Goal: Task Accomplishment & Management: Use online tool/utility

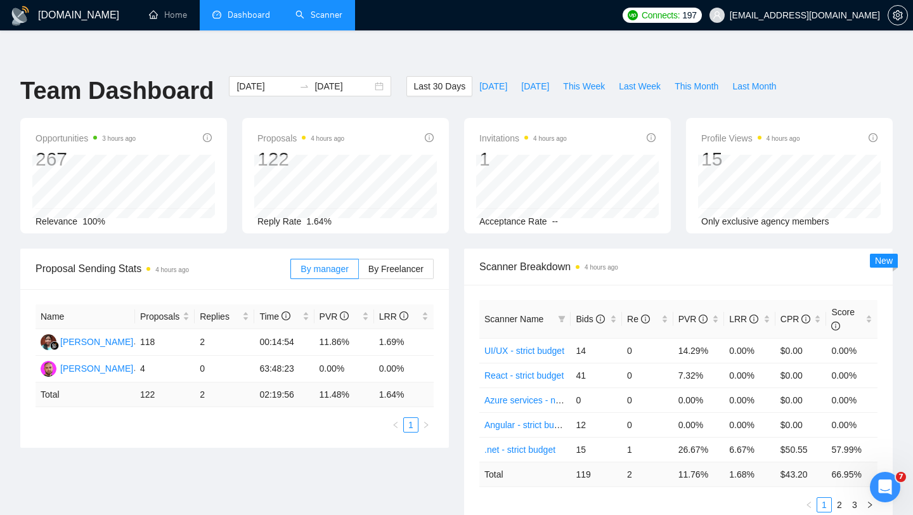
click at [314, 20] on link "Scanner" at bounding box center [318, 15] width 47 height 11
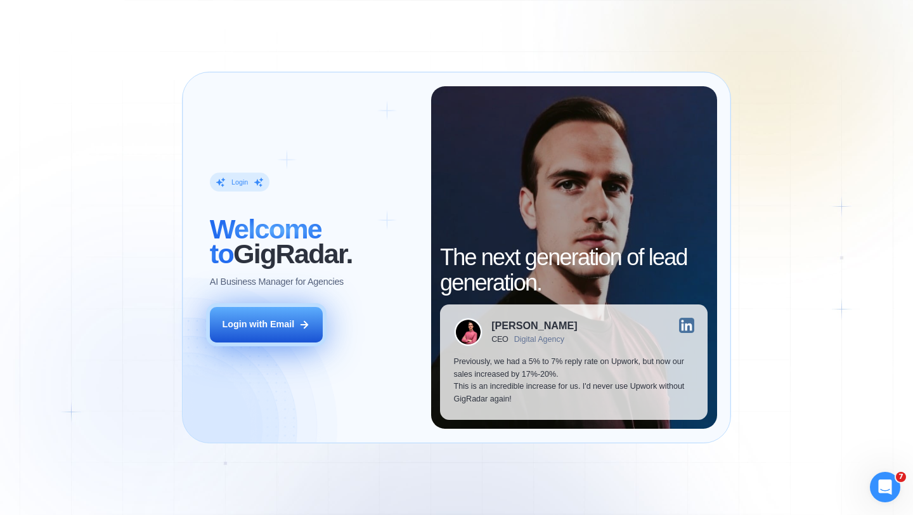
click at [304, 328] on icon at bounding box center [304, 324] width 11 height 11
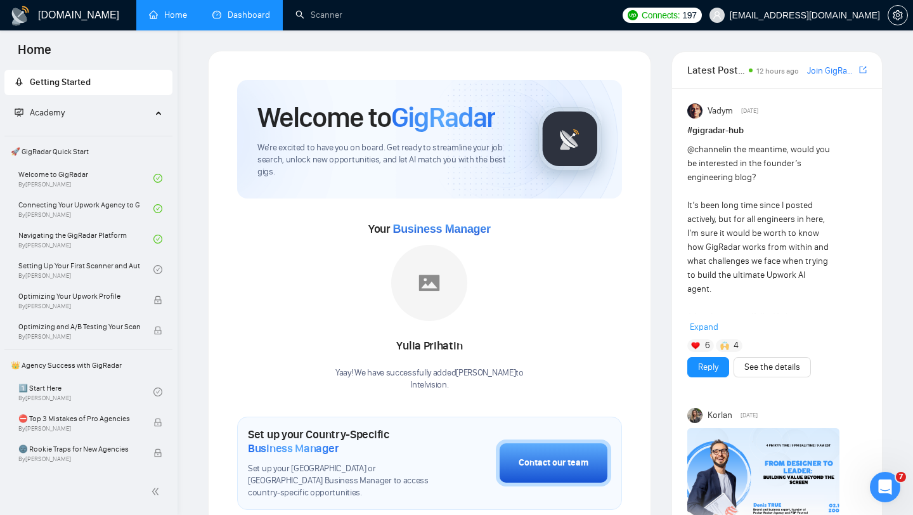
click at [243, 10] on link "Dashboard" at bounding box center [241, 15] width 58 height 11
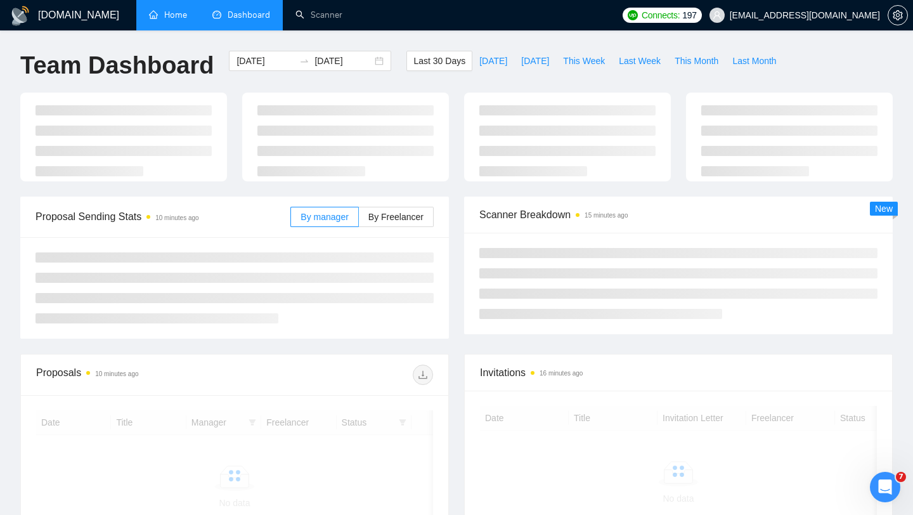
click at [155, 18] on link "Home" at bounding box center [168, 15] width 38 height 11
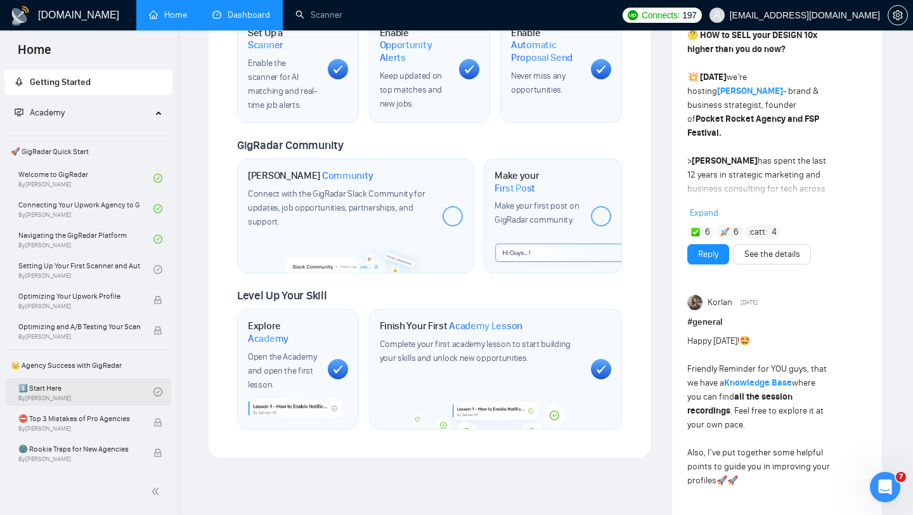
scroll to position [8, 0]
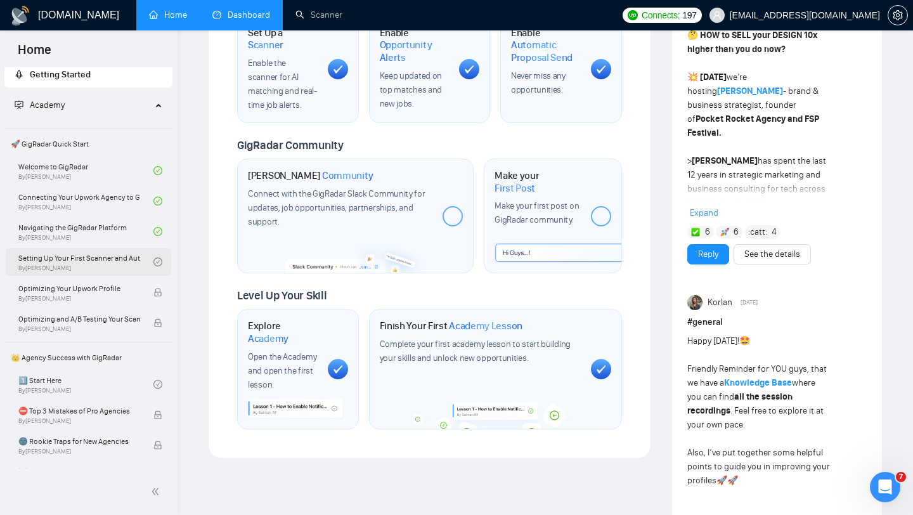
click at [104, 263] on link "Setting Up Your First Scanner and Auto-Bidder By Vlad Timinsky" at bounding box center [85, 262] width 135 height 28
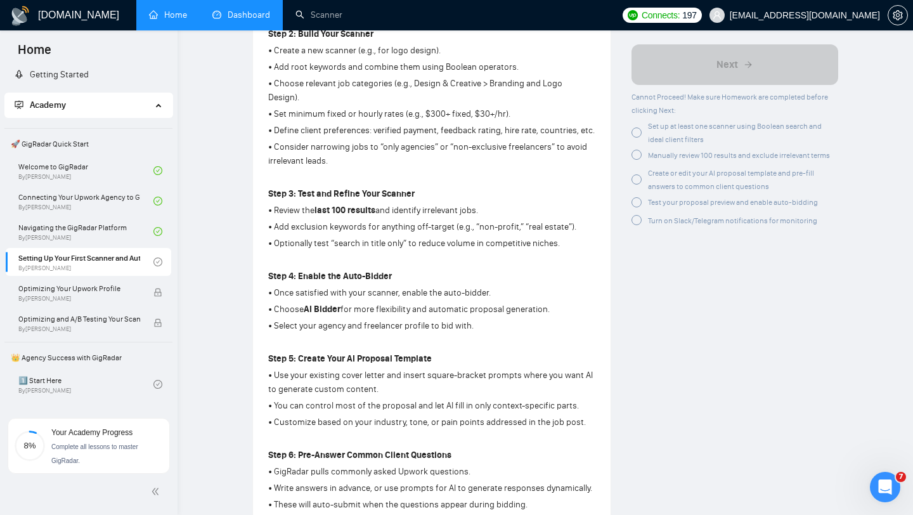
scroll to position [330, 0]
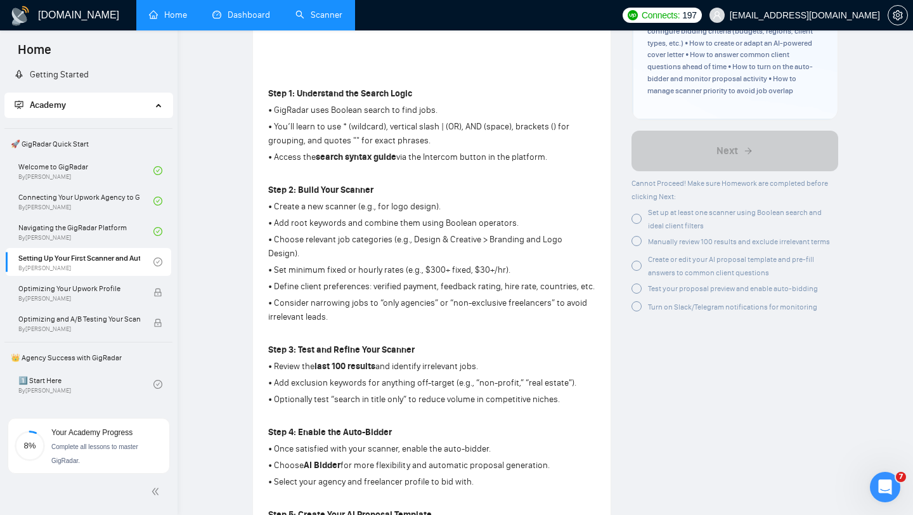
click at [321, 11] on link "Scanner" at bounding box center [318, 15] width 47 height 11
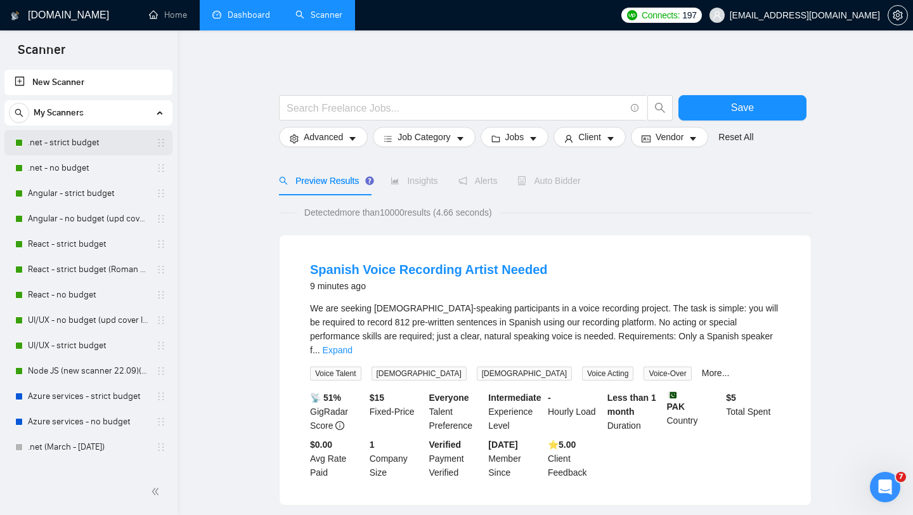
click at [72, 138] on link ".net - strict budget" at bounding box center [88, 142] width 120 height 25
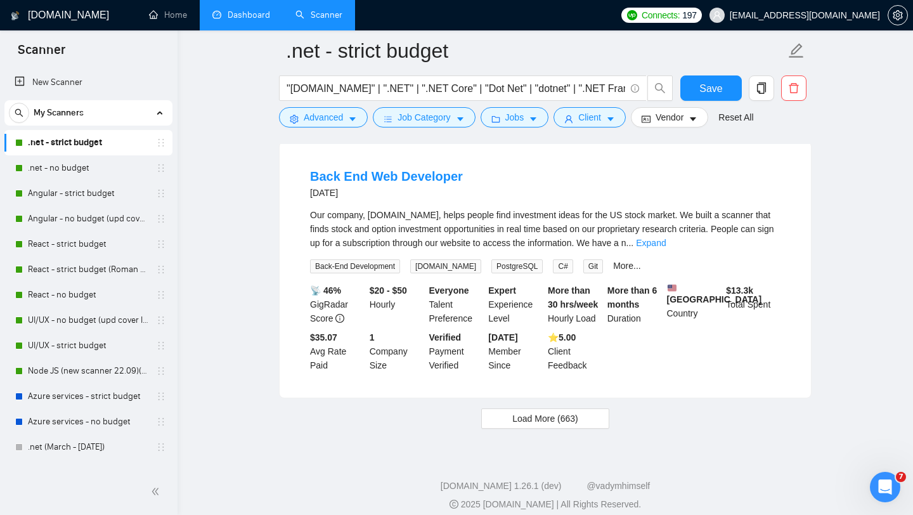
scroll to position [2689, 0]
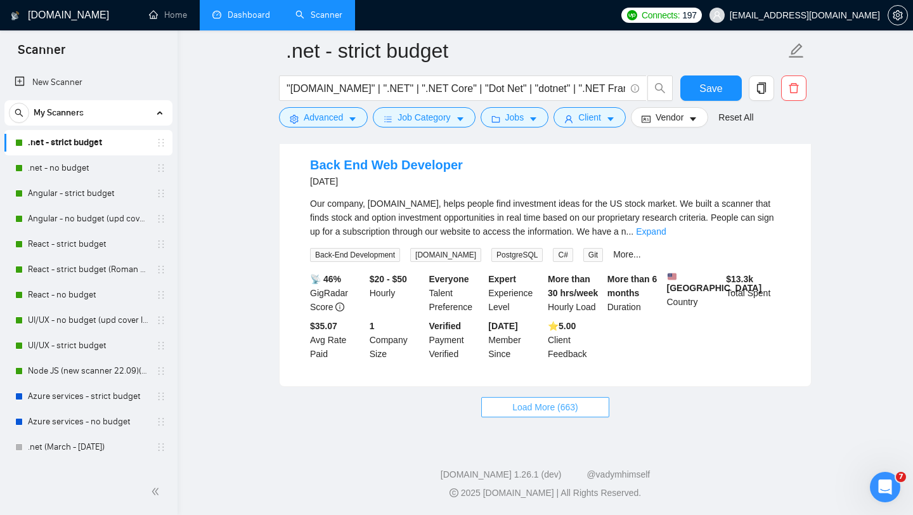
click at [520, 400] on span "Load More (663)" at bounding box center [545, 407] width 66 height 14
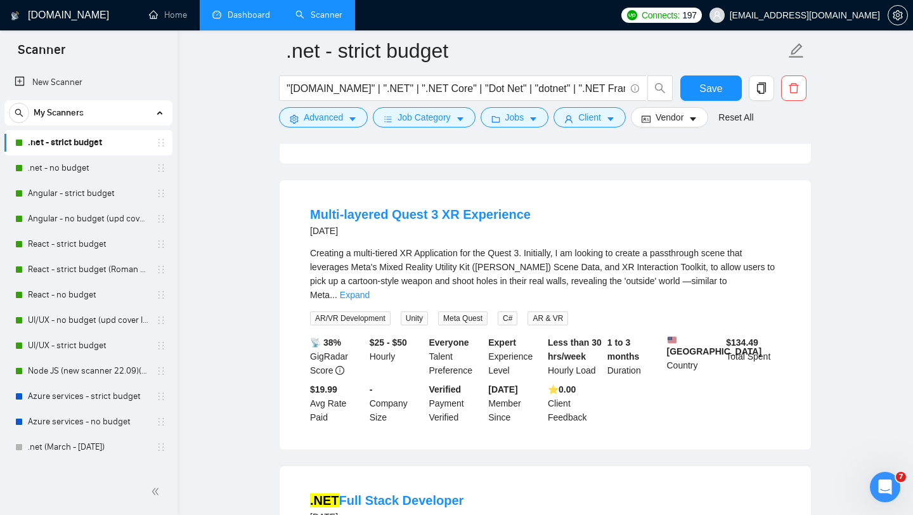
scroll to position [3726, 0]
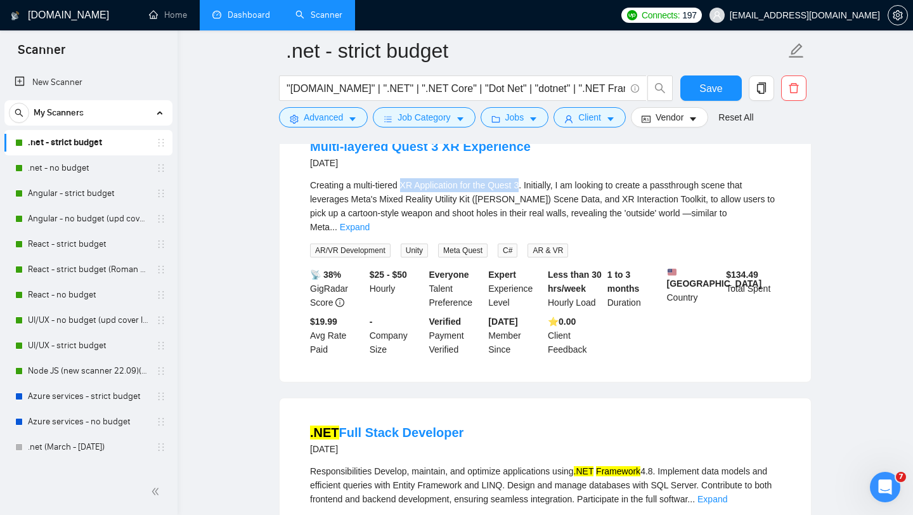
drag, startPoint x: 529, startPoint y: 271, endPoint x: 405, endPoint y: 274, distance: 123.6
click at [406, 234] on div "Creating a multi-tiered XR Application for the Quest 3. Initially, I am looking…" at bounding box center [545, 206] width 470 height 56
copy div "XR Application for the Quest 3"
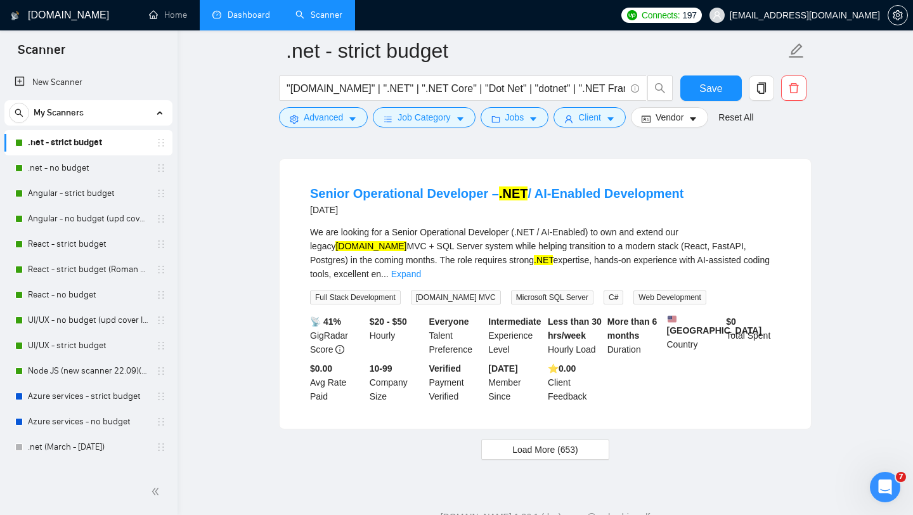
scroll to position [5453, 0]
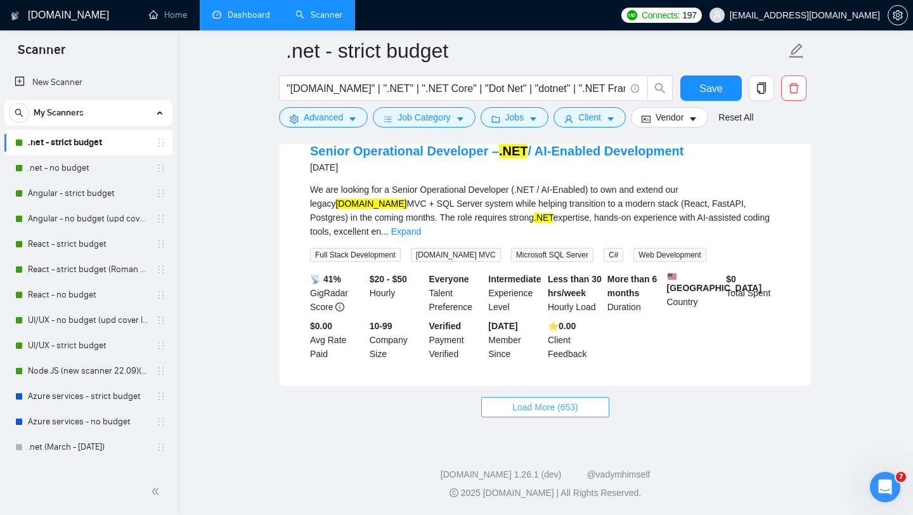
click at [531, 409] on span "Load More (653)" at bounding box center [545, 407] width 66 height 14
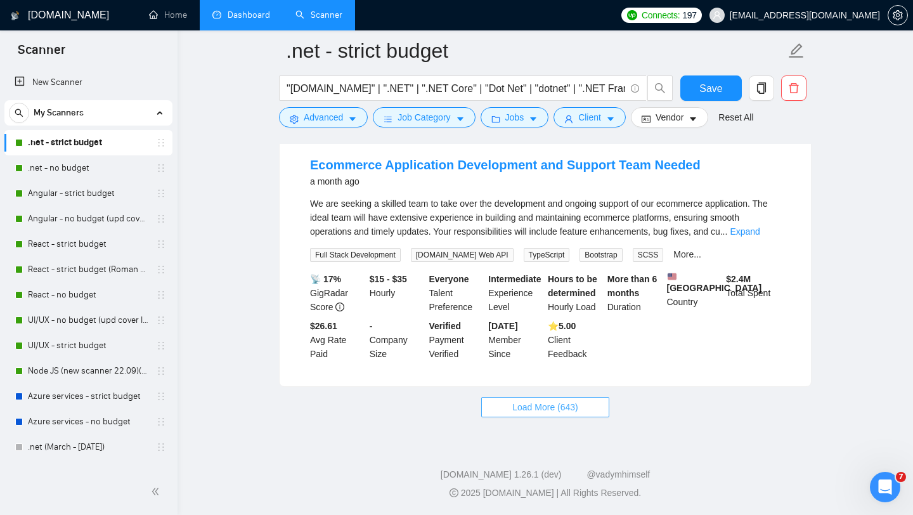
scroll to position [8264, 0]
click at [512, 413] on span "Load More (643)" at bounding box center [545, 407] width 66 height 14
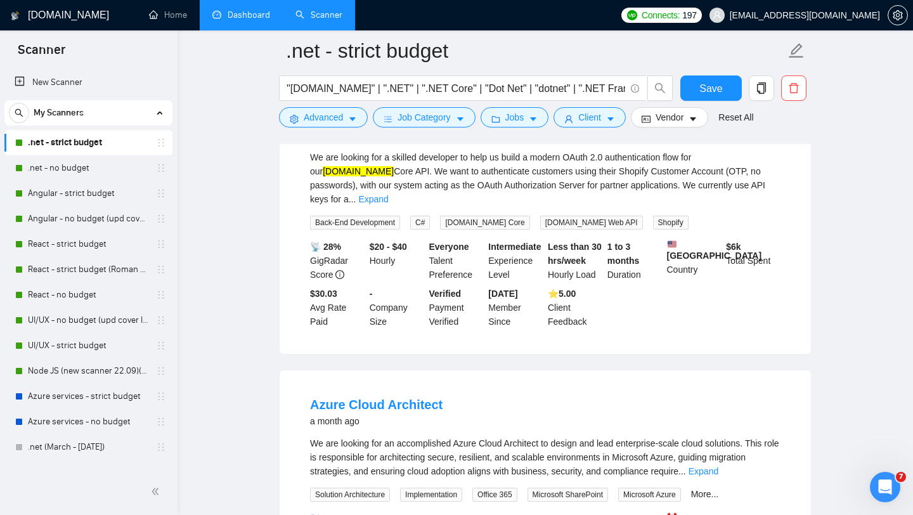
scroll to position [10464, 0]
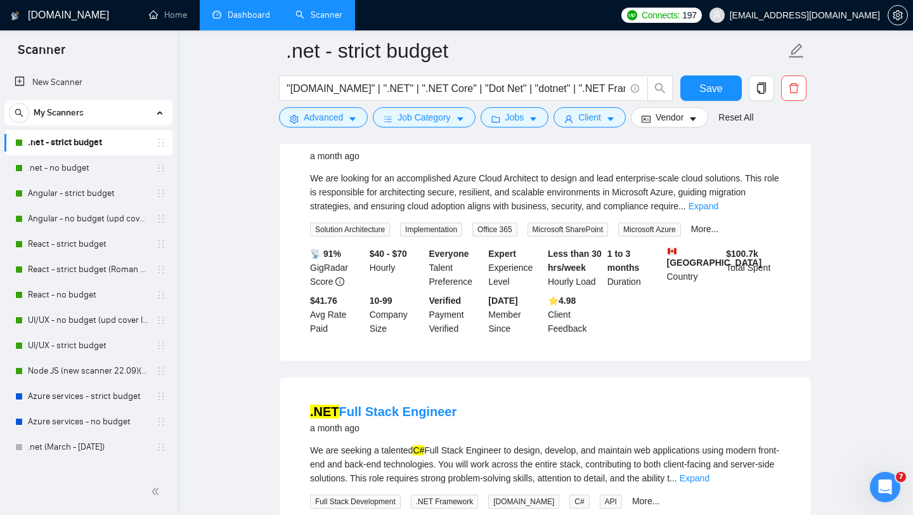
click at [226, 20] on link "Dashboard" at bounding box center [241, 15] width 58 height 11
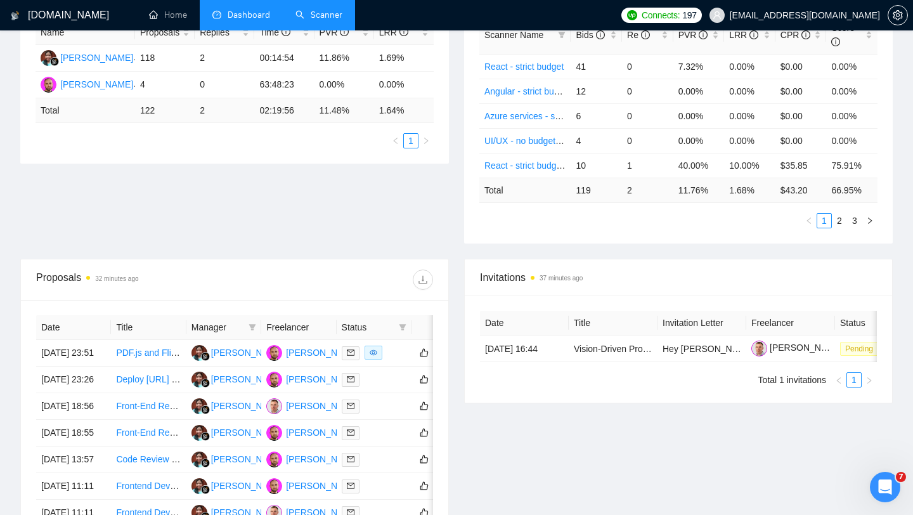
scroll to position [350, 0]
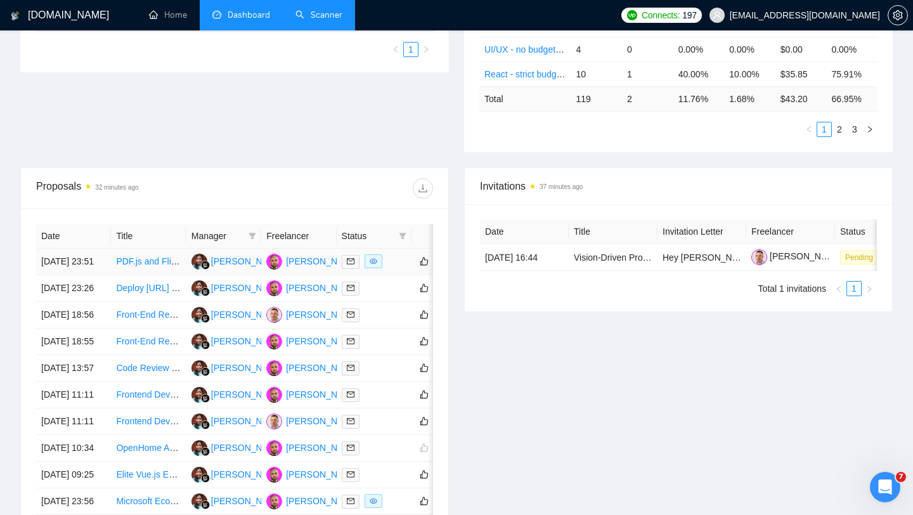
click at [394, 269] on div at bounding box center [374, 261] width 65 height 15
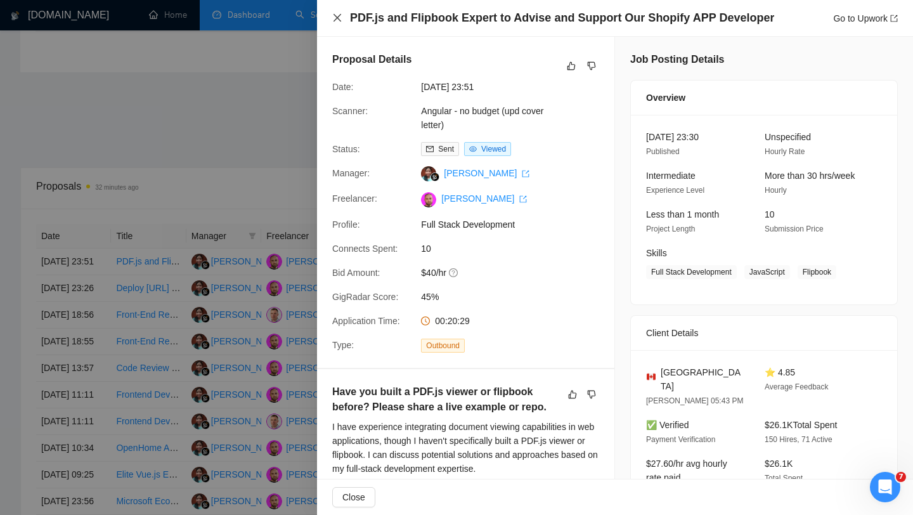
click at [338, 16] on icon "close" at bounding box center [337, 18] width 8 height 8
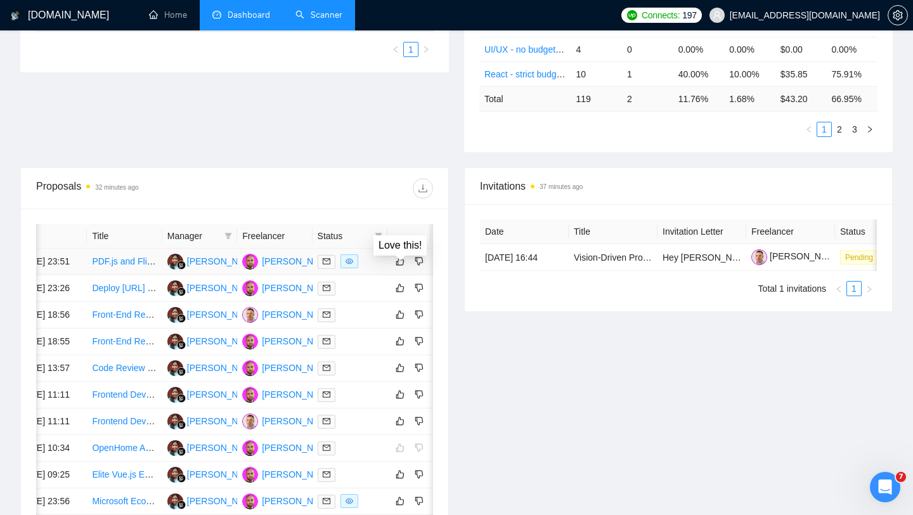
scroll to position [0, 47]
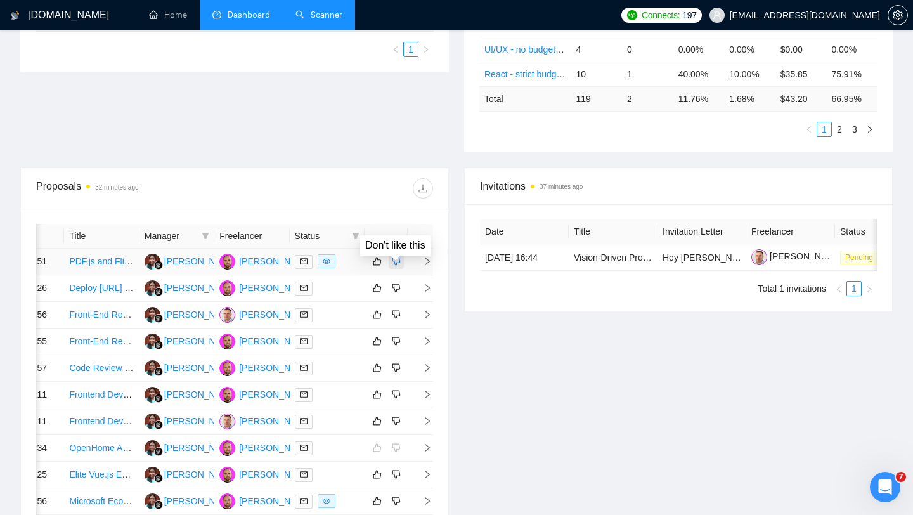
click at [397, 266] on icon "dislike" at bounding box center [396, 261] width 9 height 10
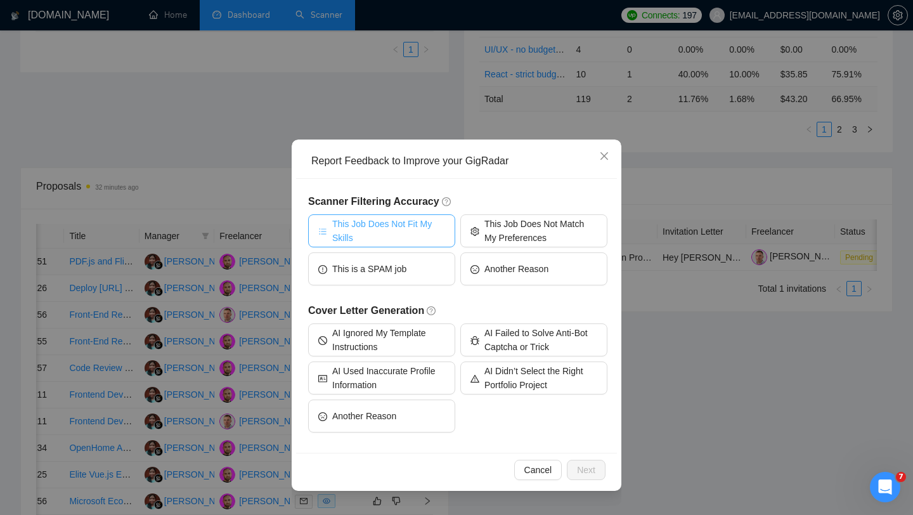
click at [410, 240] on span "This Job Does Not Fit My Skills" at bounding box center [388, 231] width 113 height 28
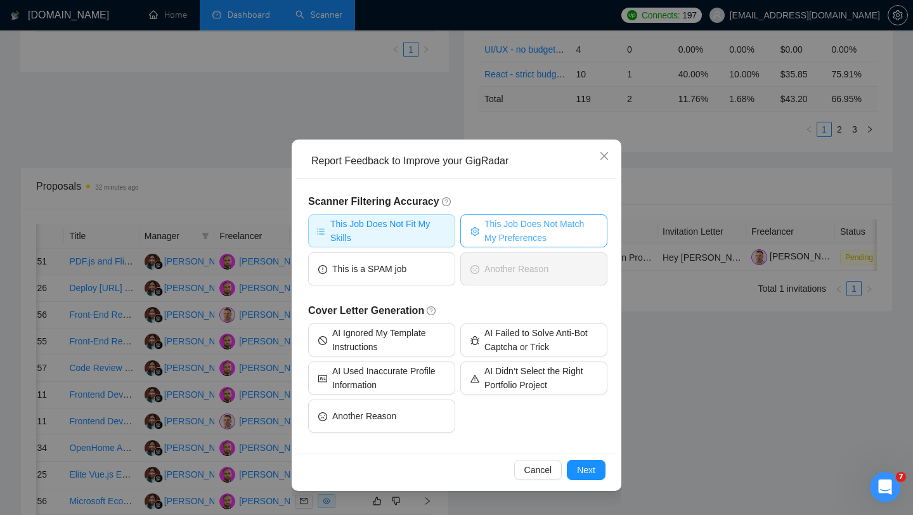
click at [499, 233] on span "This Job Does Not Match My Preferences" at bounding box center [540, 231] width 113 height 28
click at [585, 468] on span "Next" at bounding box center [586, 470] width 18 height 14
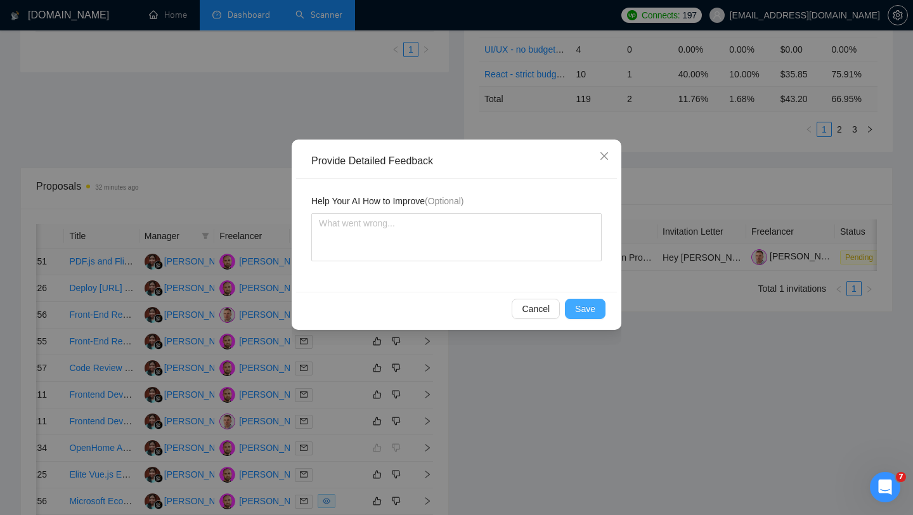
click at [579, 313] on span "Save" at bounding box center [585, 309] width 20 height 14
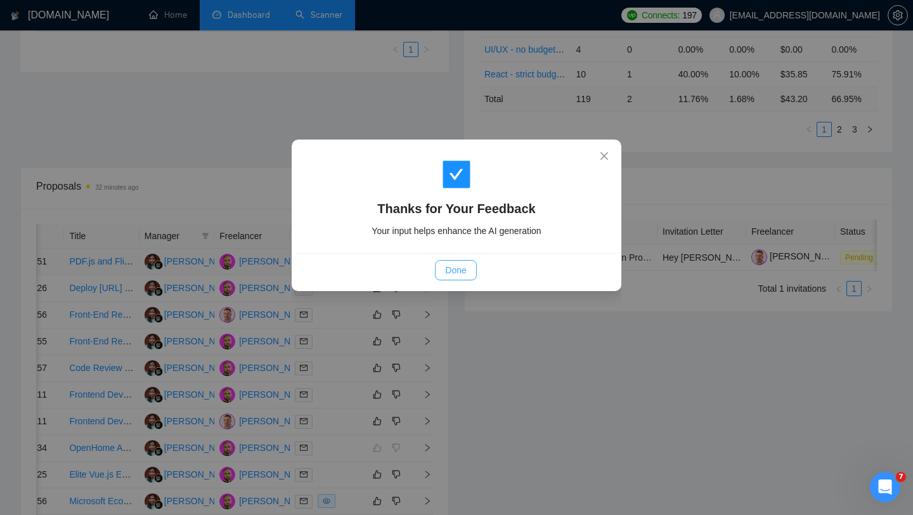
click at [460, 268] on span "Done" at bounding box center [455, 270] width 21 height 14
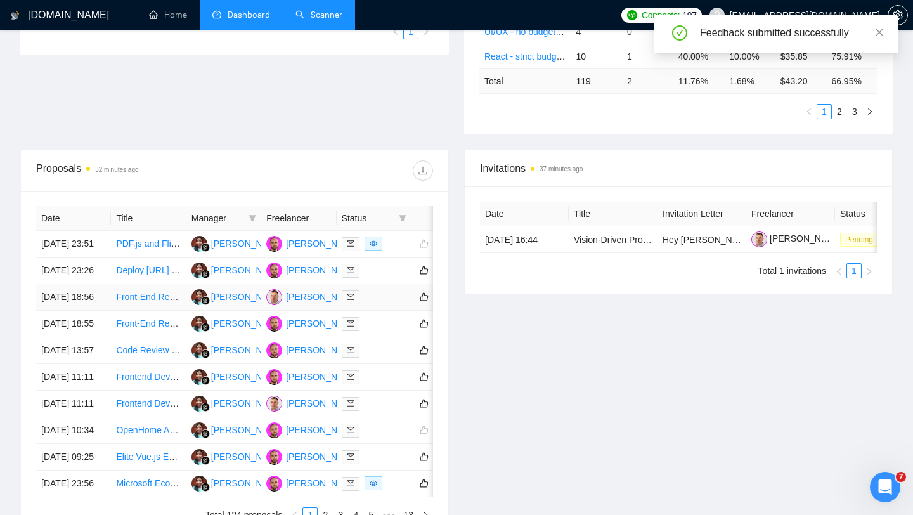
scroll to position [369, 0]
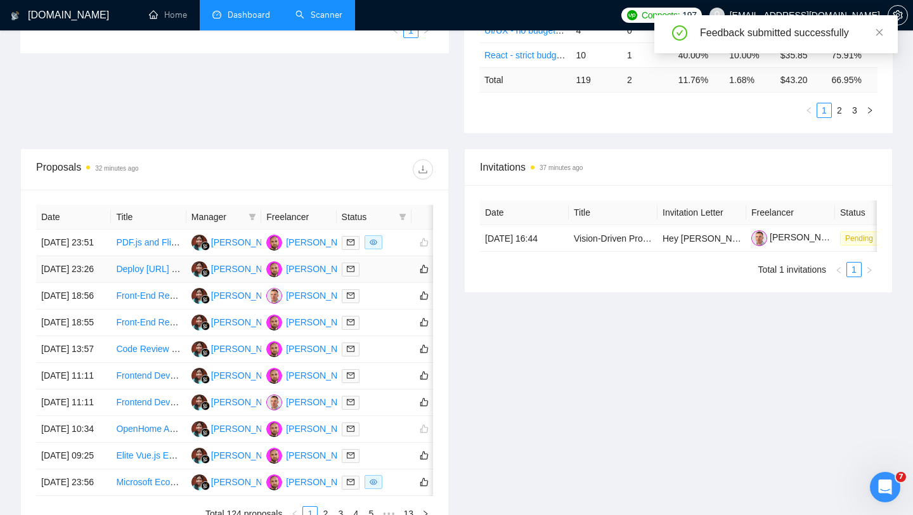
click at [384, 283] on td at bounding box center [374, 269] width 75 height 27
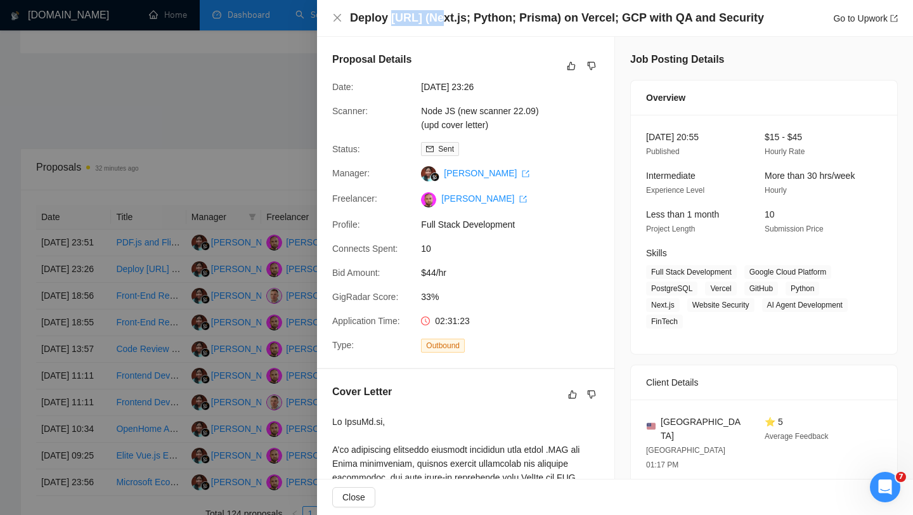
drag, startPoint x: 436, startPoint y: 20, endPoint x: 391, endPoint y: 20, distance: 44.4
click at [391, 20] on h4 "Deploy [URL] (Next.js; Python; Prisma) on Vercel; GCP with QA and Security" at bounding box center [557, 18] width 414 height 16
copy h4 "TrueFi.ai"
click at [333, 20] on icon "close" at bounding box center [337, 18] width 10 height 10
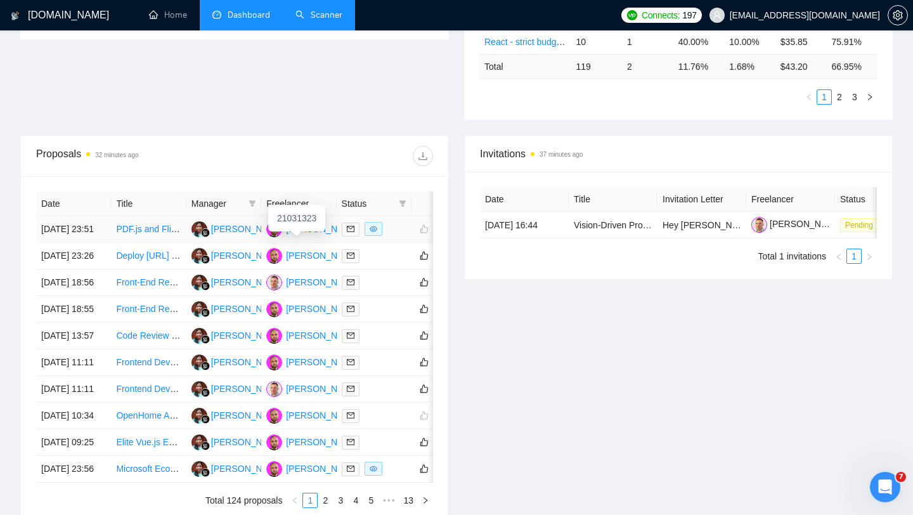
scroll to position [385, 0]
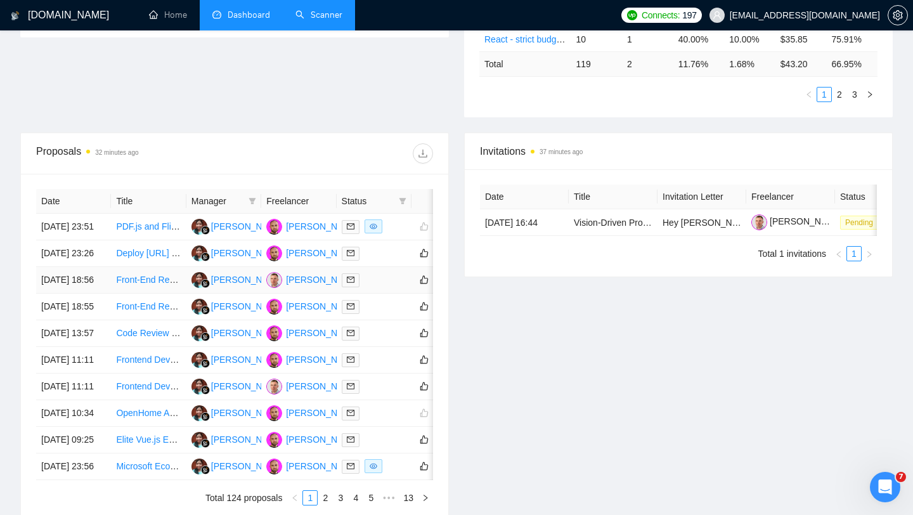
click at [399, 287] on div at bounding box center [374, 280] width 65 height 15
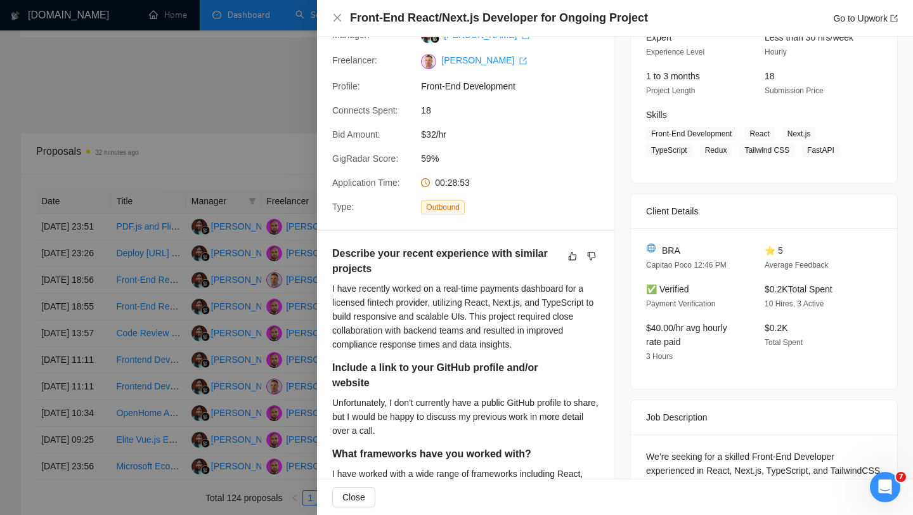
scroll to position [148, 0]
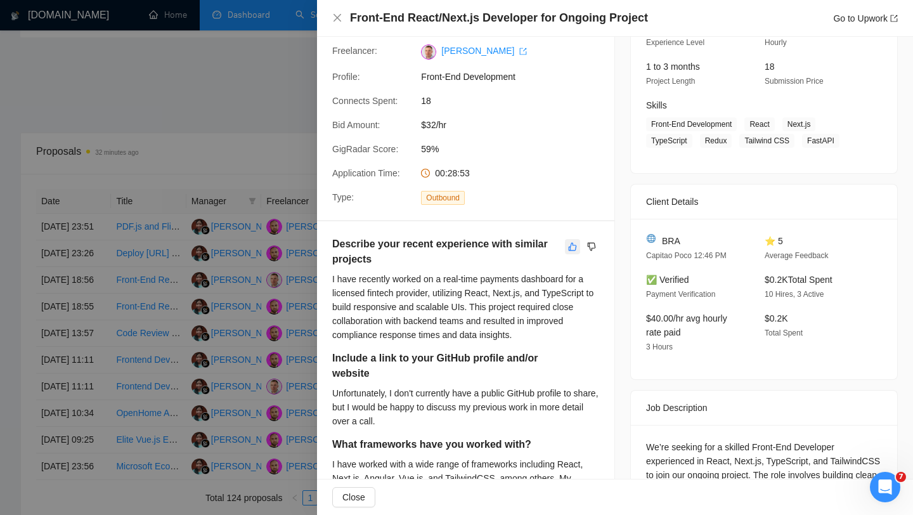
click at [571, 247] on icon "like" at bounding box center [572, 247] width 9 height 10
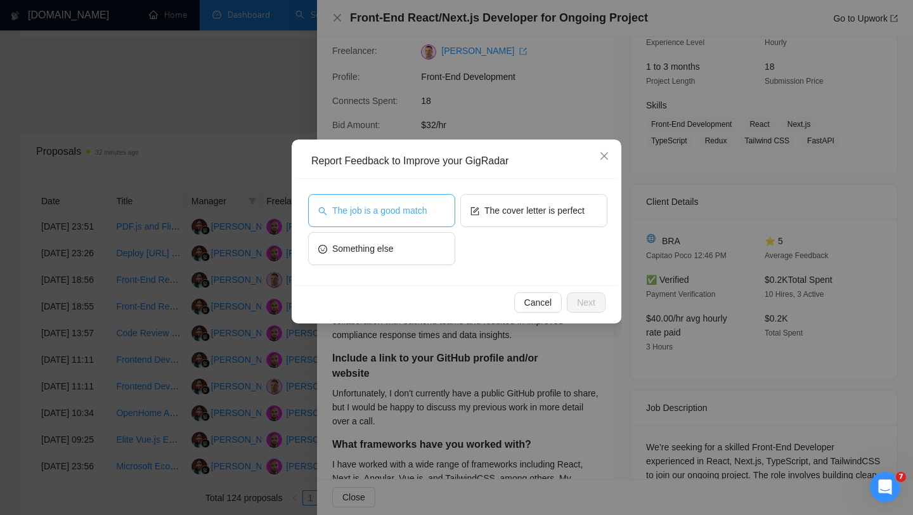
click at [429, 218] on button "The job is a good match" at bounding box center [381, 210] width 147 height 33
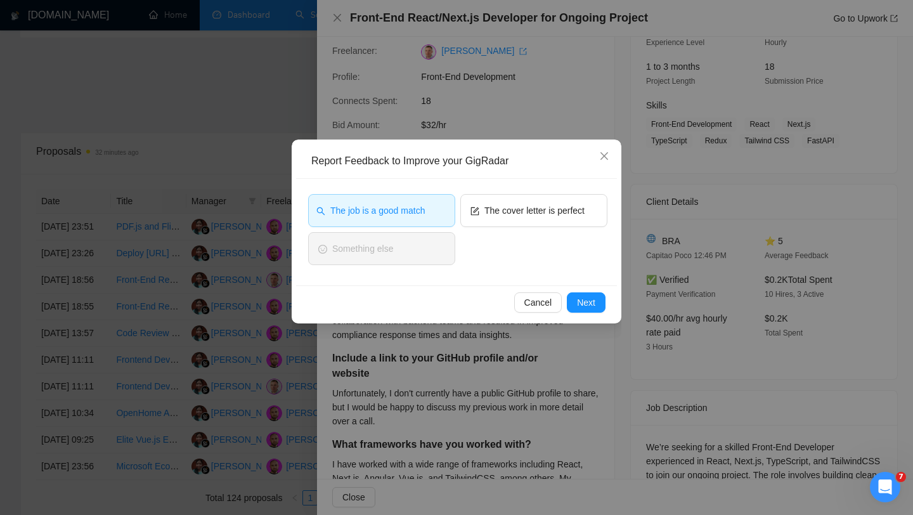
click at [585, 289] on div "Cancel Next" at bounding box center [456, 302] width 321 height 34
click at [585, 301] on span "Next" at bounding box center [586, 302] width 18 height 14
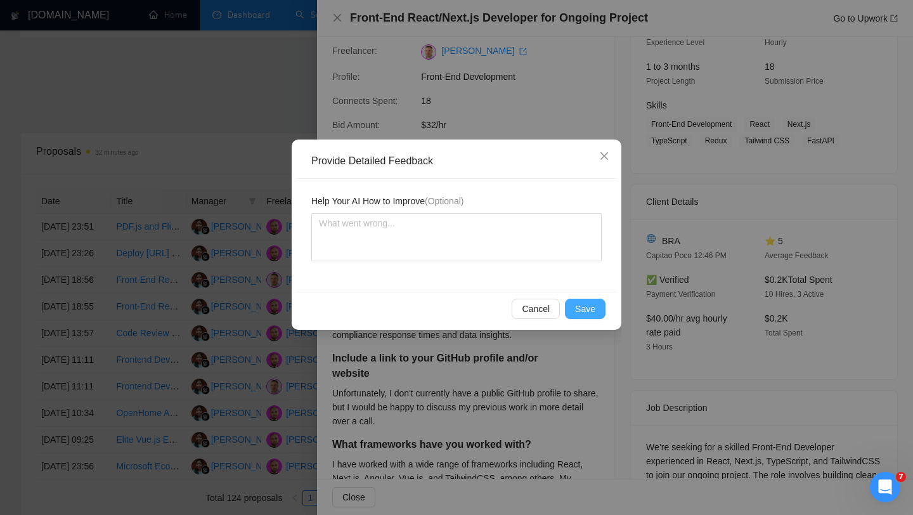
click at [578, 304] on span "Save" at bounding box center [585, 309] width 20 height 14
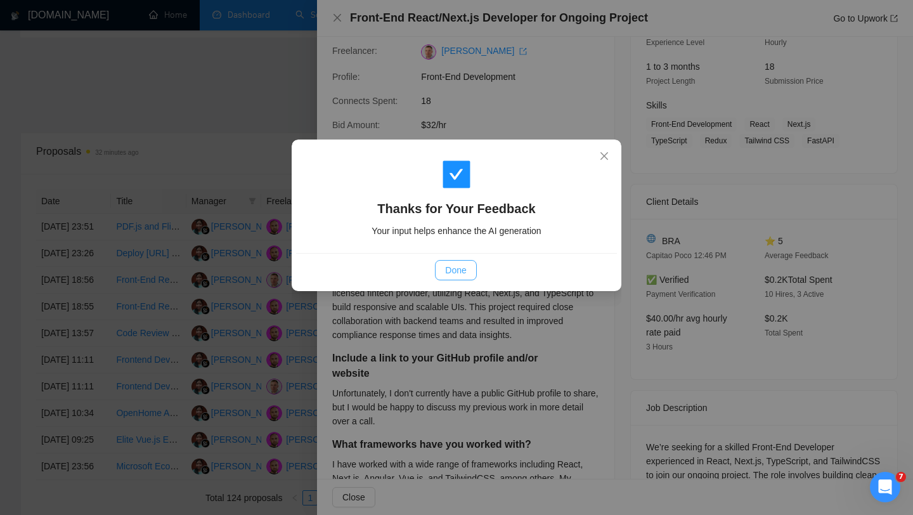
click at [469, 269] on button "Done" at bounding box center [455, 270] width 41 height 20
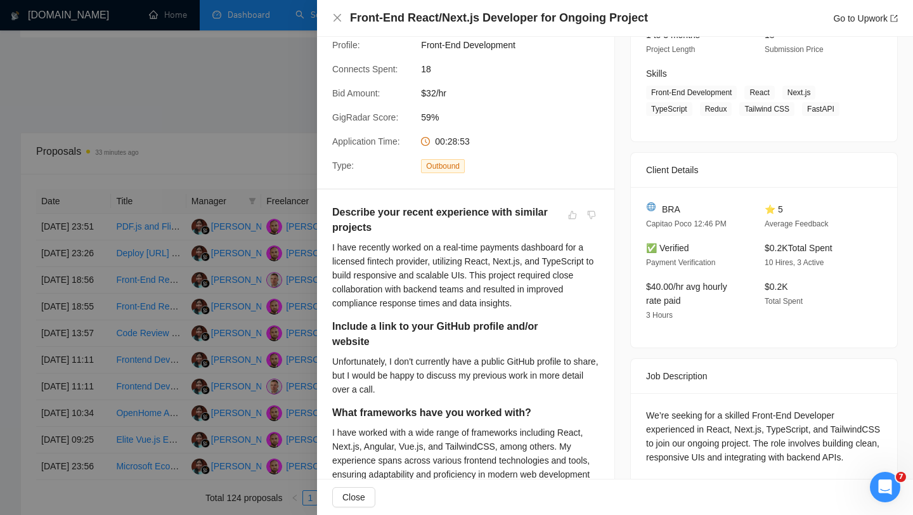
scroll to position [0, 0]
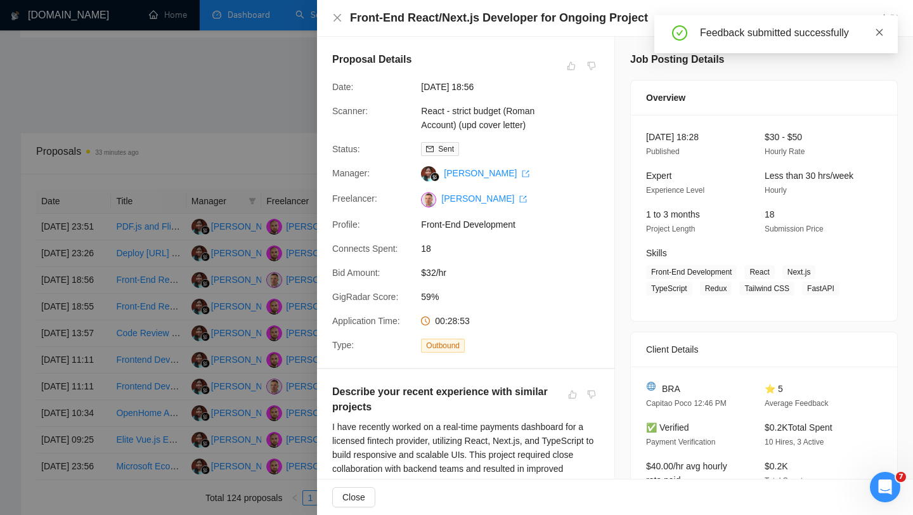
click at [883, 32] on icon "close" at bounding box center [879, 32] width 9 height 9
click at [340, 15] on icon "close" at bounding box center [337, 18] width 10 height 10
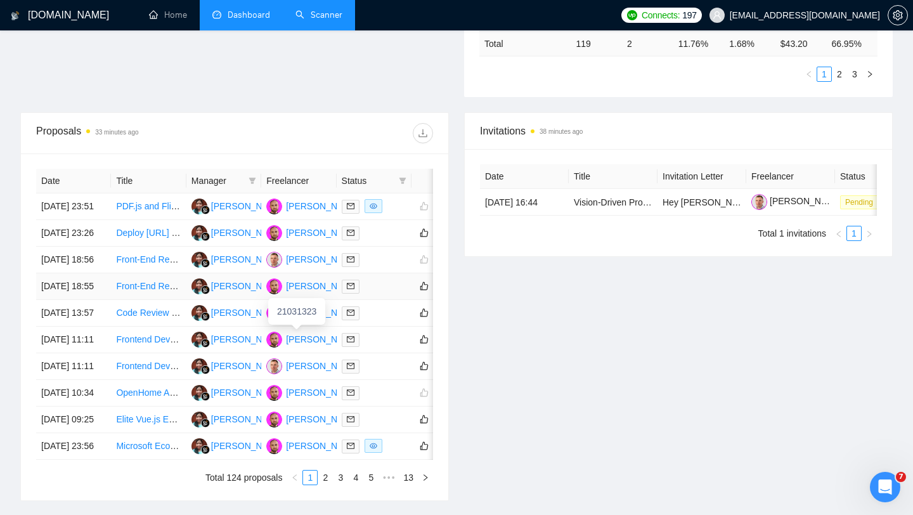
scroll to position [408, 0]
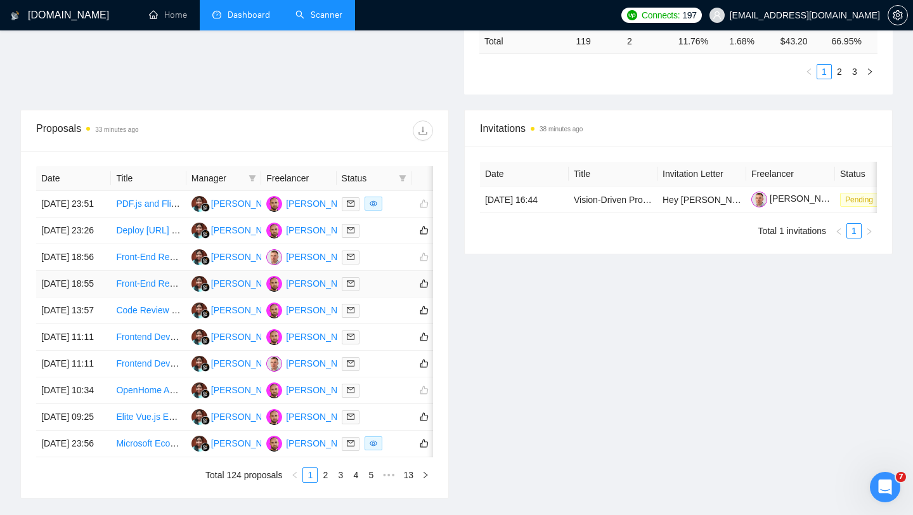
click at [397, 291] on div at bounding box center [374, 283] width 65 height 15
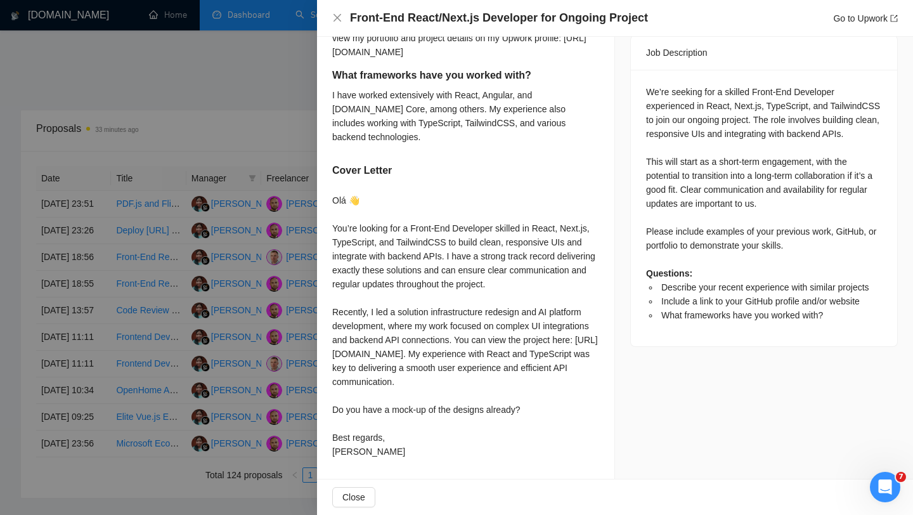
scroll to position [0, 0]
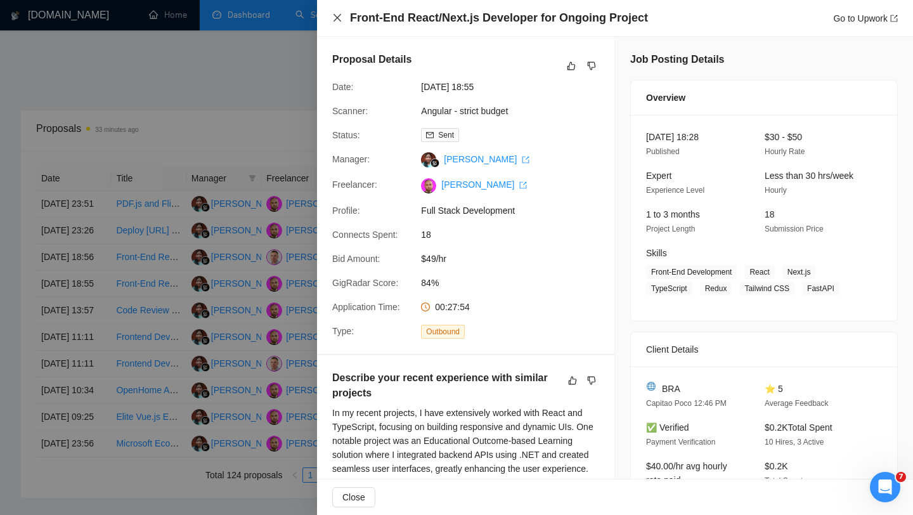
click at [335, 17] on icon "close" at bounding box center [337, 18] width 10 height 10
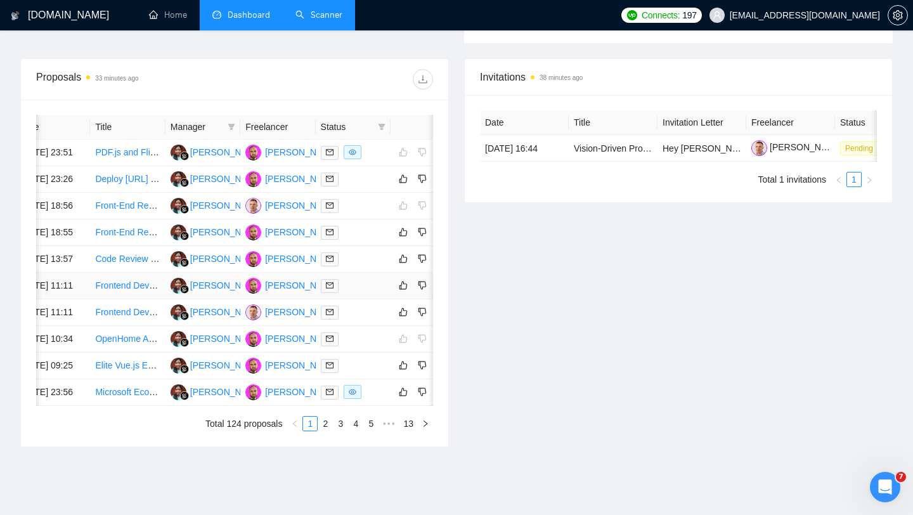
scroll to position [0, 47]
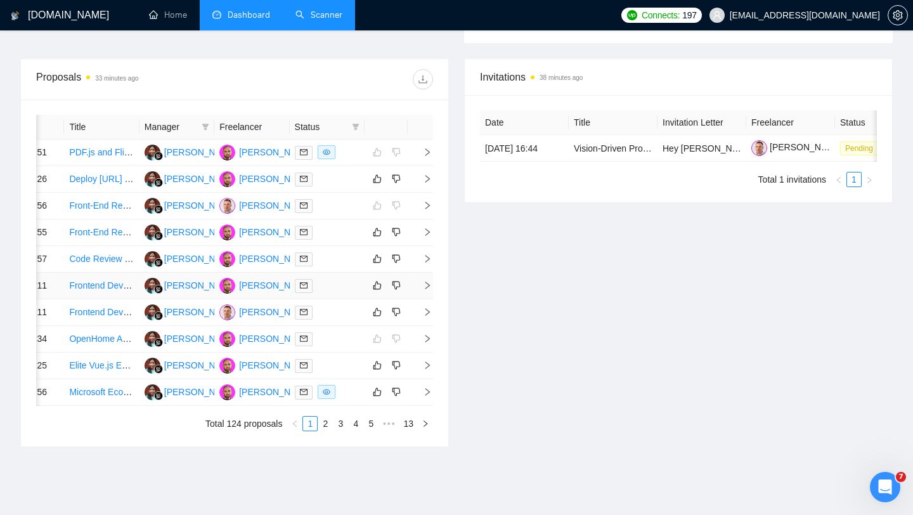
click at [328, 293] on div at bounding box center [327, 285] width 65 height 15
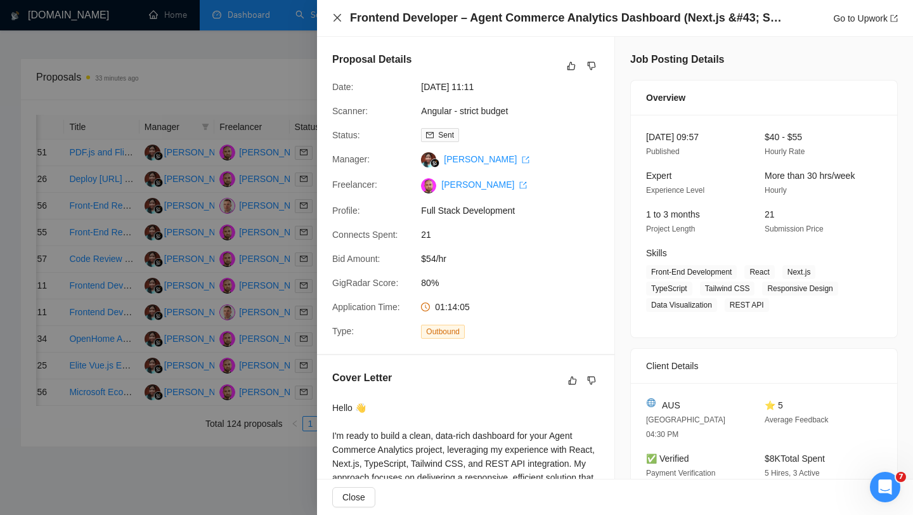
click at [339, 16] on icon "close" at bounding box center [337, 18] width 8 height 8
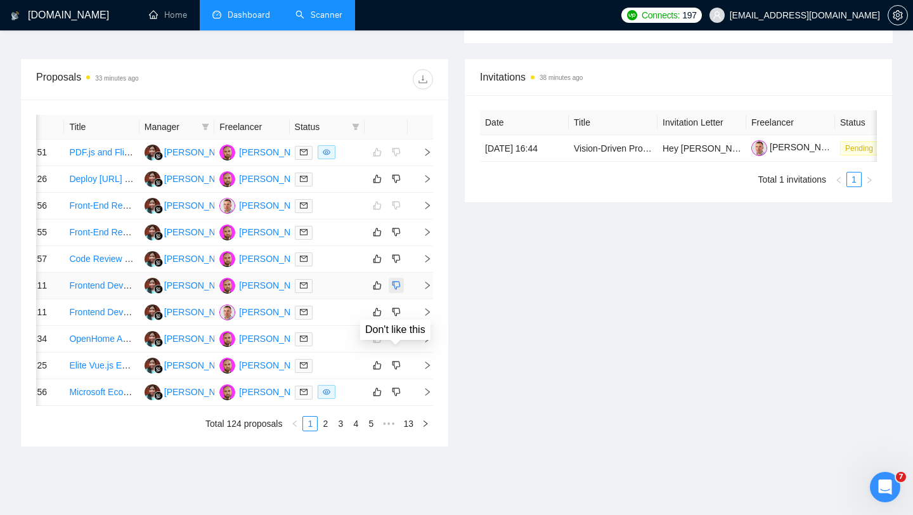
click at [397, 290] on icon "dislike" at bounding box center [396, 285] width 9 height 10
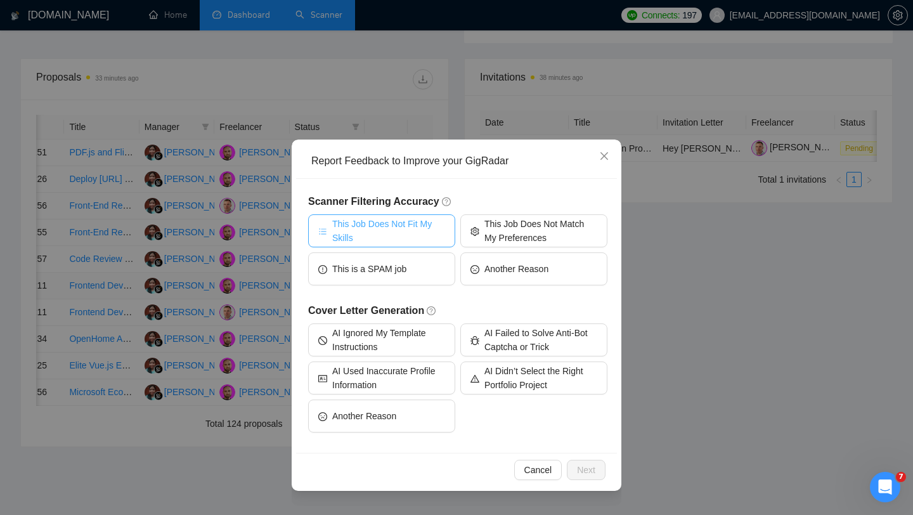
click at [398, 234] on span "This Job Does Not Fit My Skills" at bounding box center [388, 231] width 113 height 28
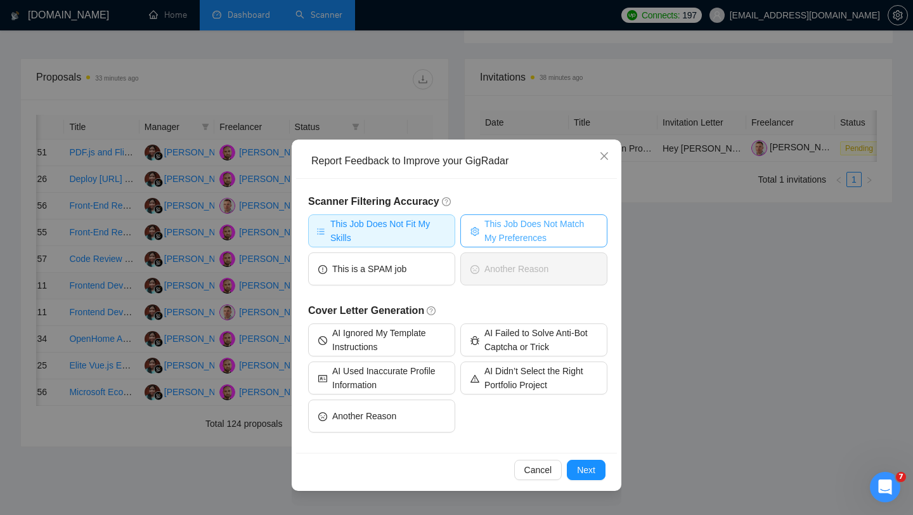
click at [504, 238] on span "This Job Does Not Match My Preferences" at bounding box center [540, 231] width 113 height 28
click at [583, 470] on span "Next" at bounding box center [586, 470] width 18 height 14
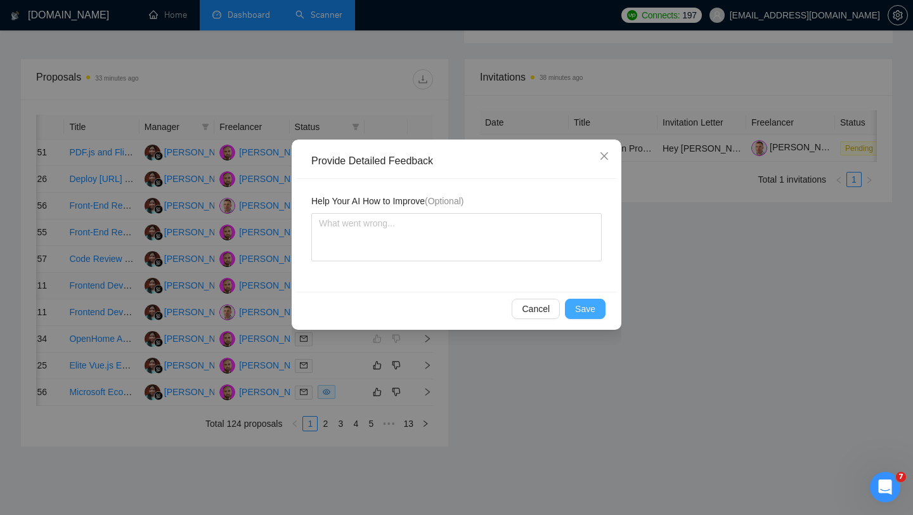
click at [589, 316] on button "Save" at bounding box center [585, 309] width 41 height 20
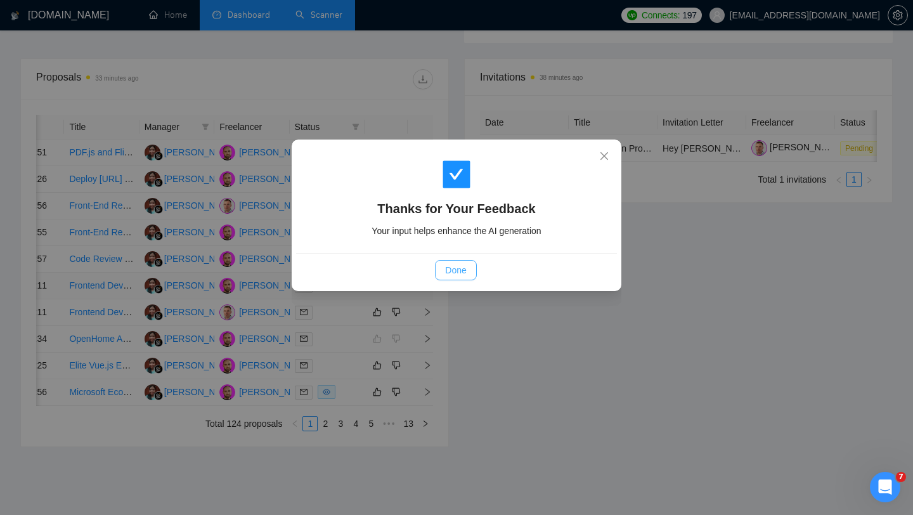
click at [467, 276] on button "Done" at bounding box center [455, 270] width 41 height 20
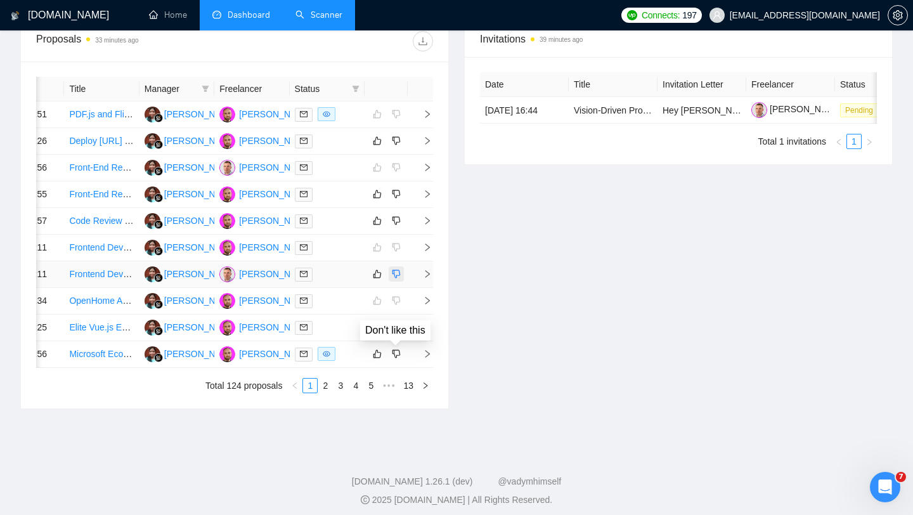
click at [397, 279] on icon "dislike" at bounding box center [396, 274] width 9 height 10
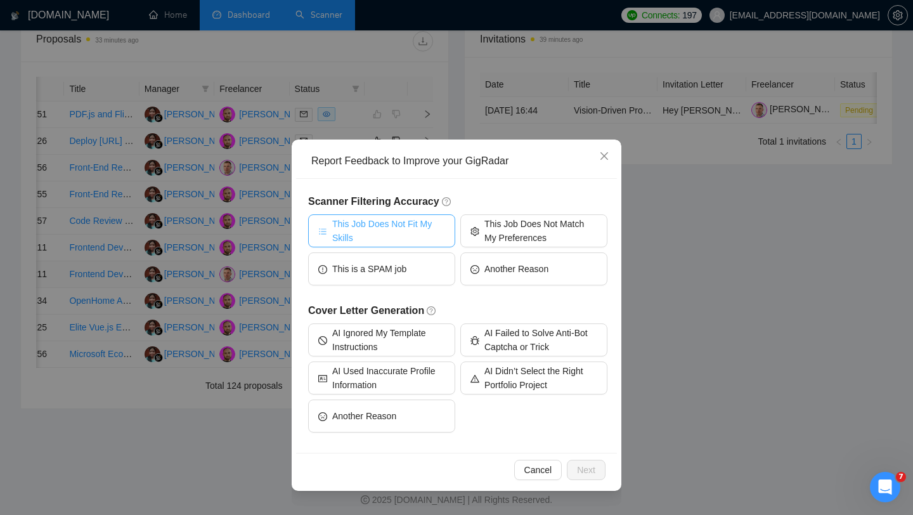
click at [421, 233] on span "This Job Does Not Fit My Skills" at bounding box center [388, 231] width 113 height 28
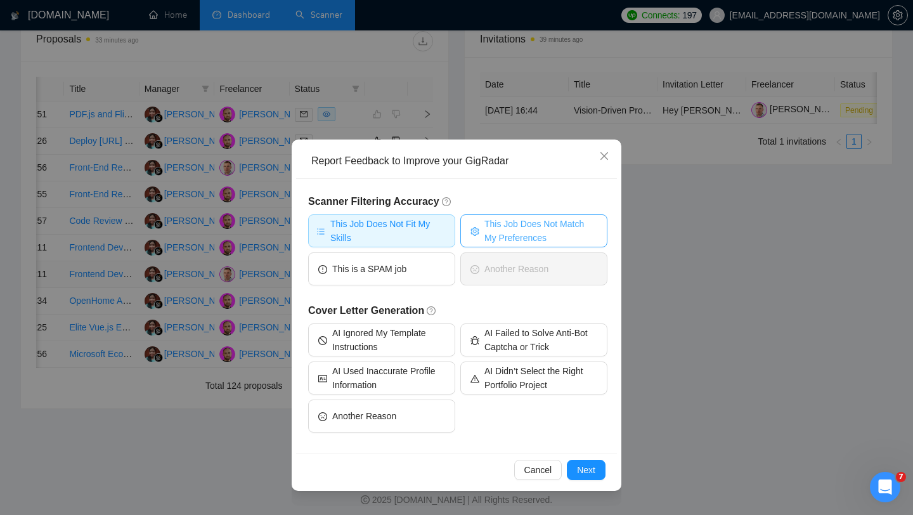
click at [513, 240] on span "This Job Does Not Match My Preferences" at bounding box center [540, 231] width 113 height 28
click at [584, 473] on span "Next" at bounding box center [586, 470] width 18 height 14
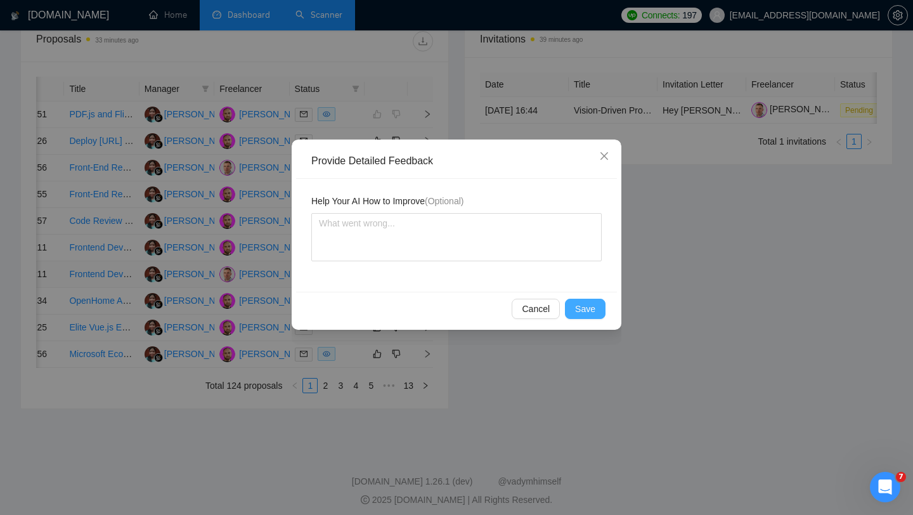
click at [581, 314] on span "Save" at bounding box center [585, 309] width 20 height 14
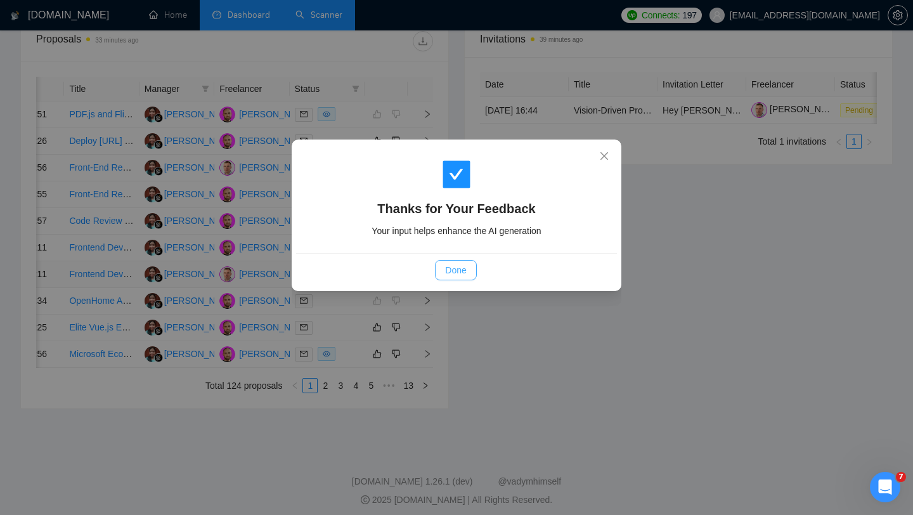
click at [455, 270] on span "Done" at bounding box center [455, 270] width 21 height 14
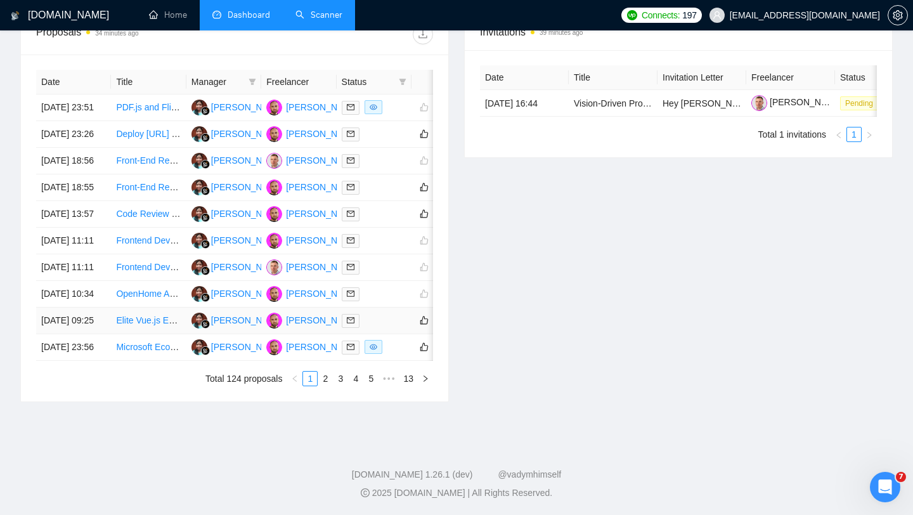
scroll to position [598, 0]
click at [326, 385] on link "2" at bounding box center [325, 378] width 14 height 14
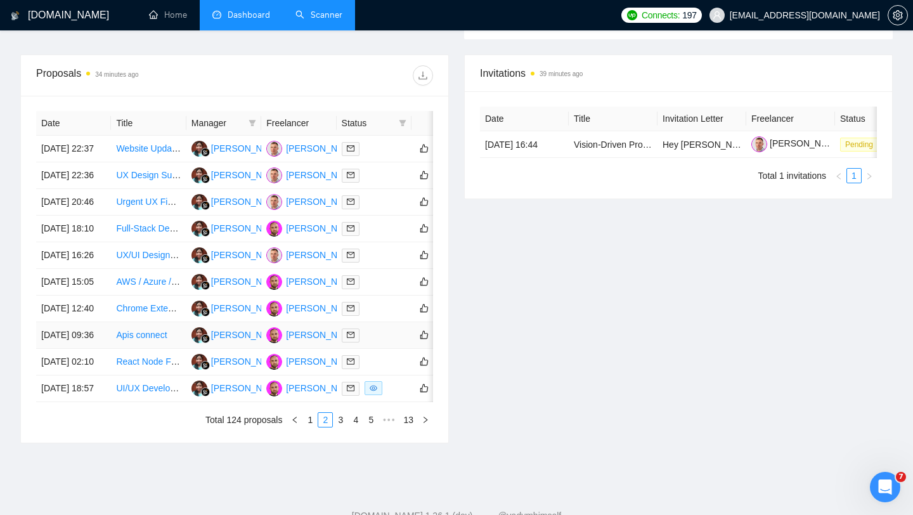
scroll to position [502, 0]
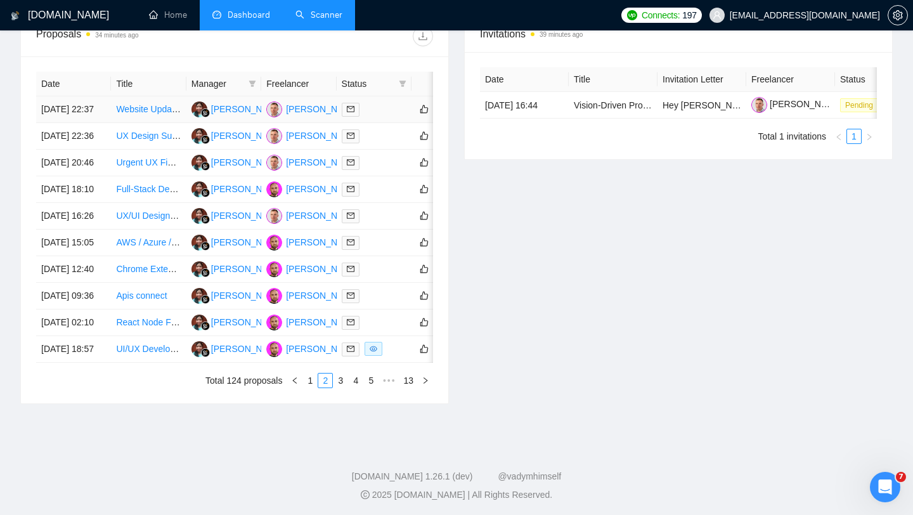
click at [383, 108] on div at bounding box center [374, 109] width 65 height 15
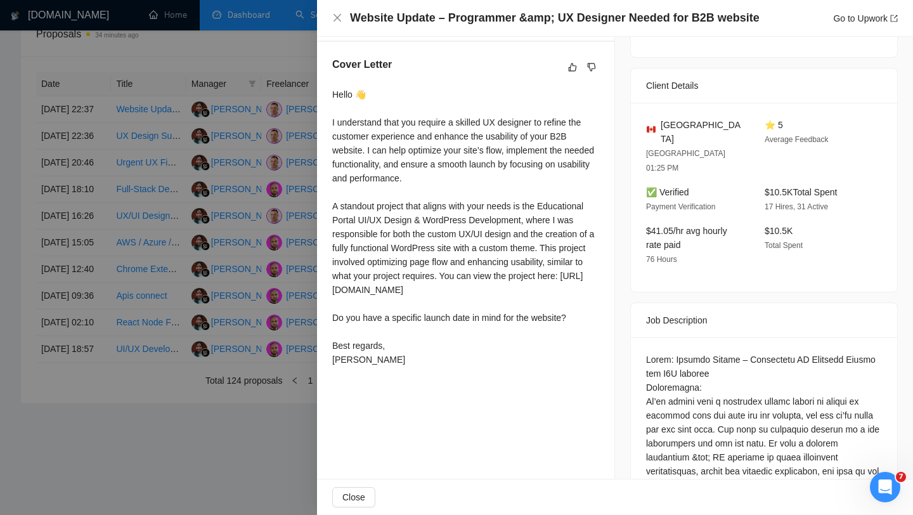
scroll to position [316, 0]
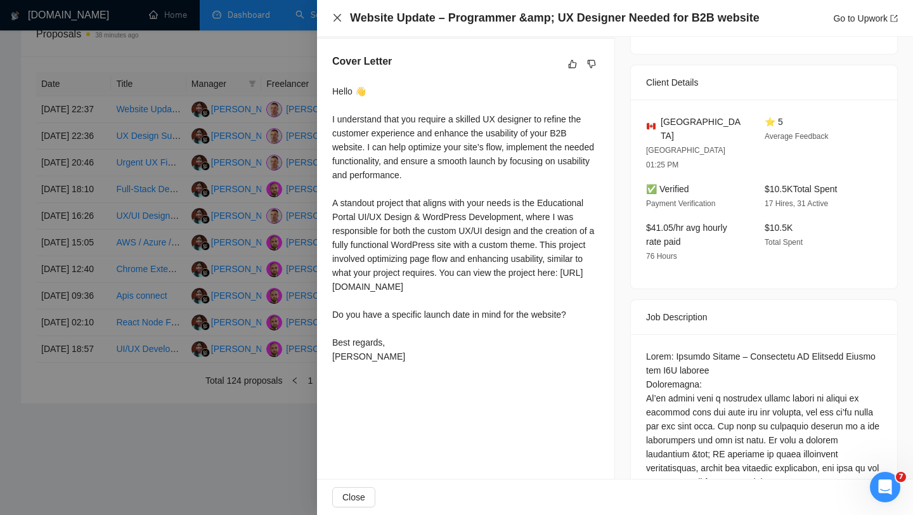
click at [337, 20] on icon "close" at bounding box center [337, 18] width 10 height 10
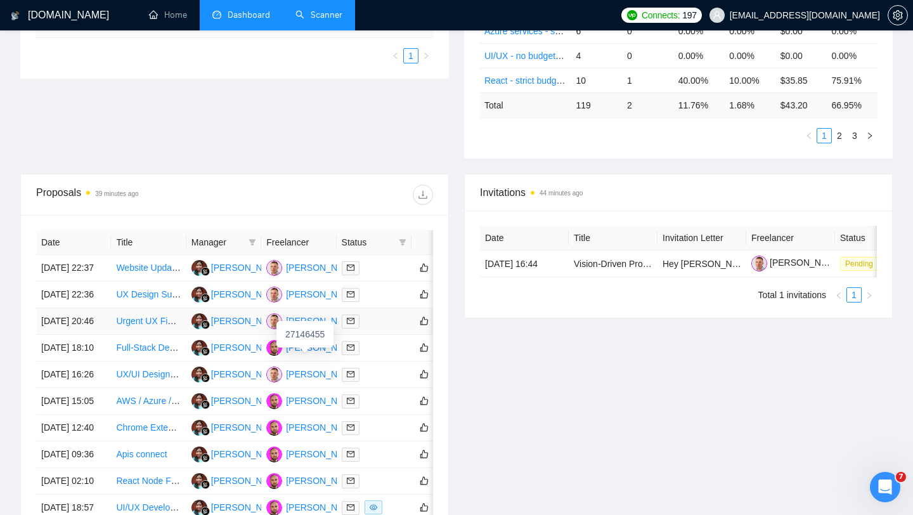
scroll to position [395, 0]
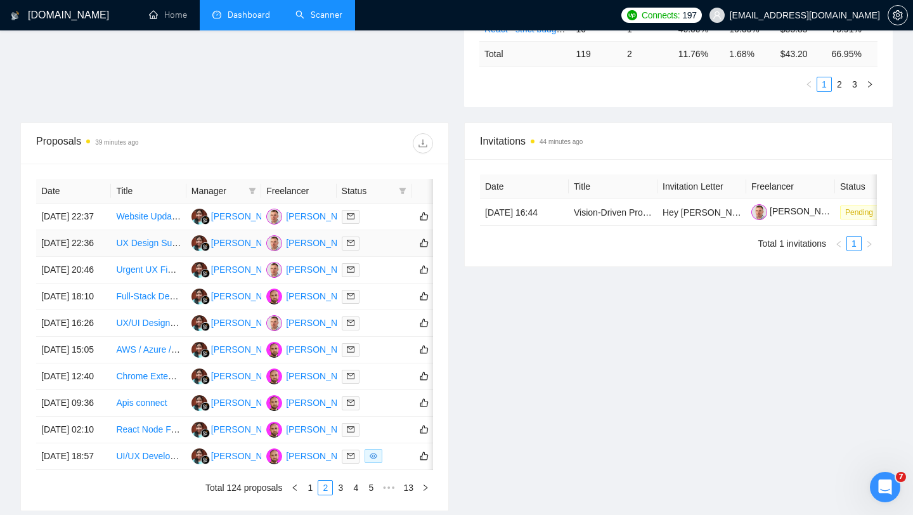
click at [378, 250] on div at bounding box center [374, 243] width 65 height 15
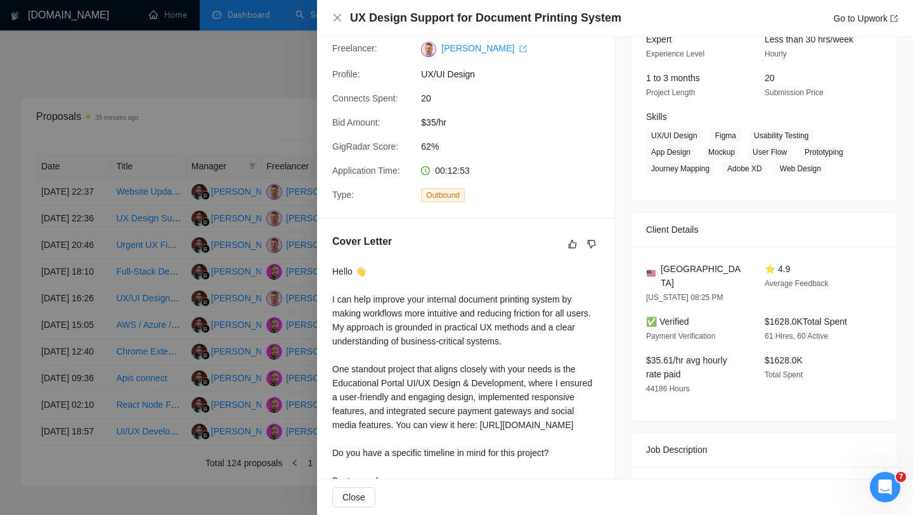
scroll to position [0, 0]
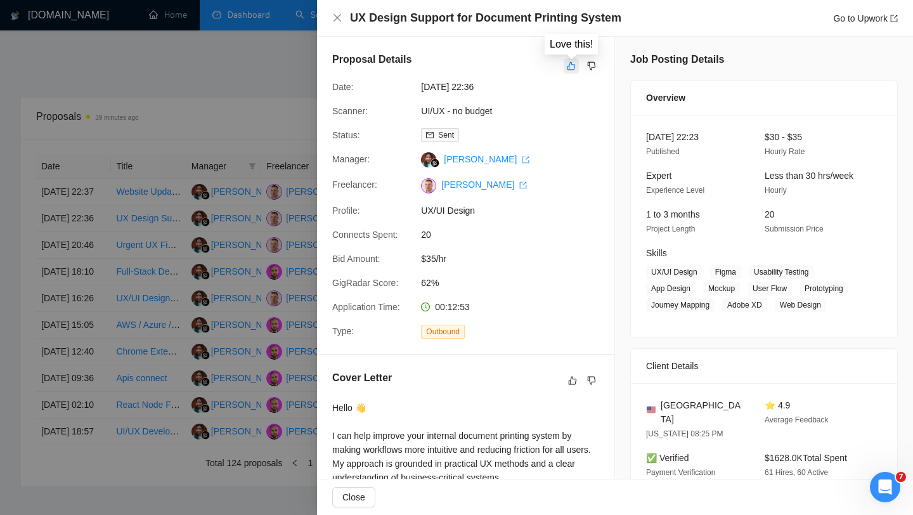
click at [572, 69] on icon "like" at bounding box center [571, 66] width 8 height 8
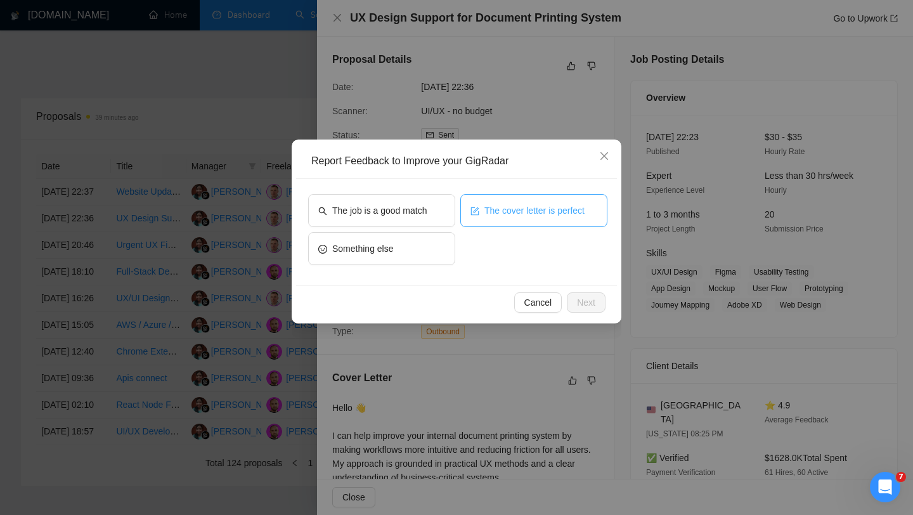
click at [486, 207] on span "The cover letter is perfect" at bounding box center [534, 210] width 100 height 14
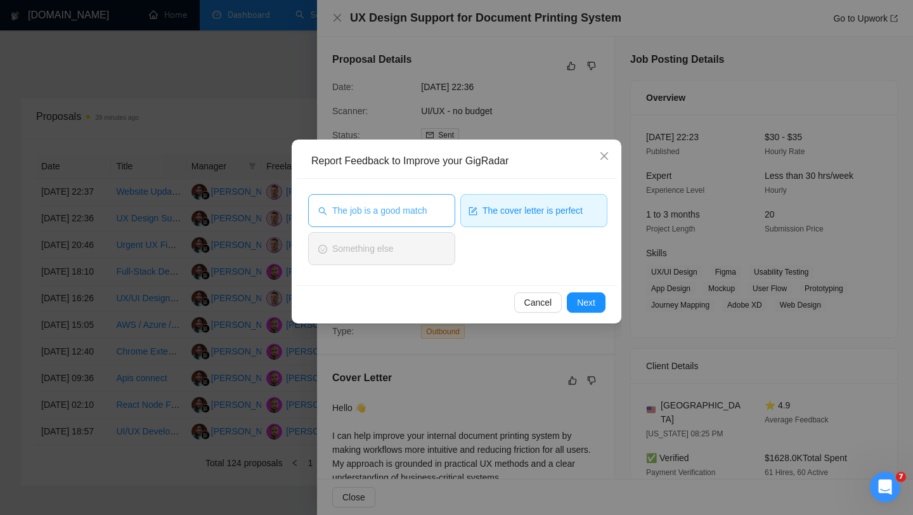
click at [419, 209] on span "The job is a good match" at bounding box center [379, 210] width 94 height 14
click at [519, 208] on span "The cover letter is perfect" at bounding box center [532, 210] width 100 height 14
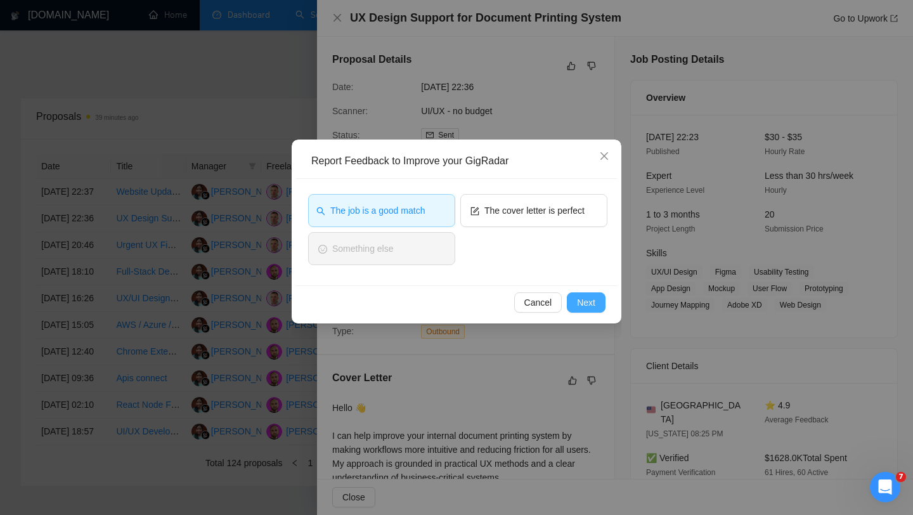
click at [590, 306] on span "Next" at bounding box center [586, 302] width 18 height 14
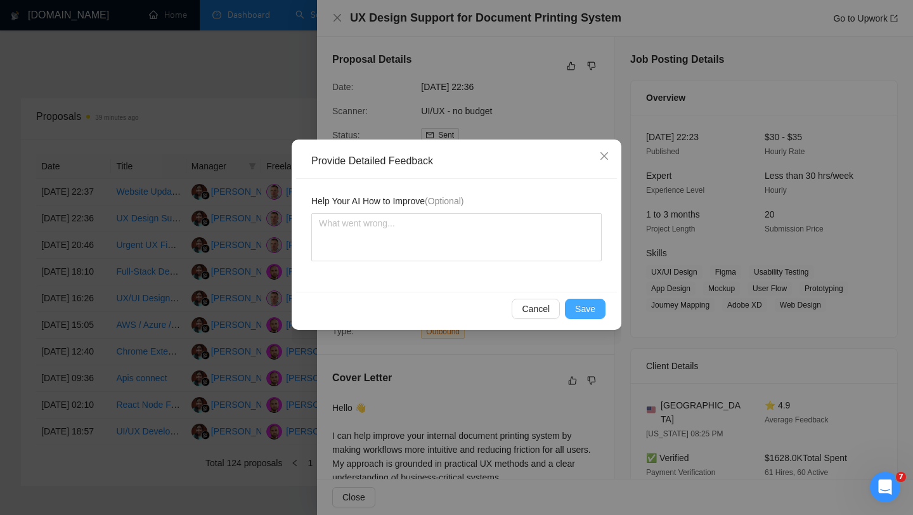
click at [590, 306] on span "Save" at bounding box center [585, 309] width 20 height 14
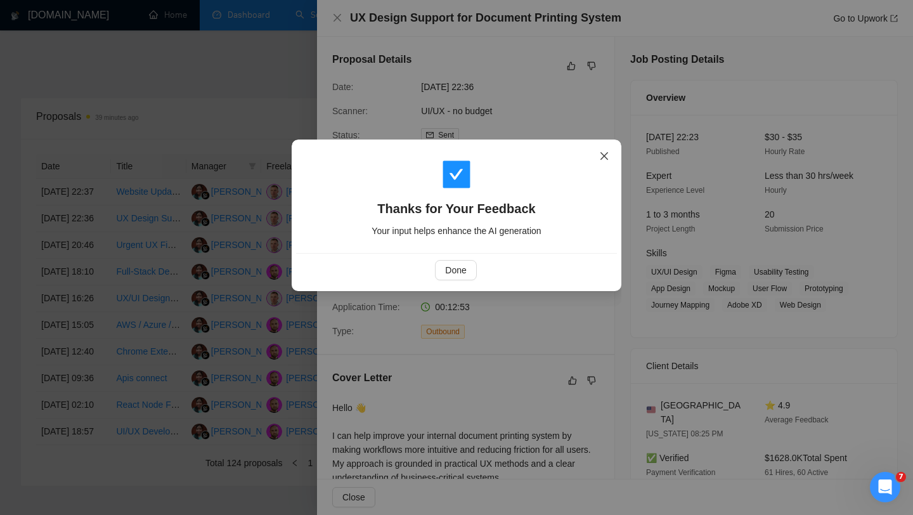
click at [604, 154] on icon "close" at bounding box center [604, 156] width 10 height 10
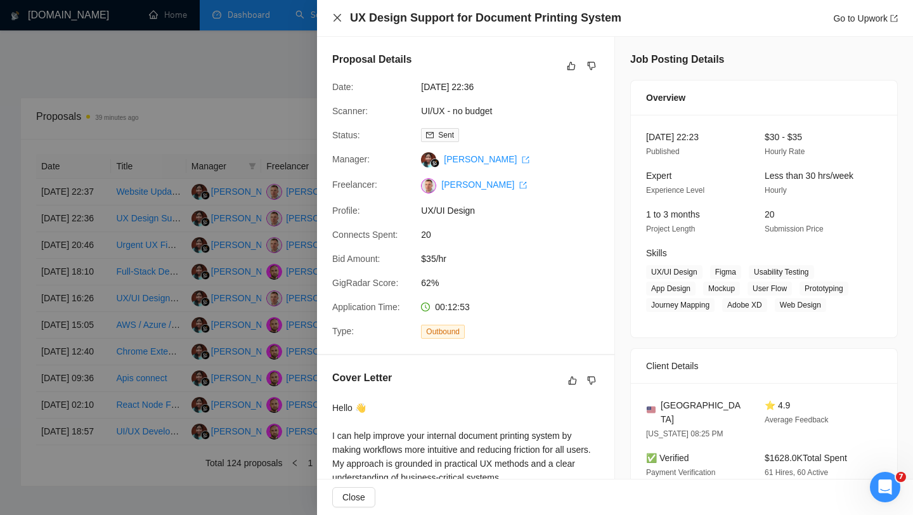
click at [339, 19] on icon "close" at bounding box center [337, 18] width 10 height 10
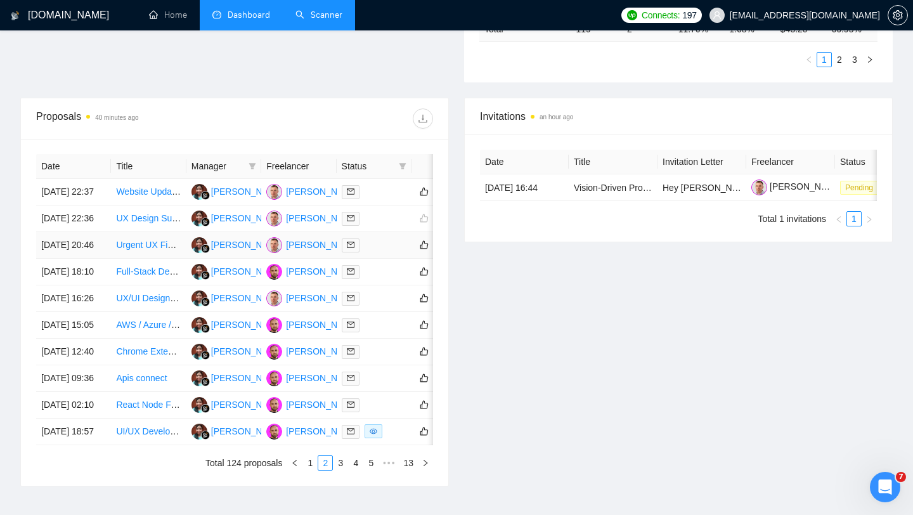
click at [379, 252] on div at bounding box center [374, 245] width 65 height 15
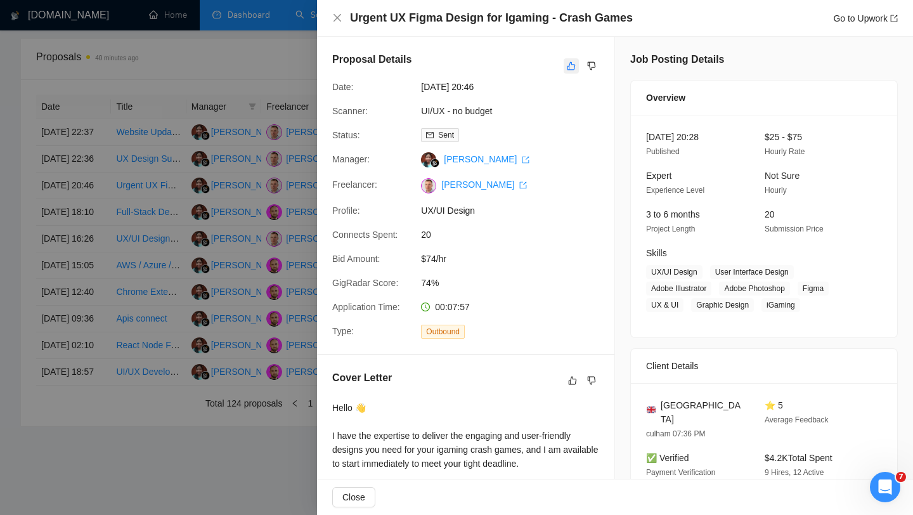
click at [573, 68] on icon "like" at bounding box center [571, 66] width 9 height 10
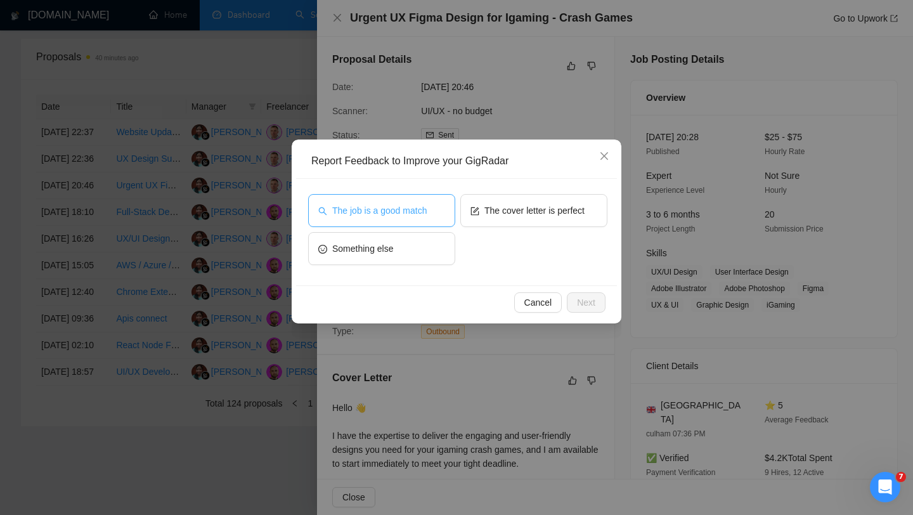
click at [422, 219] on button "The job is a good match" at bounding box center [381, 210] width 147 height 33
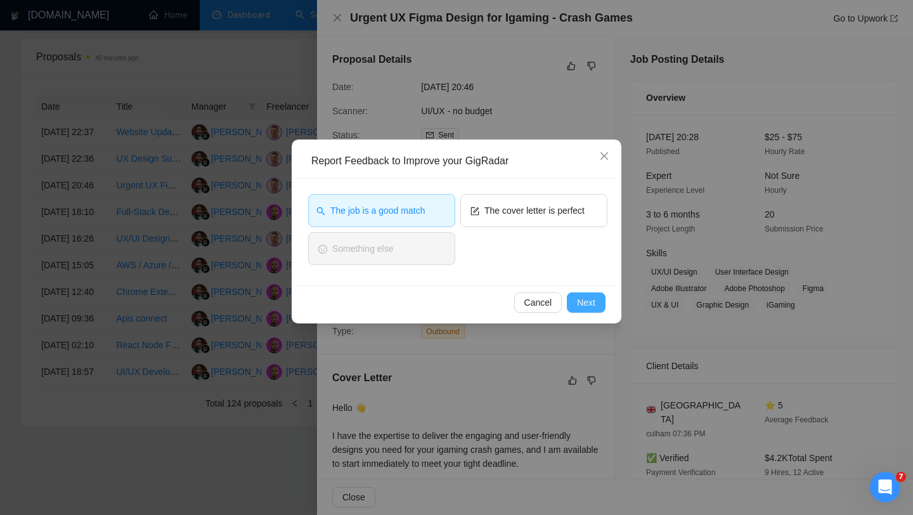
click at [588, 309] on span "Next" at bounding box center [586, 302] width 18 height 14
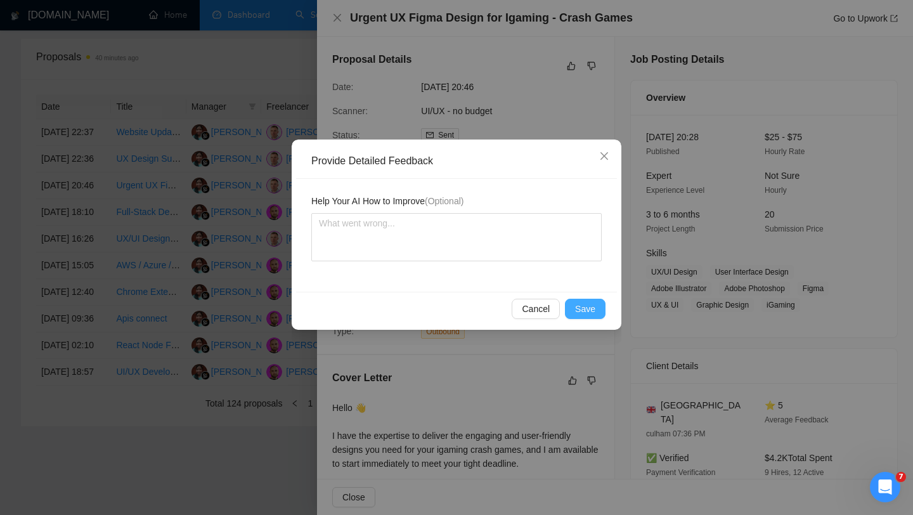
click at [588, 299] on button "Save" at bounding box center [585, 309] width 41 height 20
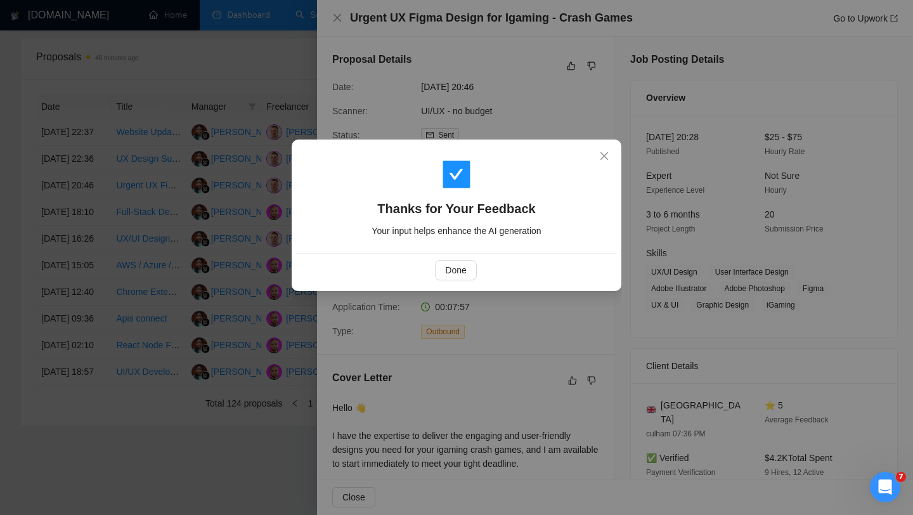
click at [461, 281] on div "Done" at bounding box center [456, 270] width 321 height 34
click at [460, 279] on button "Done" at bounding box center [455, 270] width 41 height 20
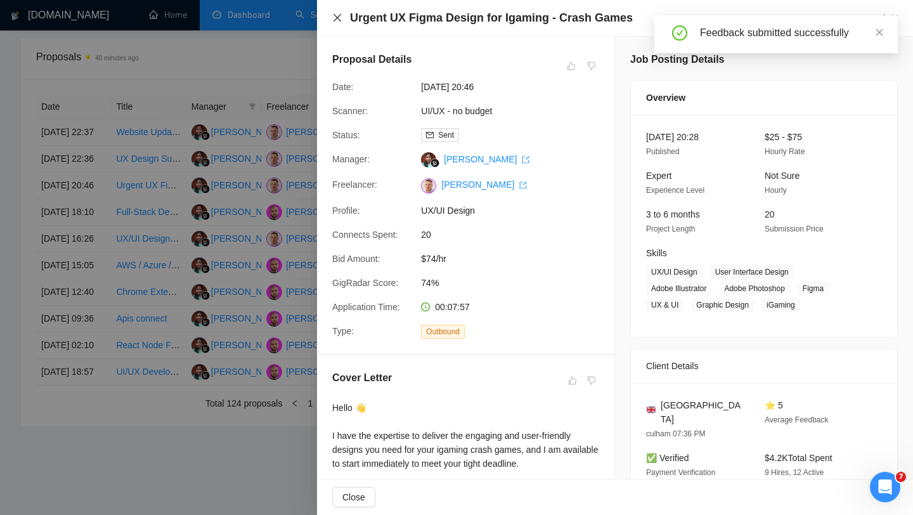
click at [336, 18] on icon "close" at bounding box center [337, 18] width 10 height 10
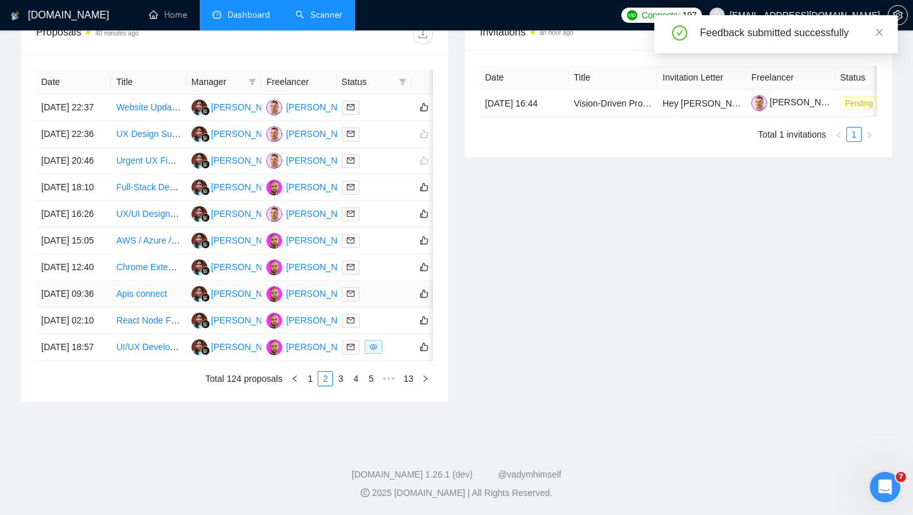
scroll to position [577, 0]
click at [344, 385] on link "3" at bounding box center [340, 378] width 14 height 14
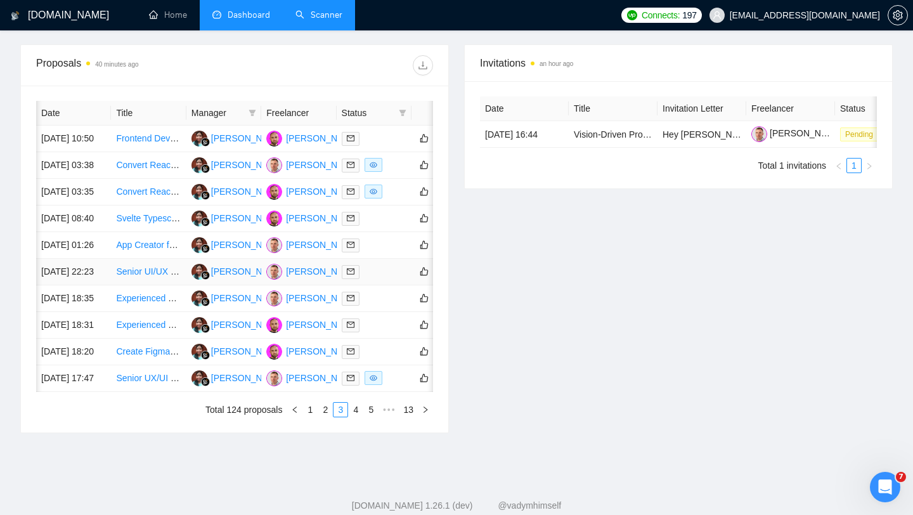
scroll to position [0, 23]
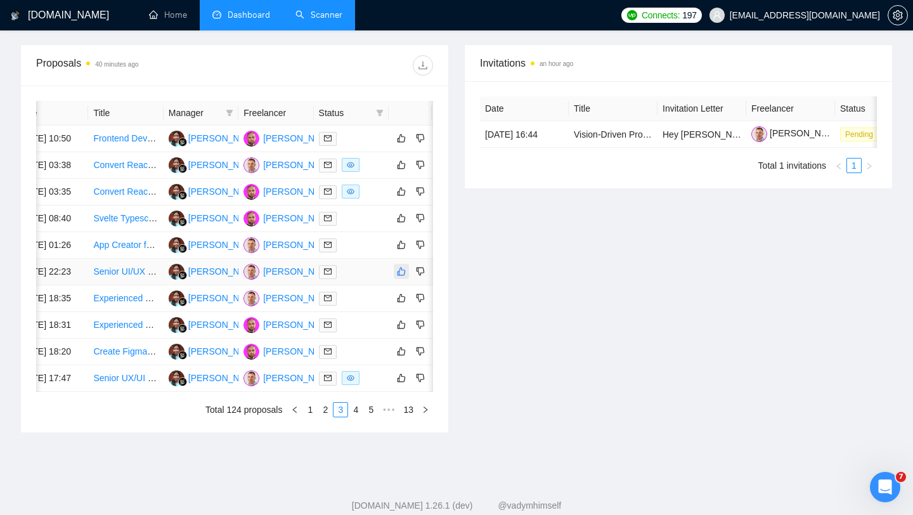
click at [401, 276] on icon "like" at bounding box center [401, 271] width 9 height 10
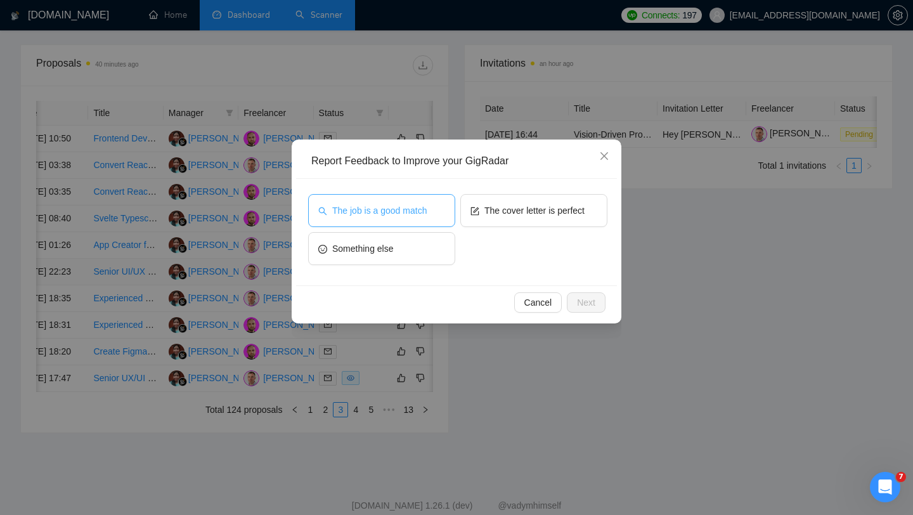
click at [422, 210] on span "The job is a good match" at bounding box center [379, 210] width 94 height 14
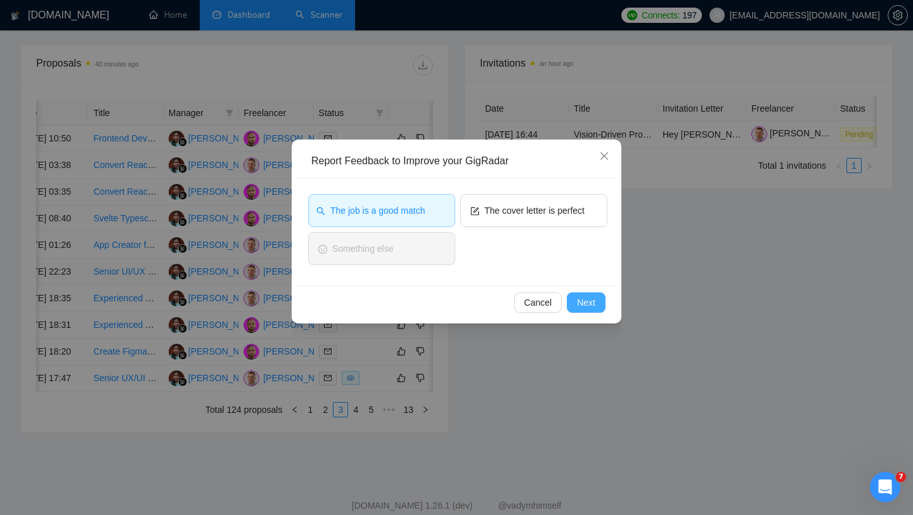
click at [586, 302] on span "Next" at bounding box center [586, 302] width 18 height 14
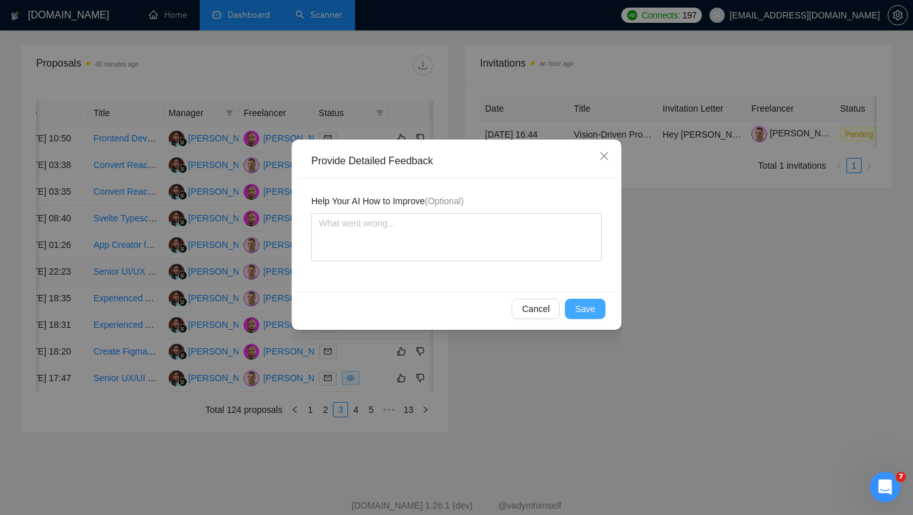
click at [585, 309] on span "Save" at bounding box center [585, 309] width 20 height 14
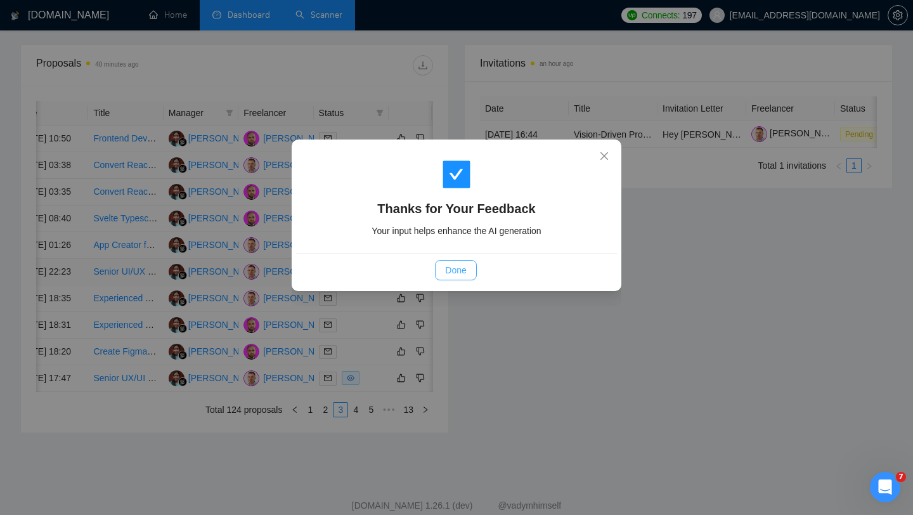
click at [456, 272] on span "Done" at bounding box center [455, 270] width 21 height 14
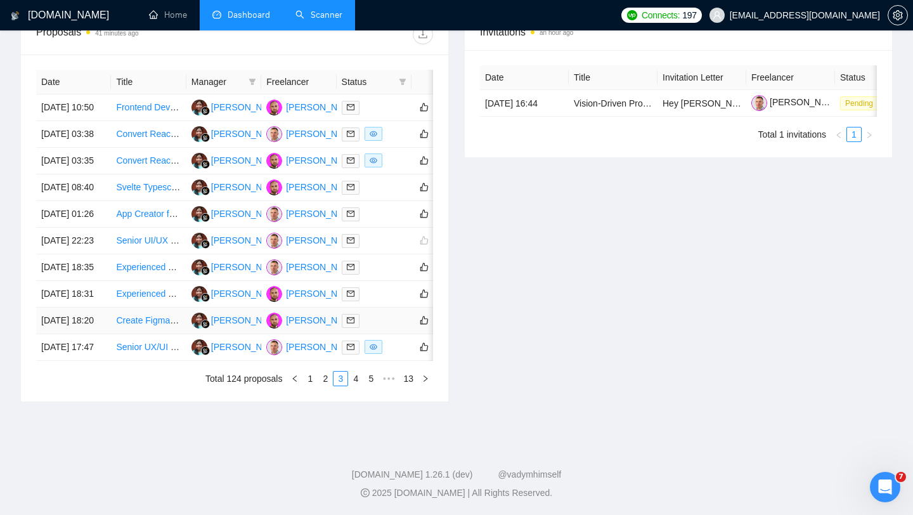
scroll to position [553, 0]
click at [352, 385] on link "4" at bounding box center [356, 378] width 14 height 14
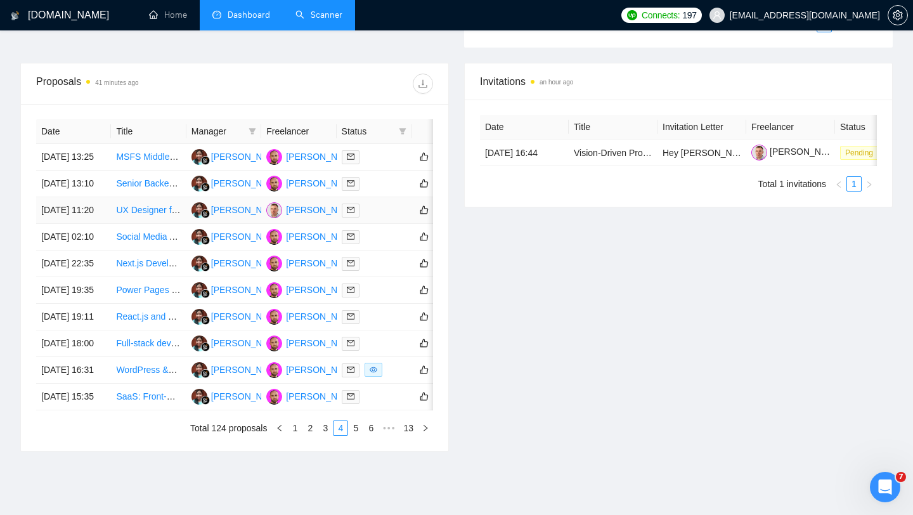
scroll to position [477, 0]
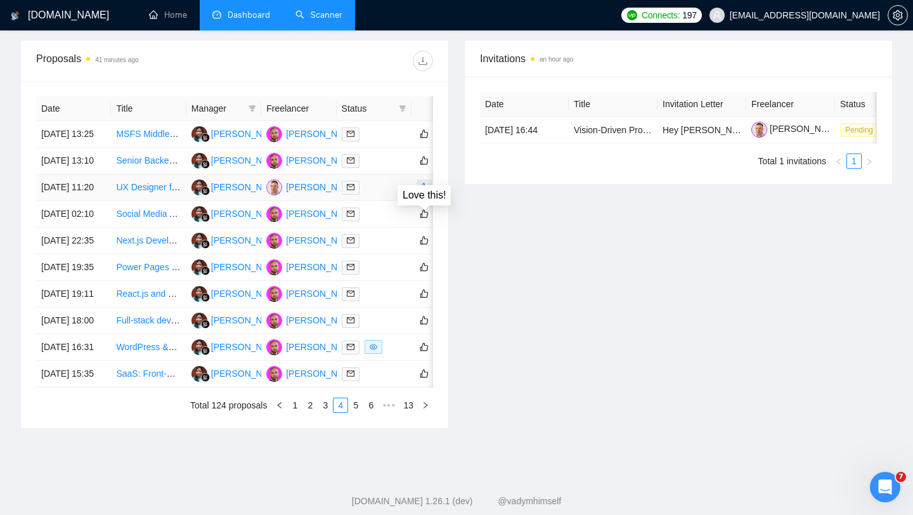
click at [421, 192] on icon "like" at bounding box center [424, 187] width 9 height 10
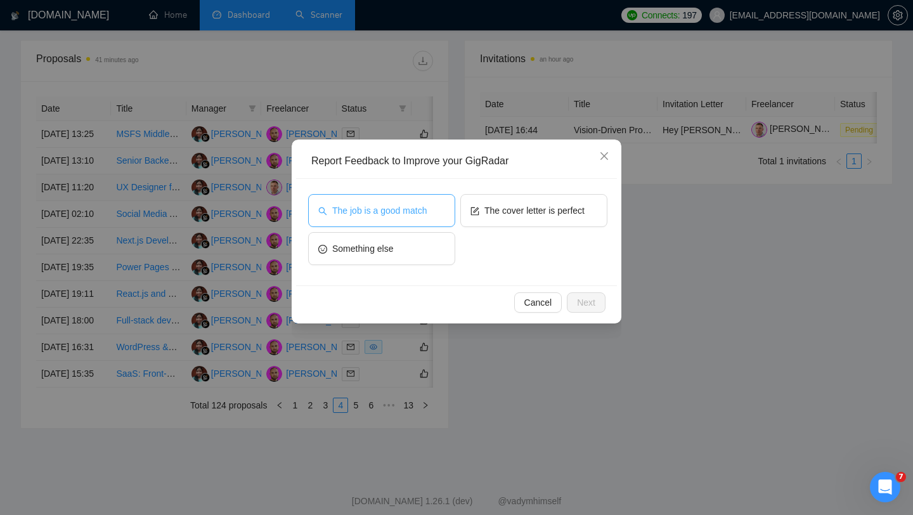
click at [437, 209] on button "The job is a good match" at bounding box center [381, 210] width 147 height 33
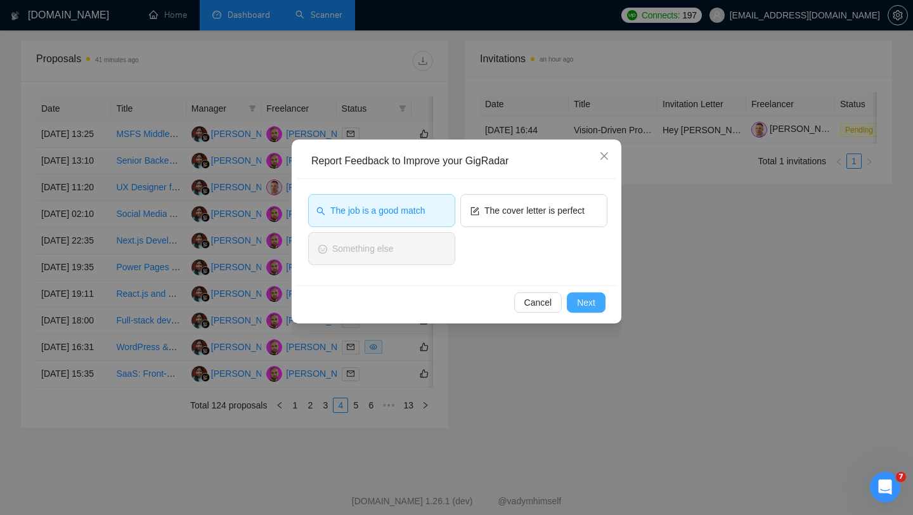
click at [589, 301] on span "Next" at bounding box center [586, 302] width 18 height 14
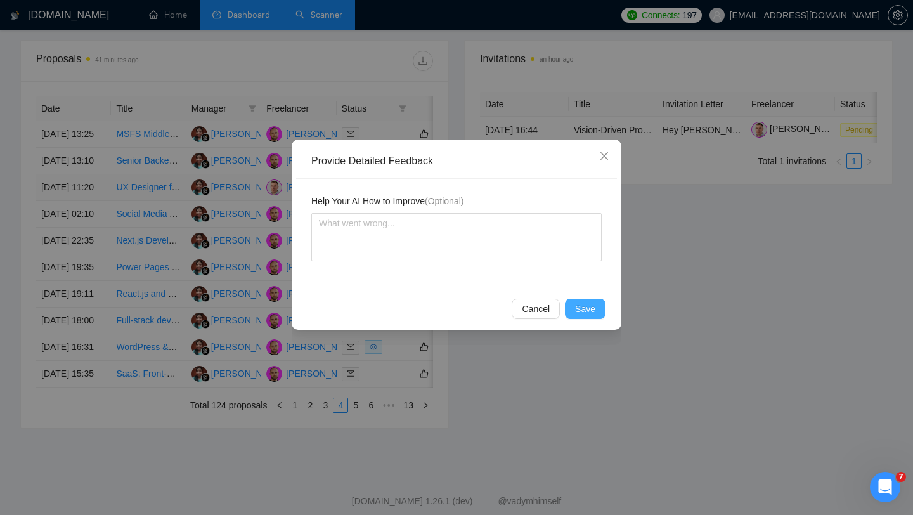
click at [586, 316] on button "Save" at bounding box center [585, 309] width 41 height 20
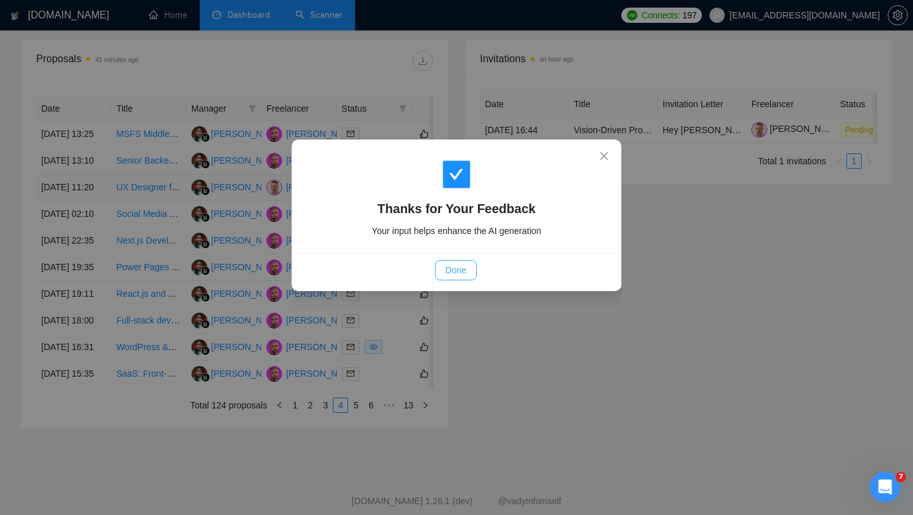
click at [456, 264] on span "Done" at bounding box center [455, 270] width 21 height 14
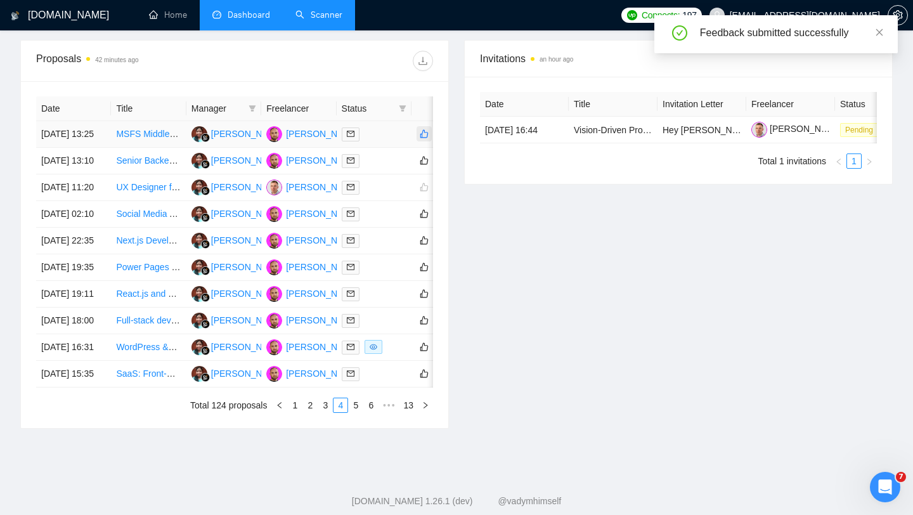
click at [422, 138] on icon "like" at bounding box center [424, 134] width 8 height 8
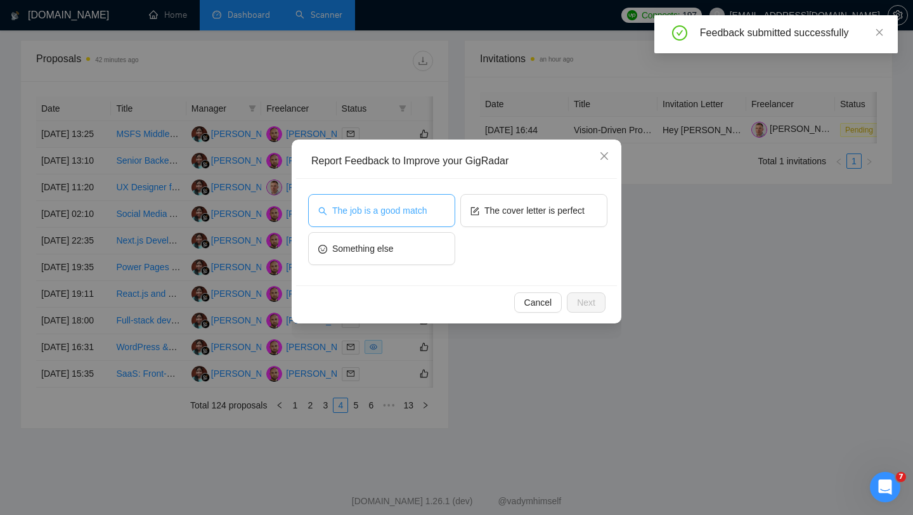
click at [427, 216] on span "The job is a good match" at bounding box center [379, 210] width 94 height 14
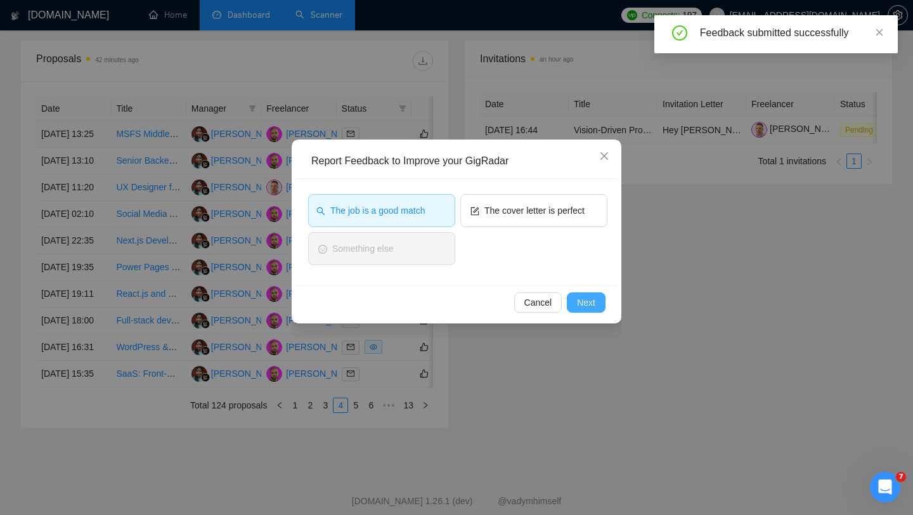
click at [597, 303] on button "Next" at bounding box center [586, 302] width 39 height 20
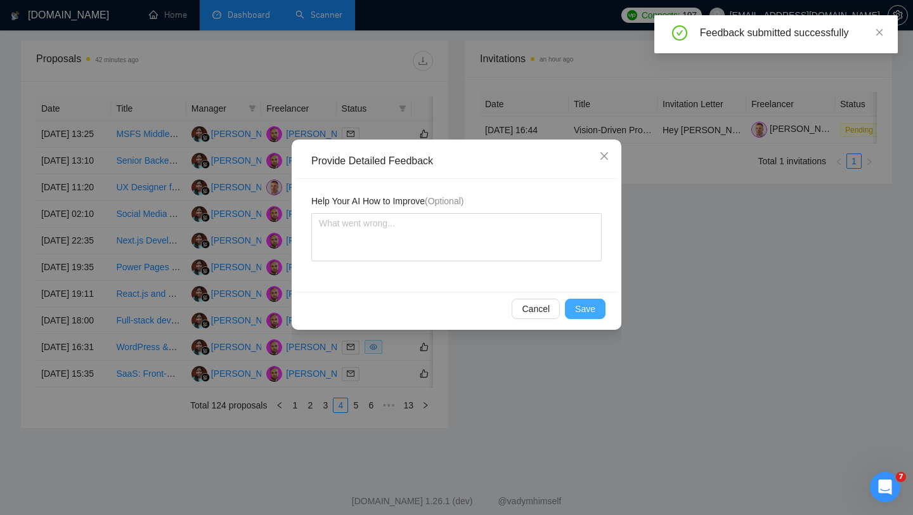
click at [586, 300] on button "Save" at bounding box center [585, 309] width 41 height 20
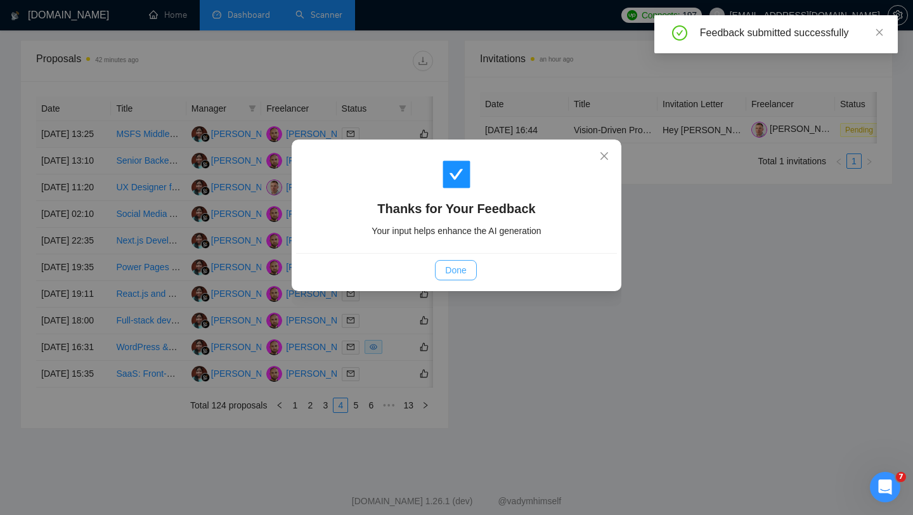
click at [460, 273] on span "Done" at bounding box center [455, 270] width 21 height 14
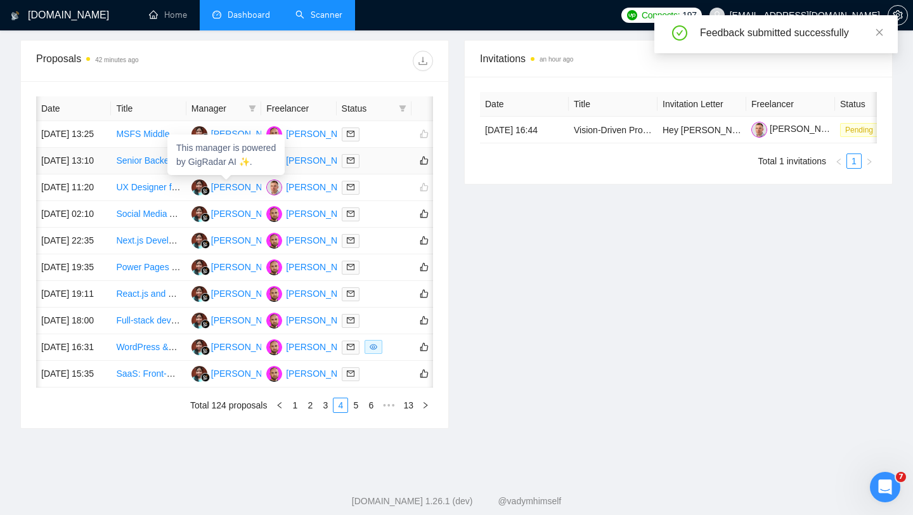
scroll to position [0, 47]
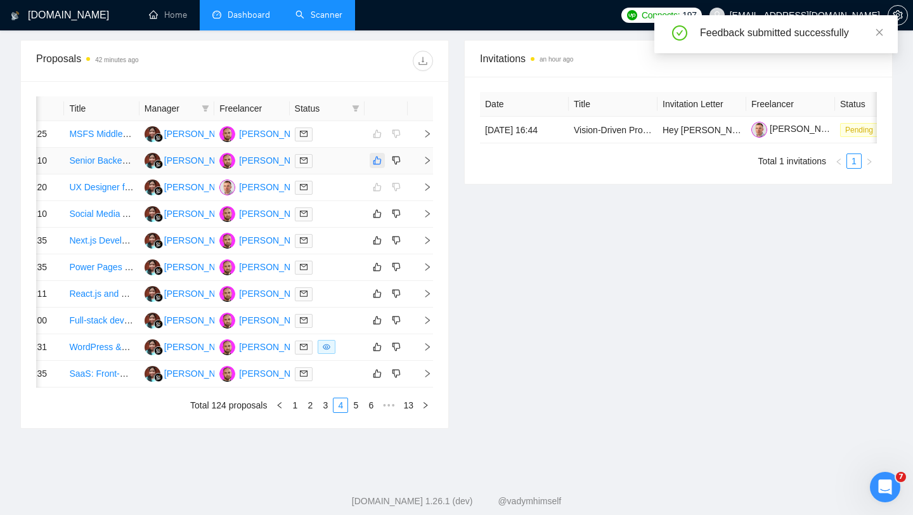
click at [380, 165] on icon "like" at bounding box center [377, 160] width 9 height 10
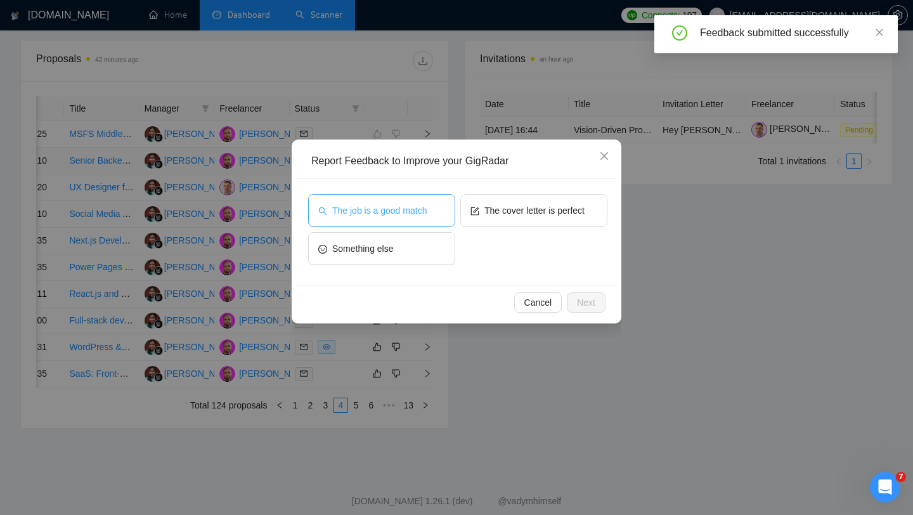
click at [415, 218] on button "The job is a good match" at bounding box center [381, 210] width 147 height 33
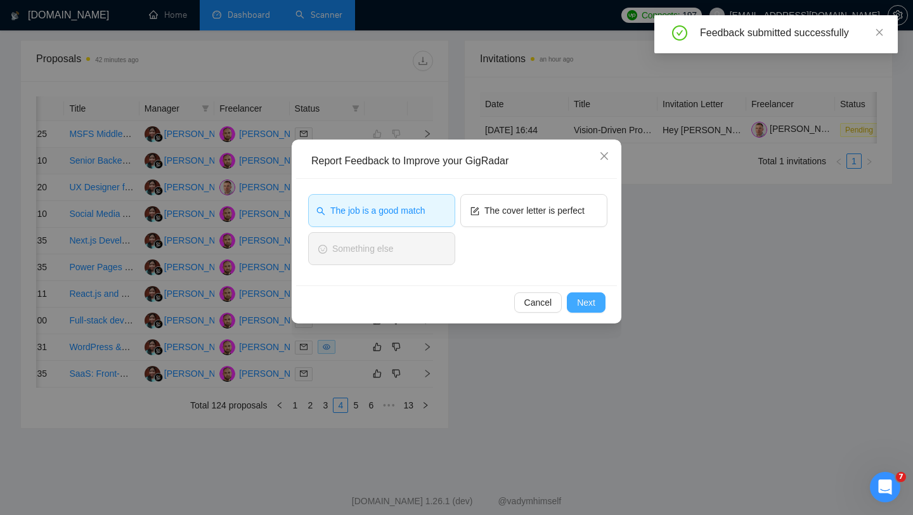
click at [597, 305] on button "Next" at bounding box center [586, 302] width 39 height 20
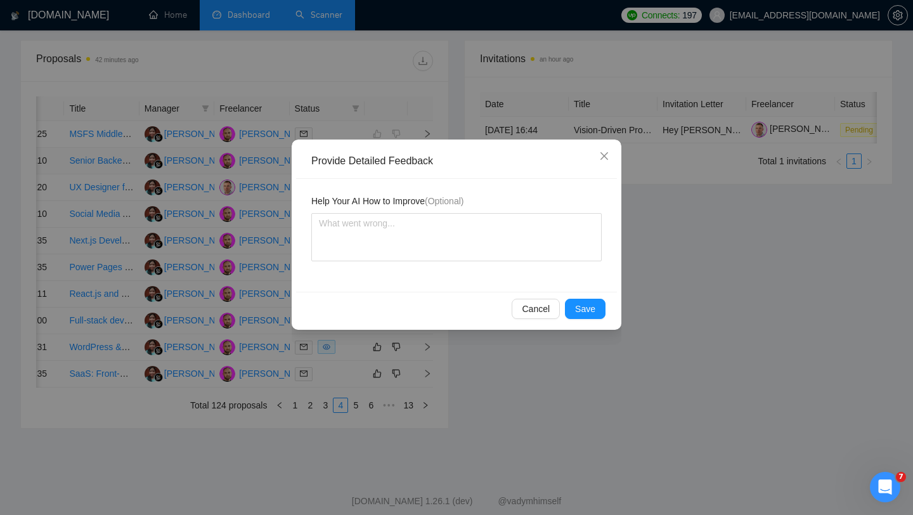
click at [597, 319] on div "Cancel Save" at bounding box center [456, 309] width 321 height 34
click at [593, 311] on span "Save" at bounding box center [585, 309] width 20 height 14
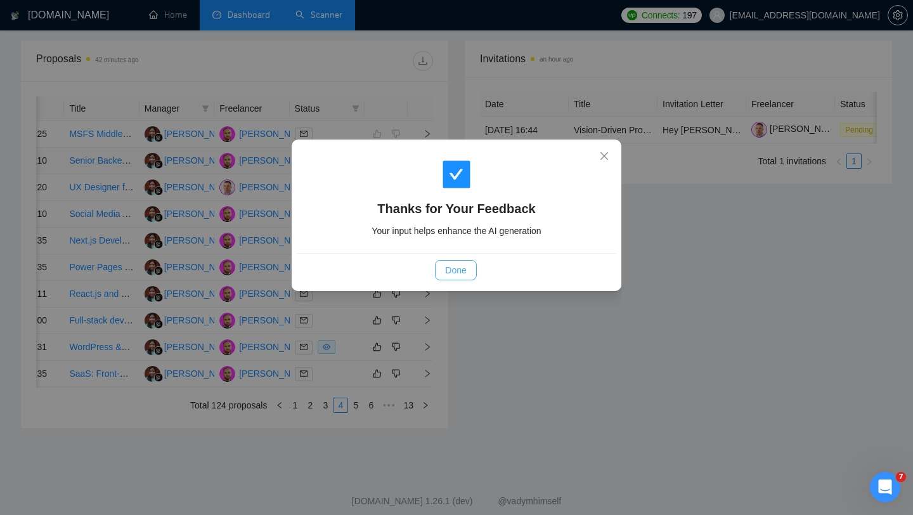
click at [442, 260] on button "Done" at bounding box center [455, 270] width 41 height 20
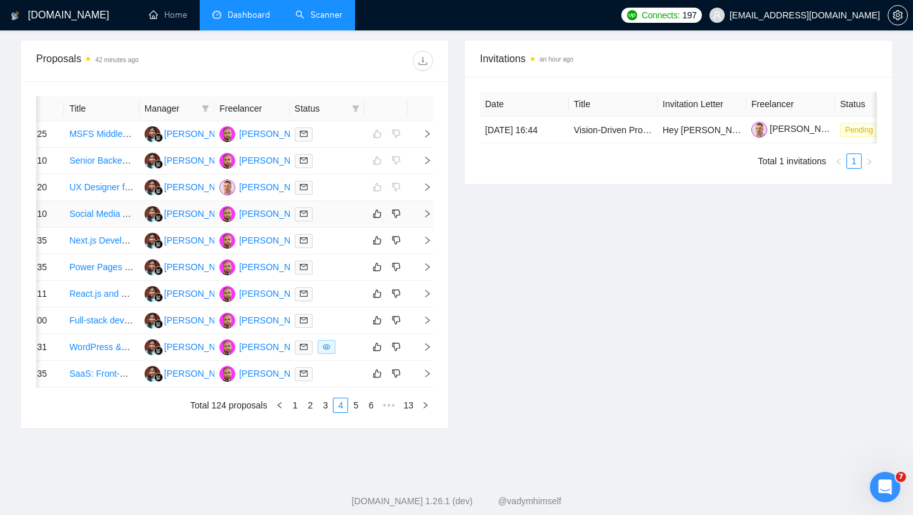
click at [340, 221] on div at bounding box center [327, 214] width 65 height 15
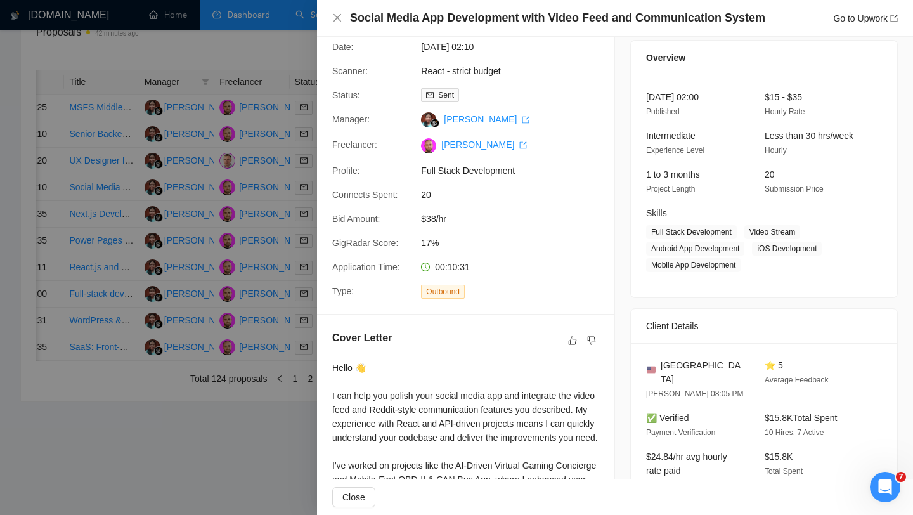
scroll to position [0, 0]
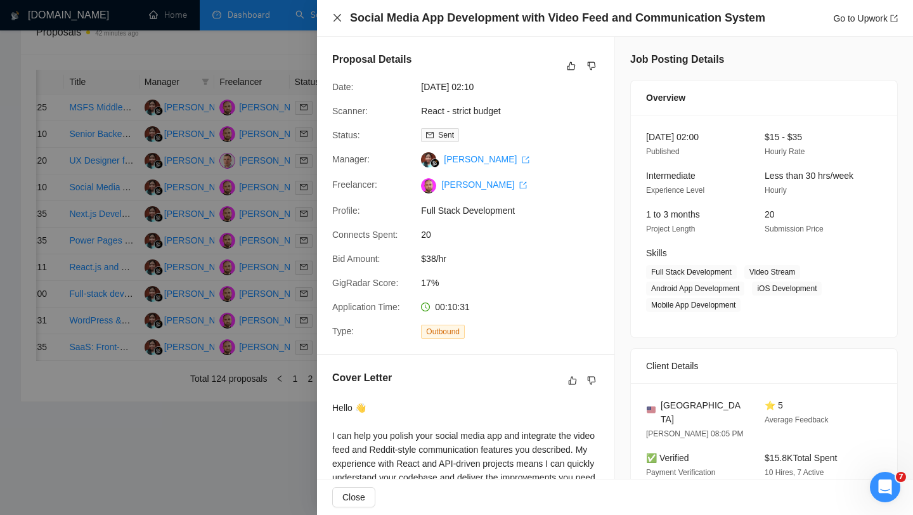
click at [337, 13] on icon "close" at bounding box center [337, 18] width 10 height 10
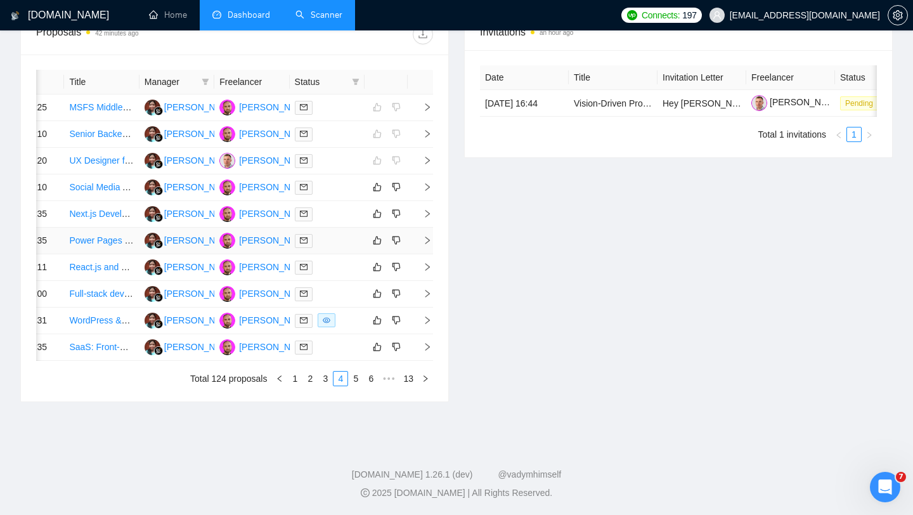
click at [346, 248] on div at bounding box center [327, 240] width 65 height 15
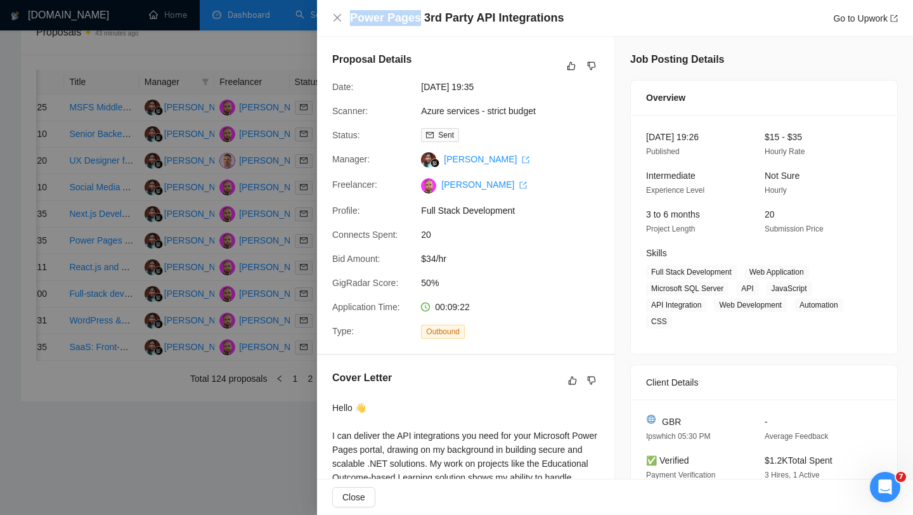
drag, startPoint x: 418, startPoint y: 19, endPoint x: 352, endPoint y: 19, distance: 65.9
click at [352, 19] on h4 "Power Pages 3rd Party API Integrations" at bounding box center [457, 18] width 214 height 16
copy h4 "Power Pages"
click at [339, 20] on icon "close" at bounding box center [337, 18] width 8 height 8
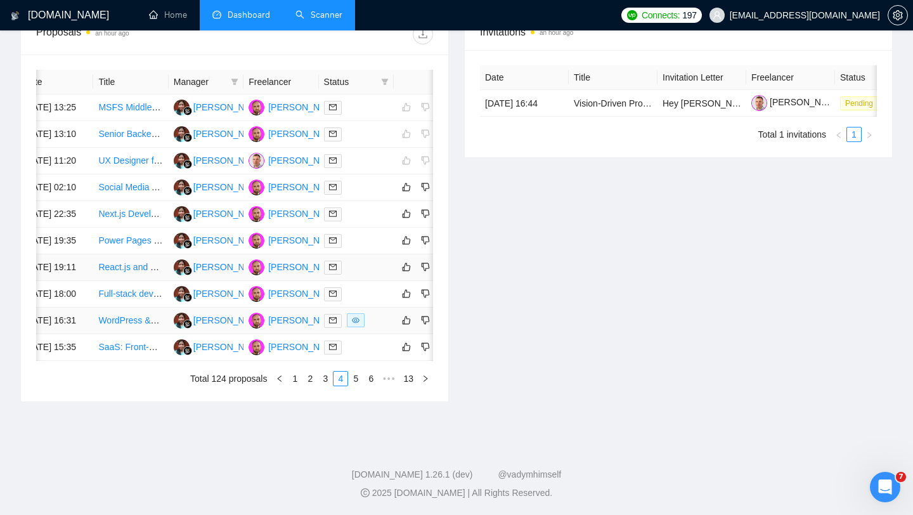
scroll to position [0, 3]
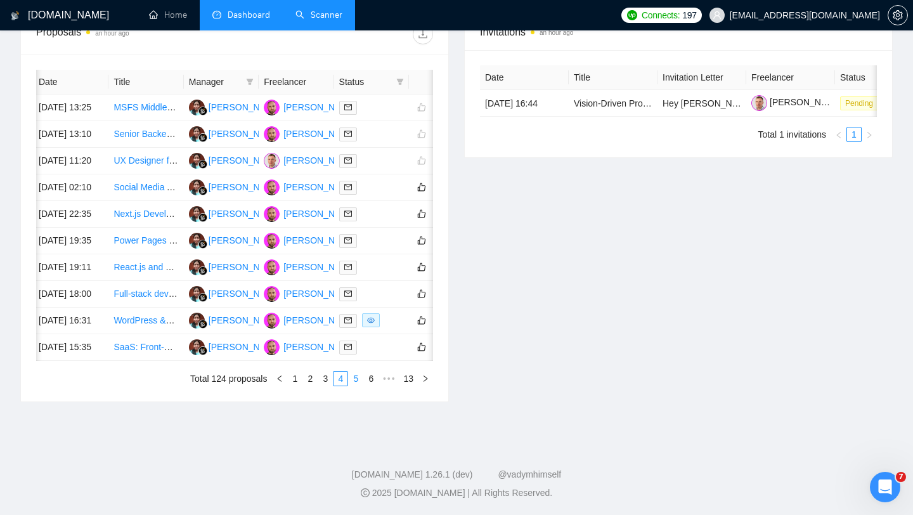
click at [354, 385] on link "5" at bounding box center [356, 378] width 14 height 14
click at [356, 385] on link "6" at bounding box center [356, 378] width 14 height 14
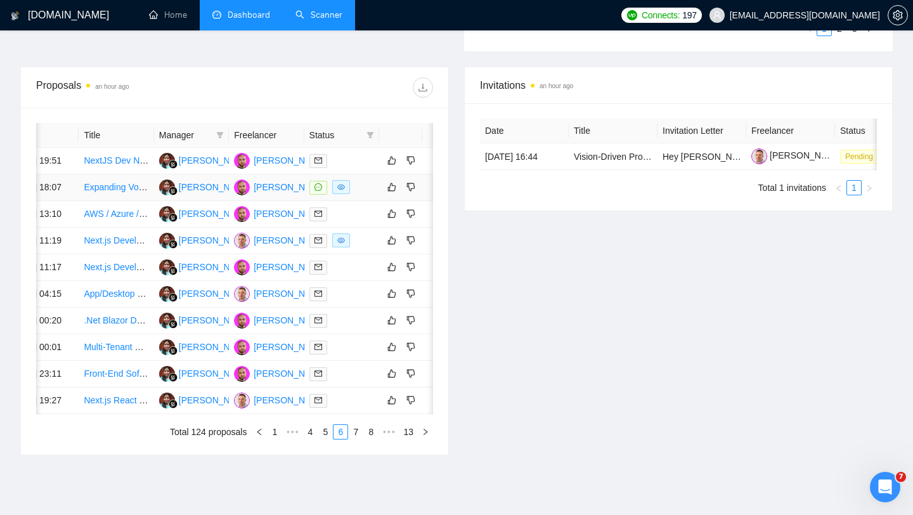
scroll to position [0, 40]
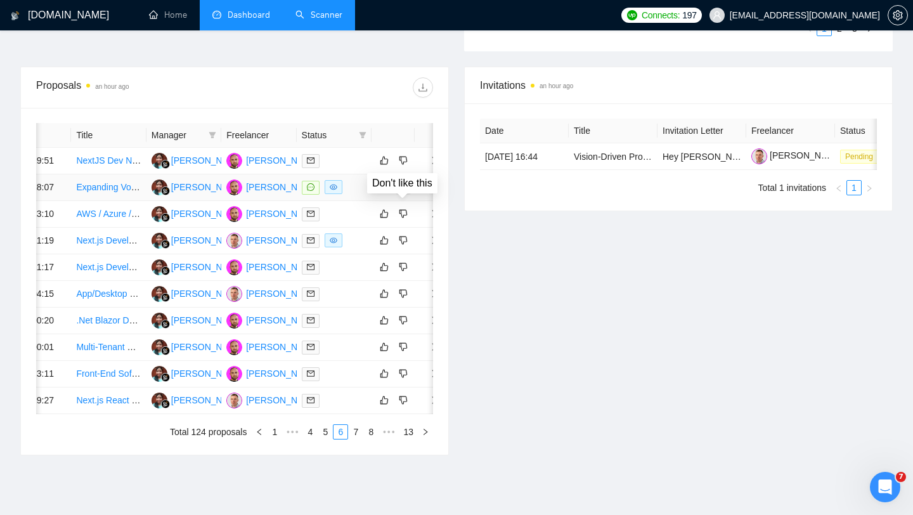
click at [404, 192] on icon "dislike" at bounding box center [403, 187] width 9 height 10
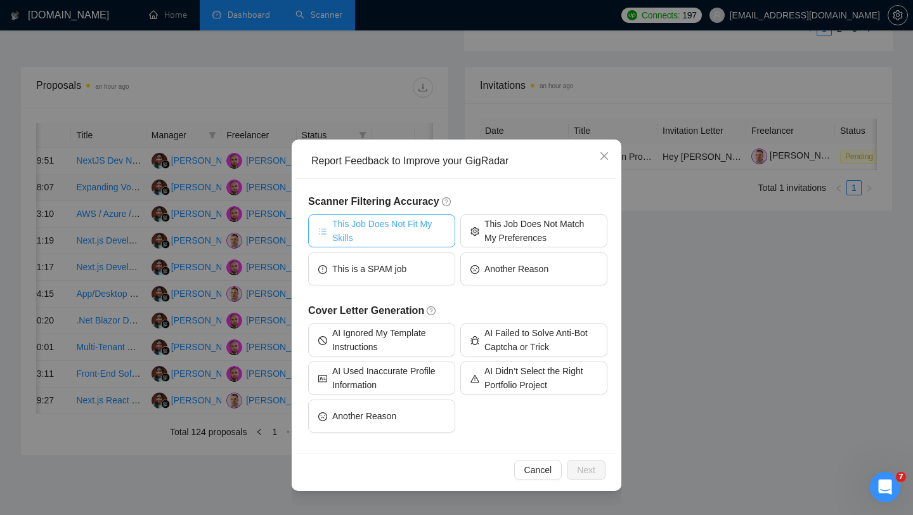
click at [410, 233] on span "This Job Does Not Fit My Skills" at bounding box center [388, 231] width 113 height 28
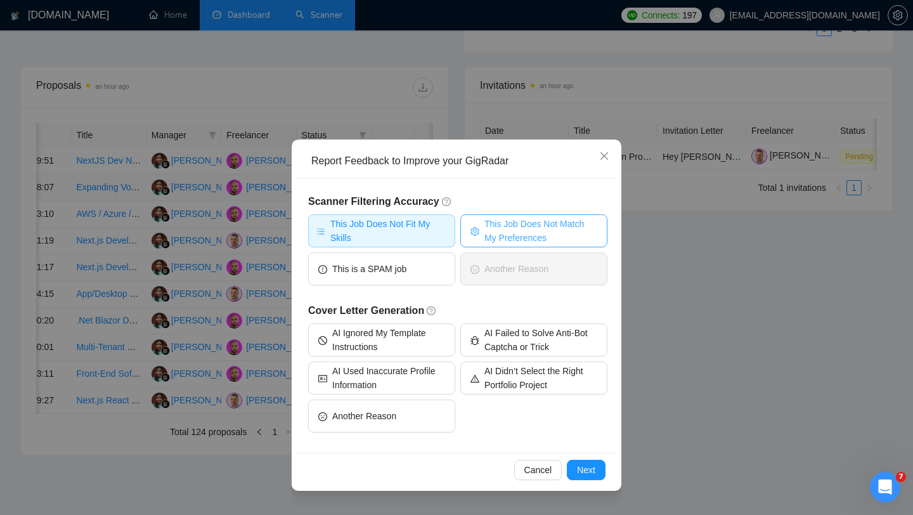
click at [527, 229] on span "This Job Does Not Match My Preferences" at bounding box center [540, 231] width 113 height 28
click at [583, 472] on span "Next" at bounding box center [586, 470] width 18 height 14
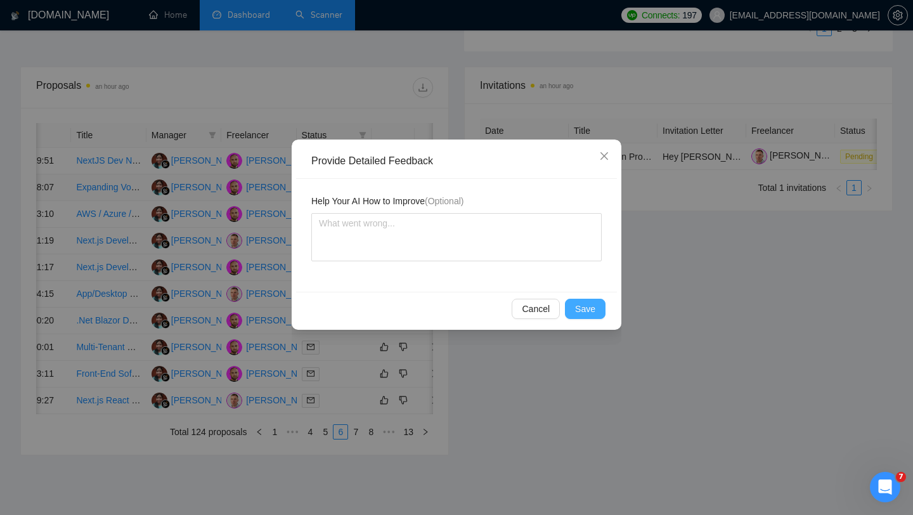
click at [586, 303] on span "Save" at bounding box center [585, 309] width 20 height 14
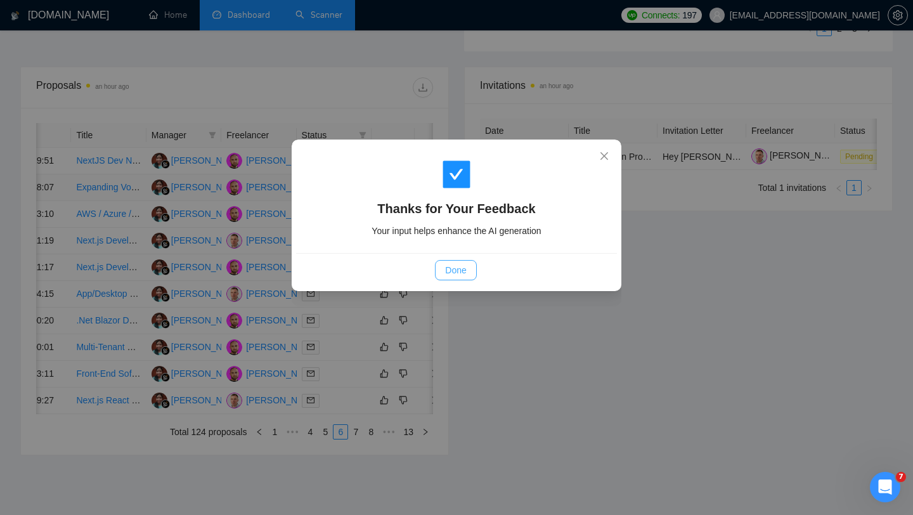
click at [460, 270] on span "Done" at bounding box center [455, 270] width 21 height 14
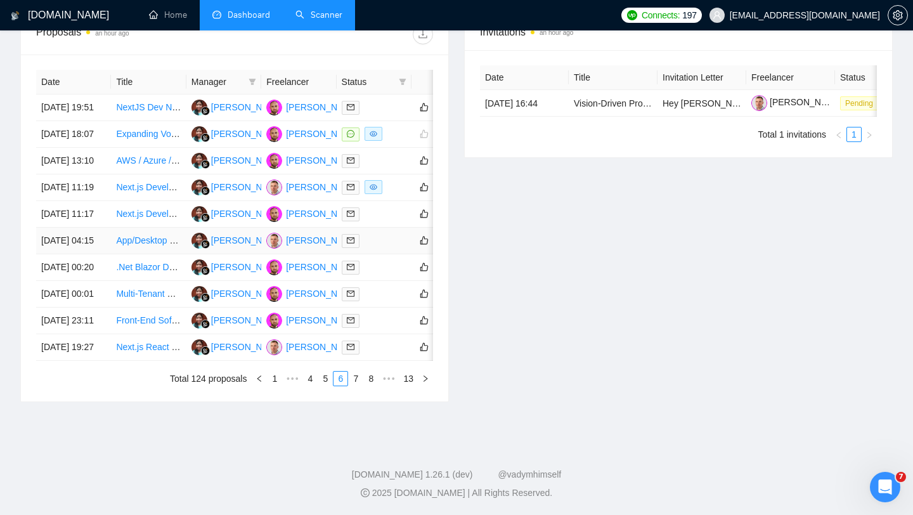
scroll to position [564, 0]
click at [351, 385] on link "7" at bounding box center [356, 378] width 14 height 14
click at [391, 274] on div at bounding box center [374, 267] width 65 height 15
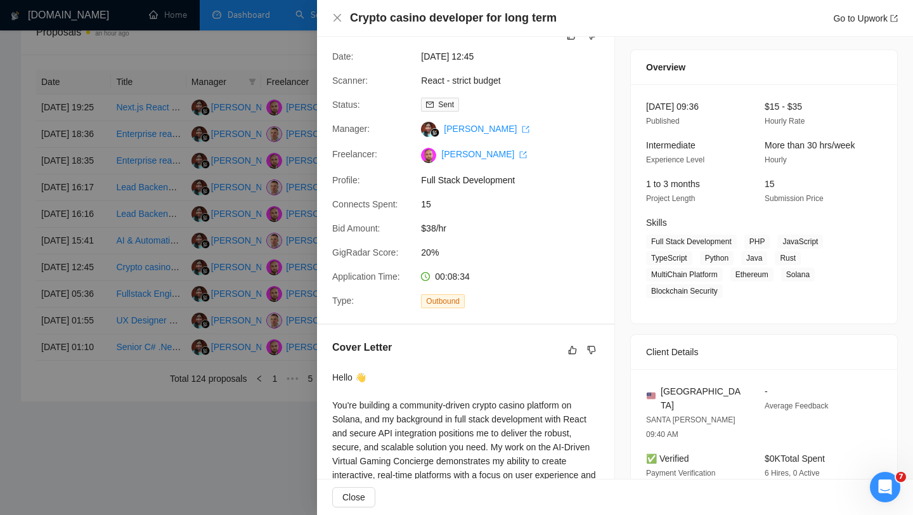
scroll to position [0, 0]
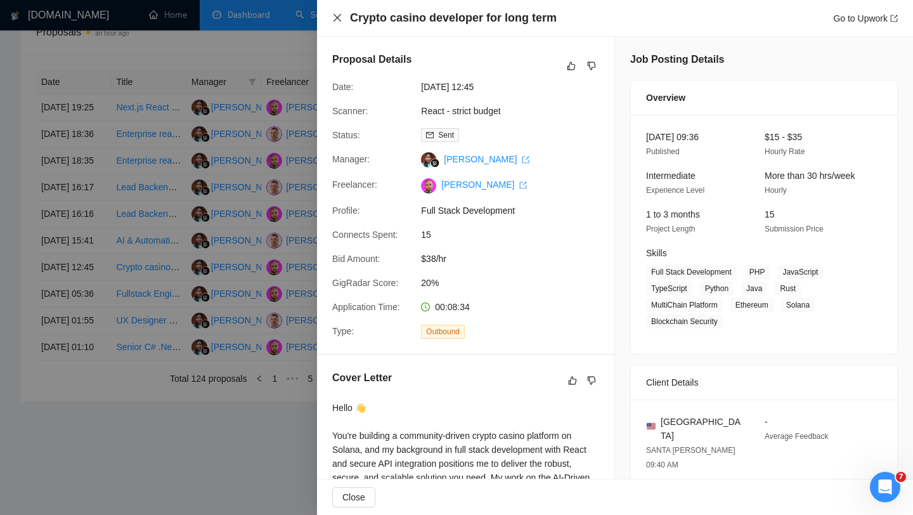
click at [336, 18] on icon "close" at bounding box center [337, 18] width 8 height 8
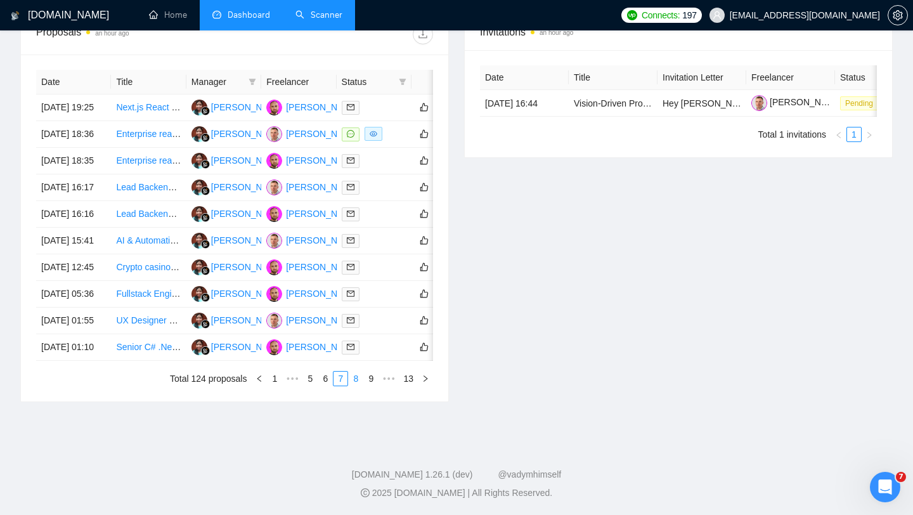
click at [358, 385] on link "8" at bounding box center [356, 378] width 14 height 14
click at [382, 275] on div at bounding box center [374, 267] width 65 height 15
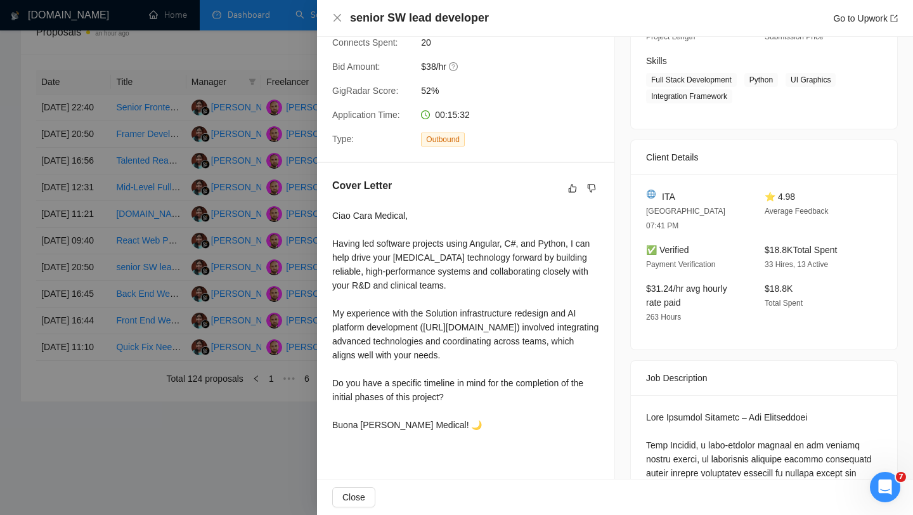
scroll to position [0, 0]
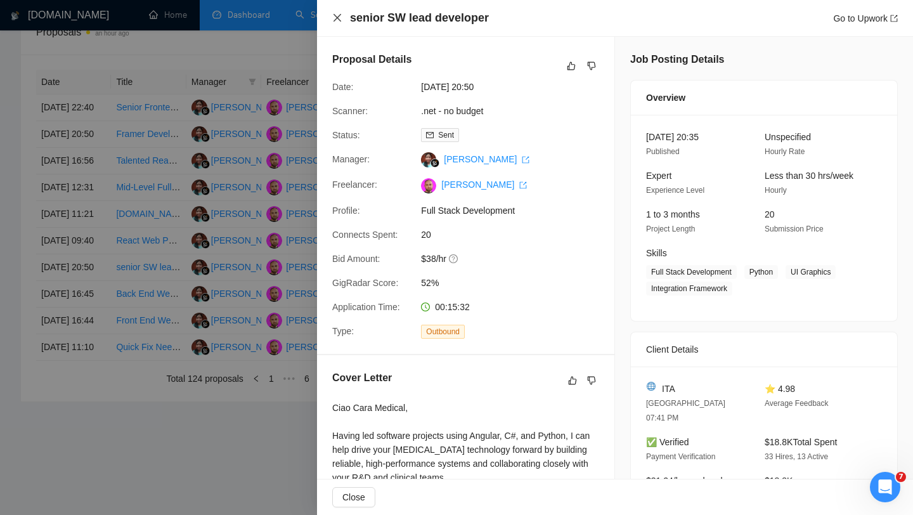
click at [339, 13] on icon "close" at bounding box center [337, 18] width 10 height 10
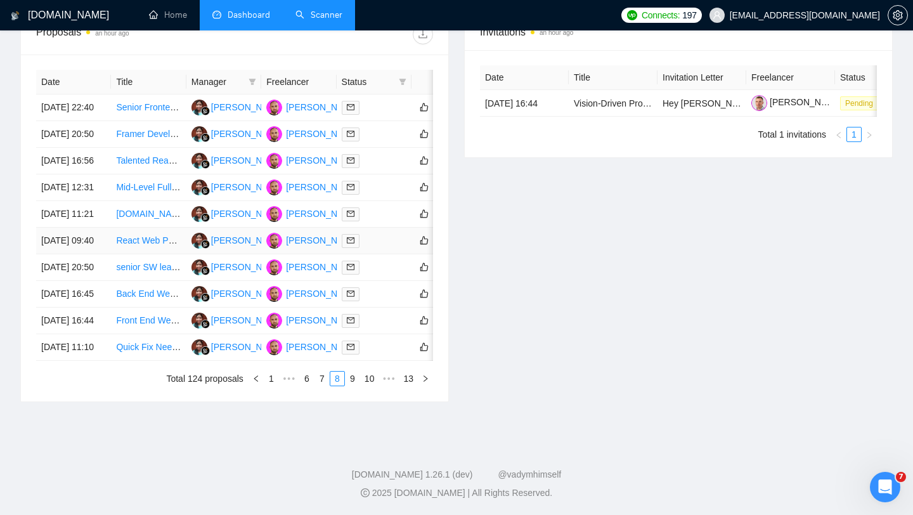
scroll to position [566, 0]
click at [352, 385] on link "9" at bounding box center [353, 378] width 14 height 14
click at [350, 385] on link "10" at bounding box center [351, 378] width 18 height 14
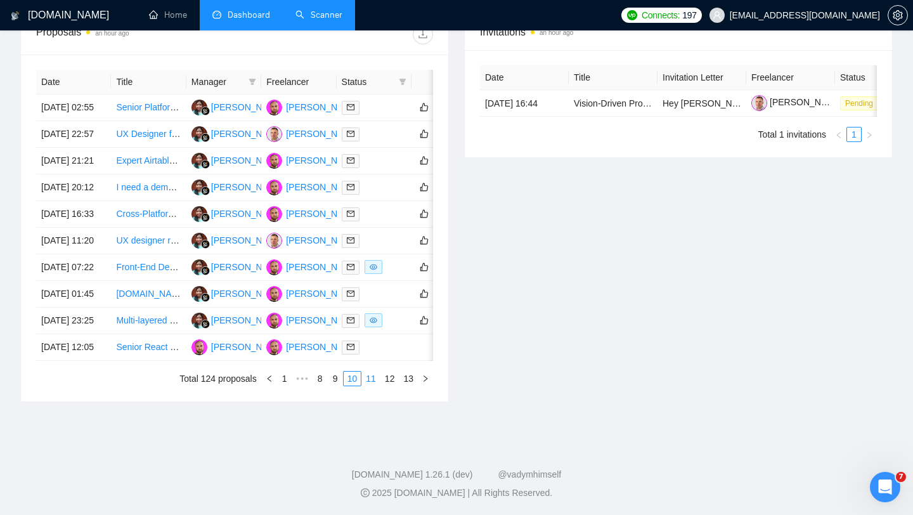
click at [371, 385] on link "11" at bounding box center [371, 378] width 18 height 14
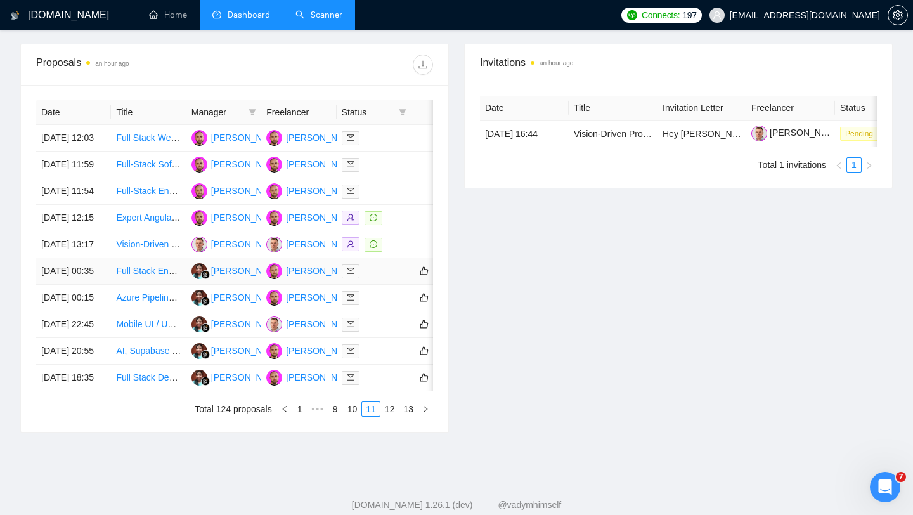
scroll to position [520, 0]
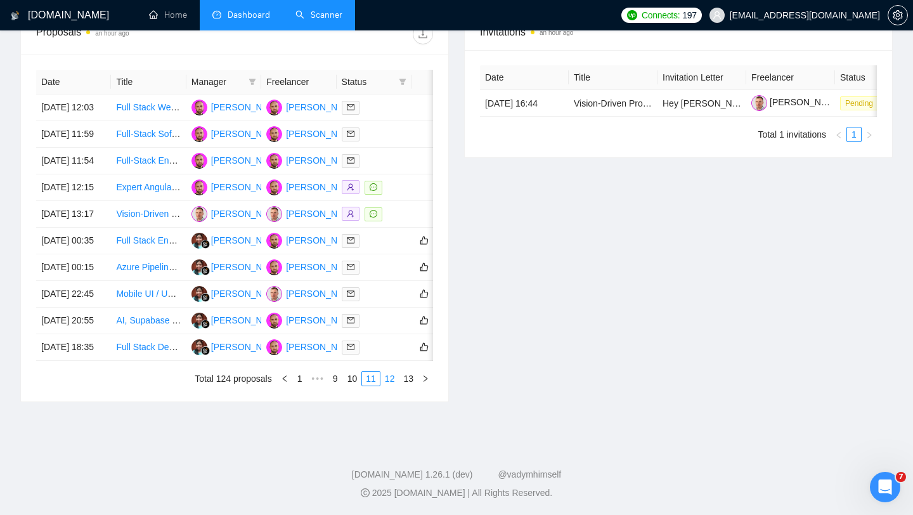
click at [387, 385] on link "12" at bounding box center [390, 378] width 18 height 14
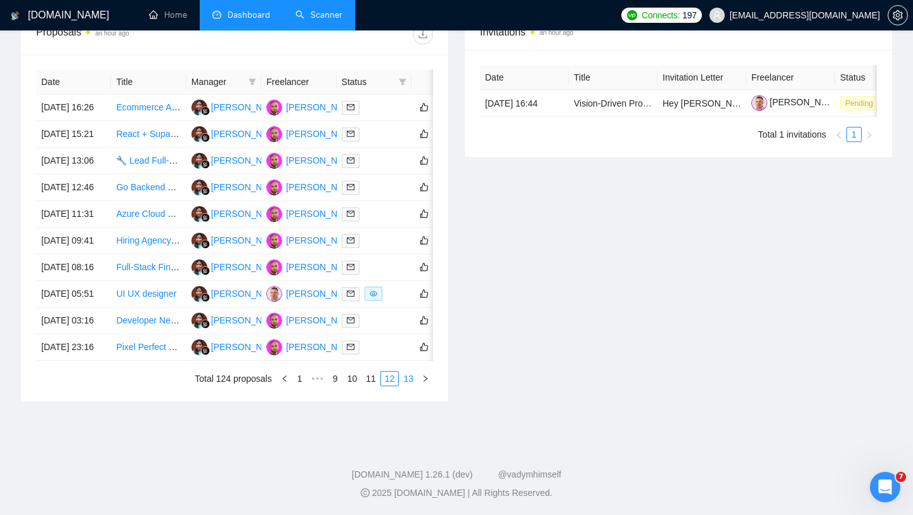
click at [407, 385] on link "13" at bounding box center [408, 378] width 18 height 14
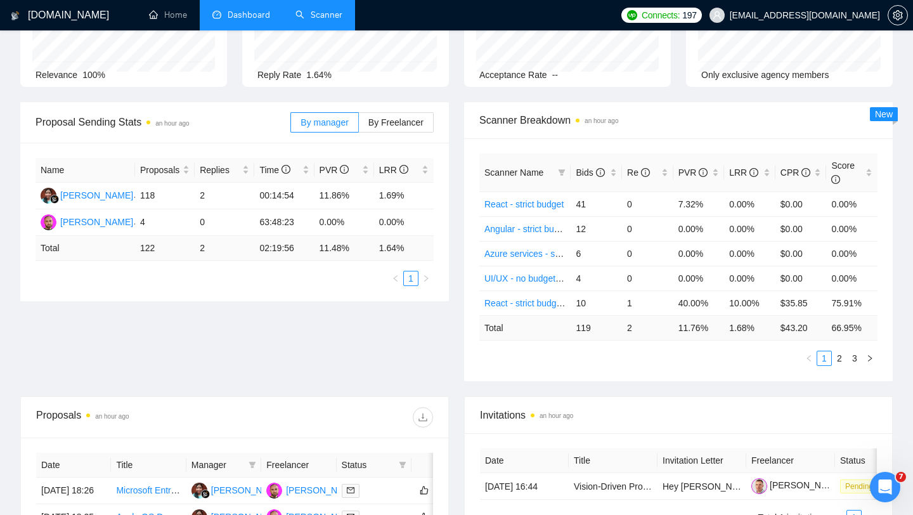
scroll to position [0, 0]
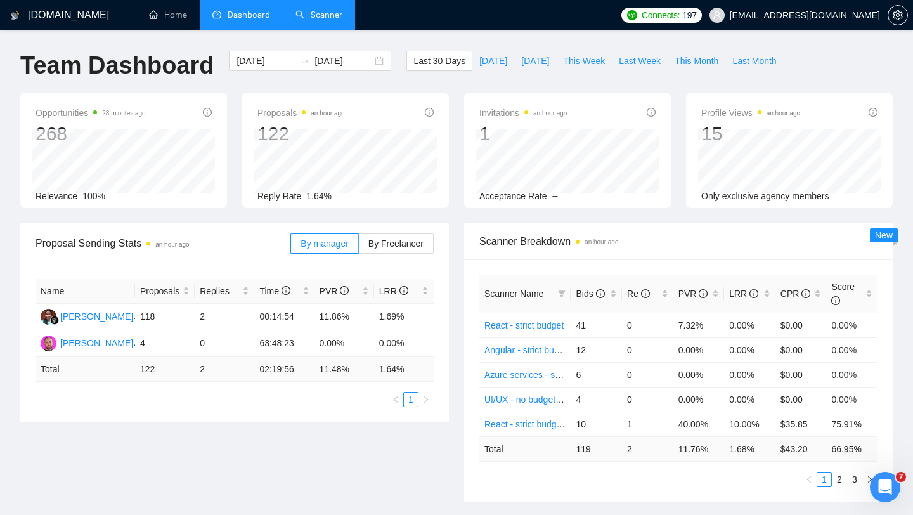
click at [313, 20] on link "Scanner" at bounding box center [318, 15] width 47 height 11
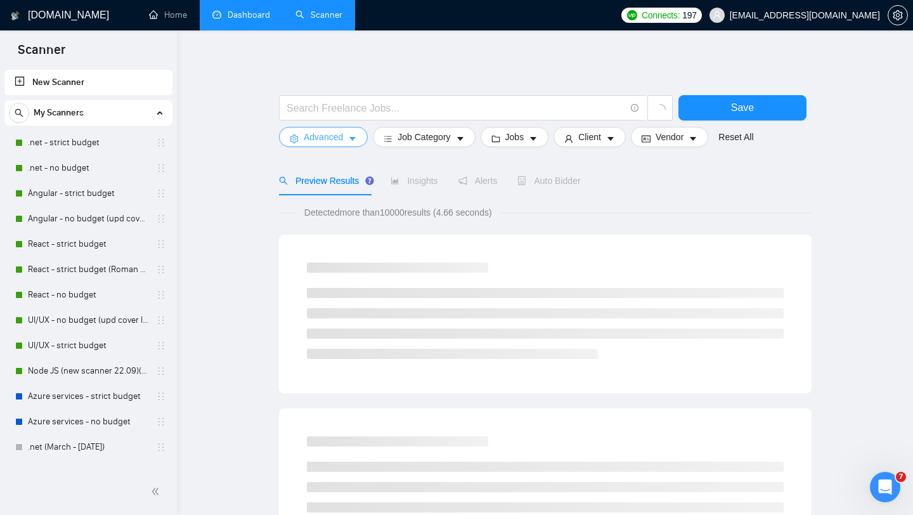
click at [333, 138] on span "Advanced" at bounding box center [323, 137] width 39 height 14
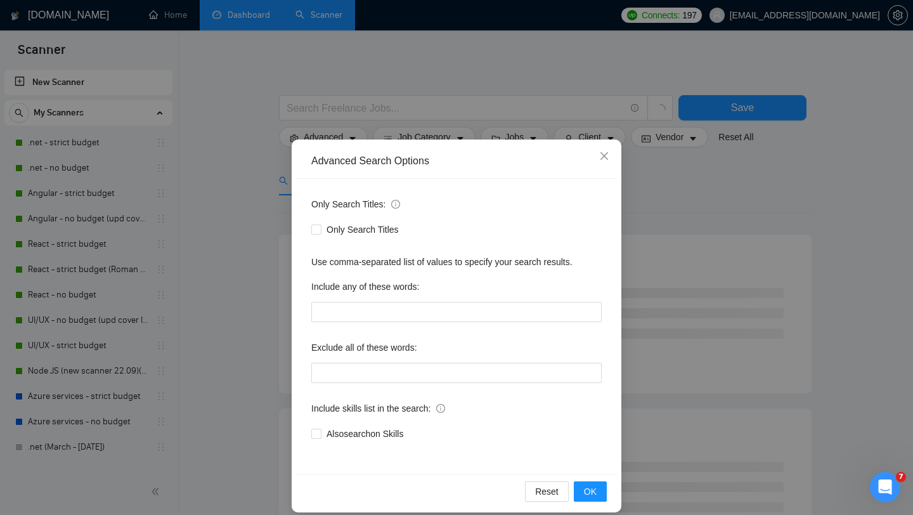
click at [219, 147] on div "Advanced Search Options Only Search Titles: Only Search Titles Use comma-separa…" at bounding box center [456, 257] width 913 height 515
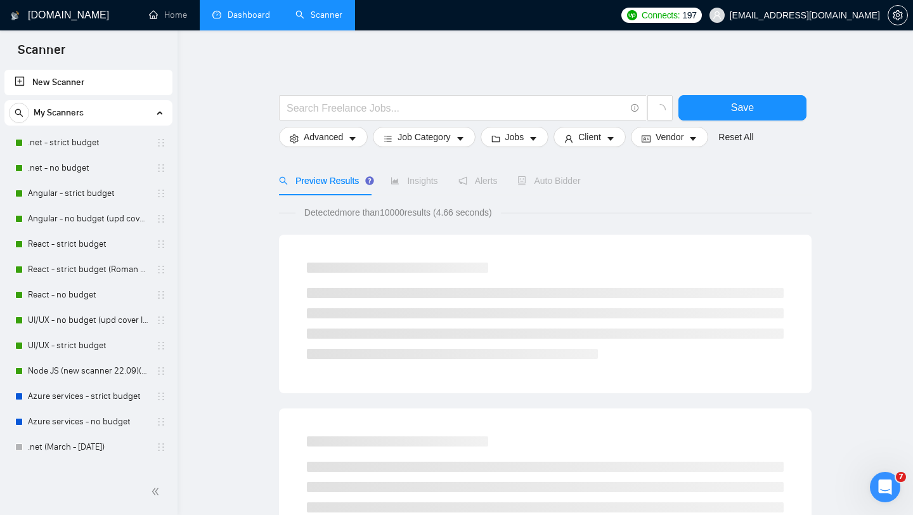
click at [95, 146] on link ".net - strict budget" at bounding box center [88, 142] width 120 height 25
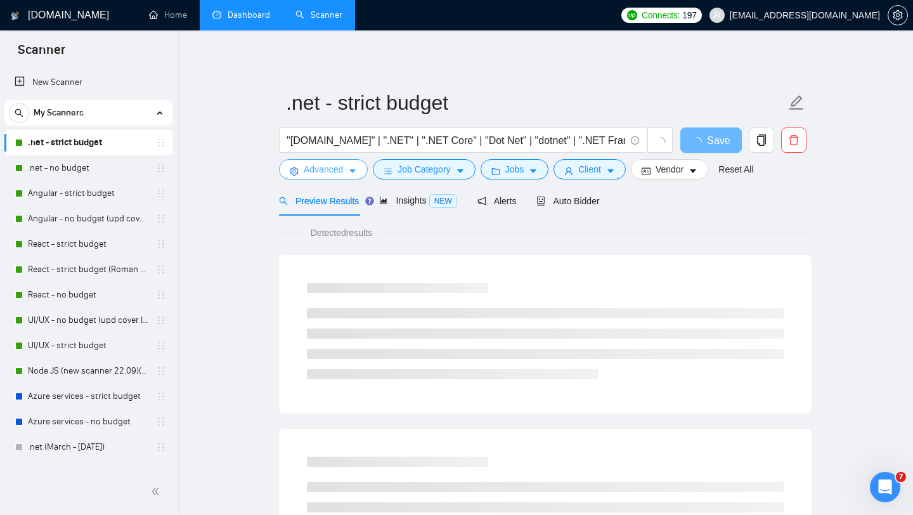
click at [339, 172] on span "Advanced" at bounding box center [323, 169] width 39 height 14
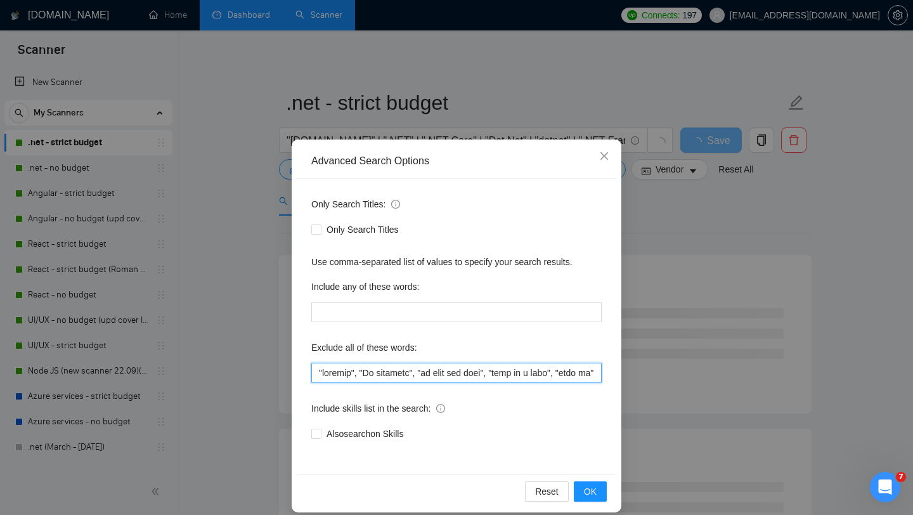
click at [437, 373] on input "text" at bounding box center [456, 373] width 290 height 20
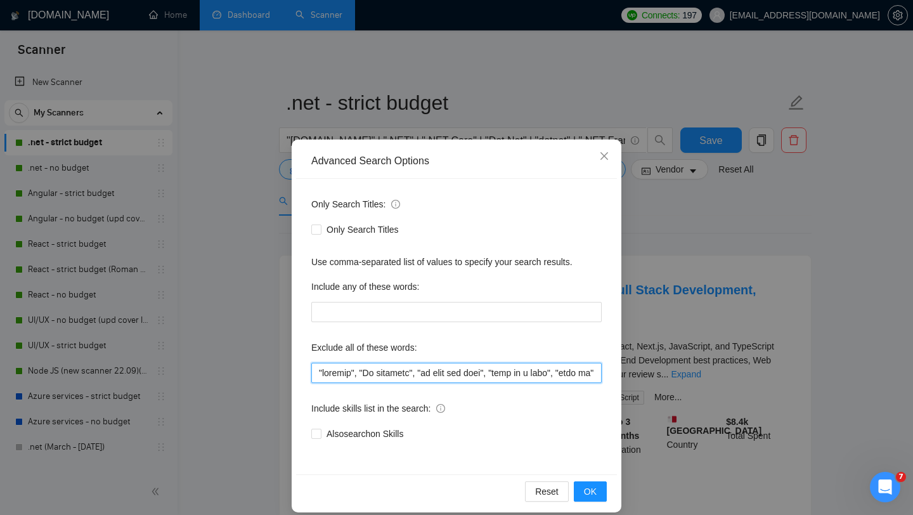
click at [533, 374] on input "text" at bounding box center [456, 373] width 290 height 20
click at [595, 374] on input "text" at bounding box center [456, 373] width 290 height 20
paste input ""wordpress", "drupal", "magento", "shopify", "AR/VR", "AR/VR Development", "PHP…"
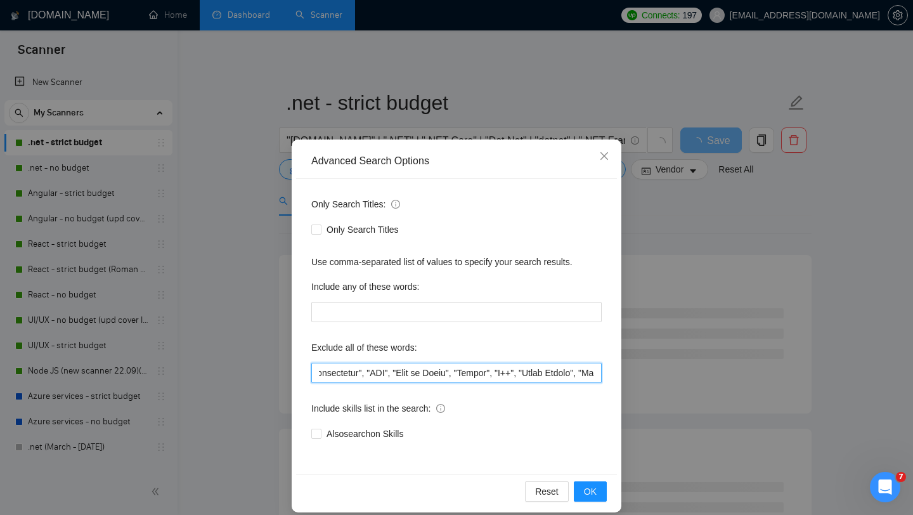
scroll to position [0, 4407]
click at [507, 374] on input "text" at bounding box center [456, 373] width 290 height 20
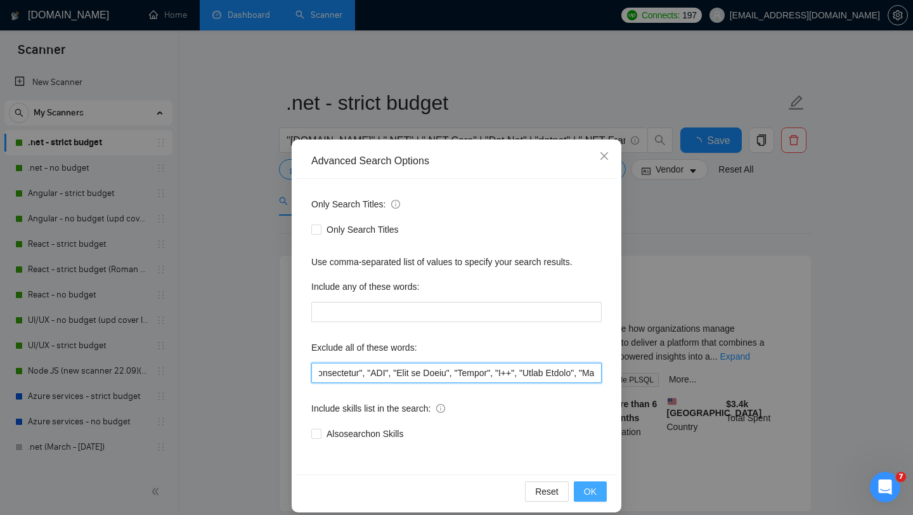
type input ""trading", "No agencies", "to join our team", "part of a team", "join us", "age…"
click at [591, 491] on span "OK" at bounding box center [590, 491] width 13 height 14
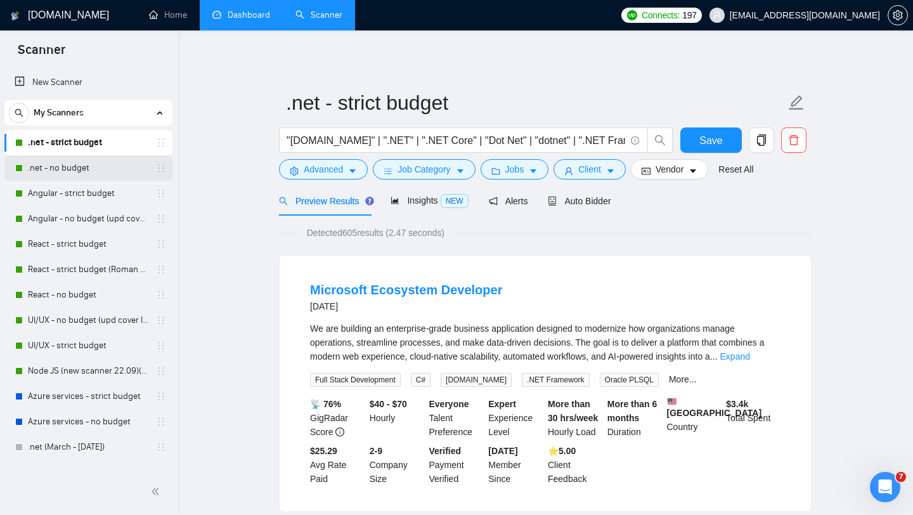
click at [82, 165] on link ".net - no budget" at bounding box center [88, 167] width 120 height 25
click at [715, 148] on span "Save" at bounding box center [710, 140] width 23 height 16
click at [92, 165] on link ".net - no budget" at bounding box center [88, 167] width 120 height 25
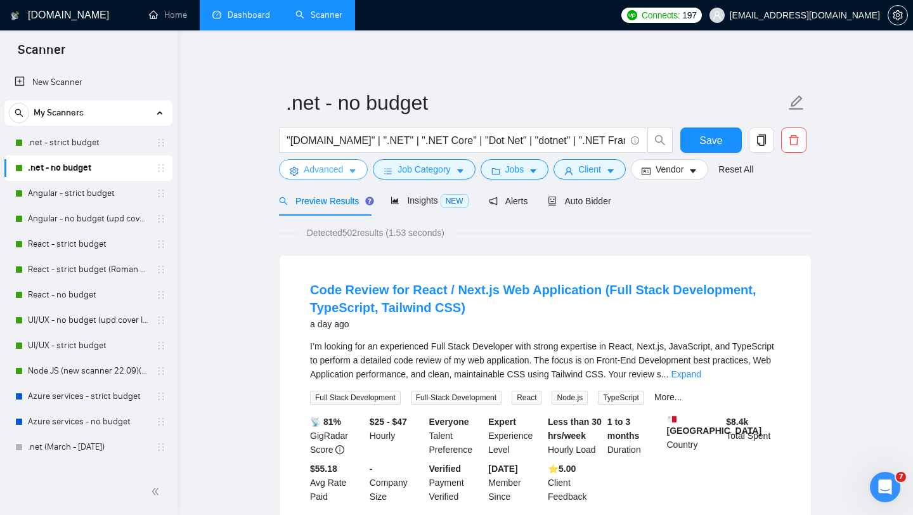
click at [357, 174] on icon "caret-down" at bounding box center [352, 171] width 9 height 9
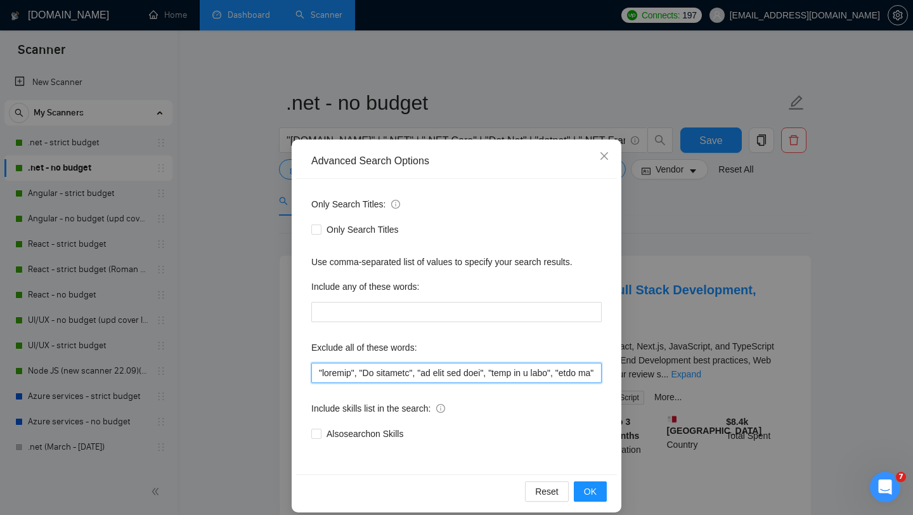
click at [453, 373] on input "text" at bounding box center [456, 373] width 290 height 20
paste input ", "wordpress", "drupal", "magento", "shopify", "AR/VR", "AR/VR Development", "P…"
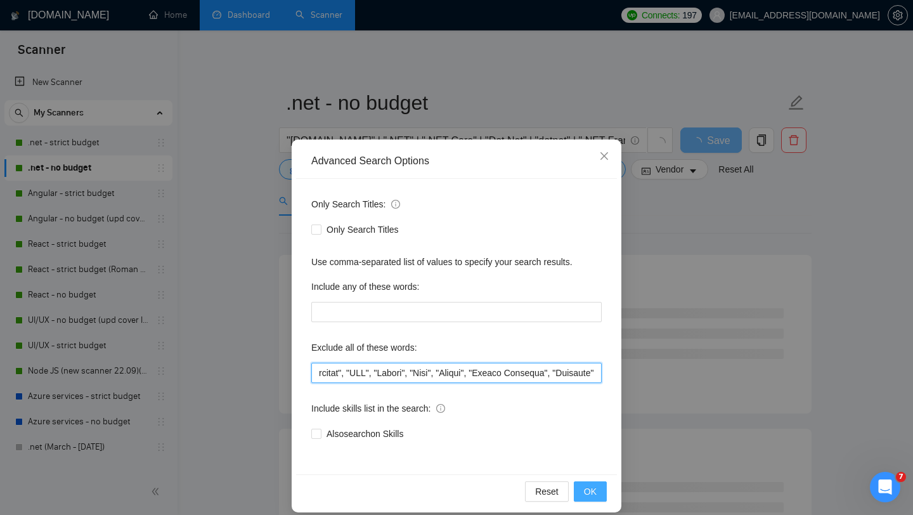
type input ""trading", "No agencies", "to join our team", "part of a team", "join us", "age…"
click at [595, 497] on span "OK" at bounding box center [590, 491] width 13 height 14
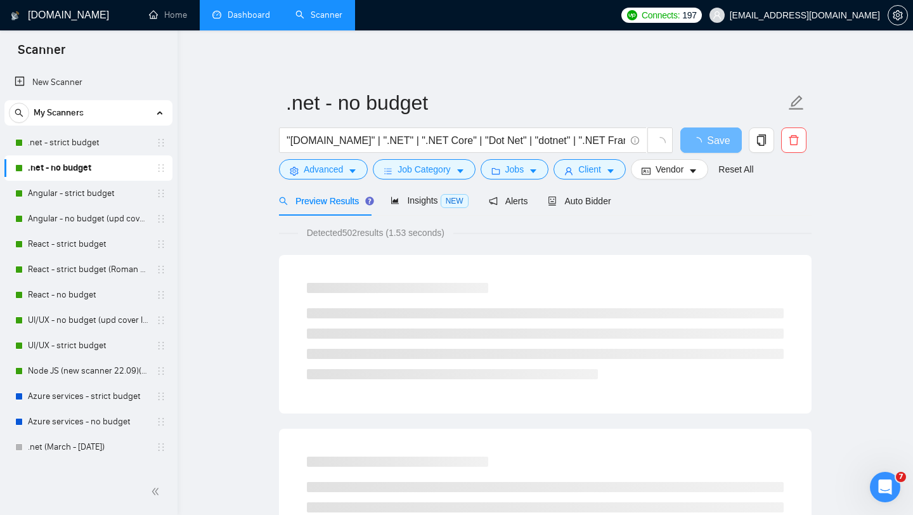
scroll to position [0, 0]
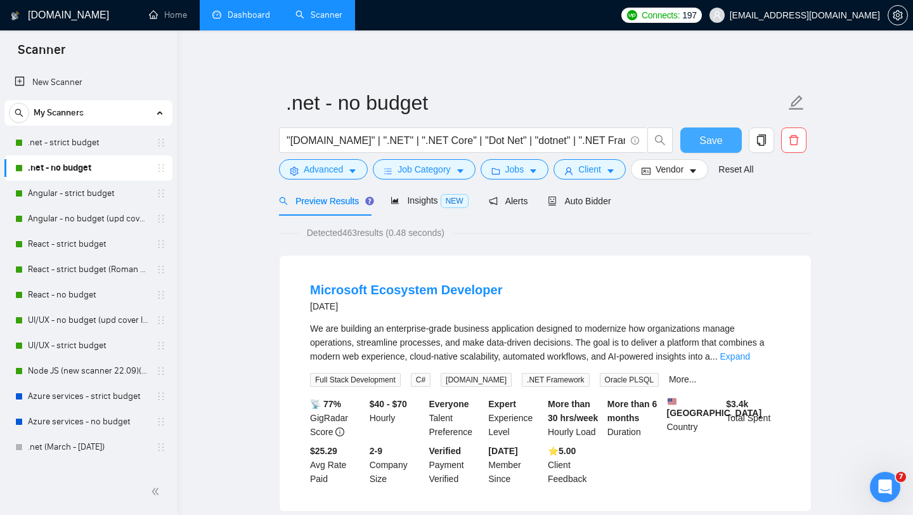
click at [704, 150] on button "Save" at bounding box center [710, 139] width 61 height 25
click at [81, 188] on link "Angular - strict budget" at bounding box center [88, 193] width 120 height 25
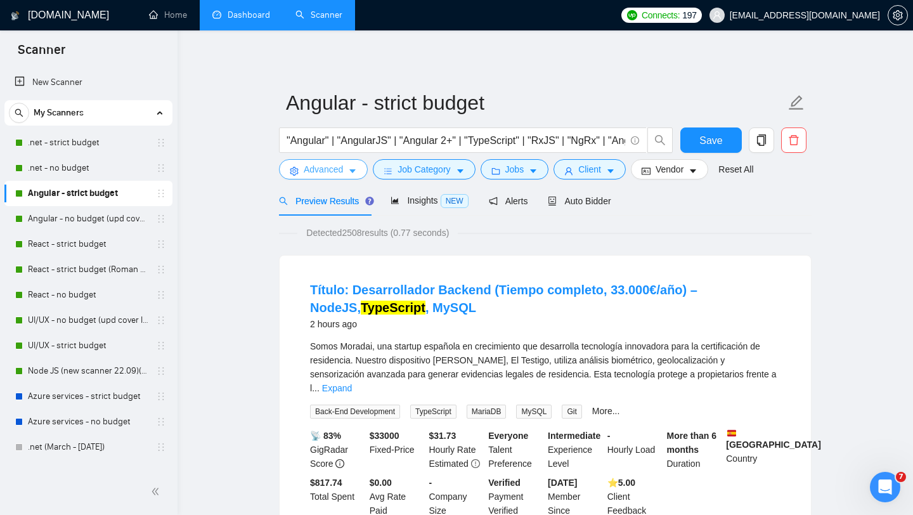
click at [353, 169] on icon "caret-down" at bounding box center [352, 171] width 9 height 9
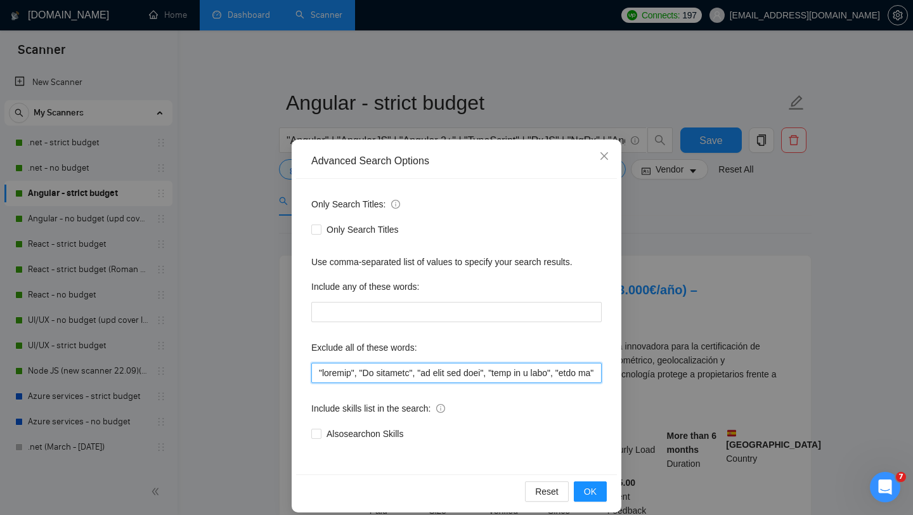
click at [423, 378] on input "text" at bounding box center [456, 373] width 290 height 20
paste input ", "wordpress", "drupal", "magento", "shopify", "AR/VR", "AR/VR Development", "P…"
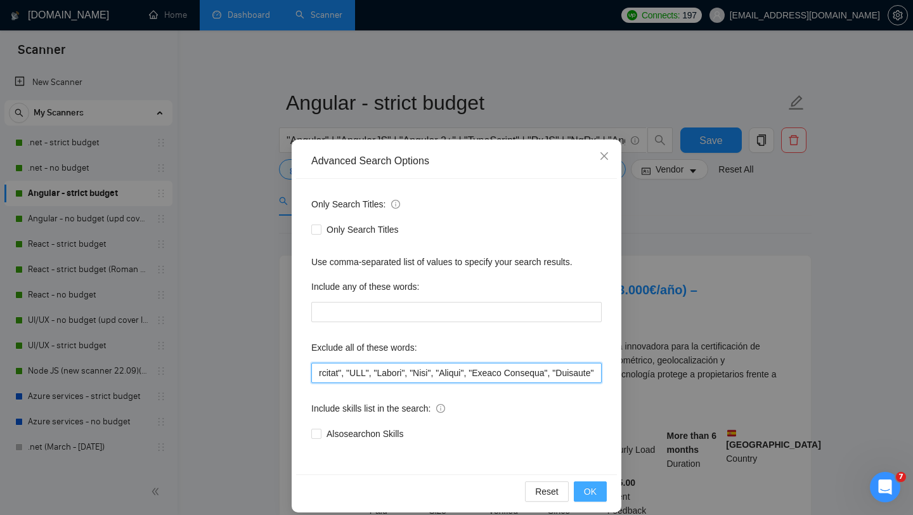
type input ""trading", "No agencies", "to join our team", "part of a team", "join us", "age…"
click at [591, 493] on span "OK" at bounding box center [590, 491] width 13 height 14
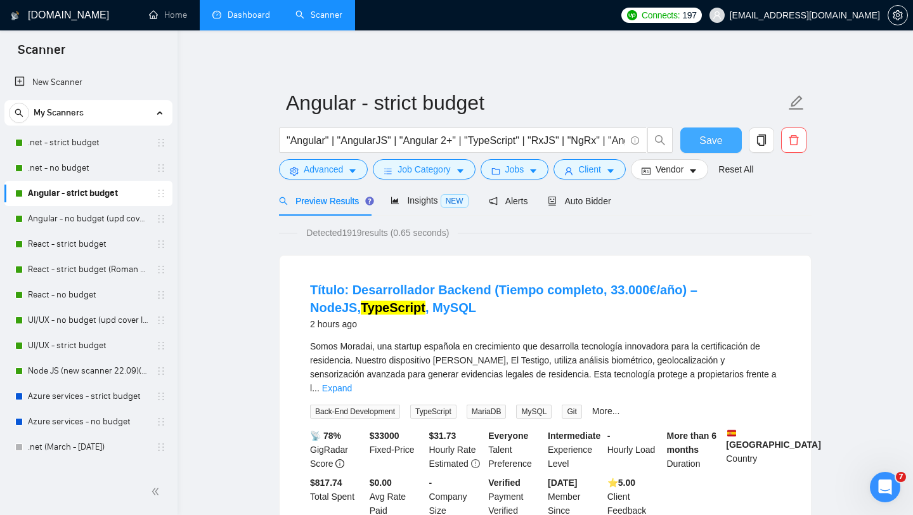
click at [702, 138] on span "Save" at bounding box center [710, 140] width 23 height 16
click at [77, 219] on link "Angular - no budget (upd cover letter)" at bounding box center [88, 218] width 120 height 25
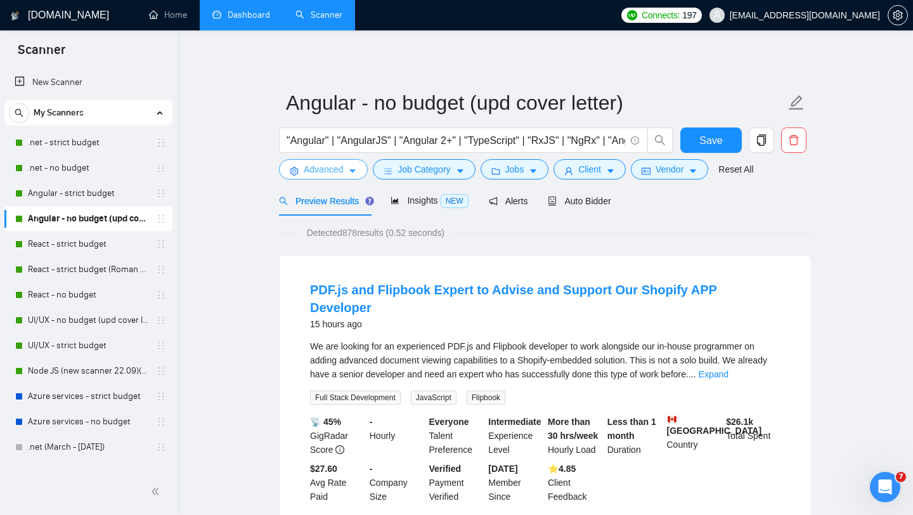
click at [354, 172] on icon "caret-down" at bounding box center [352, 172] width 6 height 4
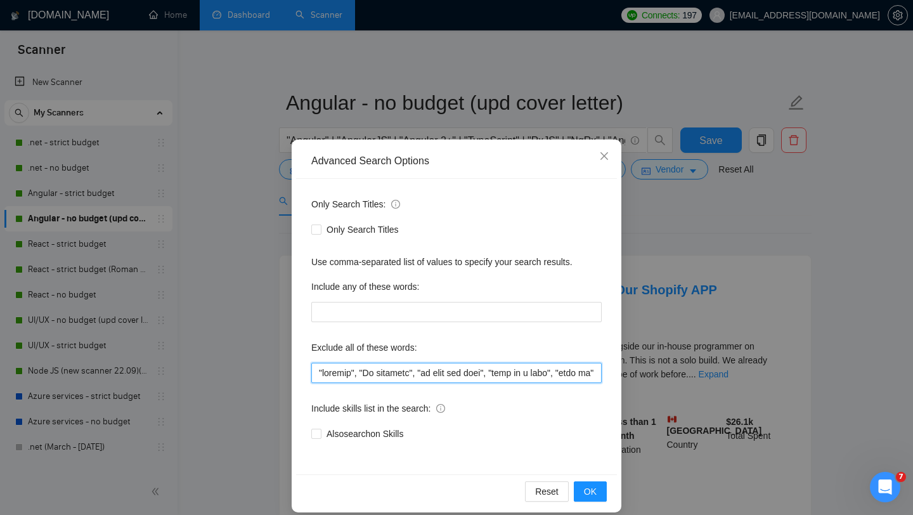
click at [449, 368] on input "text" at bounding box center [456, 373] width 290 height 20
paste input ", "wordpress", "drupal", "magento", "shopify", "AR/VR", "AR/VR Development", "P…"
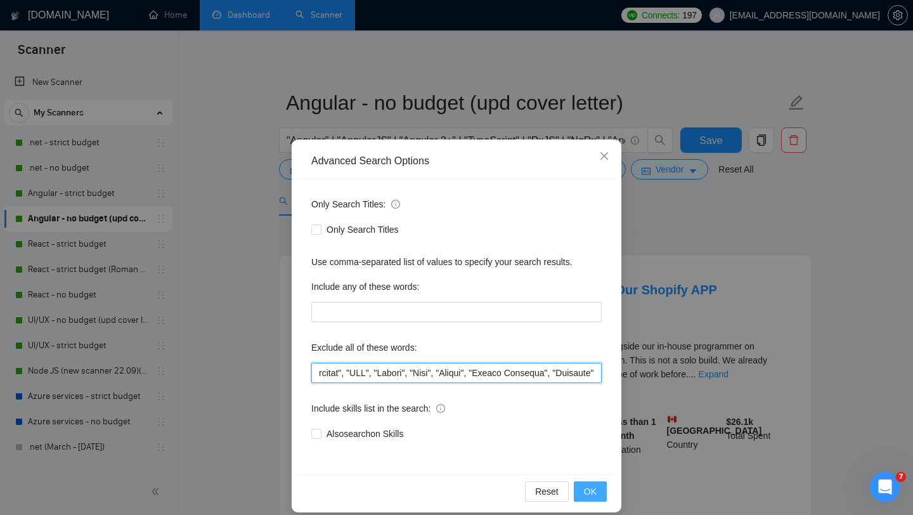
type input ""trading", "No agencies", "to join our team", "part of a team", "join us", "age…"
click at [584, 489] on span "OK" at bounding box center [590, 491] width 13 height 14
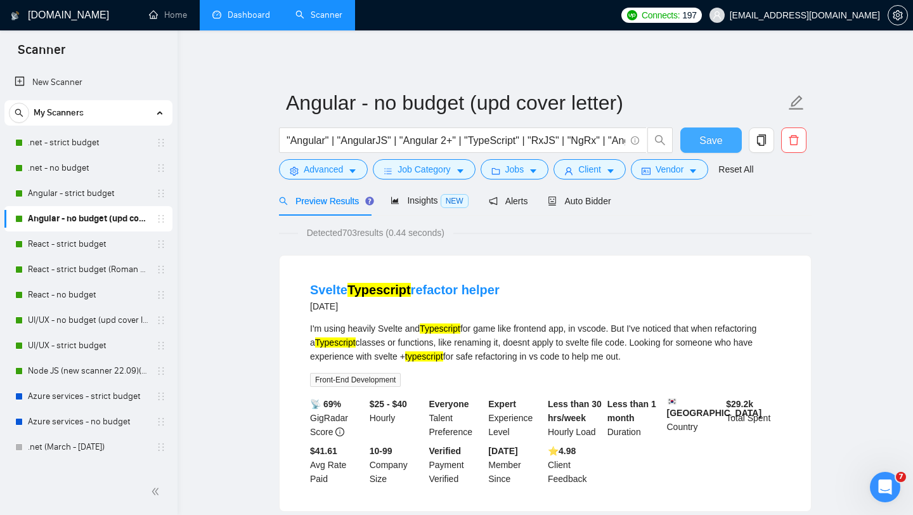
click at [721, 147] on span "Save" at bounding box center [710, 140] width 23 height 16
click at [78, 245] on link "React - strict budget" at bounding box center [88, 243] width 120 height 25
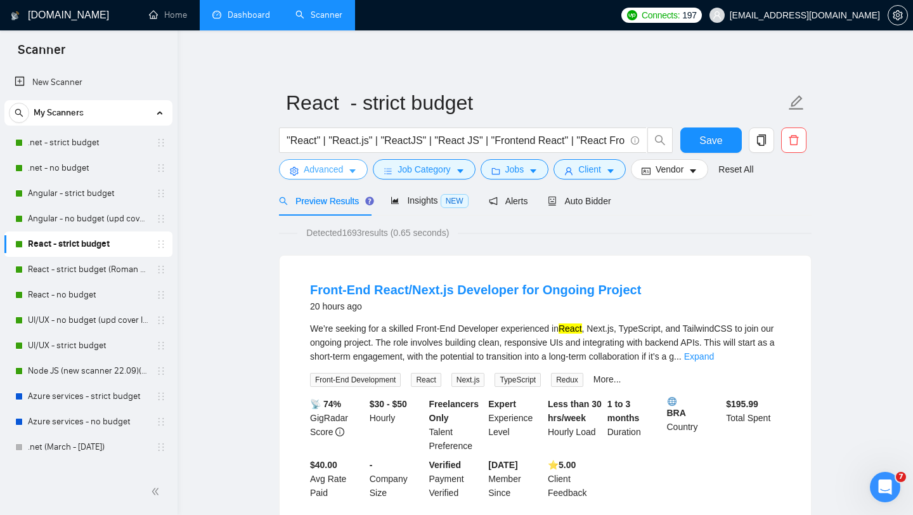
click at [353, 171] on icon "caret-down" at bounding box center [352, 172] width 6 height 4
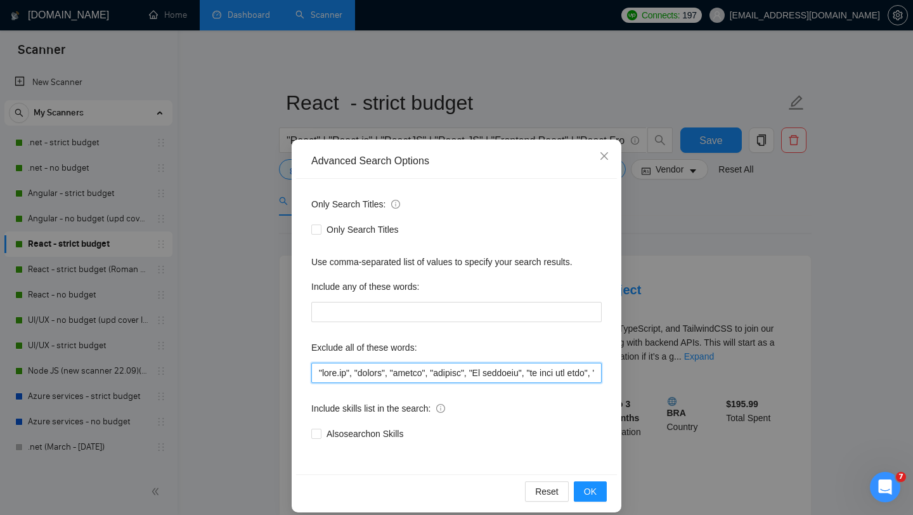
click at [425, 373] on input "text" at bounding box center [456, 373] width 290 height 20
paste input "trading", "No agencies", "to join our team", "part of a team", "join us", "agen…"
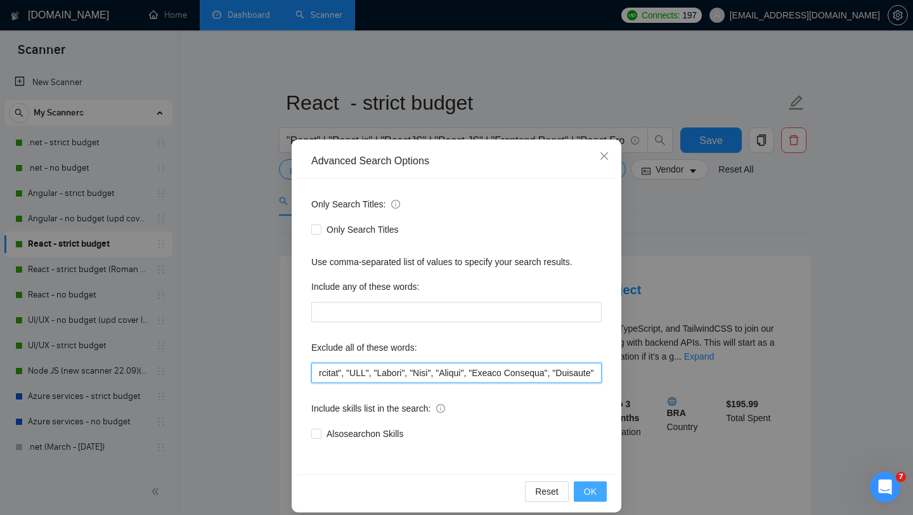
type input ""trading", "No agencies", "to join our team", "part of a team", "join us", "age…"
click at [587, 486] on span "OK" at bounding box center [590, 491] width 13 height 14
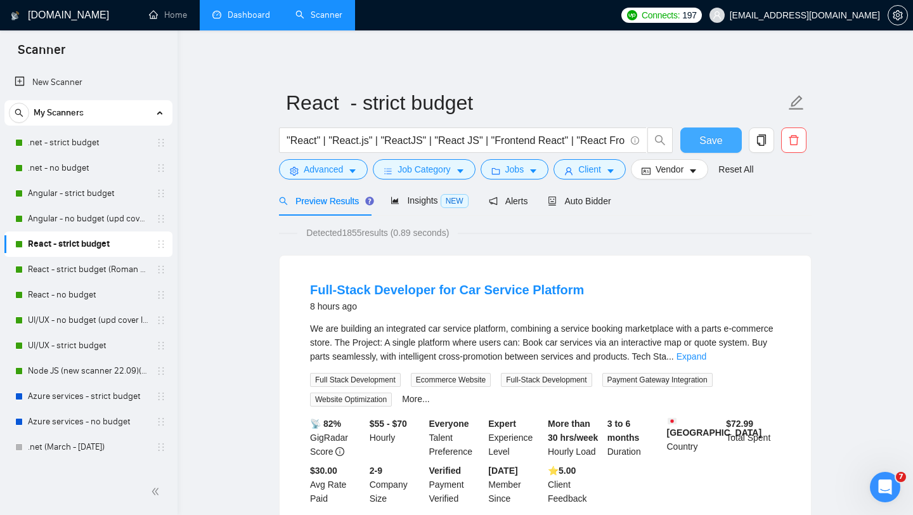
click at [709, 141] on span "Save" at bounding box center [710, 140] width 23 height 16
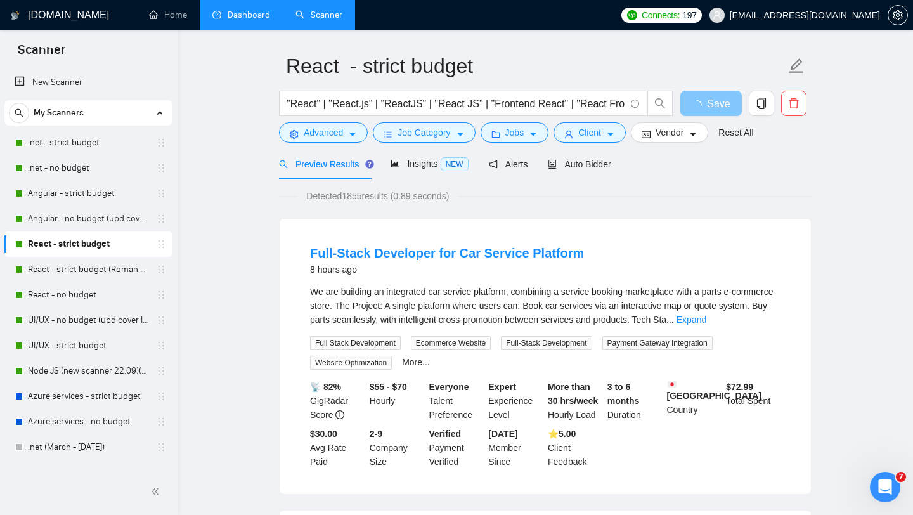
scroll to position [58, 0]
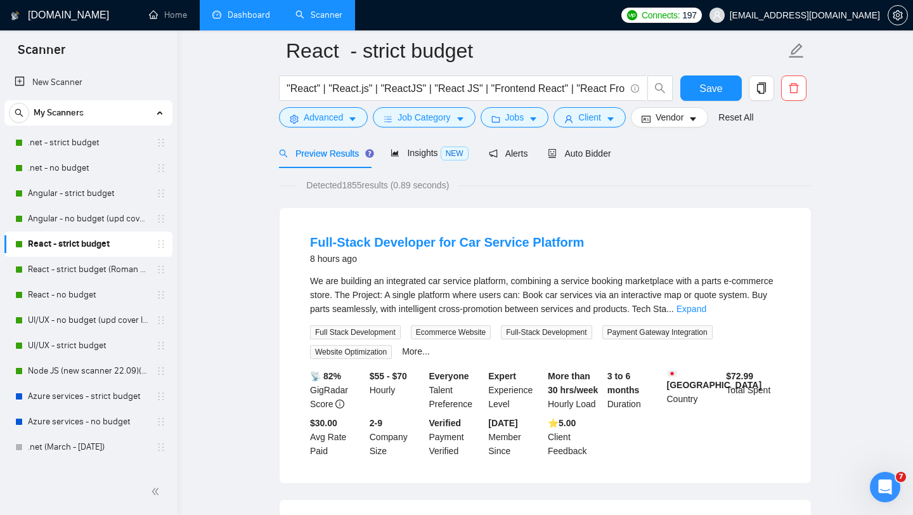
click at [79, 270] on link "React - strict budget (Roman Account) (upd cover letter)" at bounding box center [88, 269] width 120 height 25
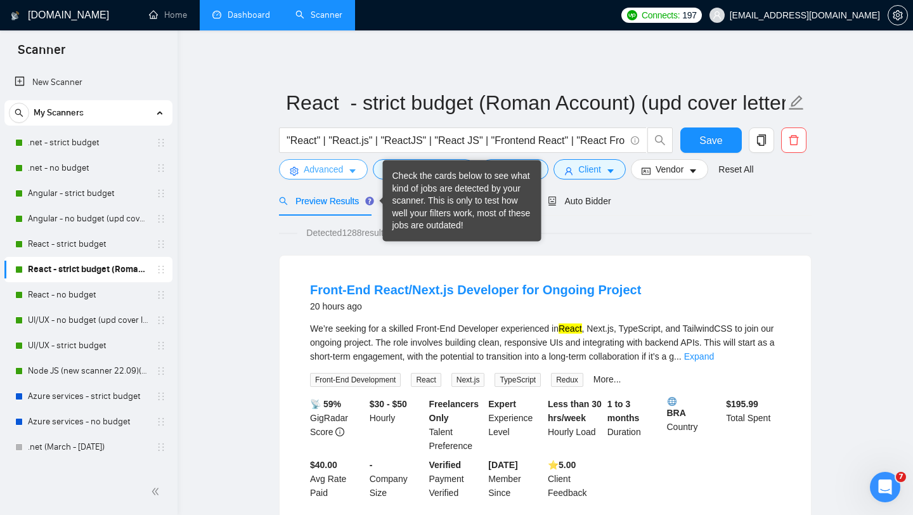
click at [346, 165] on button "Advanced" at bounding box center [323, 169] width 89 height 20
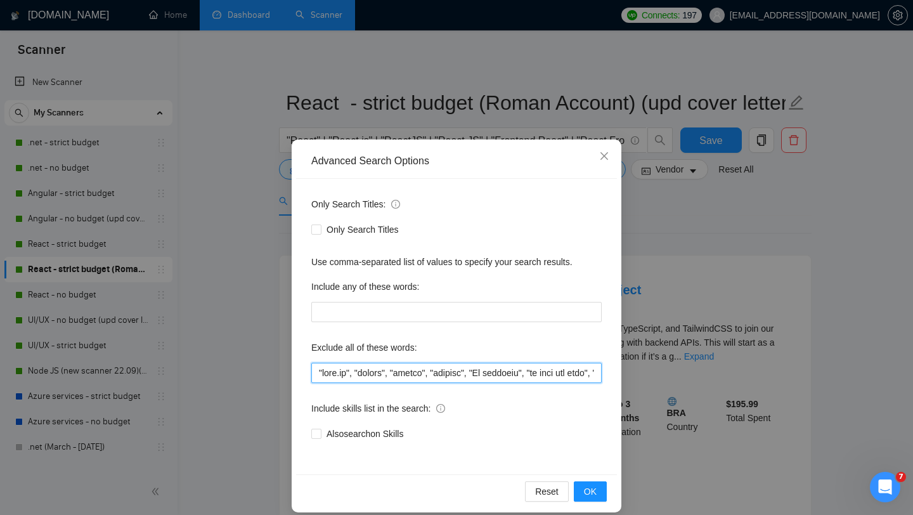
click at [426, 366] on input "text" at bounding box center [456, 373] width 290 height 20
paste input "trading", "No agencies", "to join our team", "part of a team", "join us", "agen…"
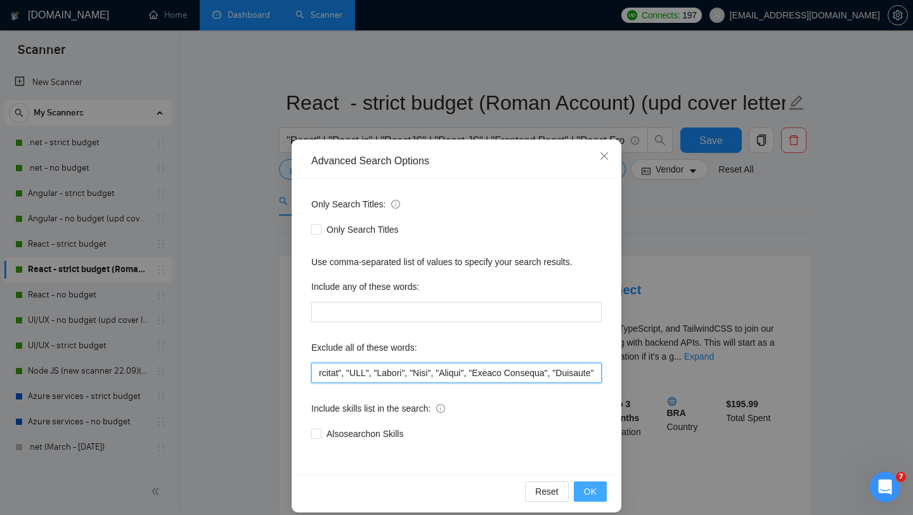
type input ""trading", "No agencies", "to join our team", "part of a team", "join us", "age…"
click at [593, 491] on span "OK" at bounding box center [590, 491] width 13 height 14
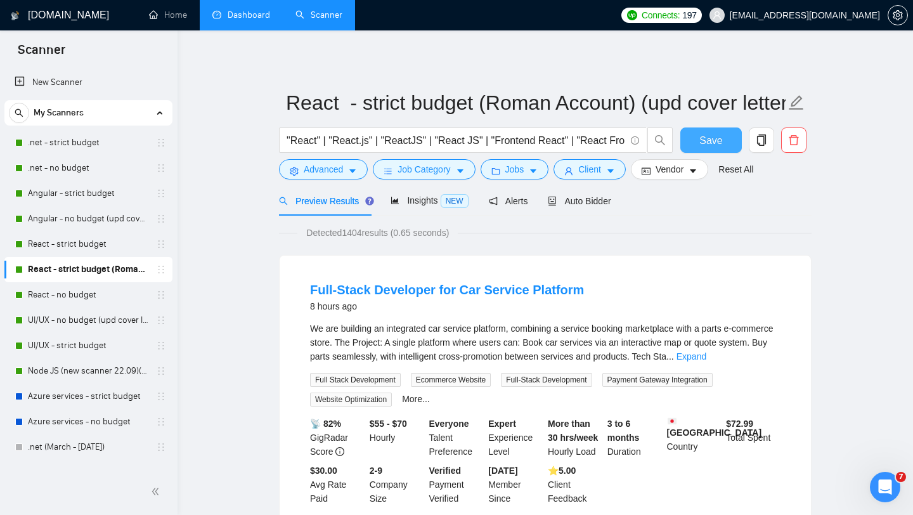
click at [706, 146] on span "Save" at bounding box center [710, 140] width 23 height 16
click at [72, 301] on link "React - no budget" at bounding box center [88, 294] width 120 height 25
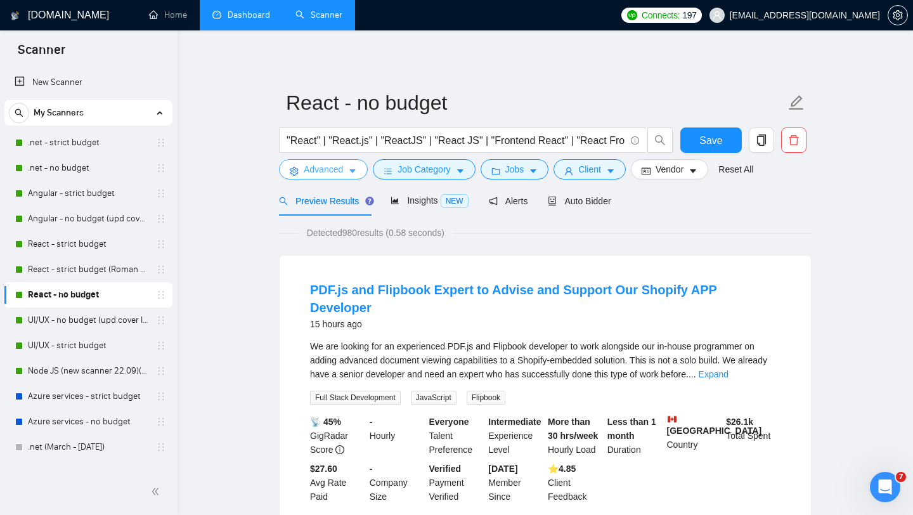
click at [320, 171] on span "Advanced" at bounding box center [323, 169] width 39 height 14
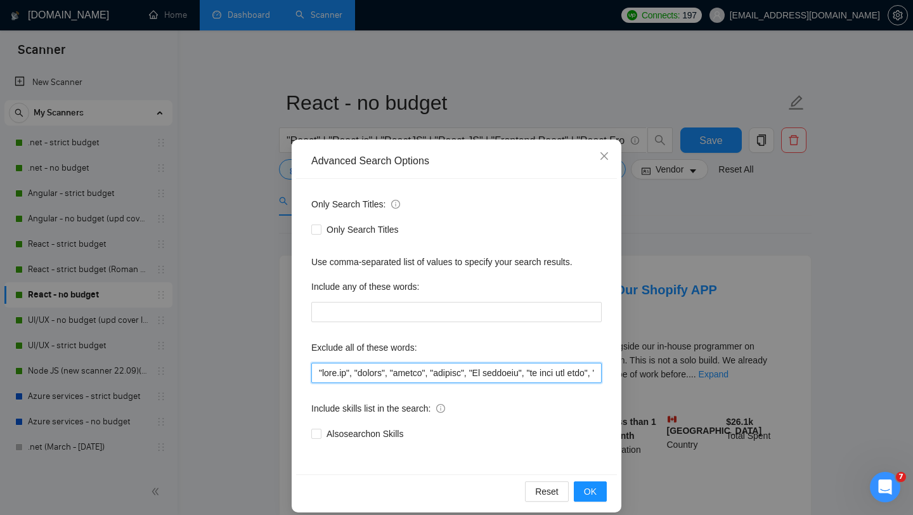
click at [434, 371] on input "text" at bounding box center [456, 373] width 290 height 20
click at [435, 371] on input "text" at bounding box center [456, 373] width 290 height 20
paste input "trading", "No agencies", "to join our team", "part of a team", "join us", "agen…"
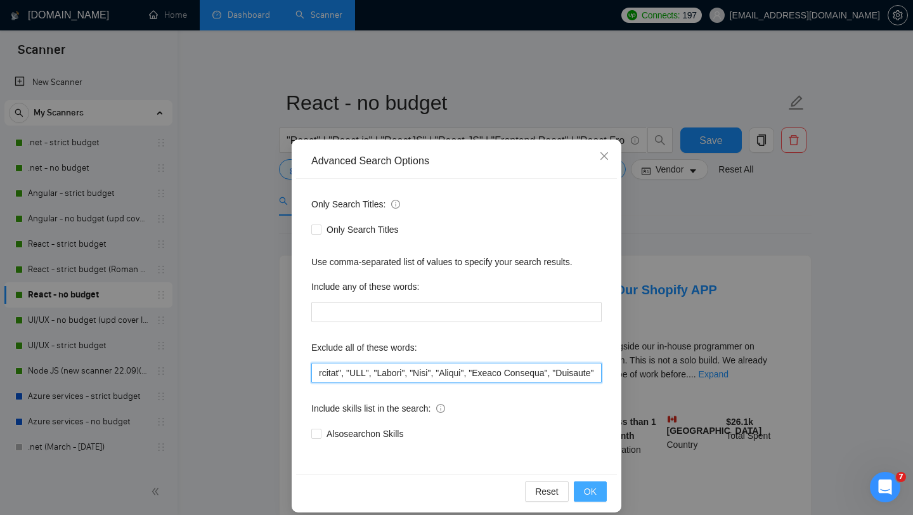
type input ""trading", "No agencies", "to join our team", "part of a team", "join us", "age…"
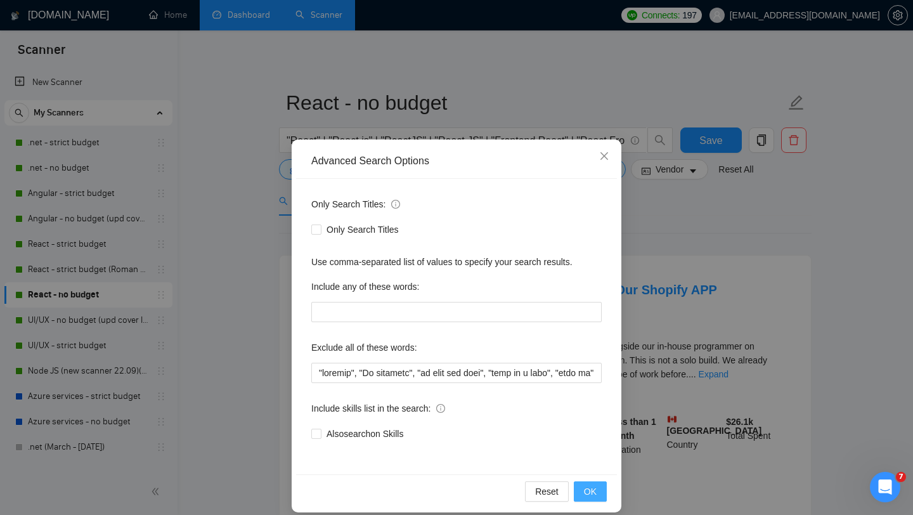
click at [593, 491] on span "OK" at bounding box center [590, 491] width 13 height 14
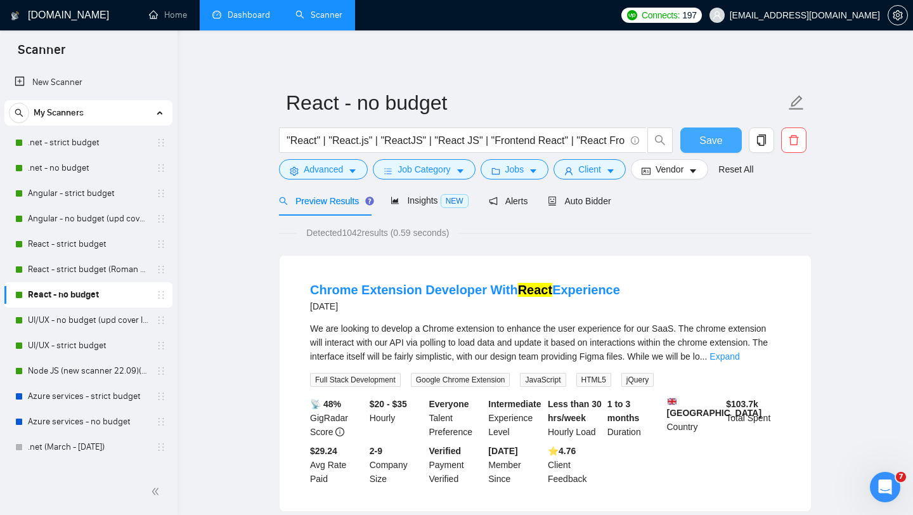
click at [713, 139] on span "Save" at bounding box center [710, 140] width 23 height 16
click at [89, 318] on link "UI/UX - no budget (upd cover letter)" at bounding box center [88, 319] width 120 height 25
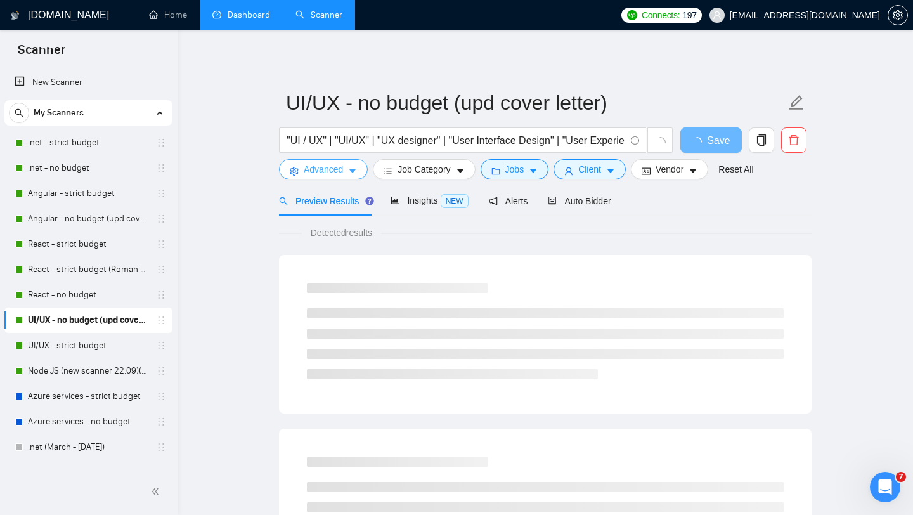
click at [349, 173] on button "Advanced" at bounding box center [323, 169] width 89 height 20
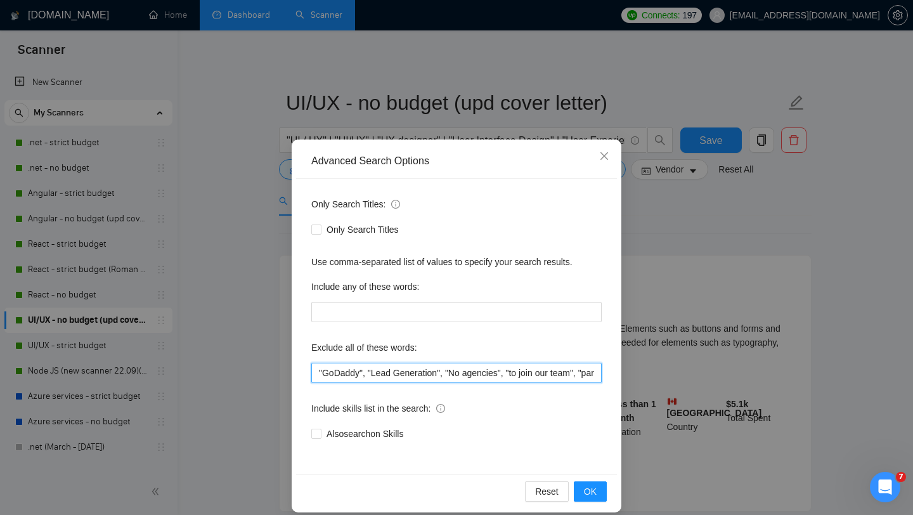
click at [408, 373] on input ""GoDaddy", "Lead Generation", "No agencies", "to join our team", "part of a tea…" at bounding box center [456, 373] width 290 height 20
paste input "trading", "No agencies", "to join our team", "part of a team", "join us", "agen…"
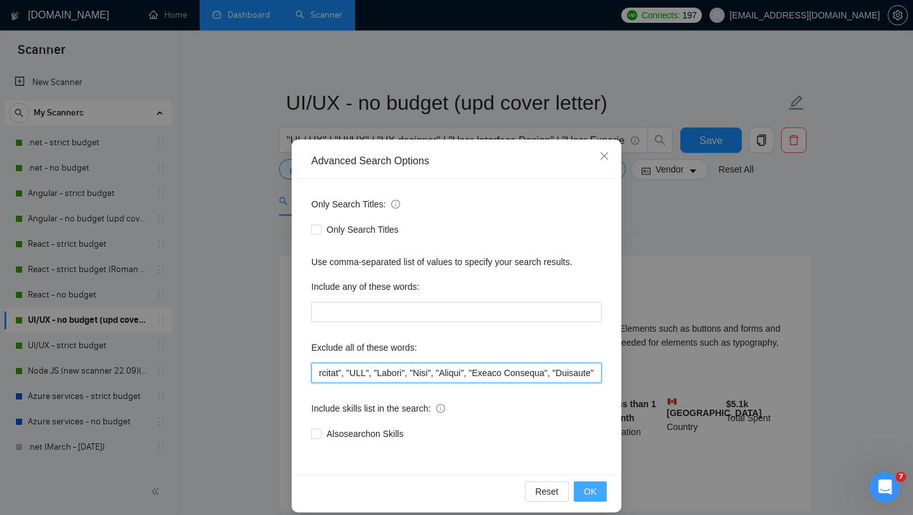
type input ""trading", "No agencies", "to join our team", "part of a team", "join us", "age…"
click at [589, 489] on span "OK" at bounding box center [590, 491] width 13 height 14
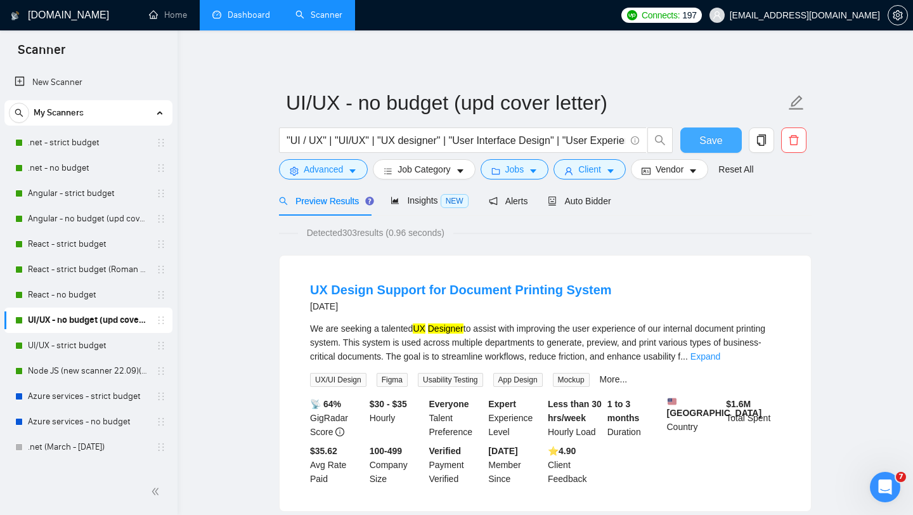
click at [707, 146] on span "Save" at bounding box center [710, 140] width 23 height 16
click at [93, 344] on link "UI/UX - strict budget" at bounding box center [88, 345] width 120 height 25
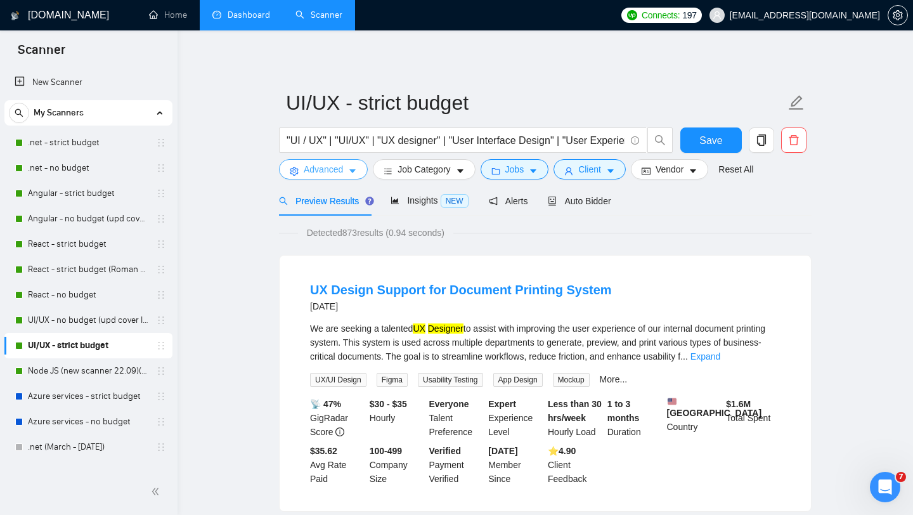
click at [352, 170] on icon "caret-down" at bounding box center [352, 172] width 6 height 4
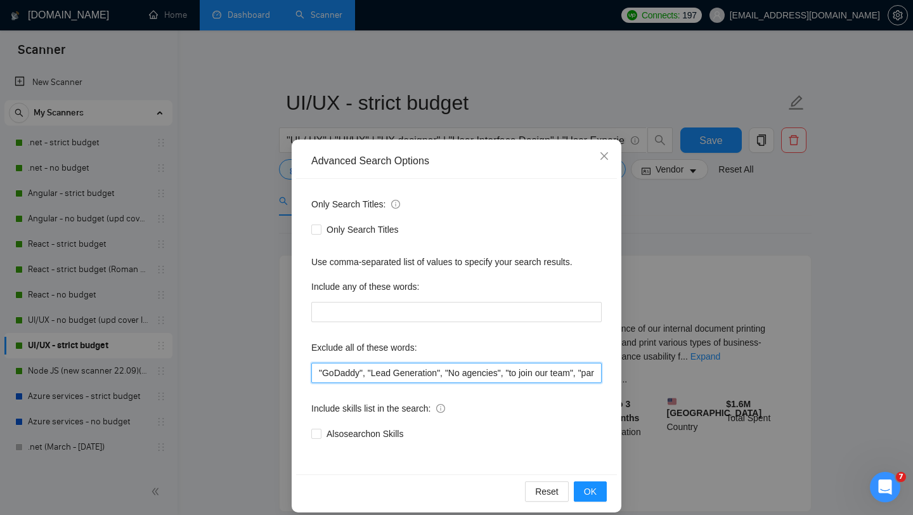
click at [441, 372] on input ""GoDaddy", "Lead Generation", "No agencies", "to join our team", "part of a tea…" at bounding box center [456, 373] width 290 height 20
paste input "trading", "No agencies", "to join our team", "part of a team", "join us", "agen…"
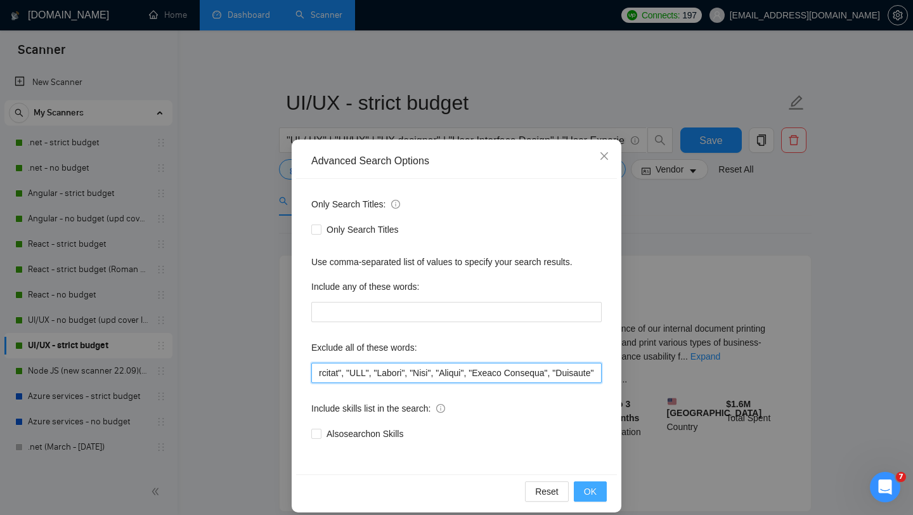
type input ""trading", "No agencies", "to join our team", "part of a team", "join us", "age…"
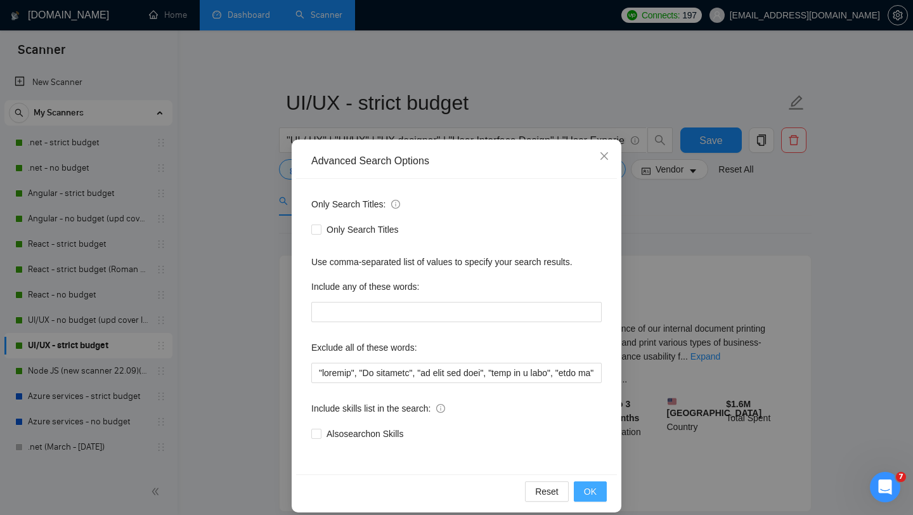
click at [584, 489] on span "OK" at bounding box center [590, 491] width 13 height 14
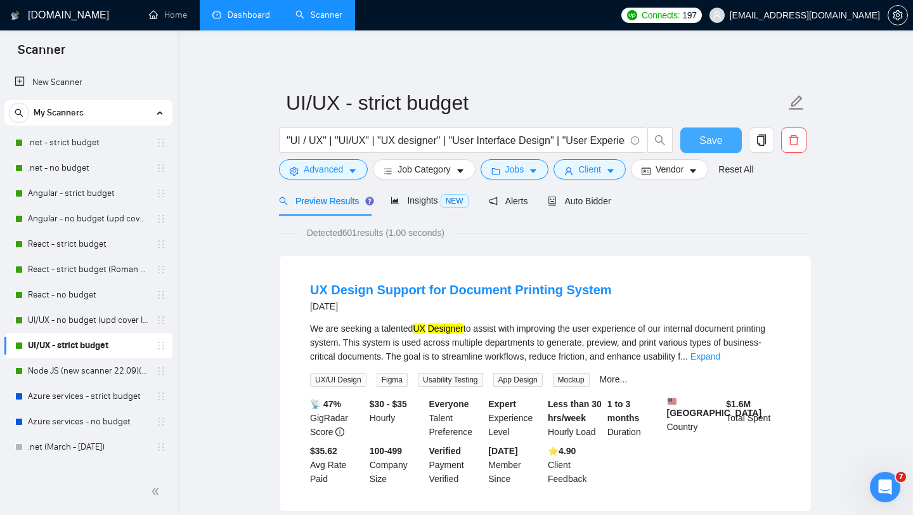
click at [720, 139] on span "Save" at bounding box center [710, 140] width 23 height 16
click at [89, 368] on link "Node JS (new scanner 22.09)(upd cover letter)" at bounding box center [88, 370] width 120 height 25
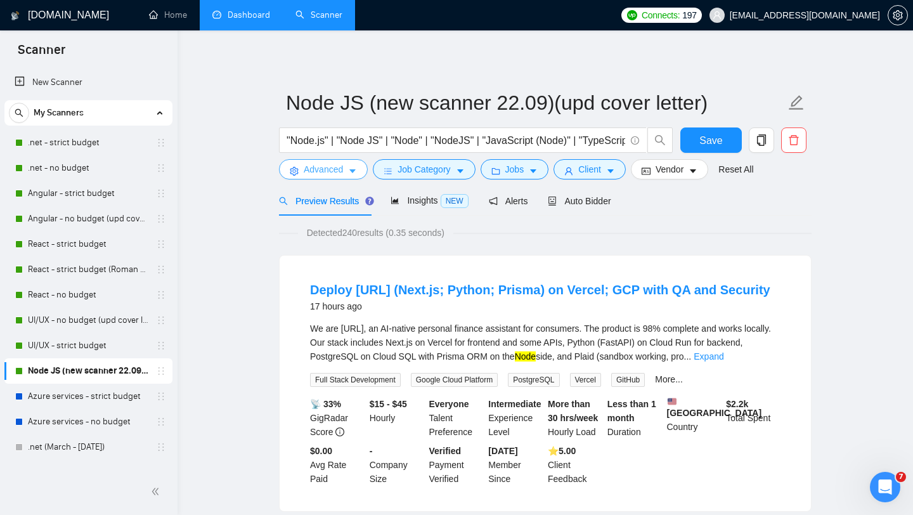
click at [353, 172] on icon "caret-down" at bounding box center [352, 172] width 6 height 4
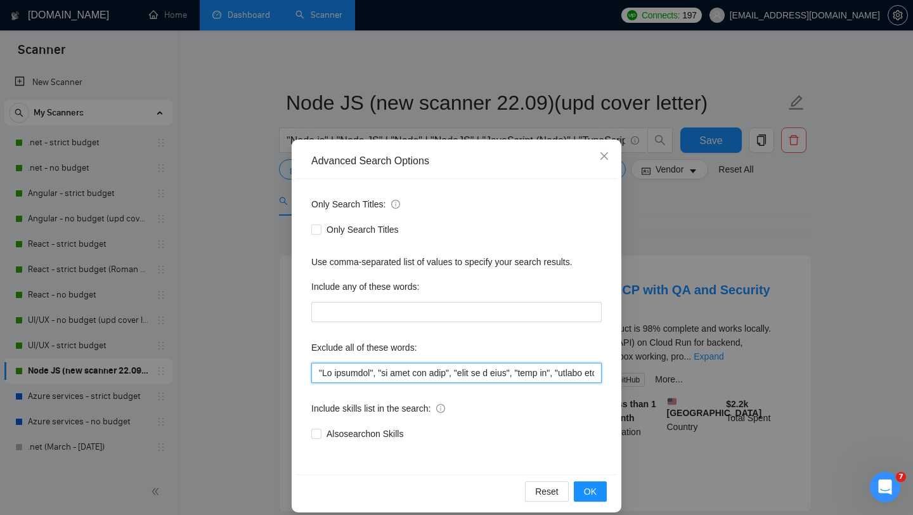
click at [386, 371] on input "text" at bounding box center [456, 373] width 290 height 20
paste input "trading", "No agencies", "to join our team", "part of a team", "join us", "agen…"
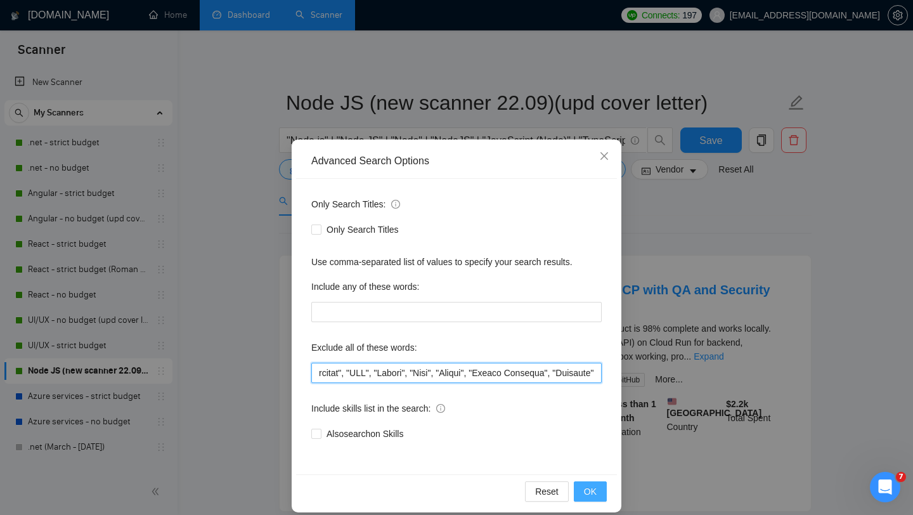
type input ""trading", "No agencies", "to join our team", "part of a team", "join us", "age…"
click at [586, 488] on span "OK" at bounding box center [590, 491] width 13 height 14
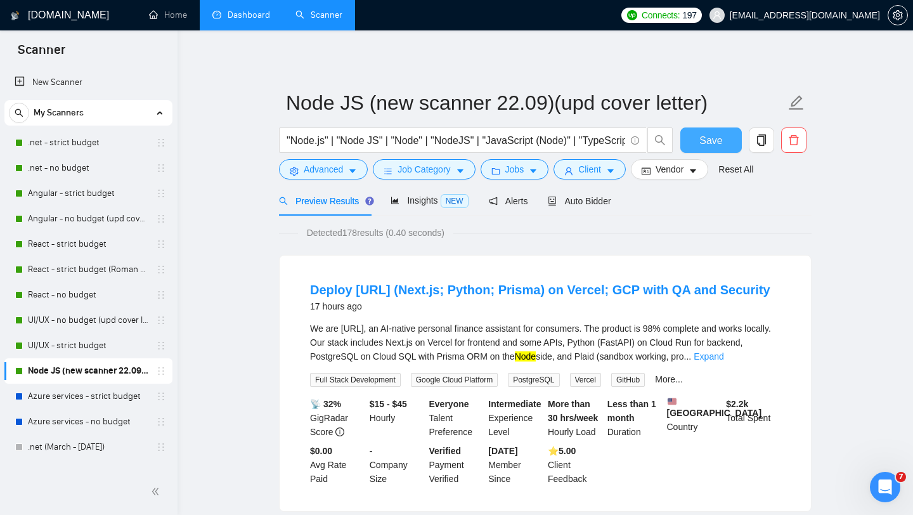
click at [716, 141] on span "Save" at bounding box center [710, 140] width 23 height 16
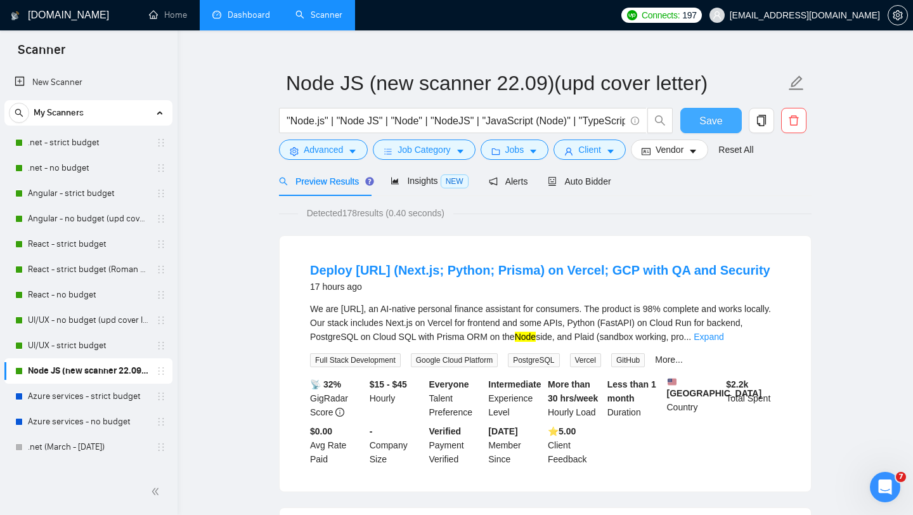
scroll to position [20, 0]
click at [454, 154] on button "Job Category" at bounding box center [424, 149] width 102 height 20
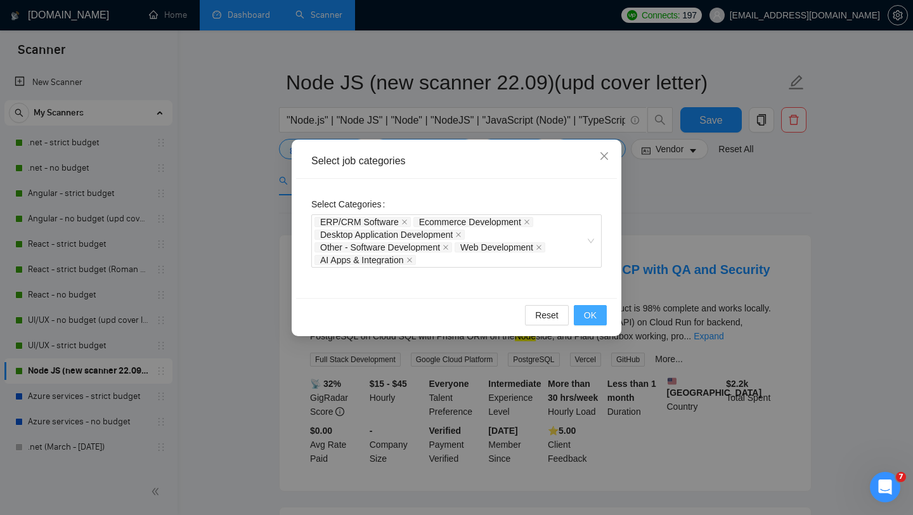
click at [585, 321] on span "OK" at bounding box center [590, 315] width 13 height 14
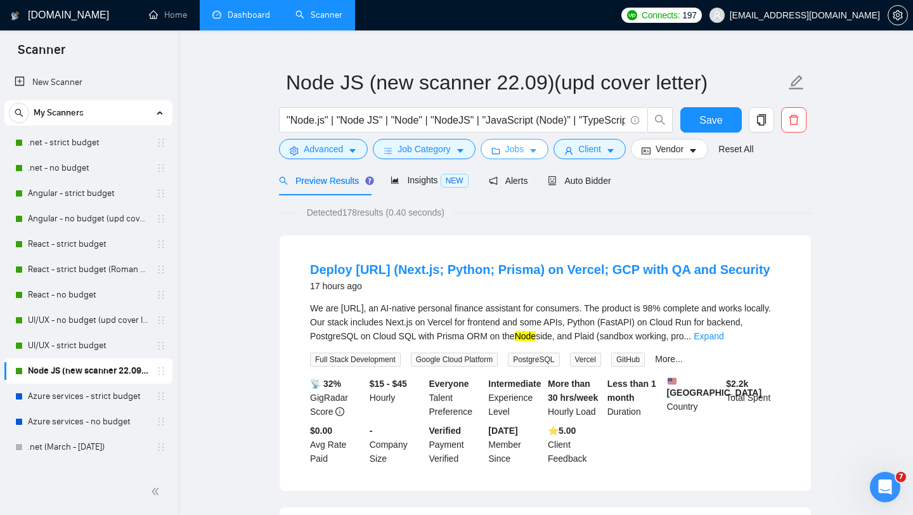
click at [537, 147] on icon "caret-down" at bounding box center [533, 150] width 9 height 9
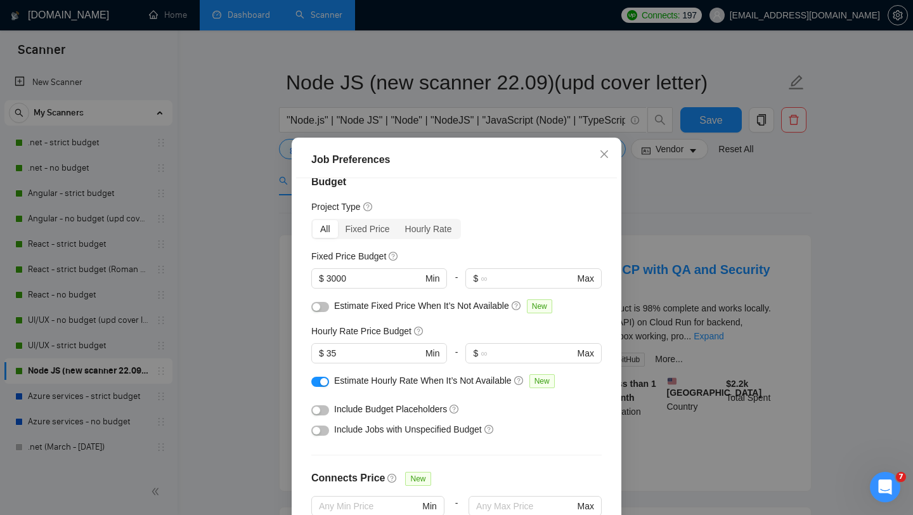
scroll to position [0, 0]
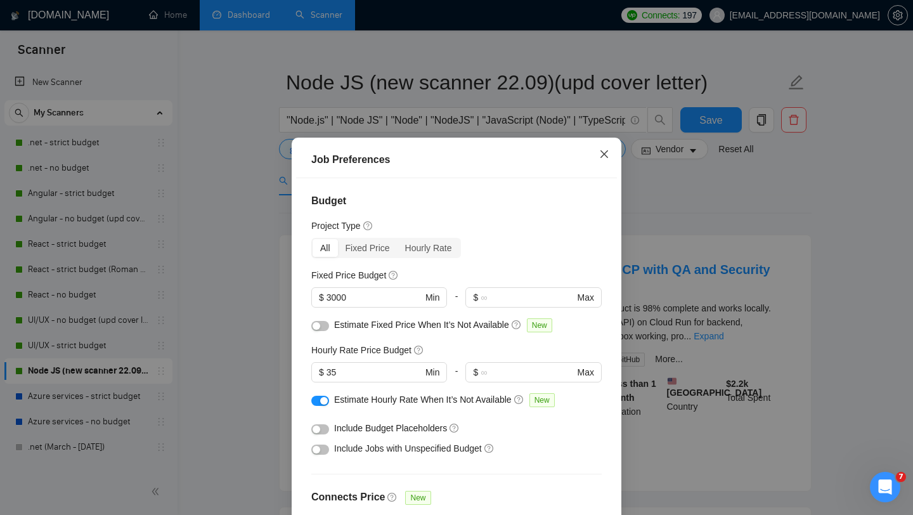
click at [599, 155] on icon "close" at bounding box center [604, 154] width 10 height 10
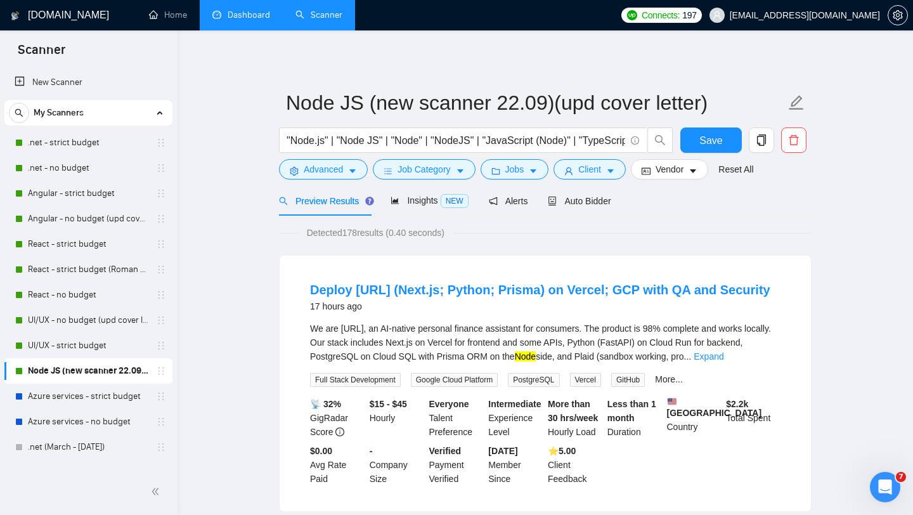
click at [236, 18] on link "Dashboard" at bounding box center [241, 15] width 58 height 11
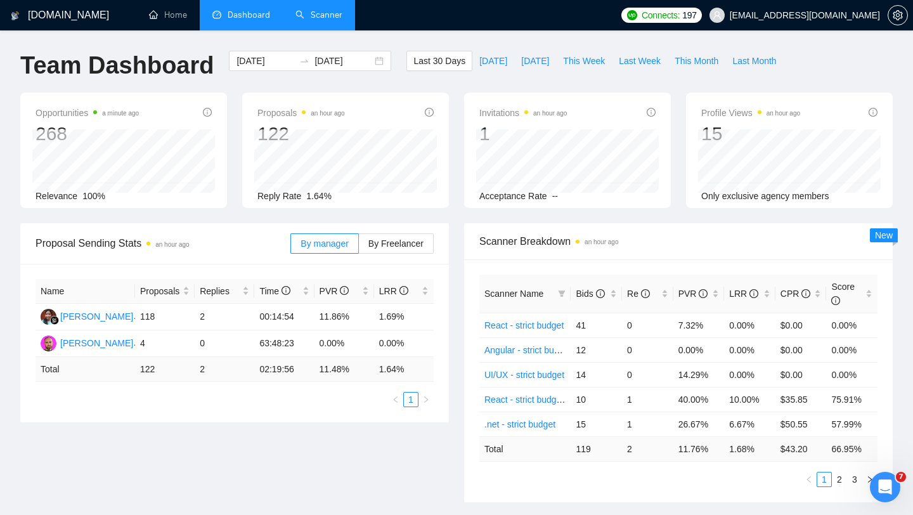
click at [331, 13] on link "Scanner" at bounding box center [318, 15] width 47 height 11
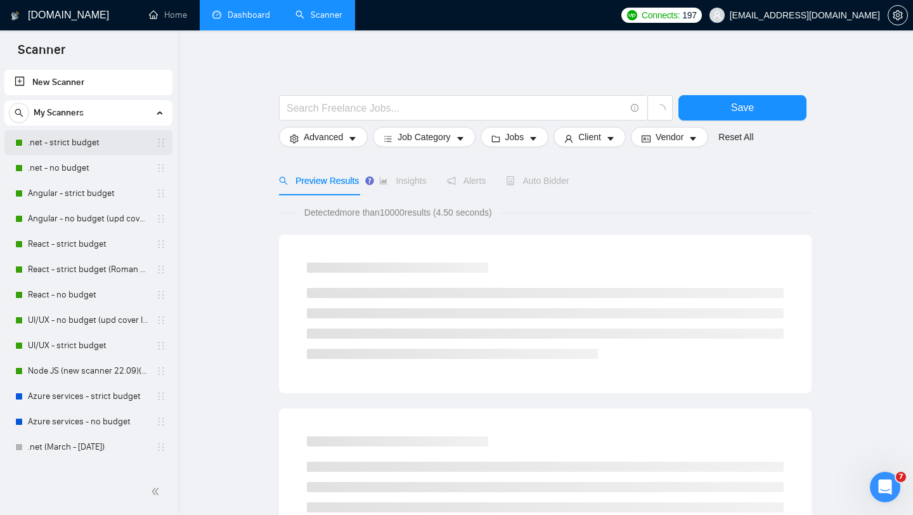
click at [101, 143] on link ".net - strict budget" at bounding box center [88, 142] width 120 height 25
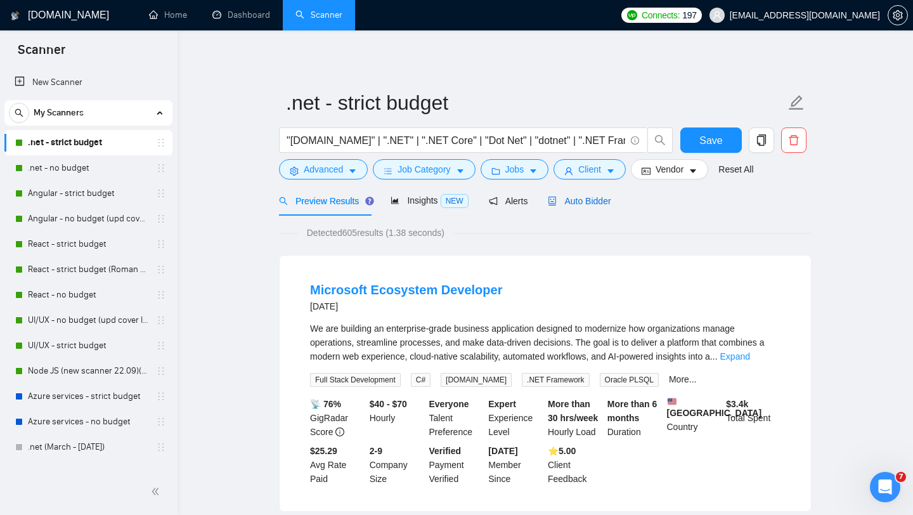
click at [581, 205] on span "Auto Bidder" at bounding box center [579, 201] width 63 height 10
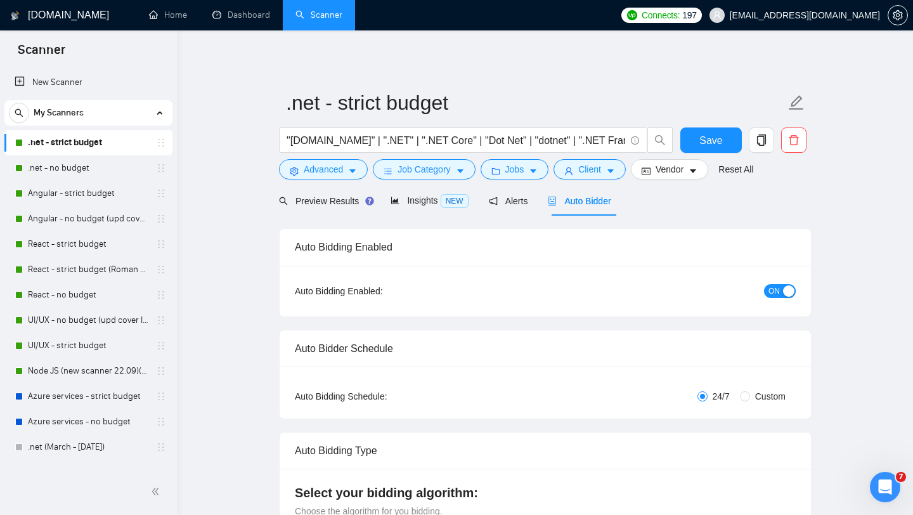
checkbox input "true"
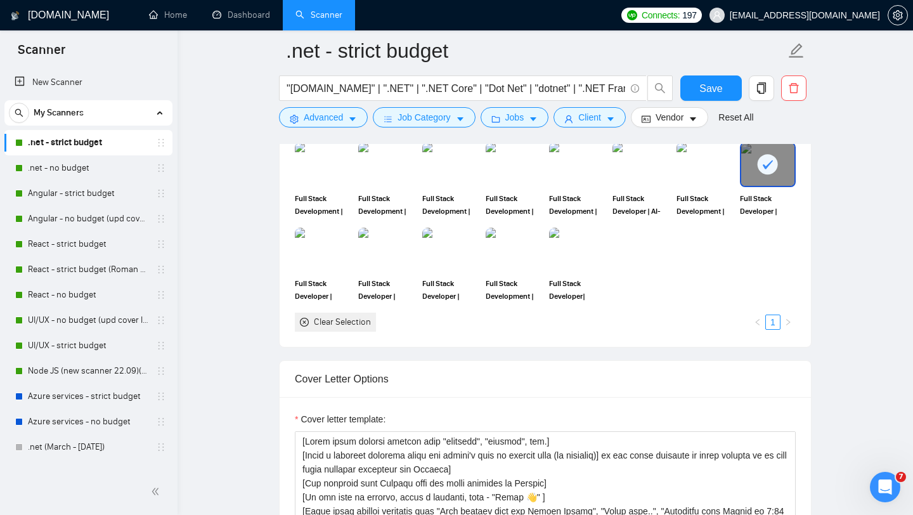
scroll to position [1408, 0]
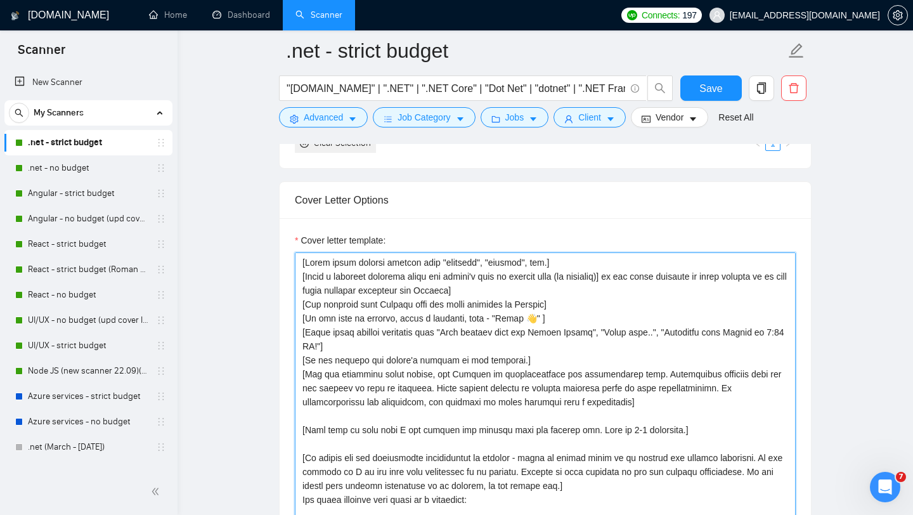
click at [420, 340] on textarea "Cover letter template:" at bounding box center [545, 394] width 501 height 285
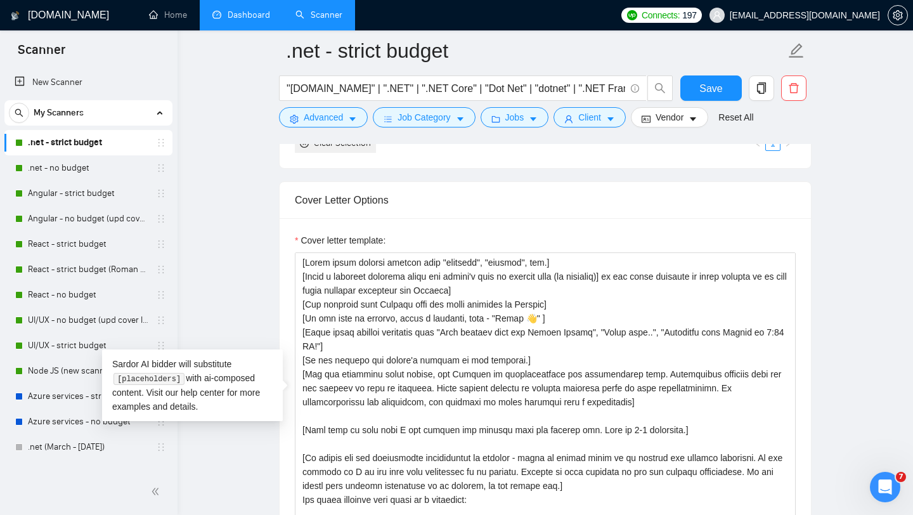
click at [226, 18] on link "Dashboard" at bounding box center [241, 15] width 58 height 11
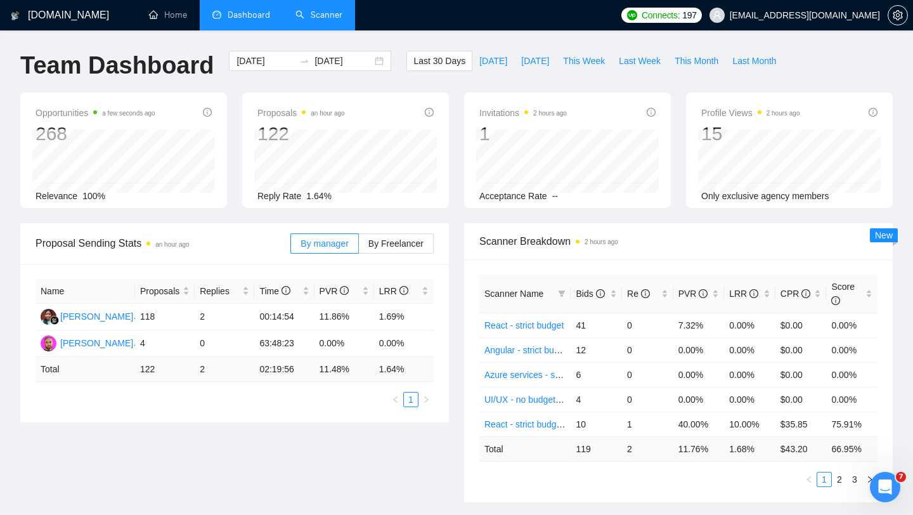
click at [322, 20] on link "Scanner" at bounding box center [318, 15] width 47 height 11
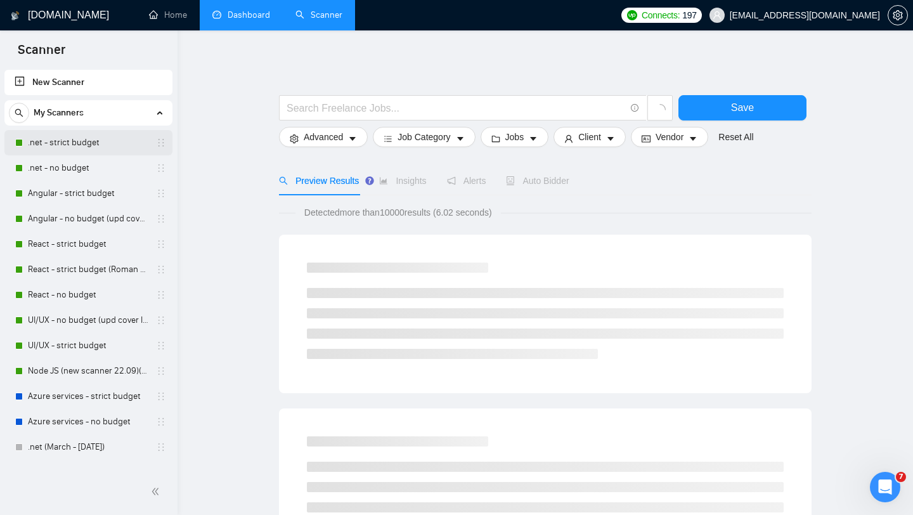
click at [82, 141] on link ".net - strict budget" at bounding box center [88, 142] width 120 height 25
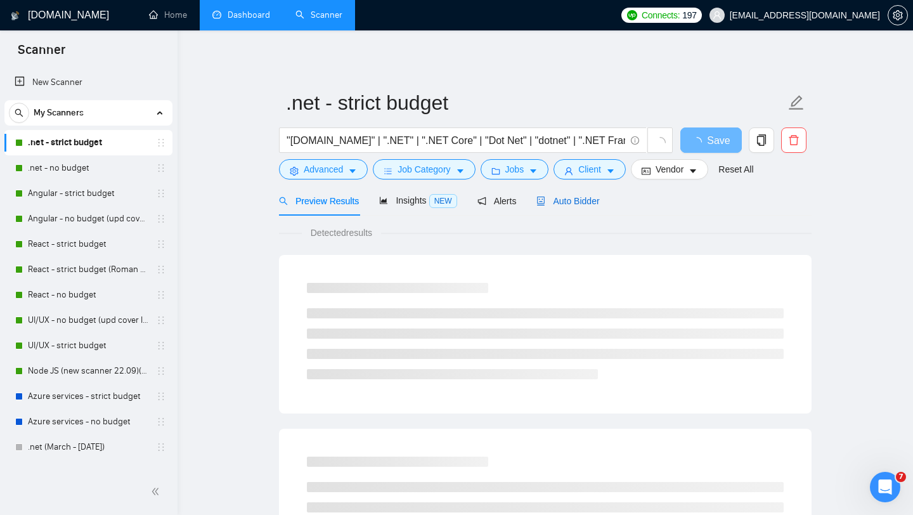
click at [578, 201] on span "Auto Bidder" at bounding box center [567, 201] width 63 height 10
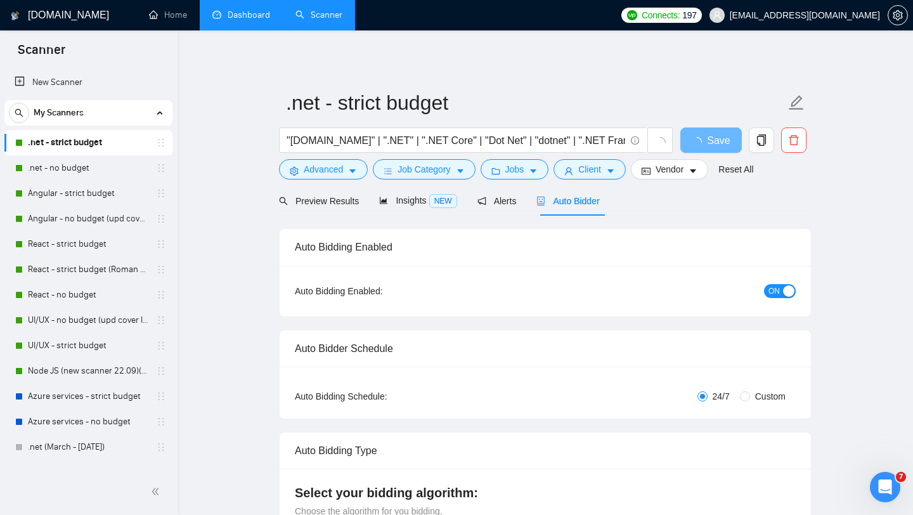
checkbox input "true"
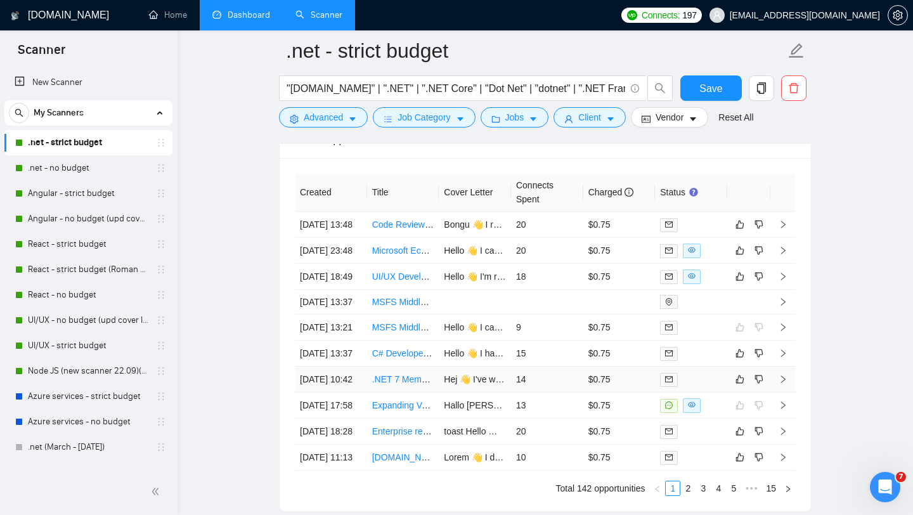
scroll to position [3432, 0]
click at [630, 238] on td "$0.75" at bounding box center [619, 226] width 72 height 26
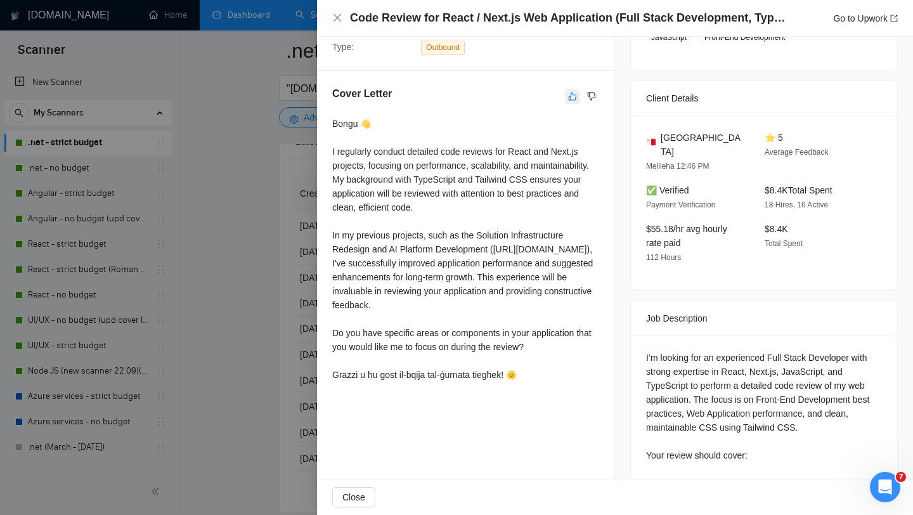
scroll to position [318, 0]
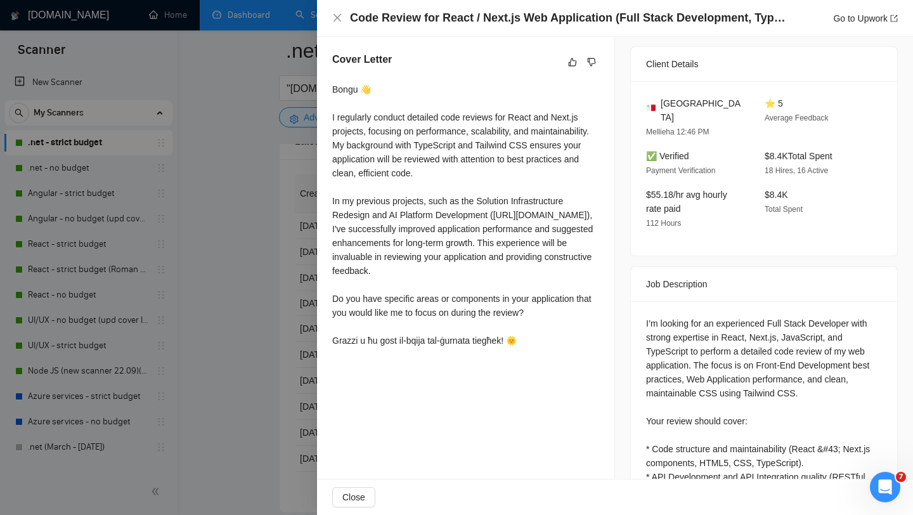
drag, startPoint x: 528, startPoint y: 355, endPoint x: 333, endPoint y: 91, distance: 328.1
click at [333, 91] on div "Bongu 👋 I regularly conduct detailed code reviews for React and Next.js project…" at bounding box center [465, 214] width 267 height 265
copy div "Bongu 👋 I regularly conduct detailed code reviews for React and Next.js project…"
click at [266, 262] on div at bounding box center [456, 257] width 913 height 515
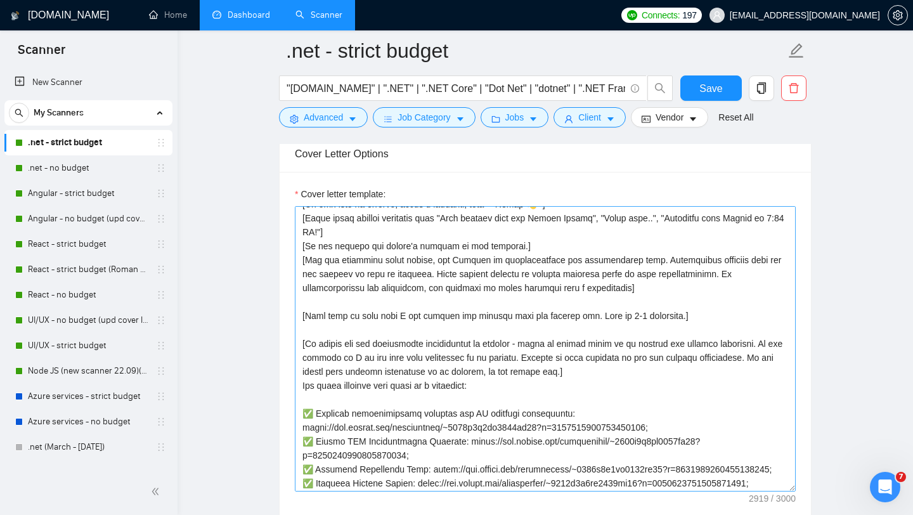
scroll to position [72, 0]
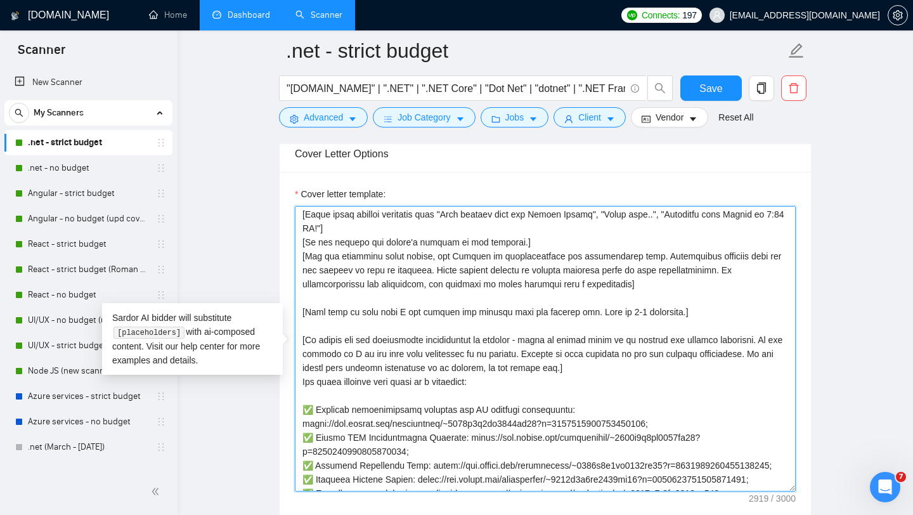
drag, startPoint x: 690, startPoint y: 316, endPoint x: 303, endPoint y: 259, distance: 391.0
click at [303, 259] on textarea "Cover letter template:" at bounding box center [545, 348] width 501 height 285
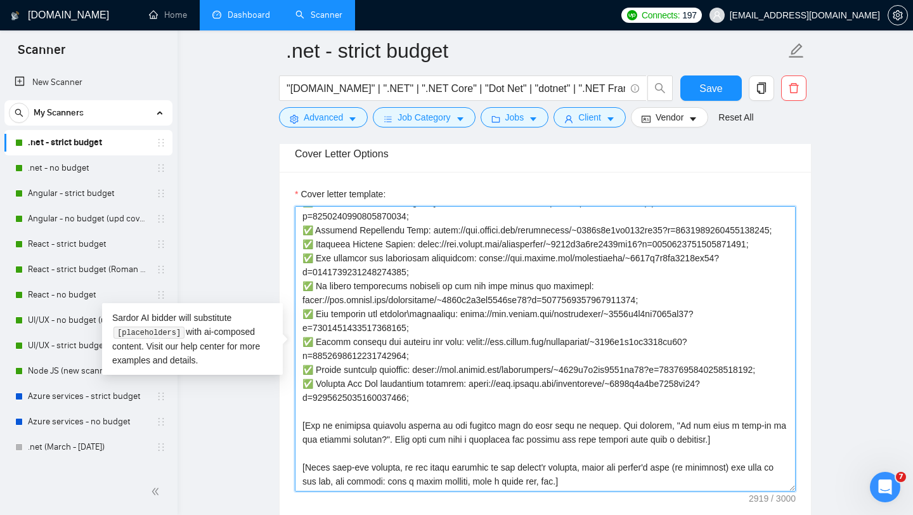
scroll to position [0, 0]
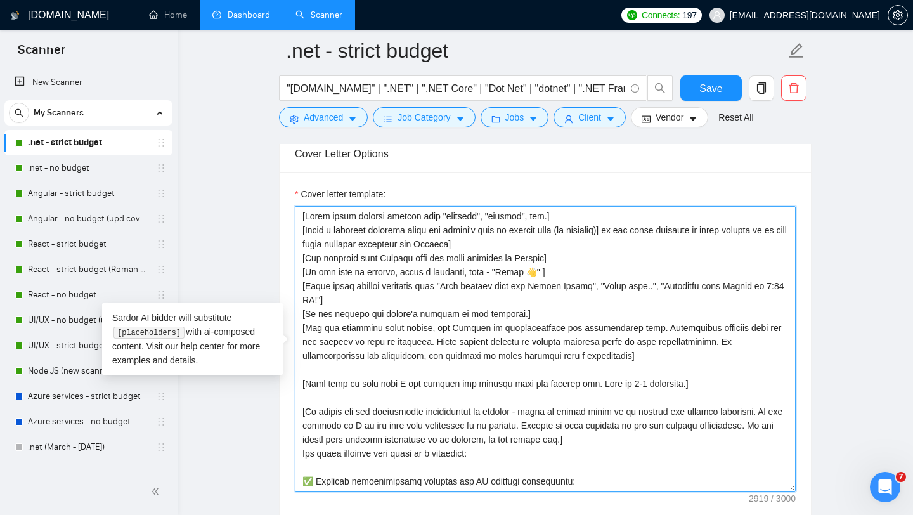
click at [440, 300] on textarea "Cover letter template:" at bounding box center [545, 348] width 501 height 285
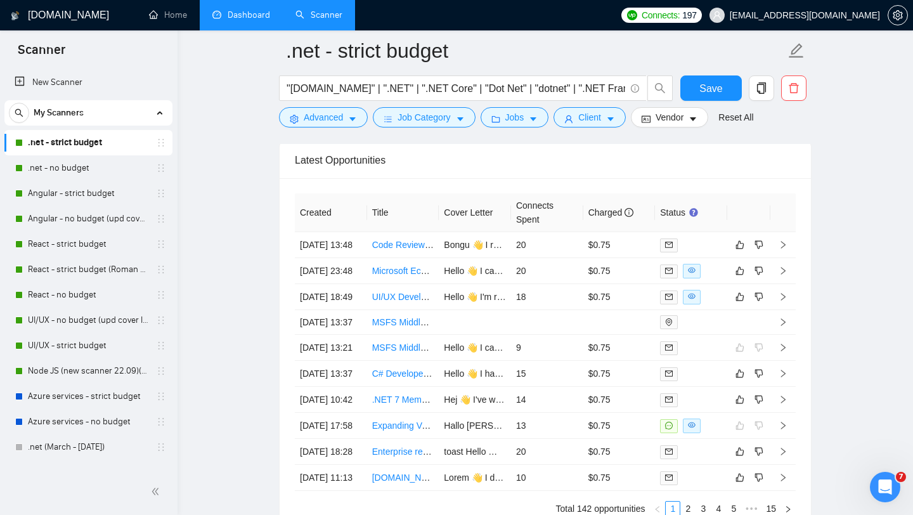
scroll to position [3414, 0]
click at [561, 247] on td "20" at bounding box center [547, 244] width 72 height 26
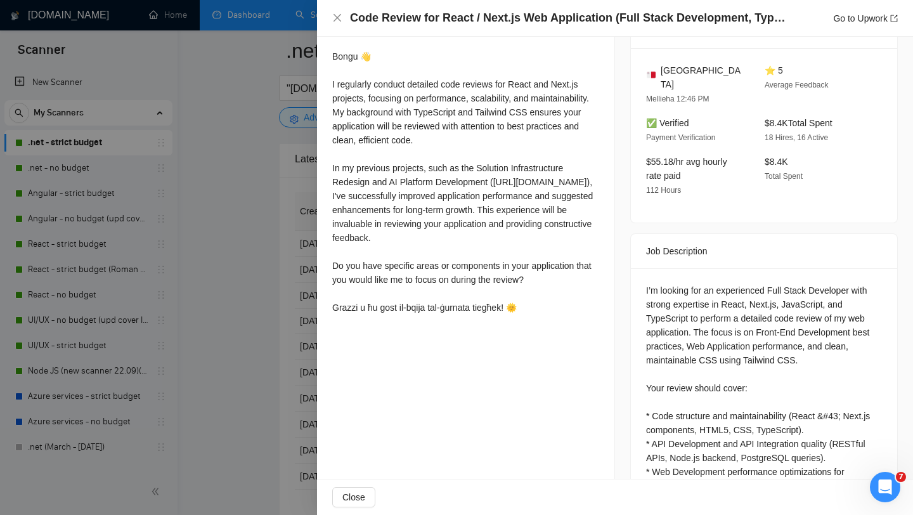
scroll to position [355, 0]
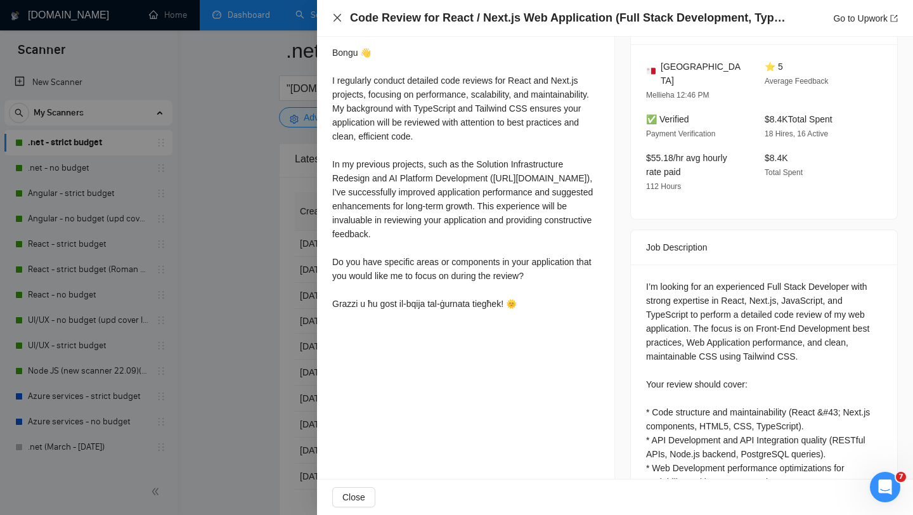
click at [338, 15] on icon "close" at bounding box center [337, 18] width 10 height 10
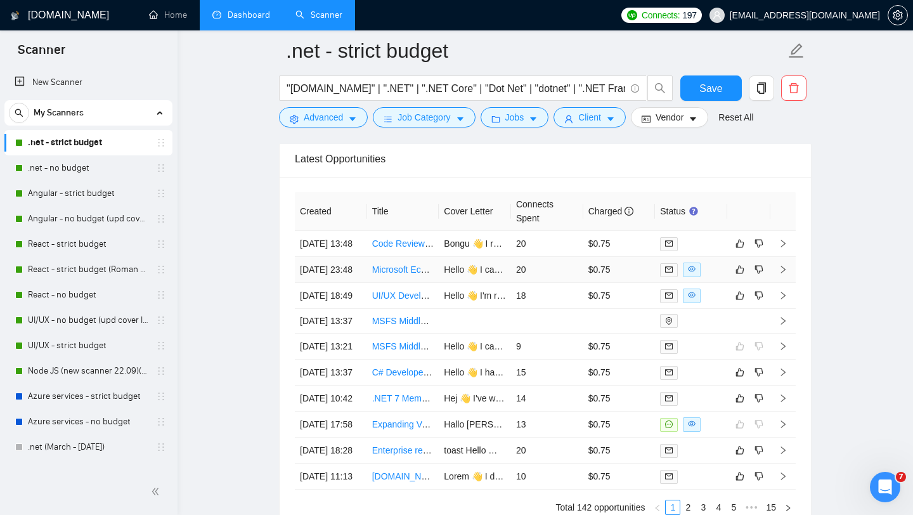
click at [552, 283] on td "20" at bounding box center [547, 270] width 72 height 26
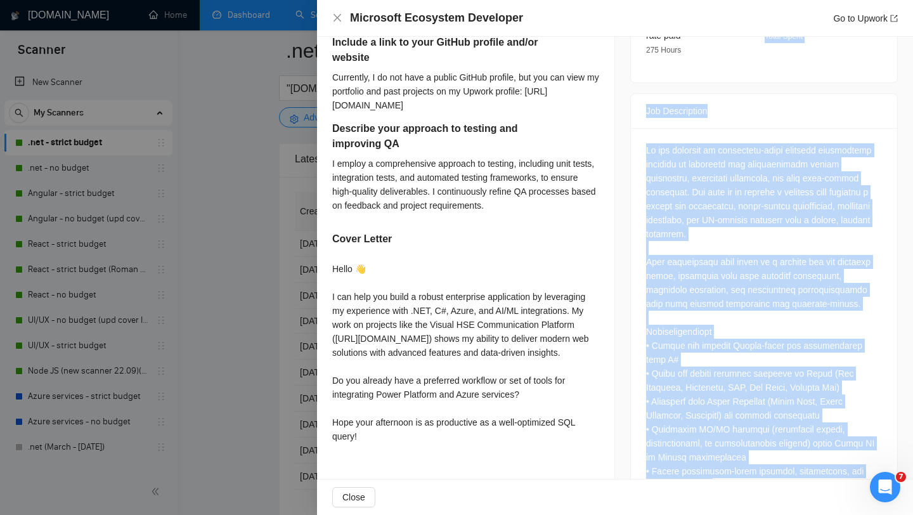
scroll to position [507, 0]
drag, startPoint x: 879, startPoint y: 436, endPoint x: 645, endPoint y: 132, distance: 383.3
copy div "We are building an enterprise-grade business application designed to modernize …"
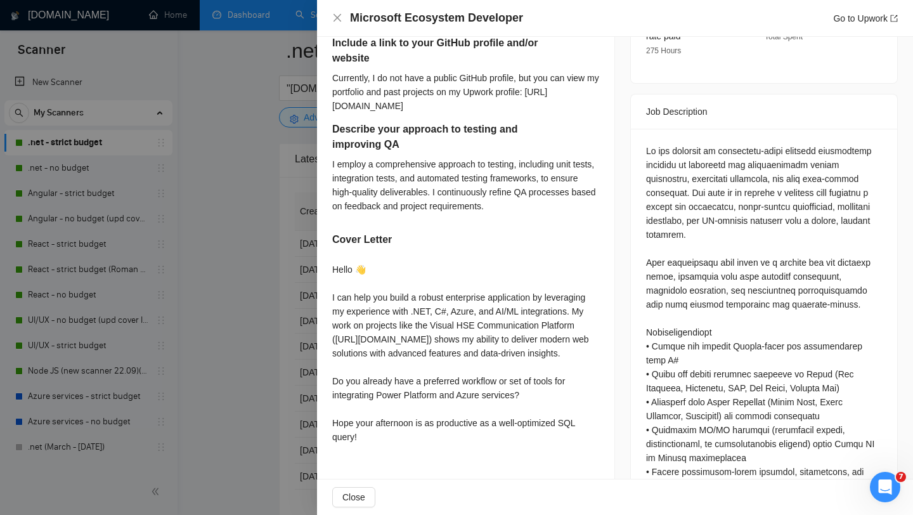
click at [232, 166] on div at bounding box center [456, 257] width 913 height 515
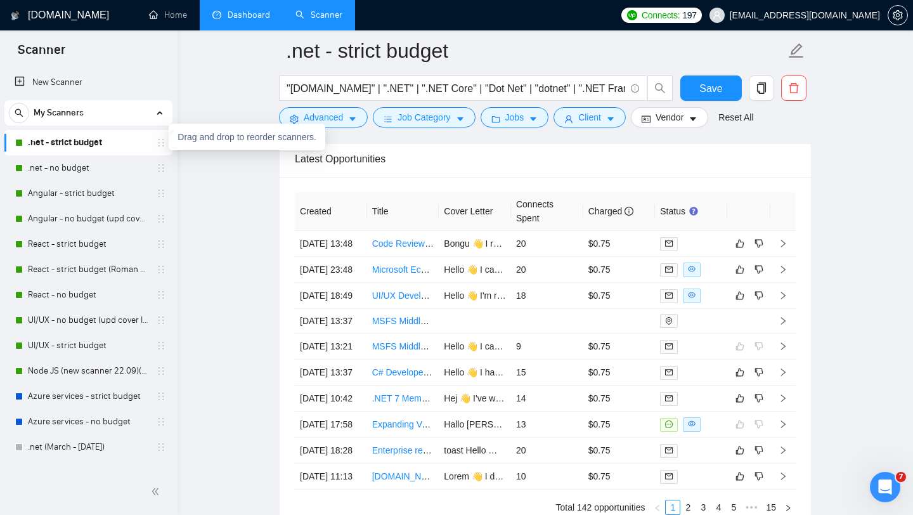
click at [156, 143] on icon "holder" at bounding box center [161, 143] width 10 height 10
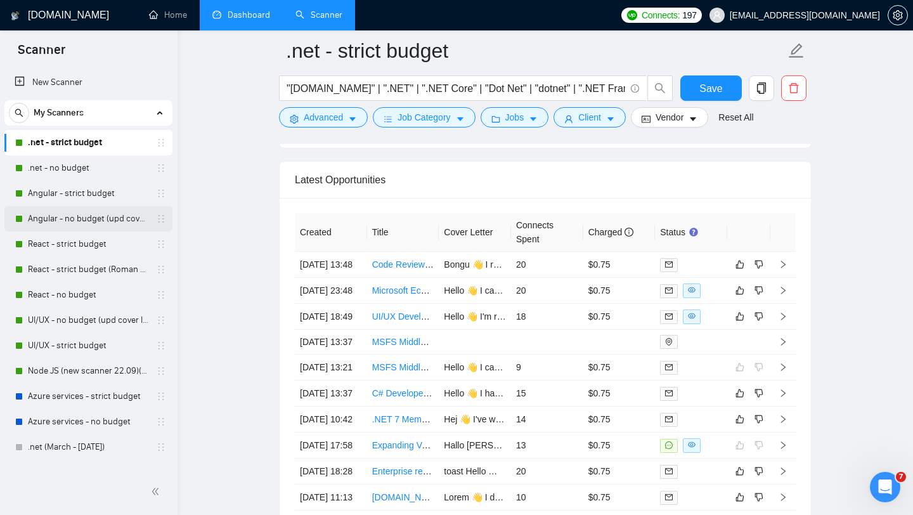
scroll to position [3386, 0]
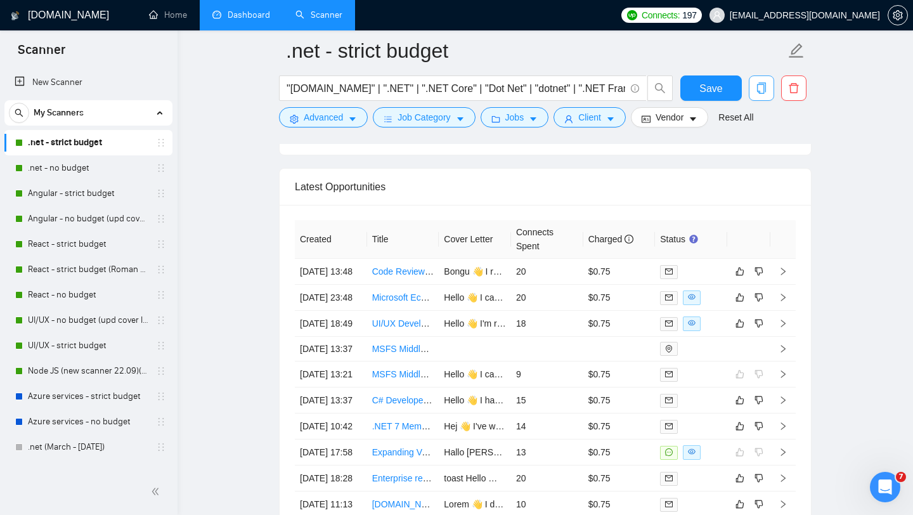
click at [762, 93] on icon "copy" at bounding box center [761, 87] width 11 height 11
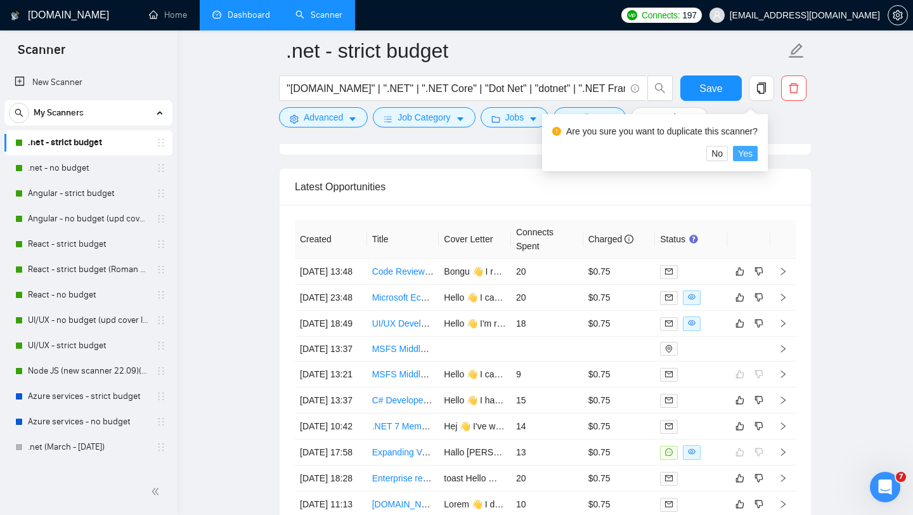
click at [752, 154] on span "Yes" at bounding box center [745, 153] width 15 height 14
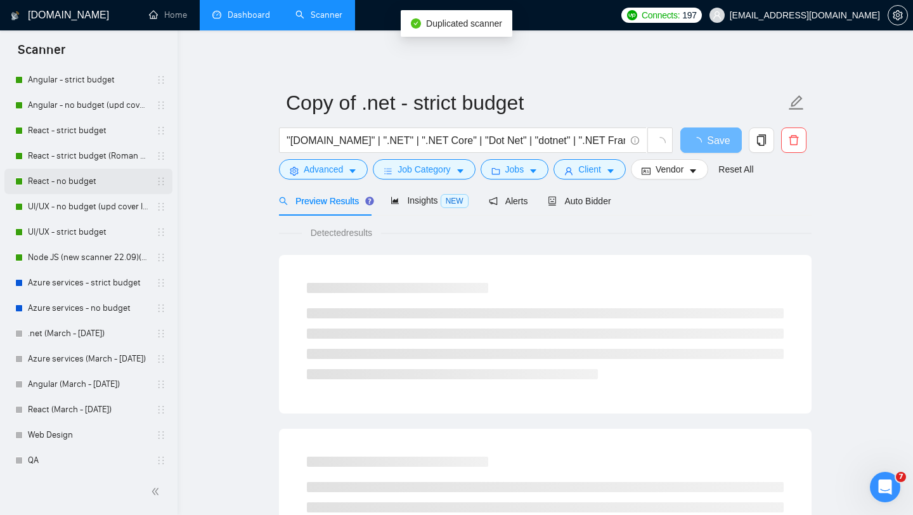
scroll to position [194, 0]
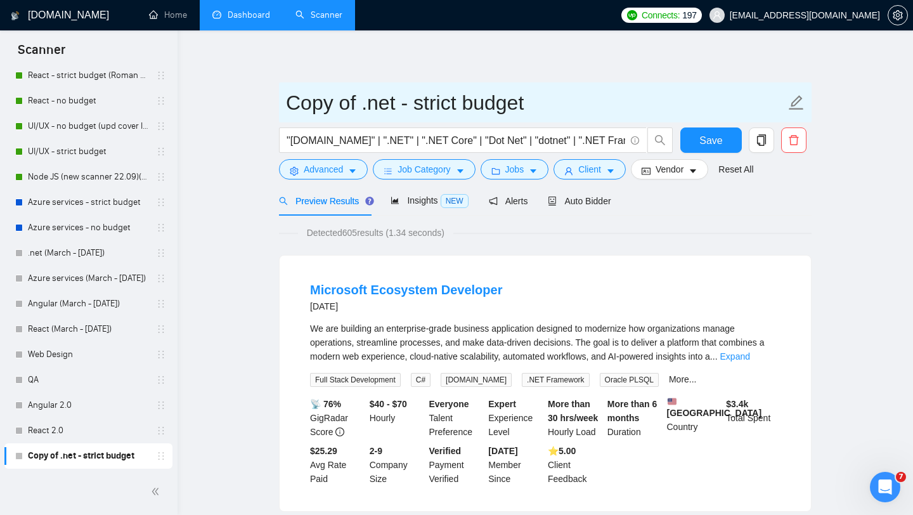
click at [363, 96] on input "Copy of .net - strict budget" at bounding box center [536, 103] width 500 height 32
drag, startPoint x: 356, startPoint y: 108, endPoint x: 292, endPoint y: 106, distance: 64.7
click at [292, 107] on input "Copy of .net - strict budget" at bounding box center [536, 103] width 500 height 32
click at [287, 103] on input "new CV) .net - strict budget" at bounding box center [536, 103] width 500 height 32
type input "(new CV) .net - strict budget"
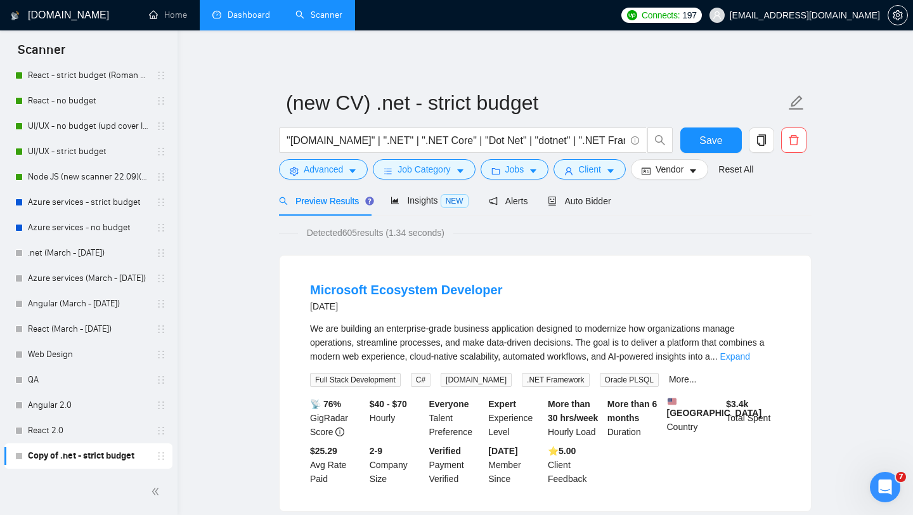
click at [702, 145] on span "Save" at bounding box center [710, 140] width 23 height 16
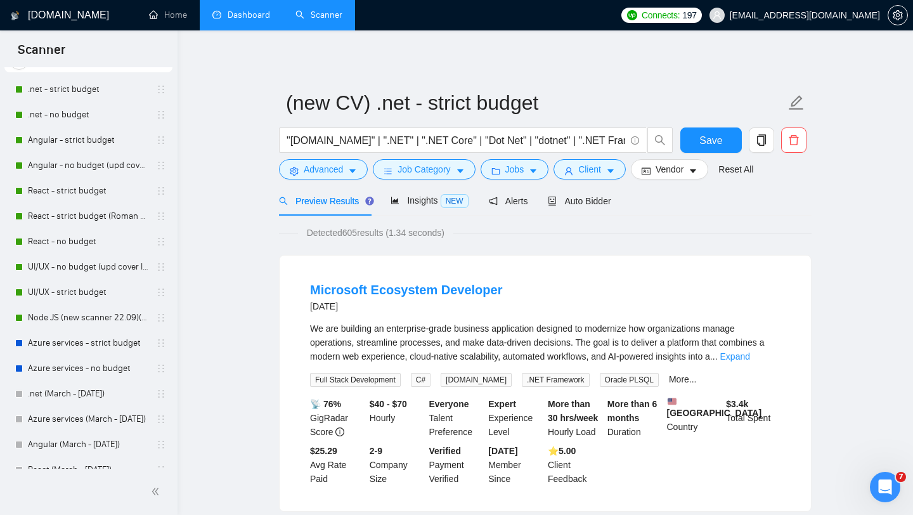
scroll to position [0, 0]
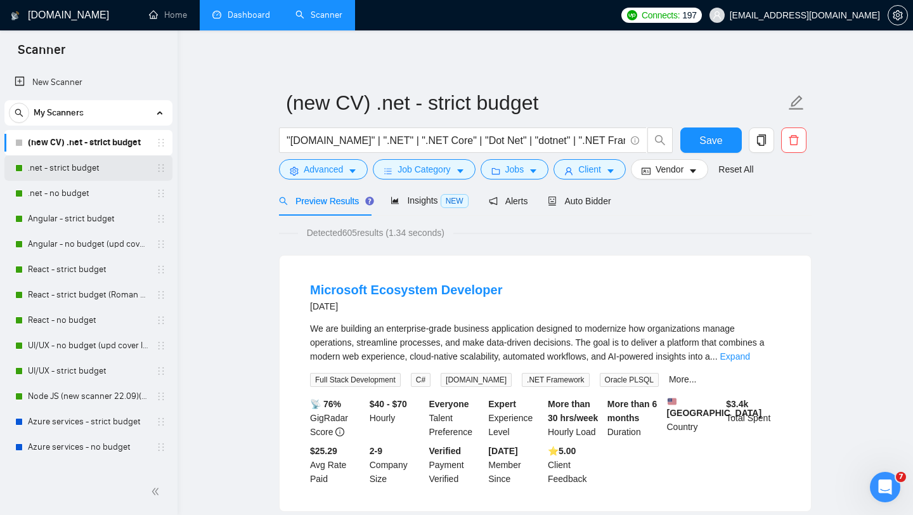
click at [125, 170] on link ".net - strict budget" at bounding box center [88, 167] width 120 height 25
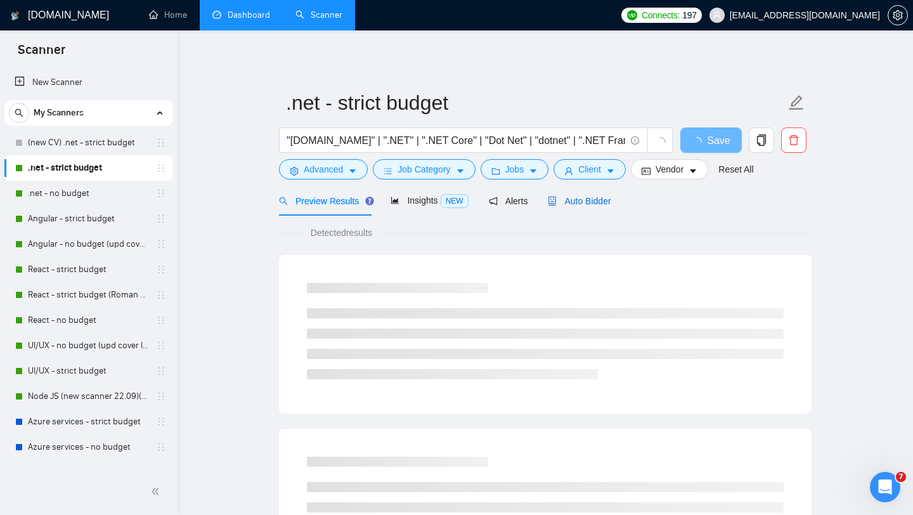
click at [593, 202] on span "Auto Bidder" at bounding box center [579, 201] width 63 height 10
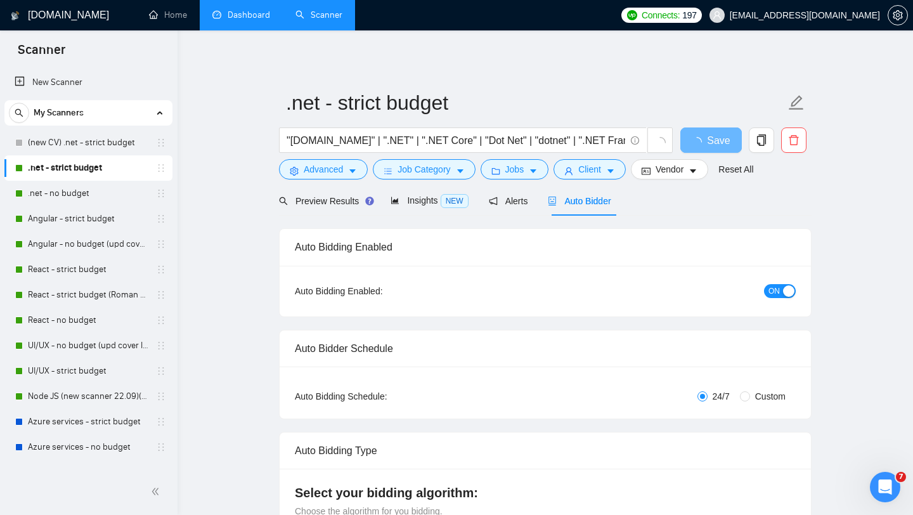
checkbox input "true"
click at [773, 295] on span "ON" at bounding box center [773, 291] width 11 height 14
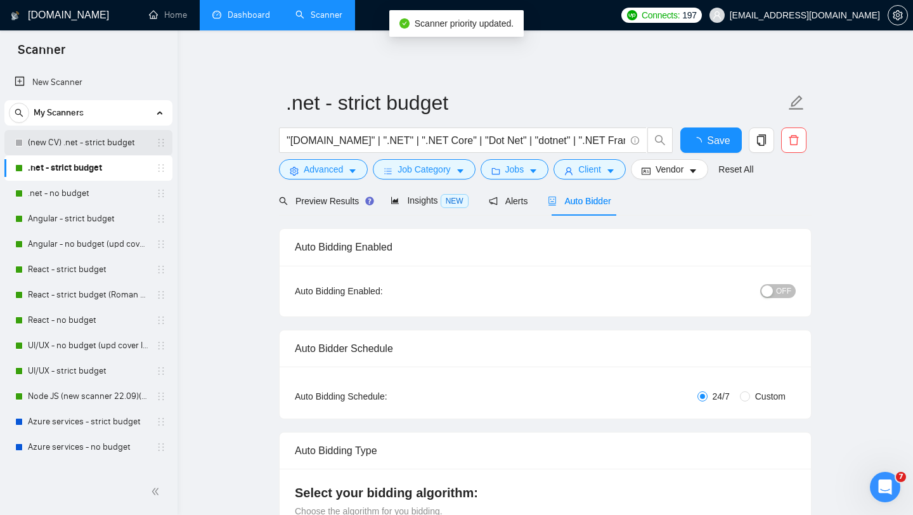
click at [89, 142] on link "(new CV) .net - strict budget" at bounding box center [88, 142] width 120 height 25
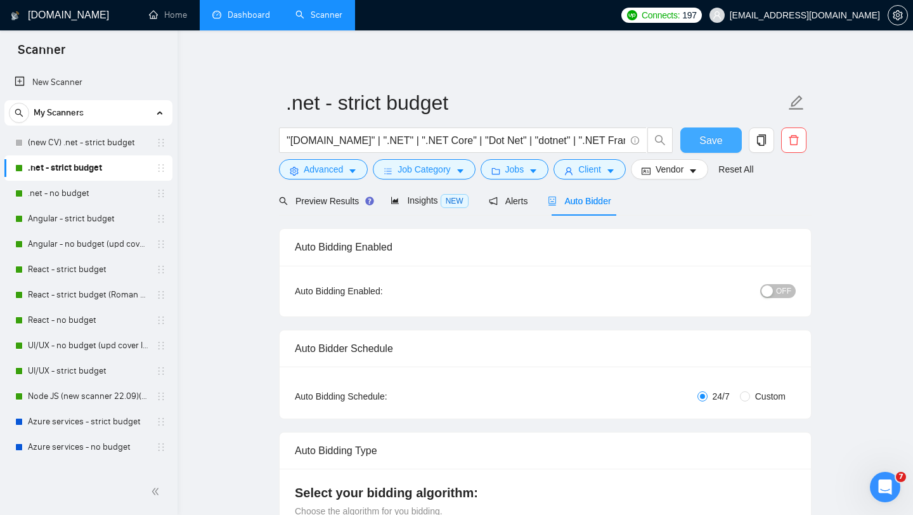
click at [701, 138] on span "Save" at bounding box center [710, 140] width 23 height 16
click at [82, 144] on link "(new CV) .net - strict budget" at bounding box center [88, 142] width 120 height 25
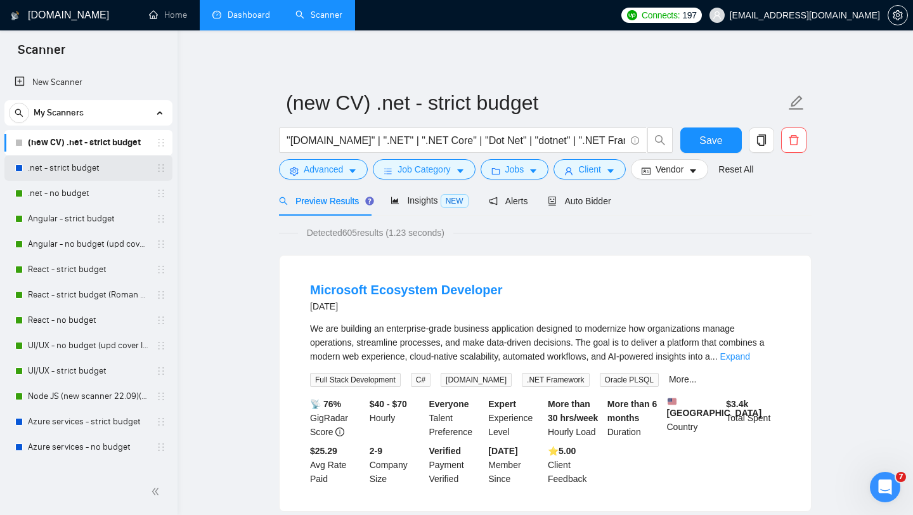
click at [97, 167] on link ".net - strict budget" at bounding box center [88, 167] width 120 height 25
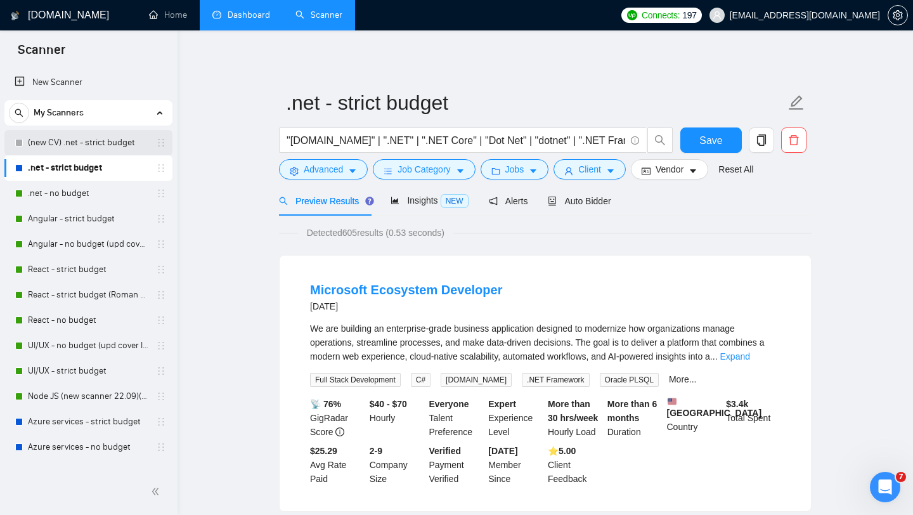
click at [96, 144] on link "(new CV) .net - strict budget" at bounding box center [88, 142] width 120 height 25
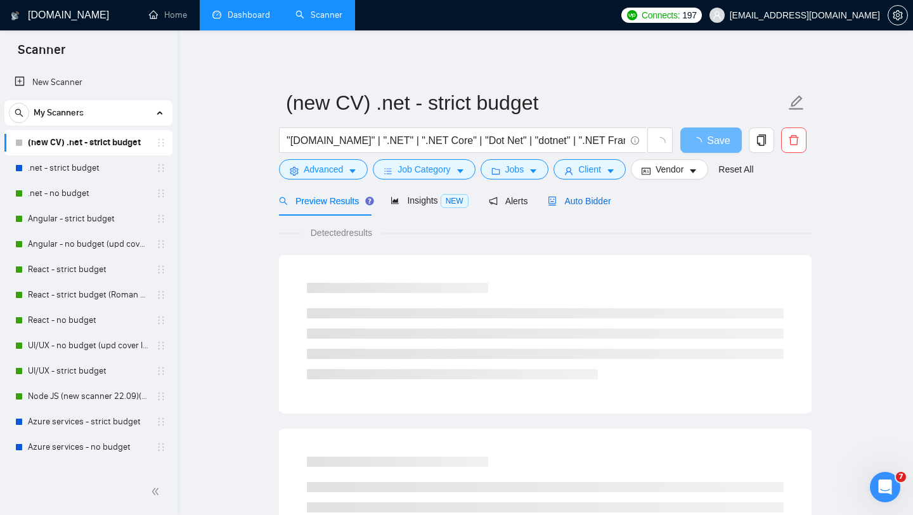
click at [581, 203] on span "Auto Bidder" at bounding box center [579, 201] width 63 height 10
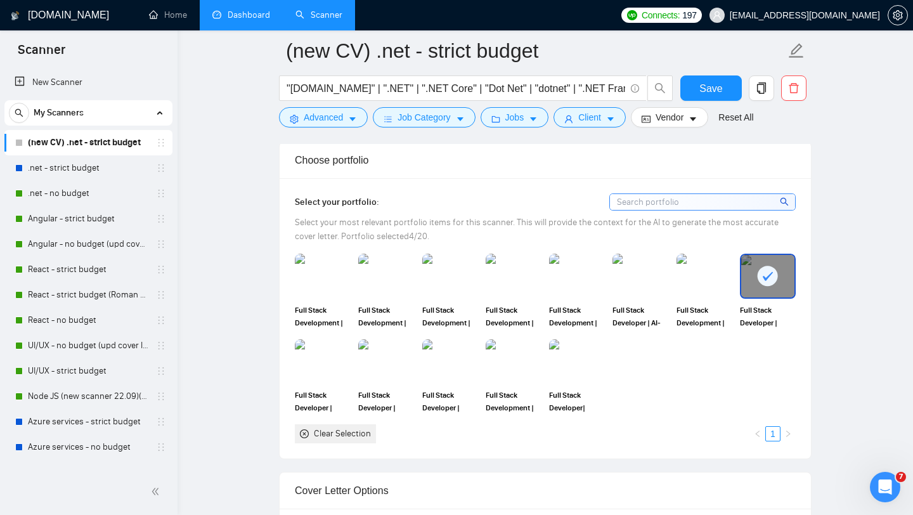
scroll to position [1118, 0]
click at [92, 171] on link ".net - strict budget" at bounding box center [88, 167] width 120 height 25
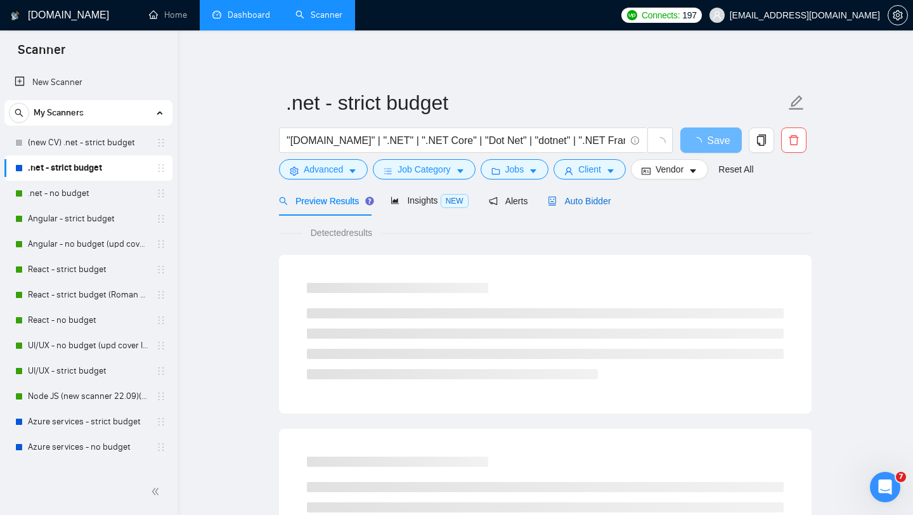
click at [588, 207] on div "Auto Bidder" at bounding box center [579, 201] width 63 height 14
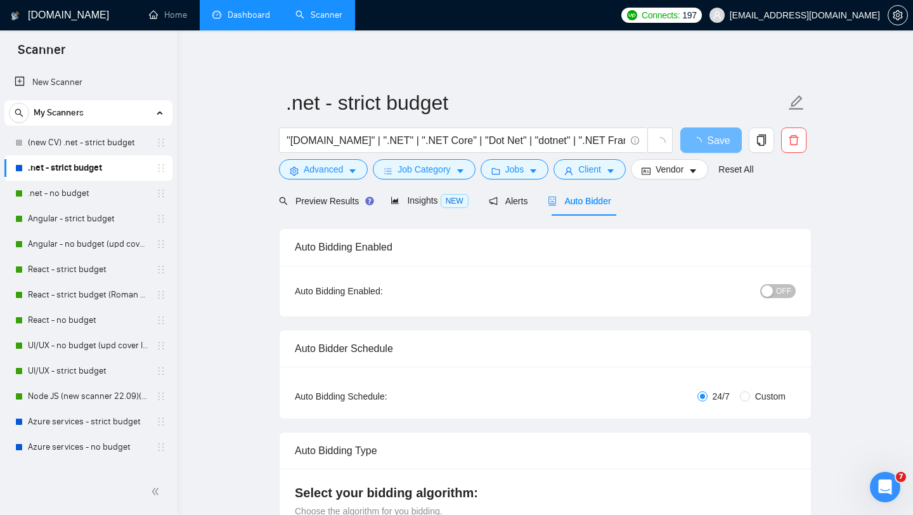
checkbox input "true"
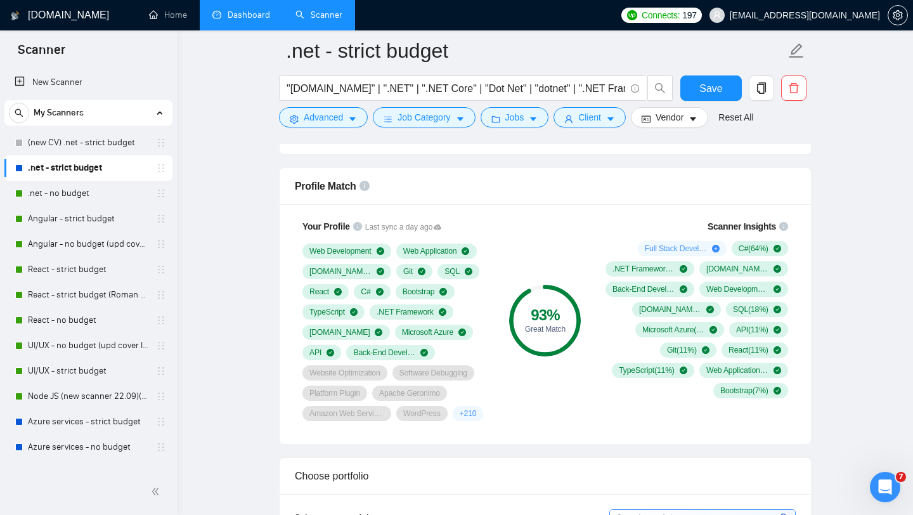
scroll to position [1047, 0]
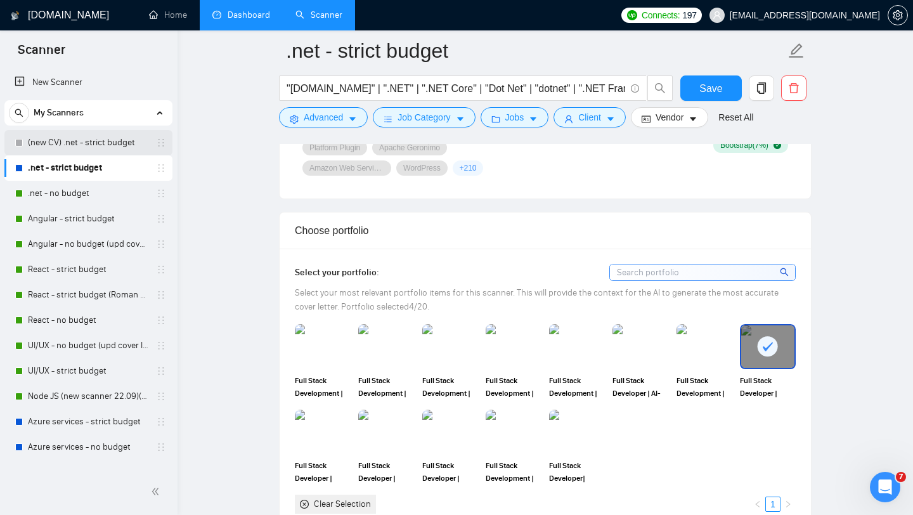
click at [68, 141] on link "(new CV) .net - strict budget" at bounding box center [88, 142] width 120 height 25
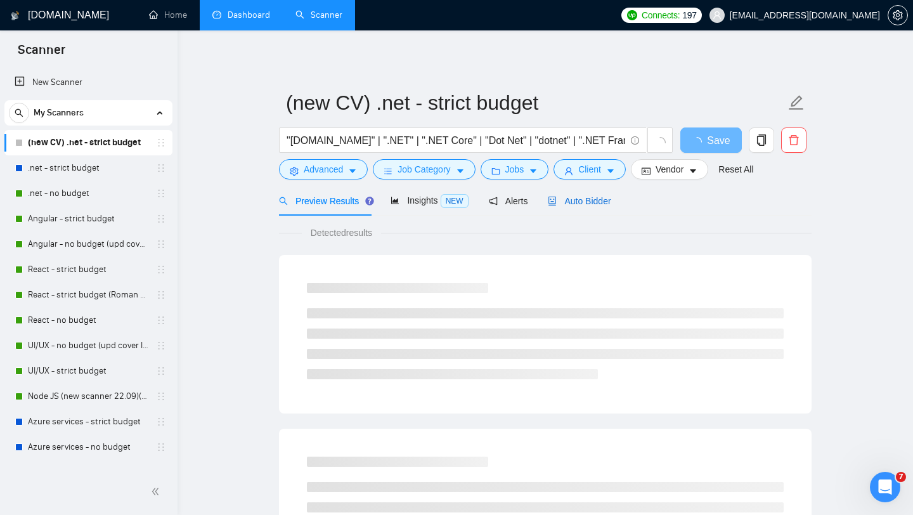
click at [581, 205] on span "Auto Bidder" at bounding box center [579, 201] width 63 height 10
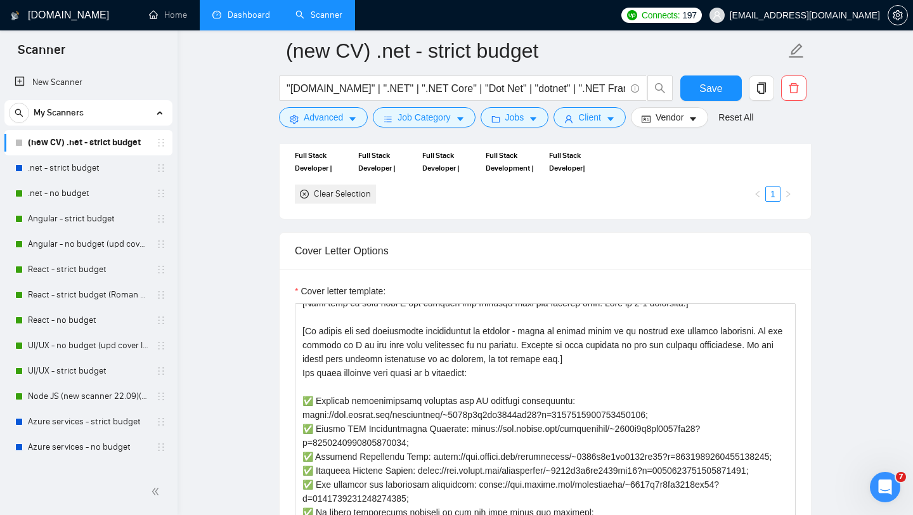
scroll to position [178, 0]
click at [502, 418] on textarea "Cover letter template:" at bounding box center [545, 445] width 501 height 285
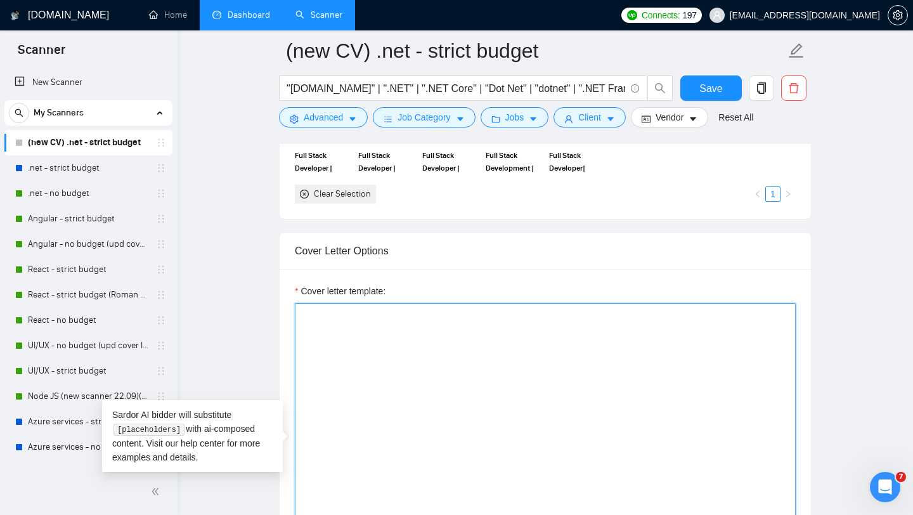
scroll to position [0, 0]
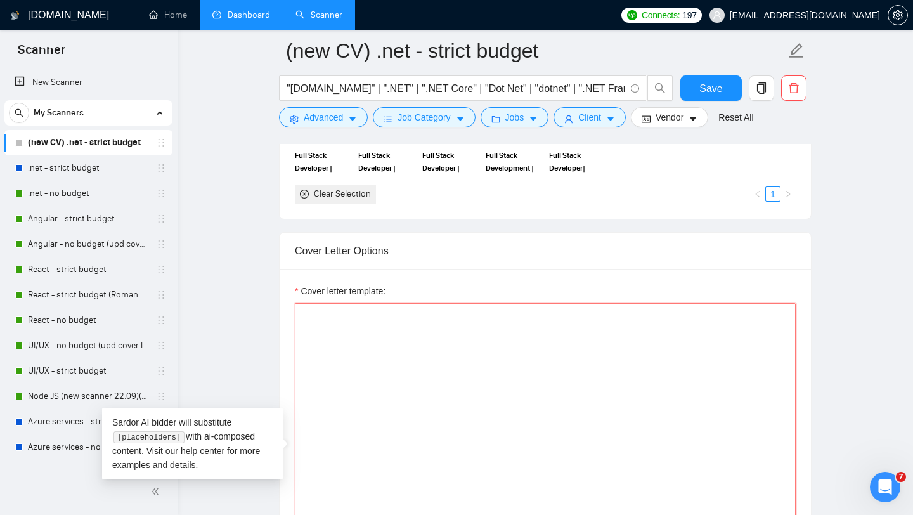
click at [347, 320] on textarea "Cover letter template:" at bounding box center [545, 445] width 501 height 285
paste textarea "[Greeting — choose based on name availability, always in English] - Hi [Client …"
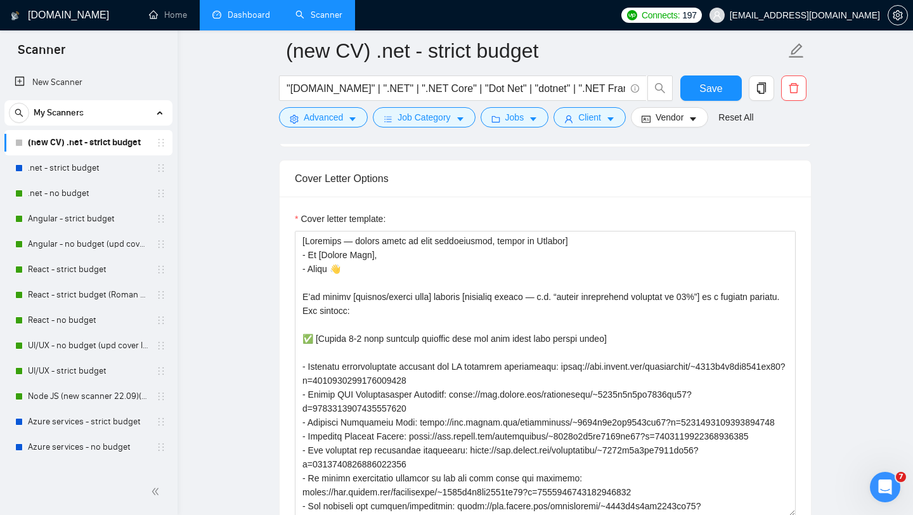
click at [842, 262] on main "(new CV) .net - strict budget "ASP.NET" | ".NET" | ".NET Core" | "Dot Net" | "d…" at bounding box center [545, 393] width 695 height 3545
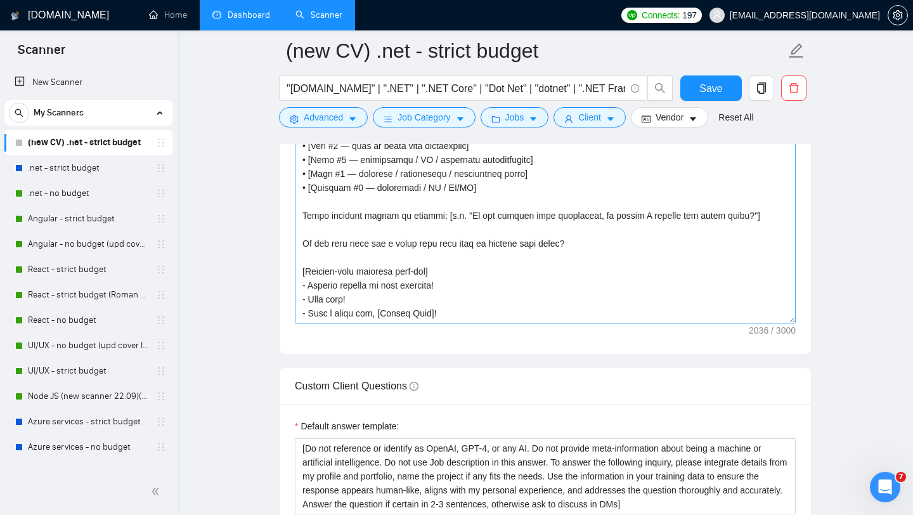
scroll to position [1535, 0]
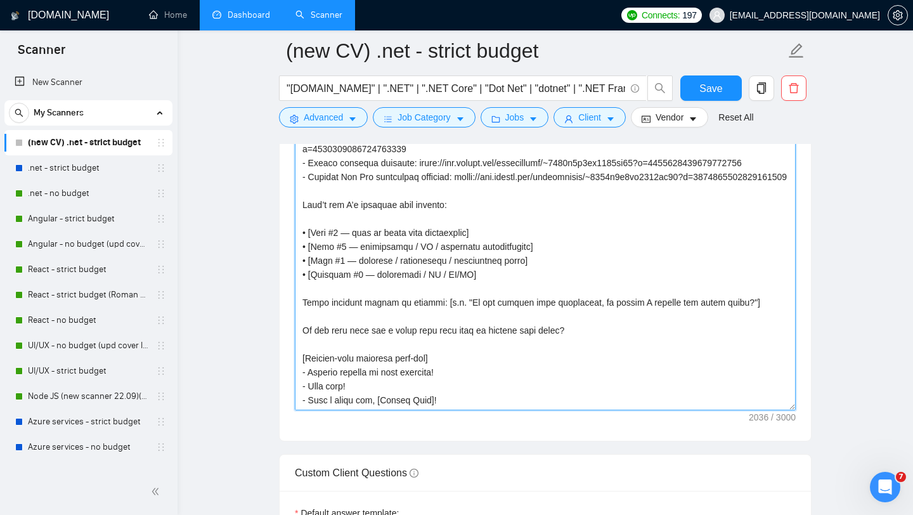
click at [442, 406] on textarea "Cover letter template:" at bounding box center [545, 267] width 501 height 285
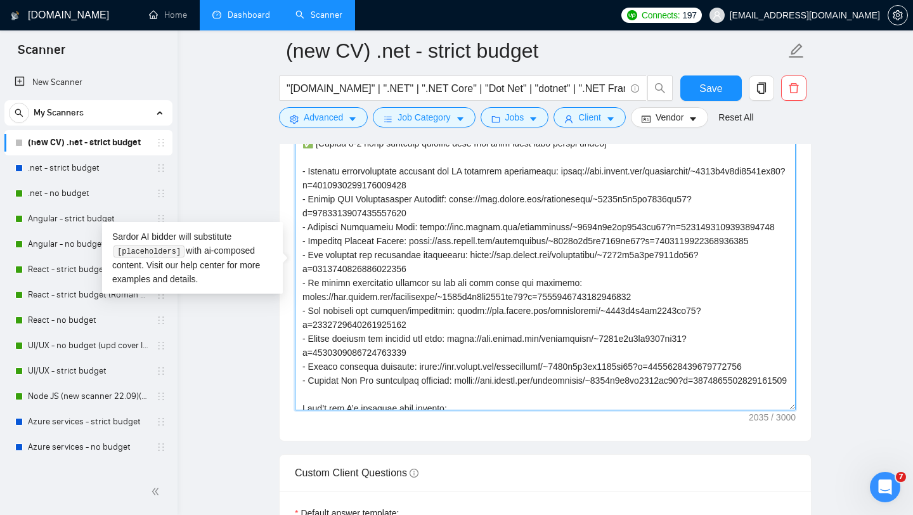
scroll to position [9, 0]
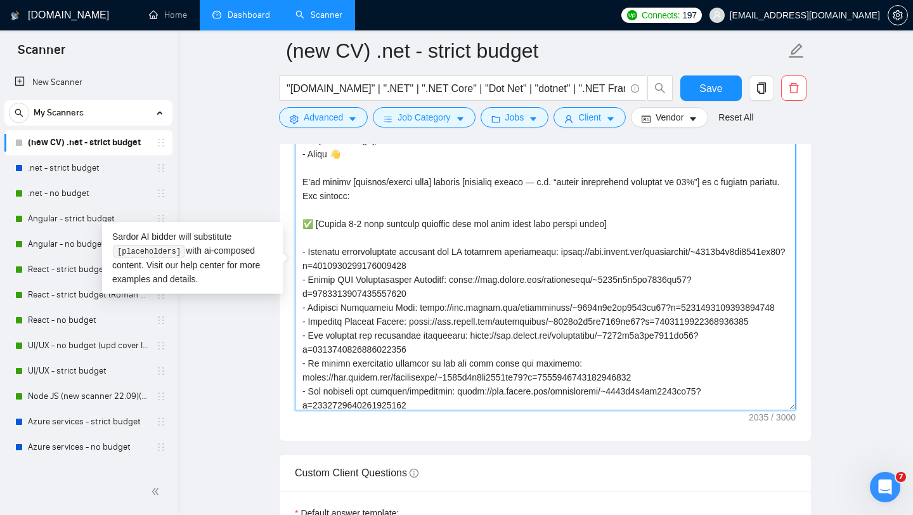
type textarea "[Greeting — choose based on name availability, always in English] - Hi [Client …"
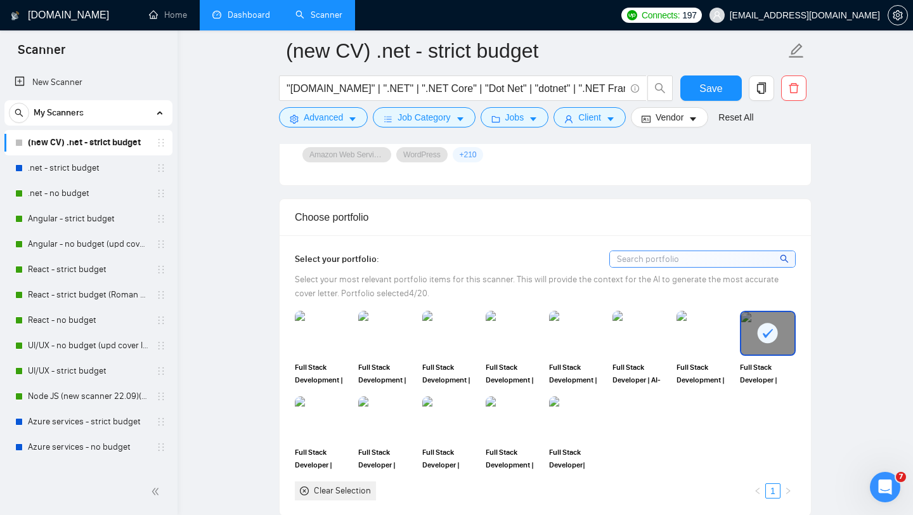
scroll to position [1035, 0]
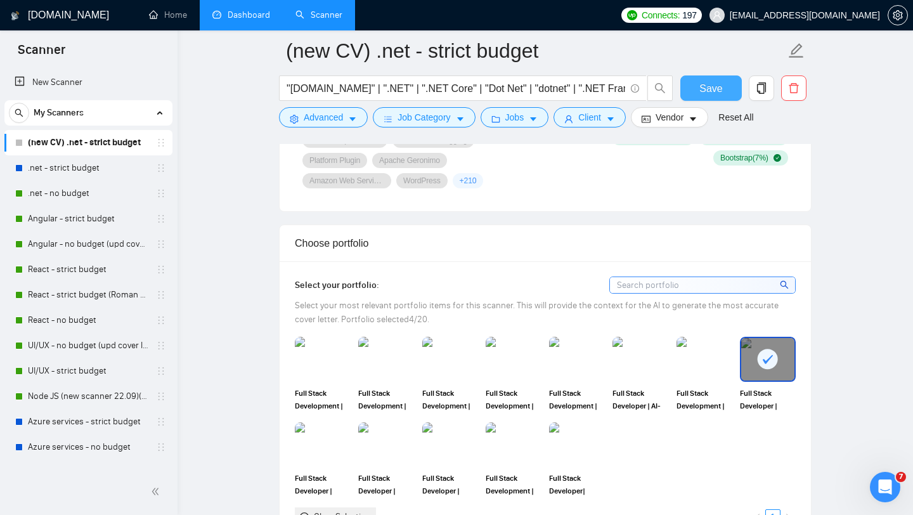
click at [711, 87] on span "Save" at bounding box center [710, 89] width 23 height 16
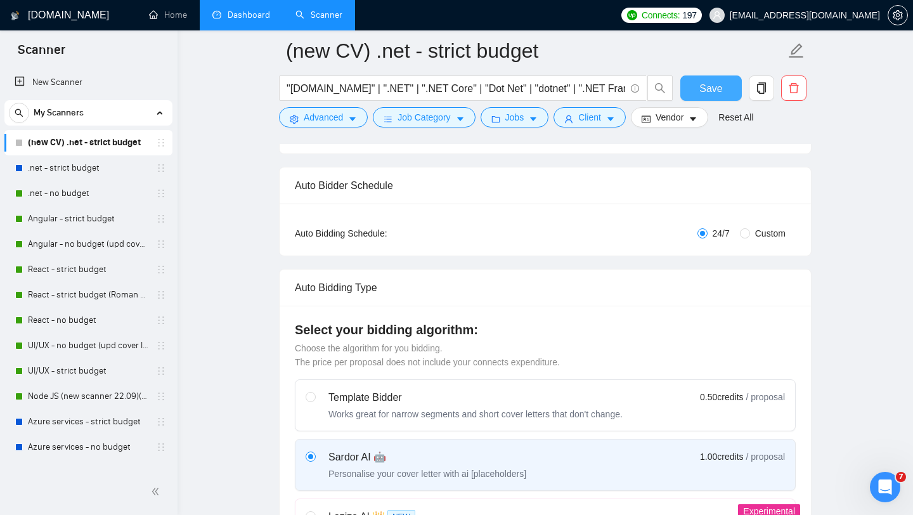
scroll to position [45, 0]
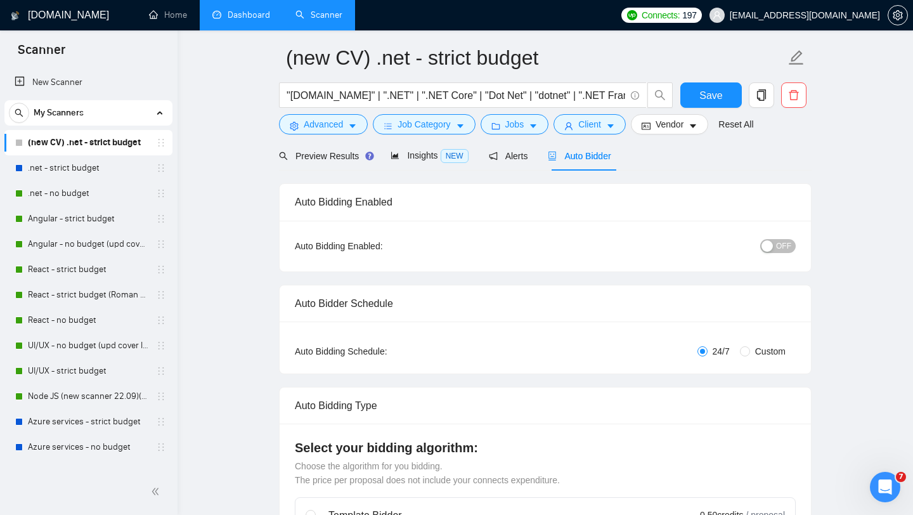
click at [776, 248] on button "OFF" at bounding box center [778, 246] width 36 height 14
click at [713, 95] on span "Save" at bounding box center [710, 95] width 23 height 16
click at [112, 193] on link ".net - no budget" at bounding box center [88, 193] width 120 height 25
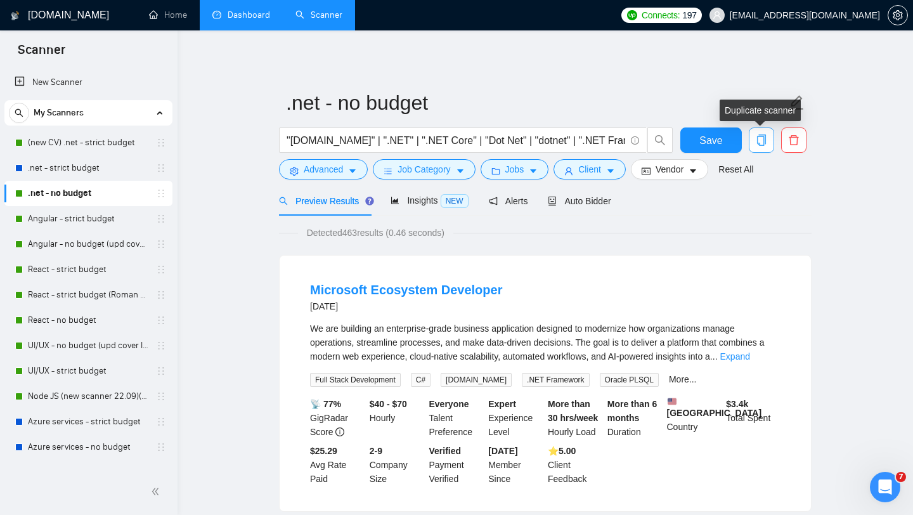
click at [763, 143] on icon "copy" at bounding box center [761, 139] width 9 height 11
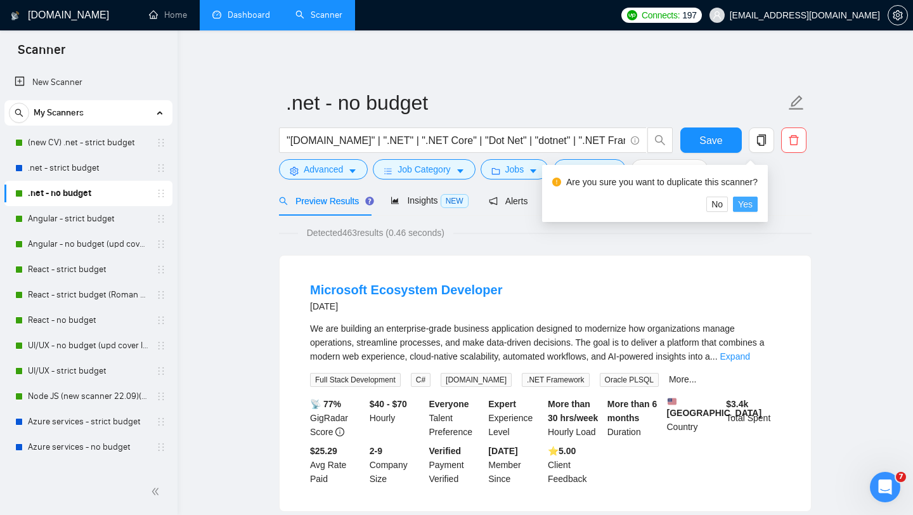
click at [751, 203] on span "Yes" at bounding box center [745, 204] width 15 height 14
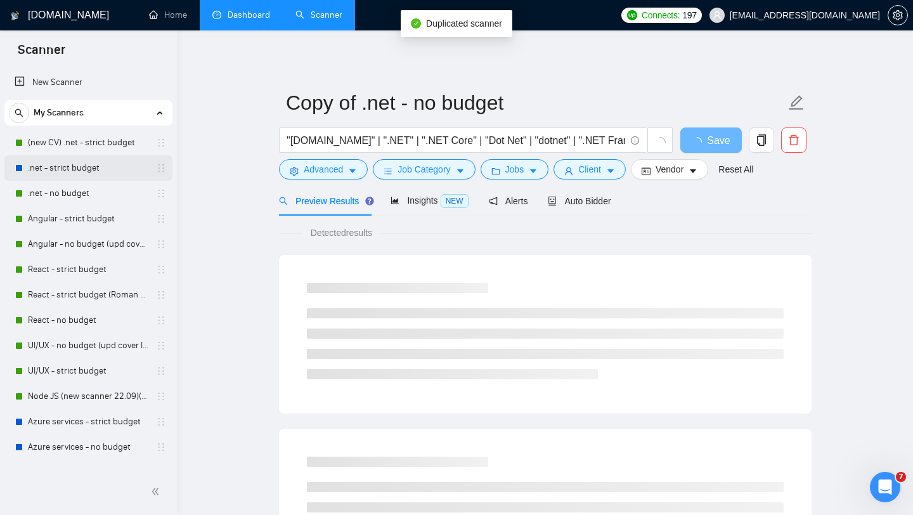
click at [94, 168] on link ".net - strict budget" at bounding box center [88, 167] width 120 height 25
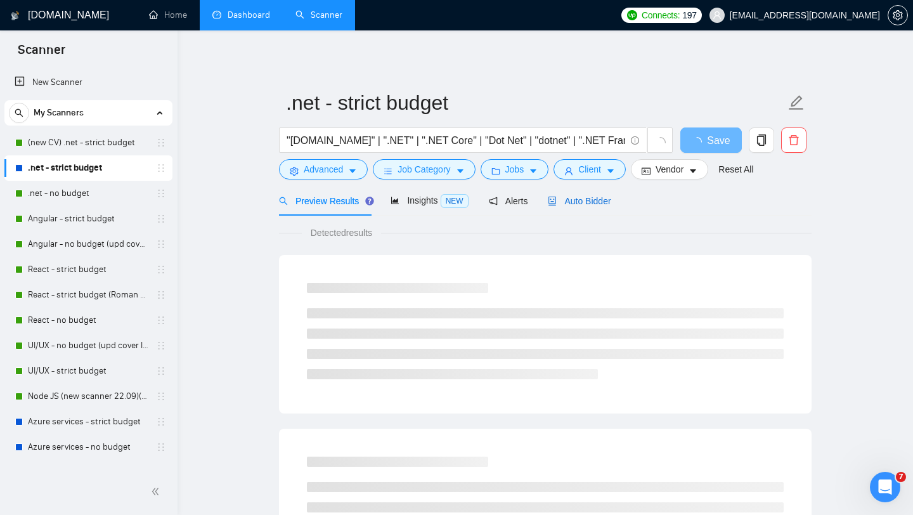
click at [586, 205] on span "Auto Bidder" at bounding box center [579, 201] width 63 height 10
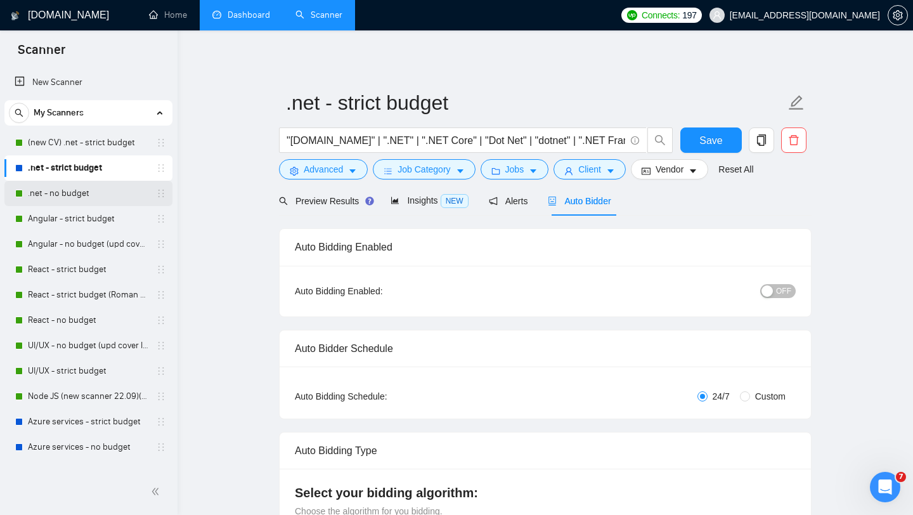
click at [113, 194] on link ".net - no budget" at bounding box center [88, 193] width 120 height 25
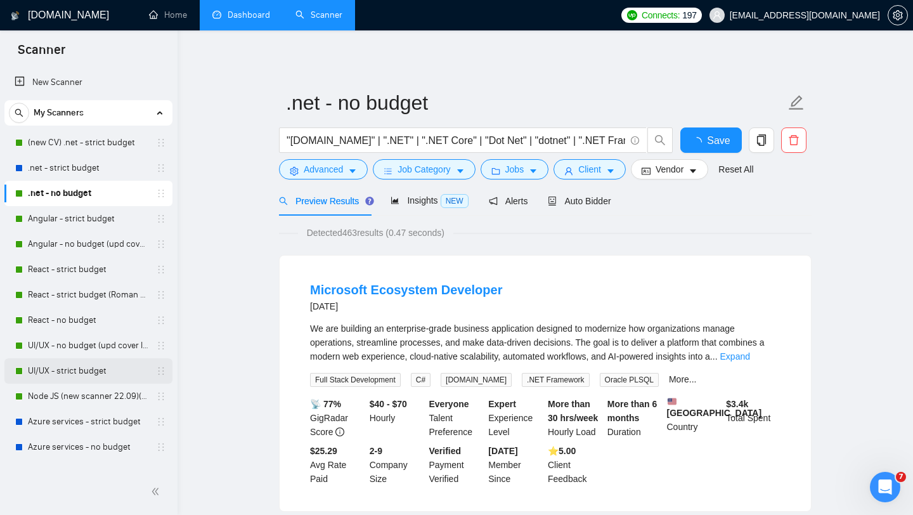
scroll to position [219, 0]
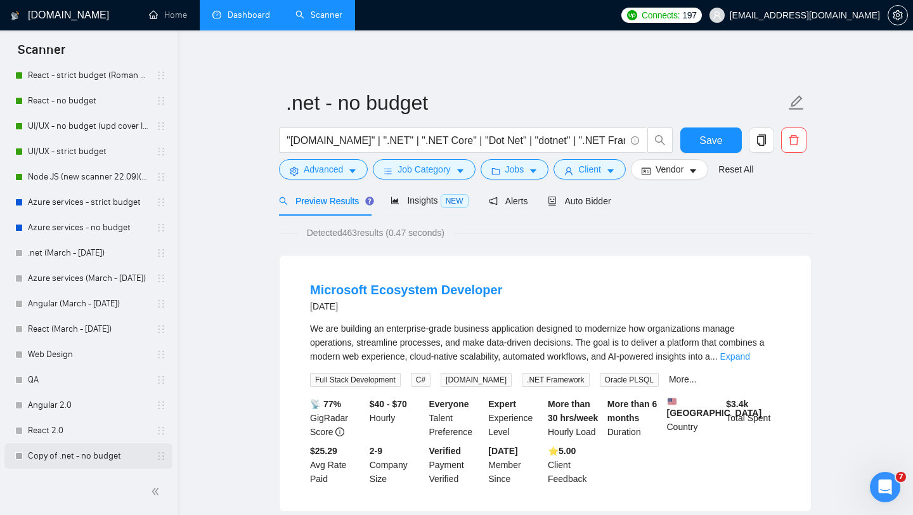
click at [102, 461] on link "Copy of .net - no budget" at bounding box center [88, 455] width 120 height 25
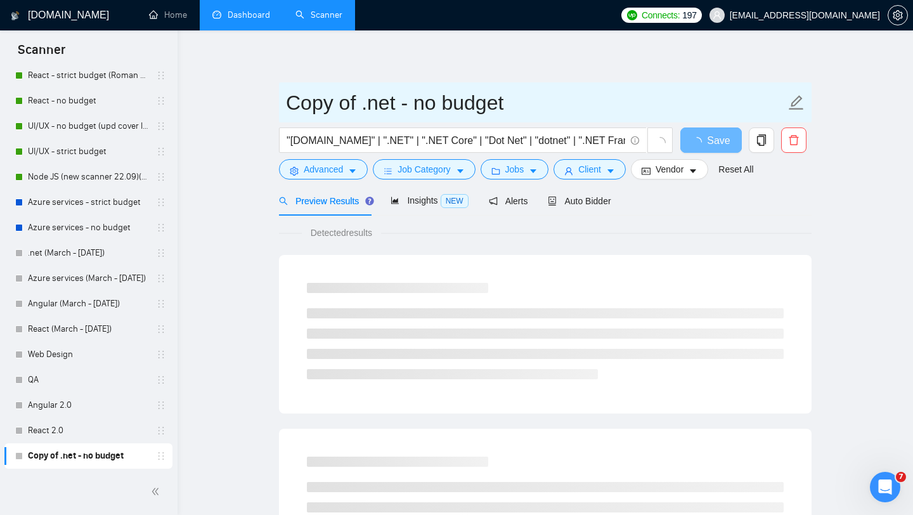
click at [370, 109] on input "Copy of .net - no budget" at bounding box center [536, 103] width 500 height 32
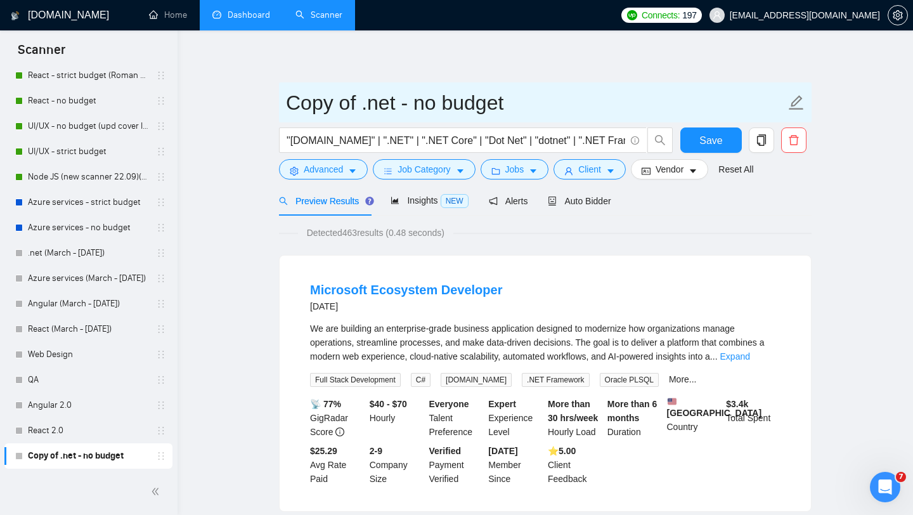
drag, startPoint x: 356, startPoint y: 101, endPoint x: 281, endPoint y: 105, distance: 74.9
click at [281, 105] on span "Copy of .net - no budget" at bounding box center [545, 102] width 533 height 40
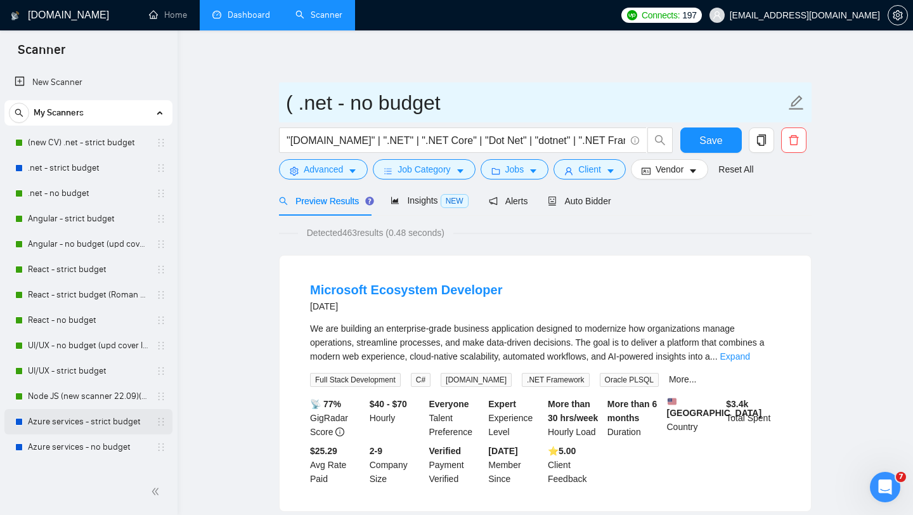
scroll to position [219, 0]
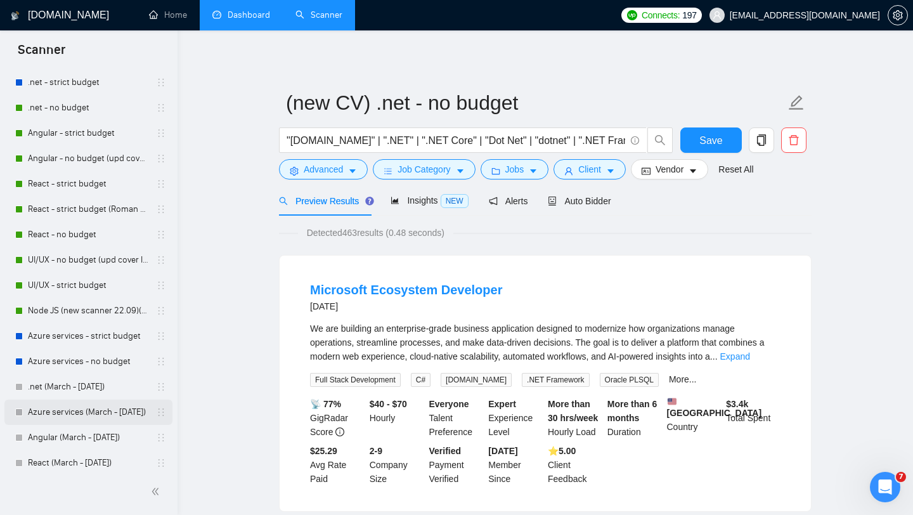
scroll to position [0, 0]
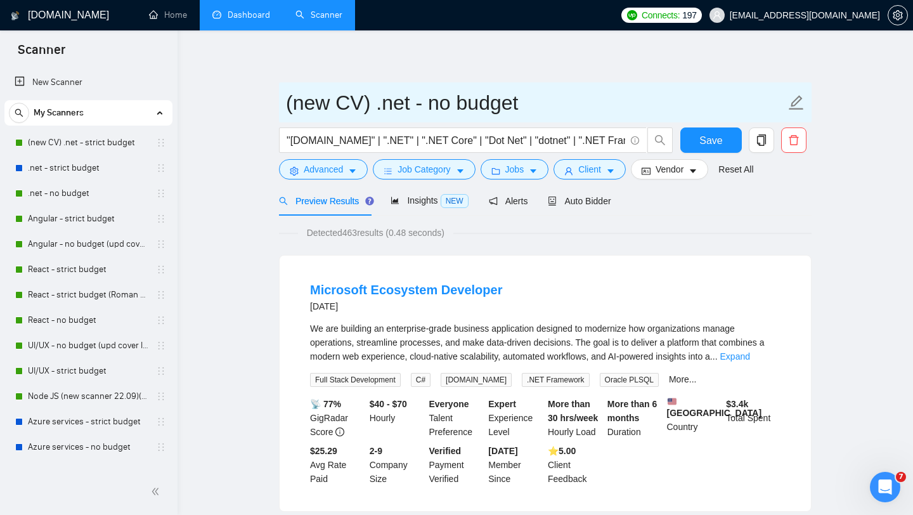
click at [360, 108] on input "(new CV) .net - no budget" at bounding box center [536, 103] width 500 height 32
type input "(new CL) .net - no budget"
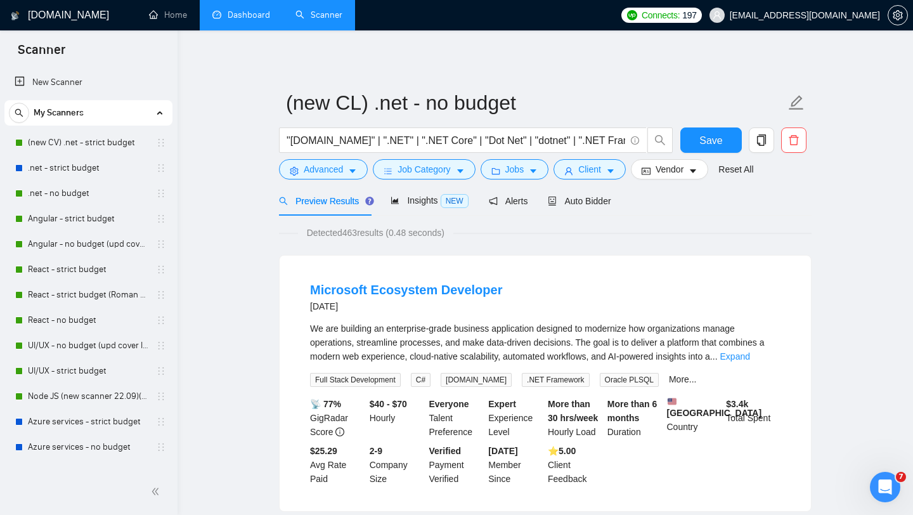
click at [706, 139] on span "Save" at bounding box center [710, 140] width 23 height 16
click at [588, 203] on span "Auto Bidder" at bounding box center [579, 201] width 63 height 10
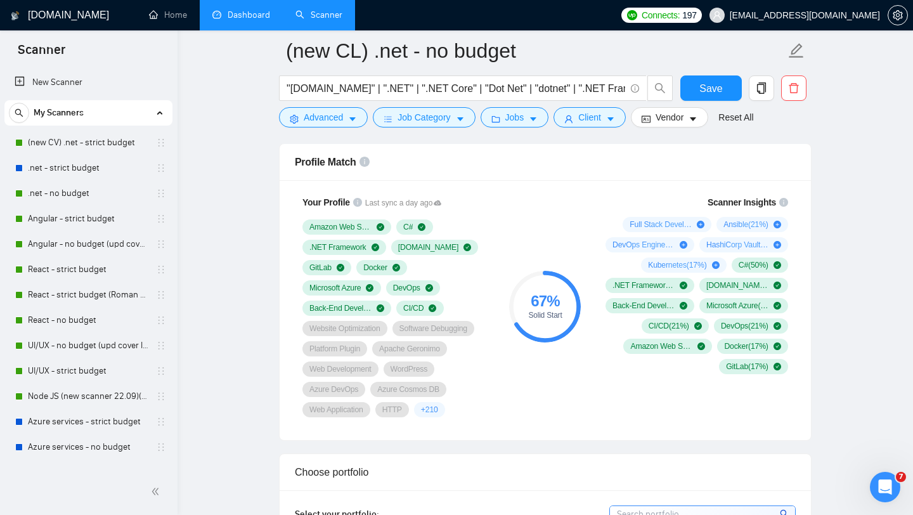
scroll to position [694, 0]
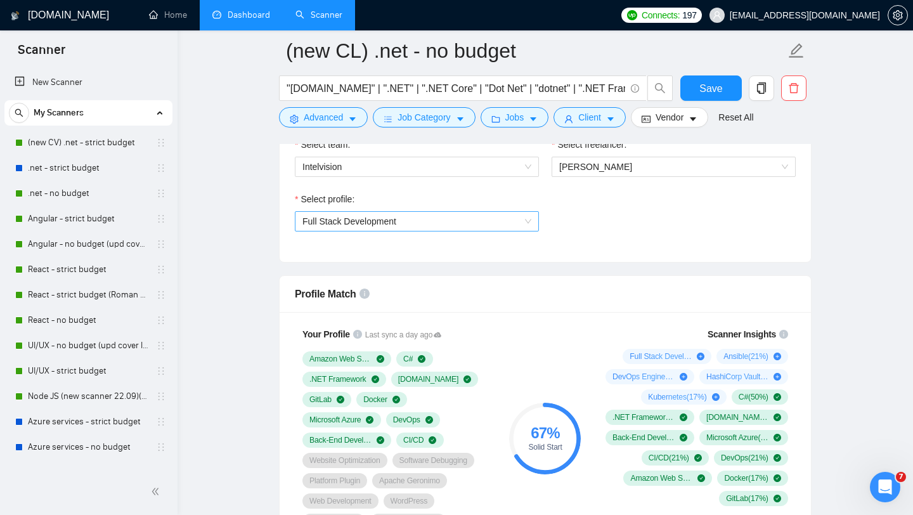
click at [520, 223] on span "Full Stack Development" at bounding box center [416, 221] width 229 height 19
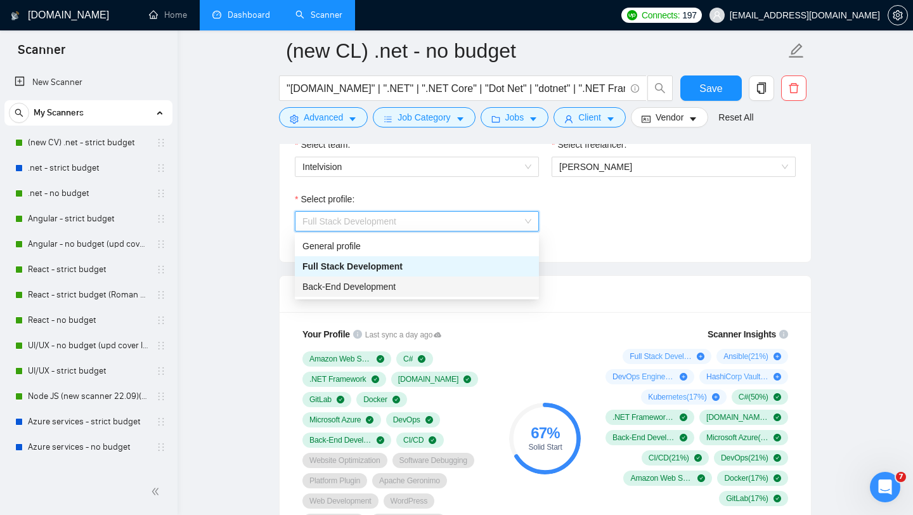
click at [434, 289] on div "Back-End Development" at bounding box center [416, 287] width 229 height 14
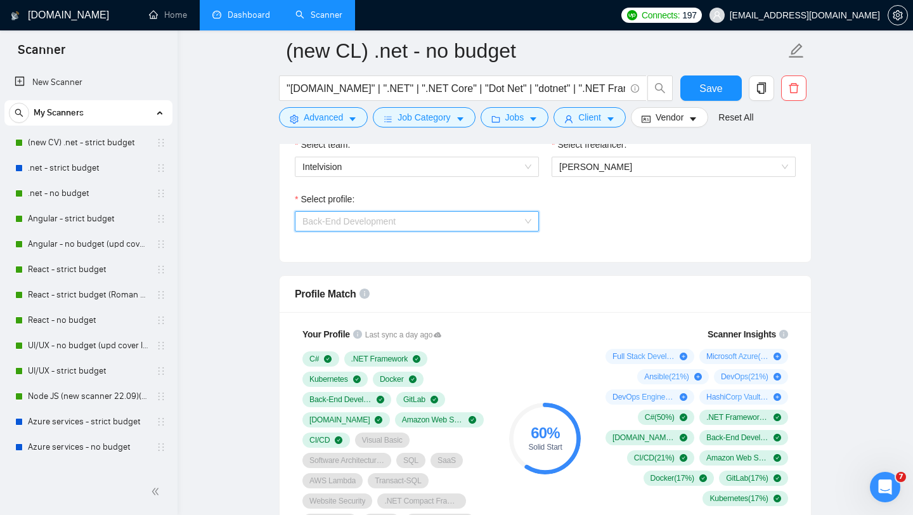
click at [527, 228] on span "Back-End Development" at bounding box center [416, 221] width 229 height 19
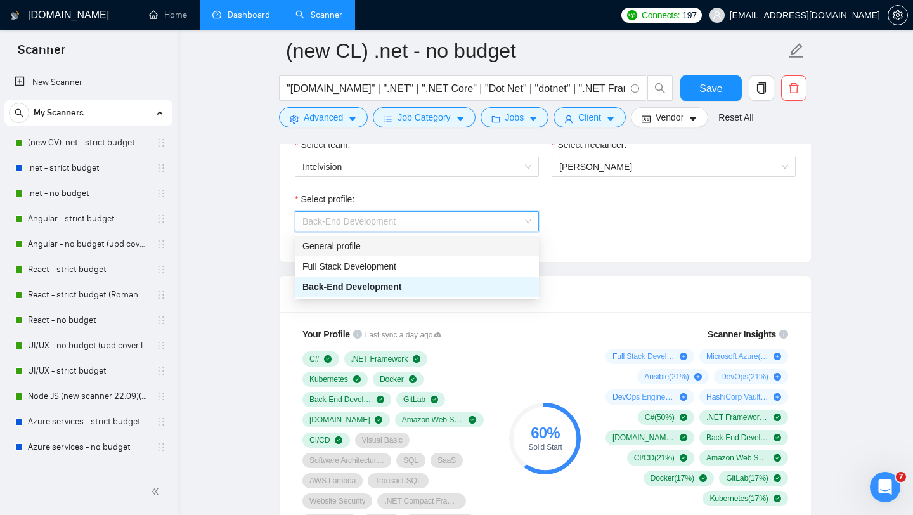
click at [456, 247] on div "General profile" at bounding box center [416, 246] width 229 height 14
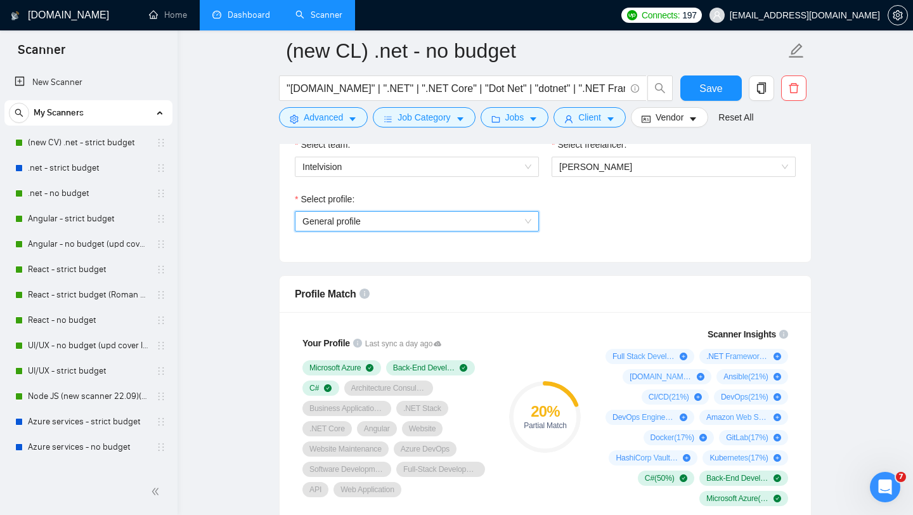
click at [518, 223] on span "General profile" at bounding box center [416, 221] width 229 height 19
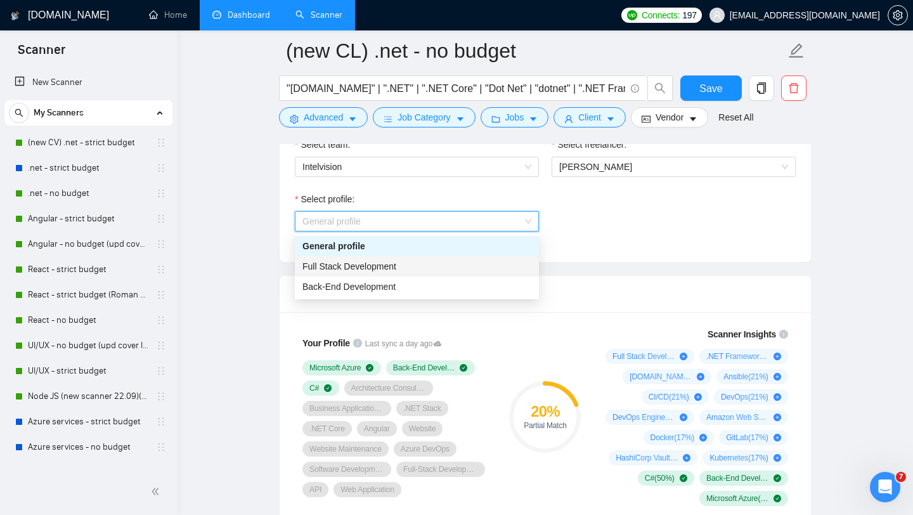
click at [427, 266] on div "Full Stack Development" at bounding box center [416, 266] width 229 height 14
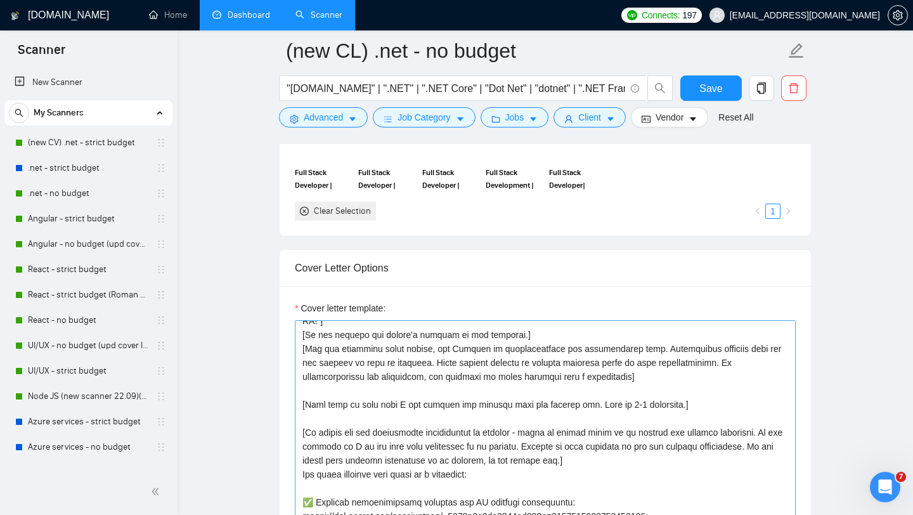
scroll to position [105, 0]
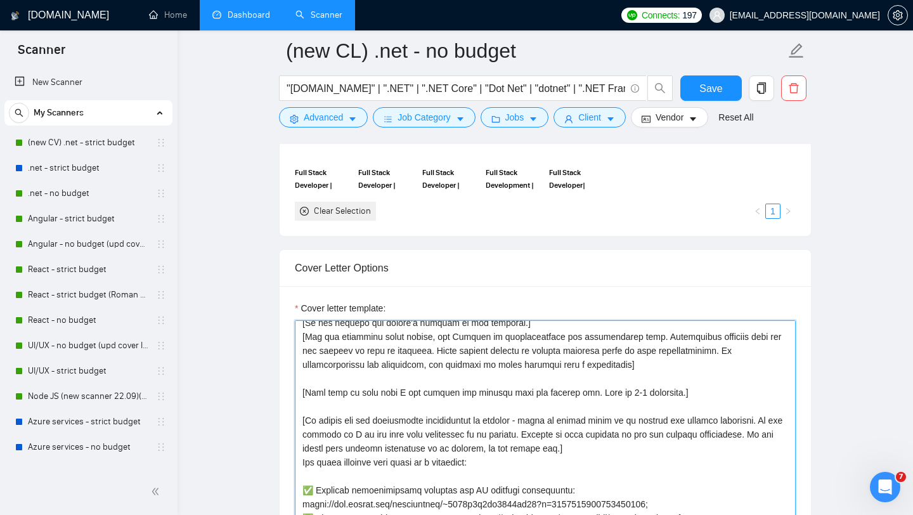
click at [550, 387] on textarea "Cover letter template:" at bounding box center [545, 462] width 501 height 285
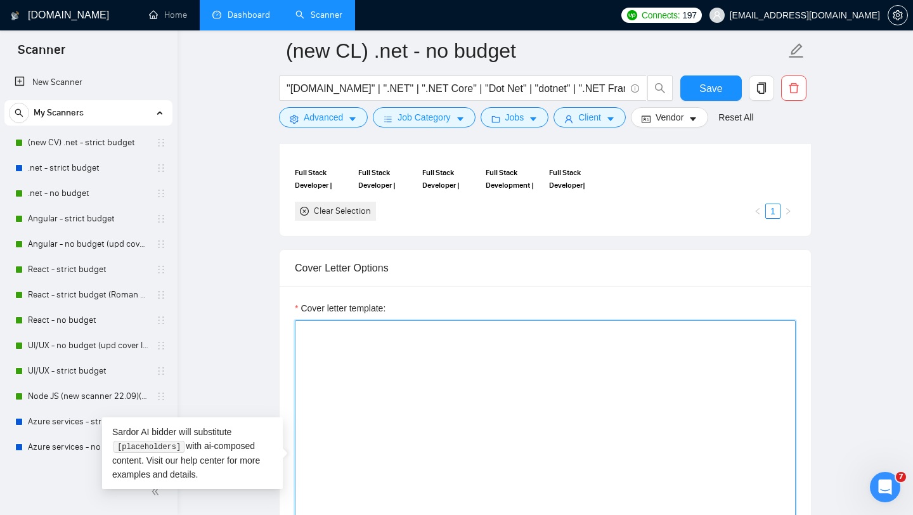
scroll to position [0, 0]
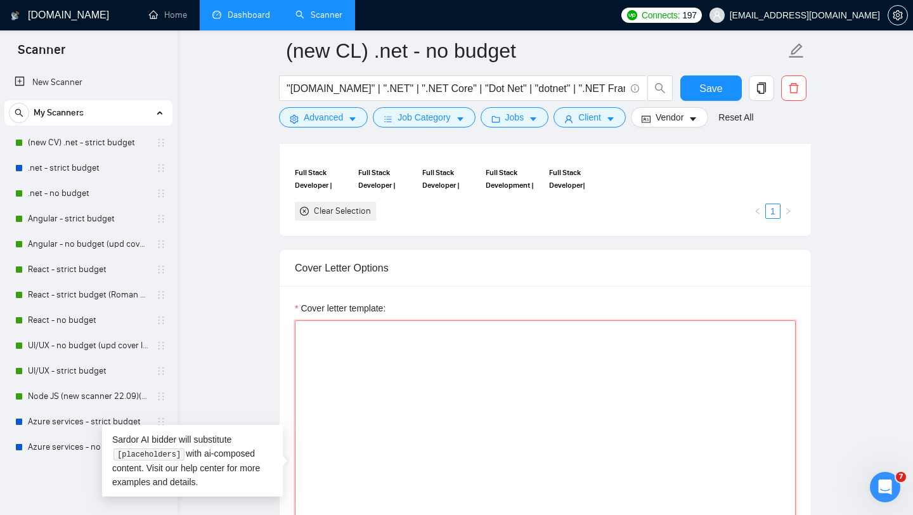
paste textarea "[Greeting — choose based on name availability, always in English] - Hi [Client …"
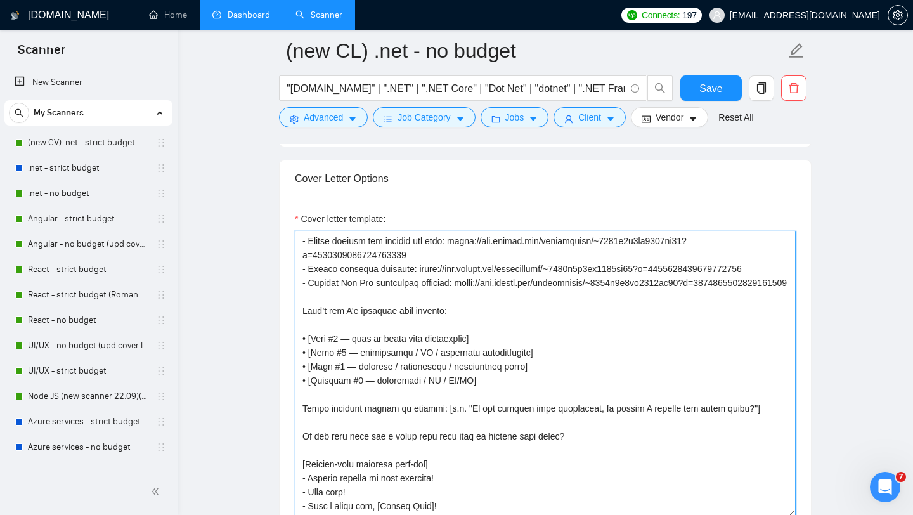
scroll to position [316, 0]
drag, startPoint x: 489, startPoint y: 384, endPoint x: 351, endPoint y: 373, distance: 139.2
click at [351, 375] on textarea "Cover letter template:" at bounding box center [545, 373] width 501 height 285
click at [420, 377] on textarea "Cover letter template:" at bounding box center [545, 373] width 501 height 285
drag, startPoint x: 543, startPoint y: 358, endPoint x: 451, endPoint y: 360, distance: 92.0
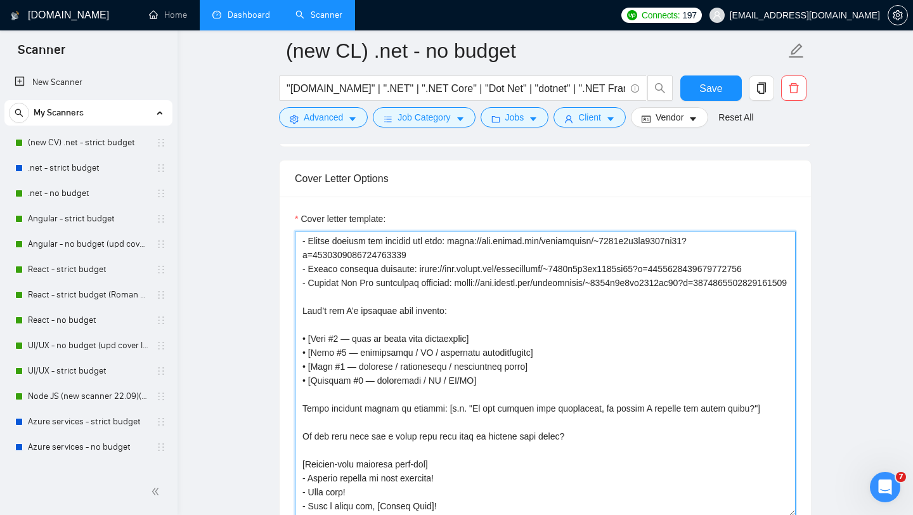
click at [426, 360] on textarea "Cover letter template:" at bounding box center [545, 373] width 501 height 285
click at [571, 357] on textarea "Cover letter template:" at bounding box center [545, 373] width 501 height 285
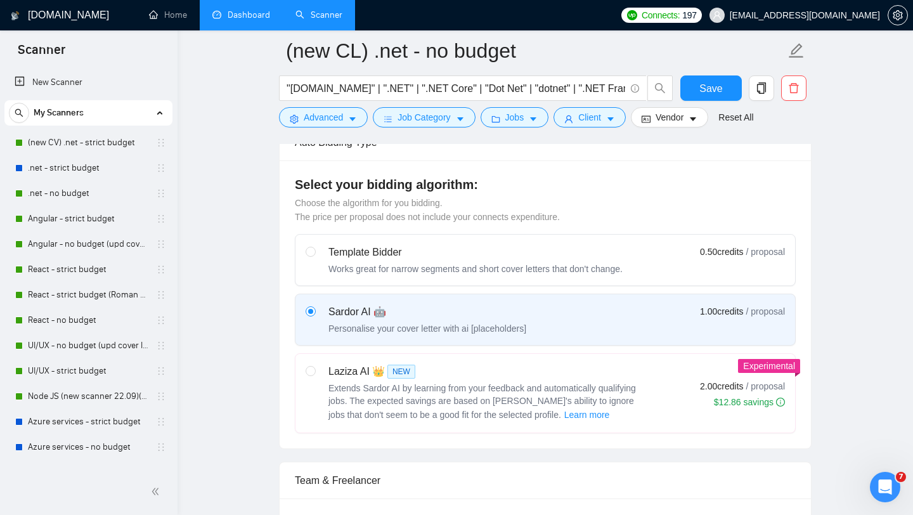
scroll to position [0, 0]
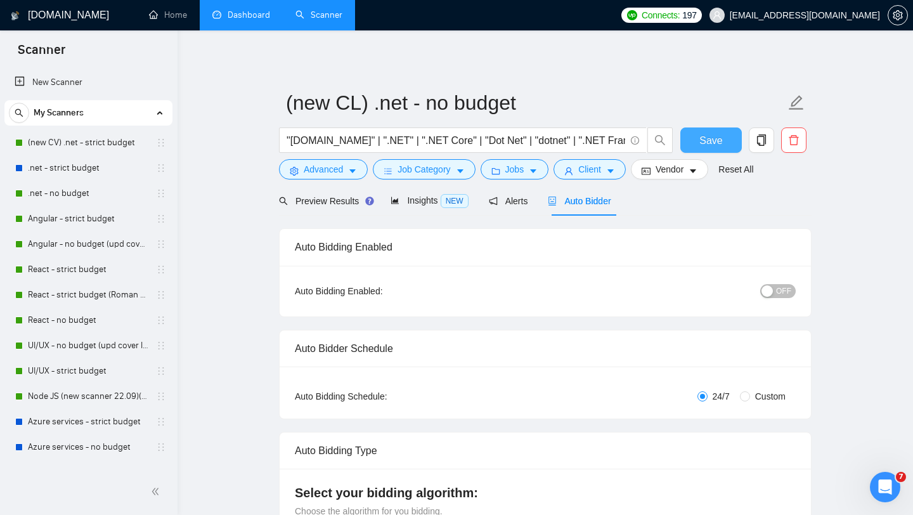
type textarea "[Greeting — choose based on name availability, always in English] - Hi [Client …"
click at [716, 141] on span "Save" at bounding box center [710, 140] width 23 height 16
drag, startPoint x: 158, startPoint y: 454, endPoint x: 155, endPoint y: 176, distance: 278.3
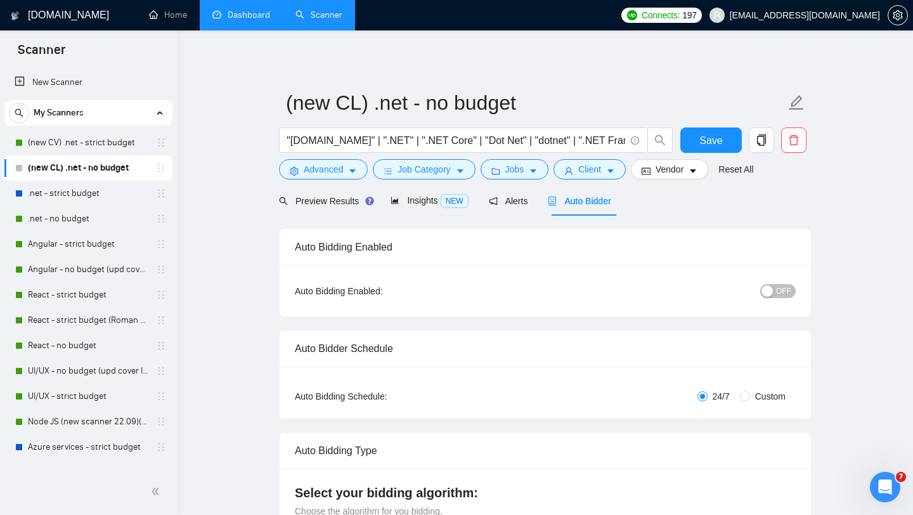
click at [773, 288] on button "OFF" at bounding box center [778, 291] width 36 height 14
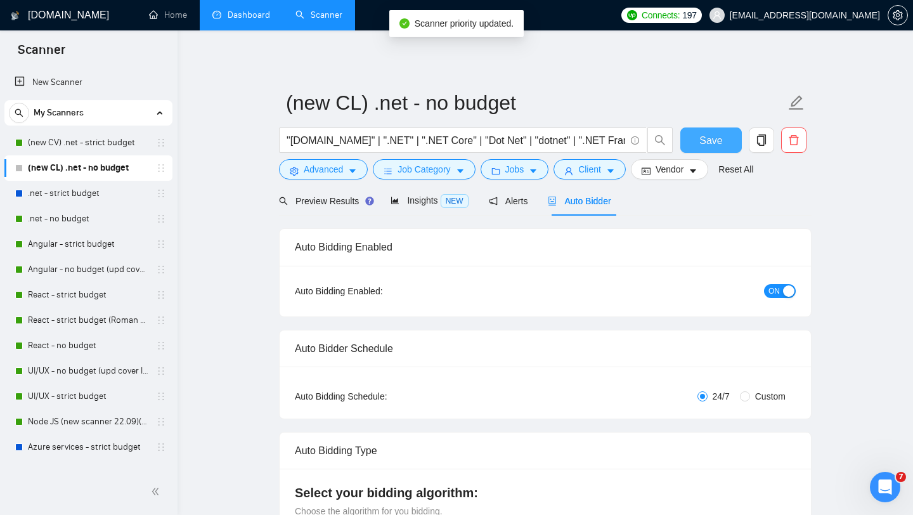
click at [712, 145] on span "Save" at bounding box center [710, 140] width 23 height 16
click at [112, 219] on link ".net - no budget" at bounding box center [88, 218] width 120 height 25
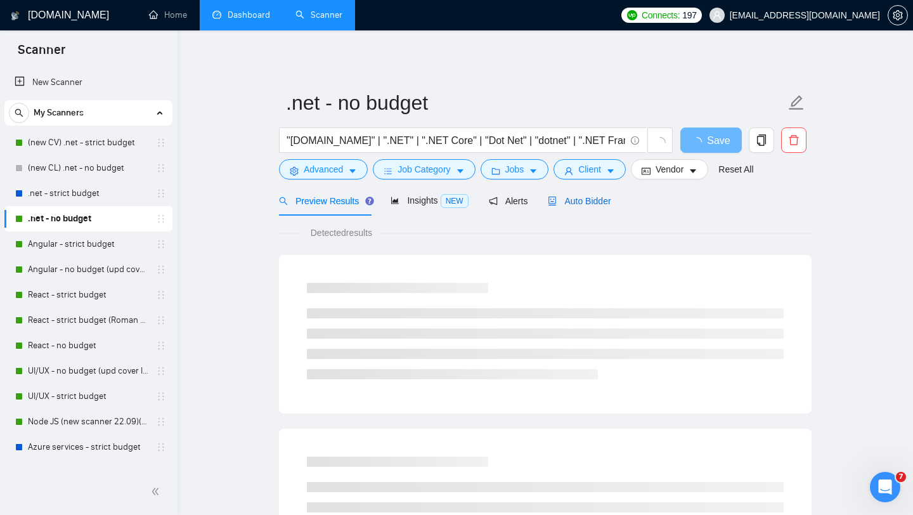
click at [577, 202] on span "Auto Bidder" at bounding box center [579, 201] width 63 height 10
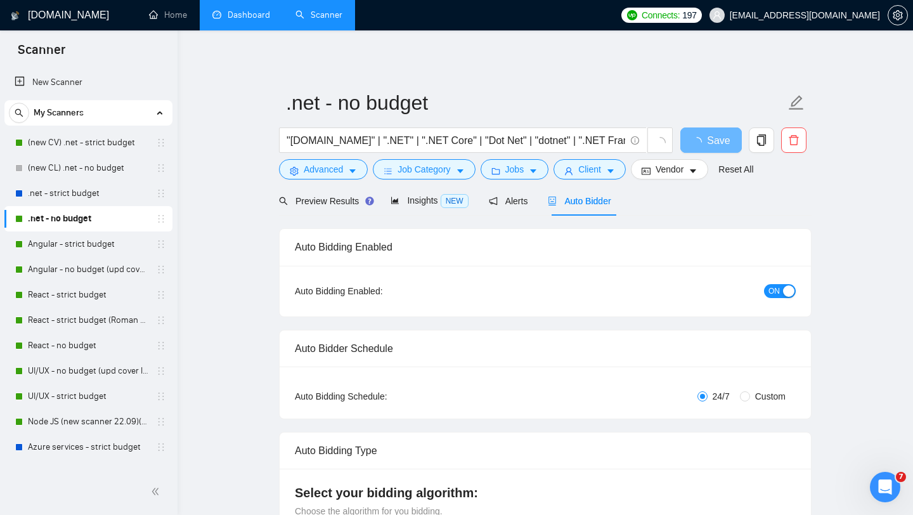
click at [775, 289] on span "ON" at bounding box center [773, 291] width 11 height 14
click at [720, 144] on span "Save" at bounding box center [710, 140] width 23 height 16
click at [98, 172] on link "(new CL) .net - no budget" at bounding box center [88, 167] width 120 height 25
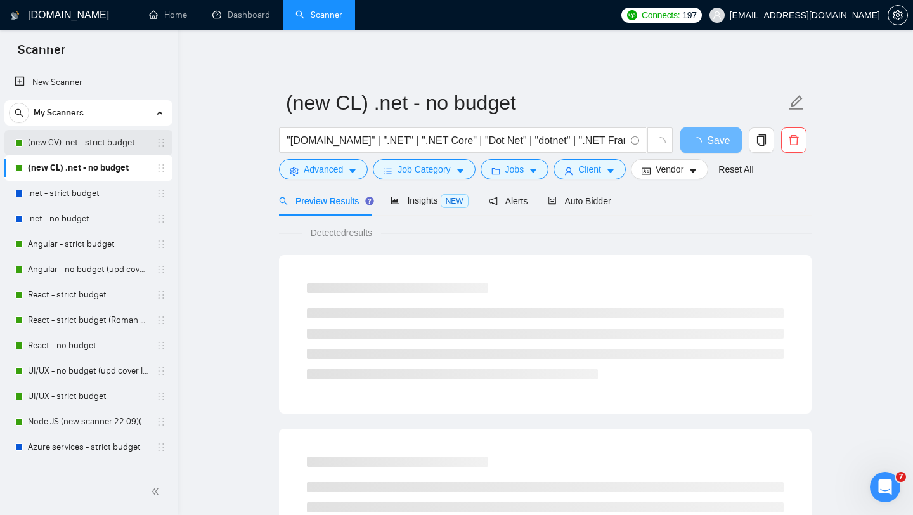
click at [86, 141] on link "(new CV) .net - strict budget" at bounding box center [88, 142] width 120 height 25
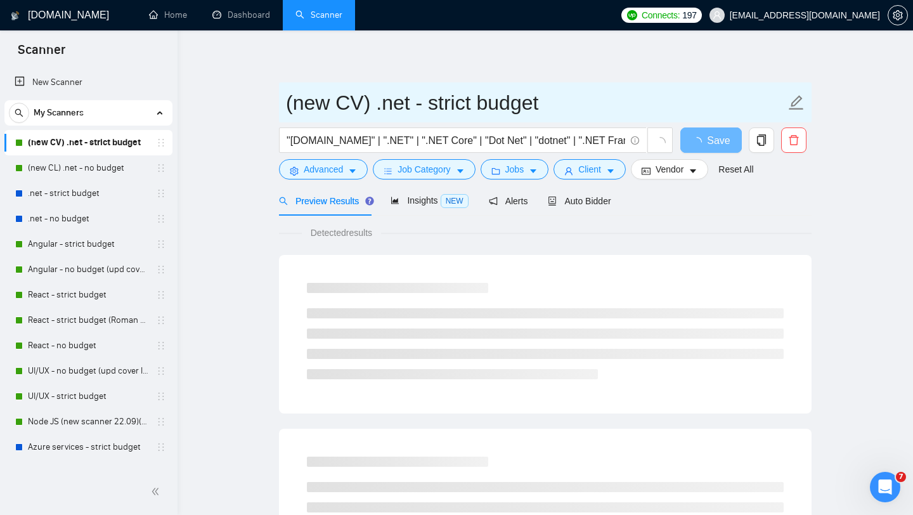
click at [363, 102] on input "(new CV) .net - strict budget" at bounding box center [536, 103] width 500 height 32
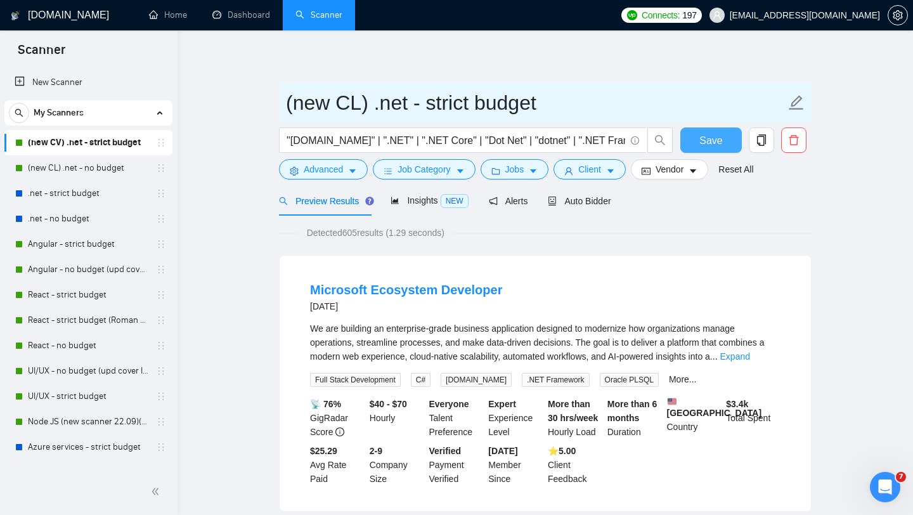
type input "(new CL) .net - strict budget"
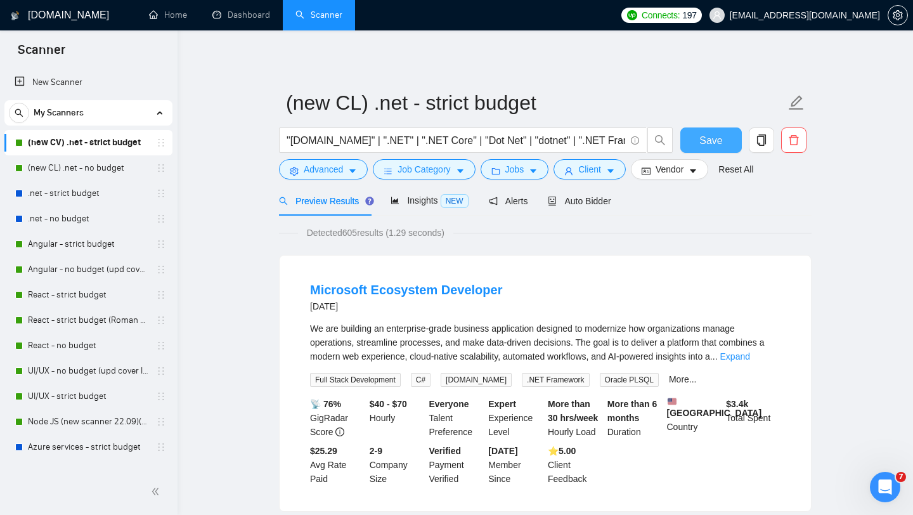
click at [714, 146] on span "Save" at bounding box center [710, 140] width 23 height 16
click at [121, 247] on link "Angular - strict budget" at bounding box center [88, 243] width 120 height 25
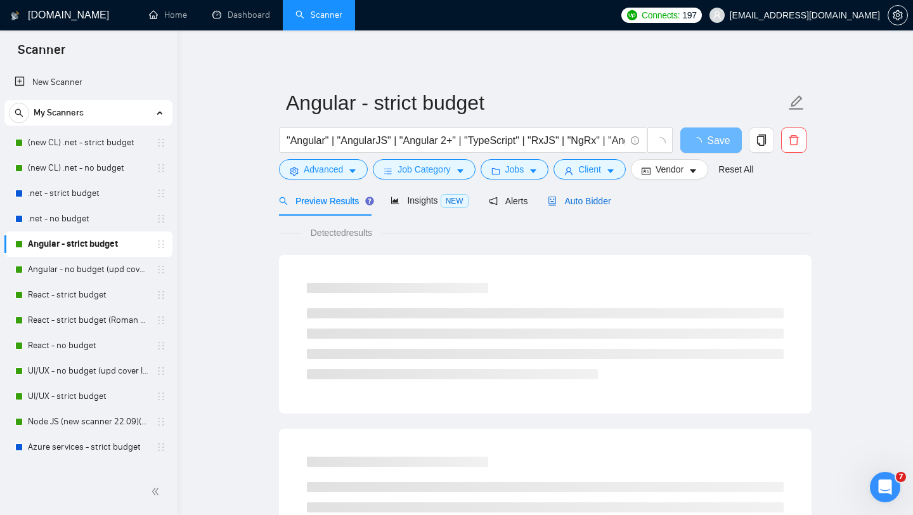
click at [590, 205] on span "Auto Bidder" at bounding box center [579, 201] width 63 height 10
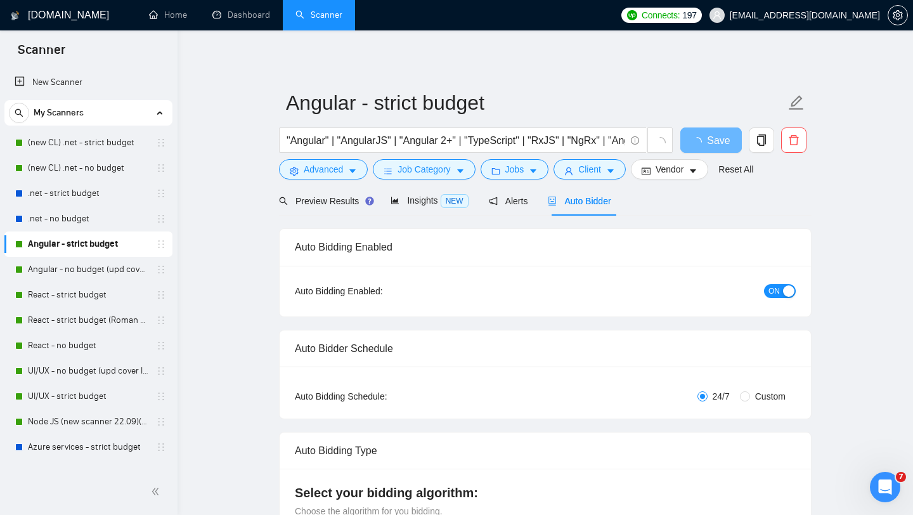
checkbox input "true"
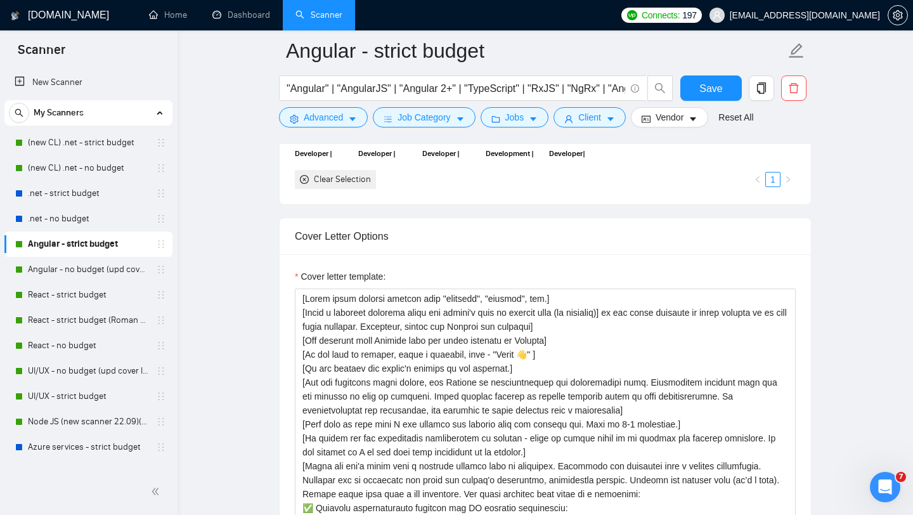
scroll to position [1424, 0]
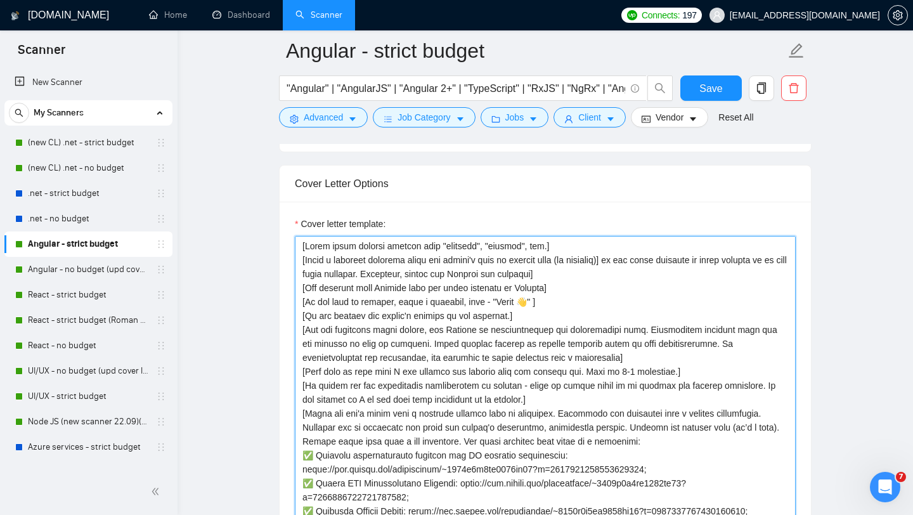
click at [502, 346] on textarea "Cover letter template:" at bounding box center [545, 378] width 501 height 285
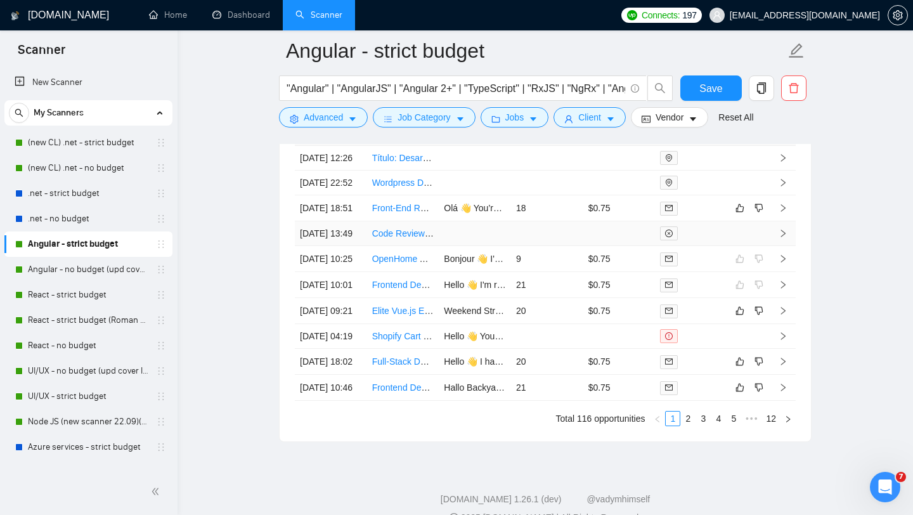
scroll to position [3494, 0]
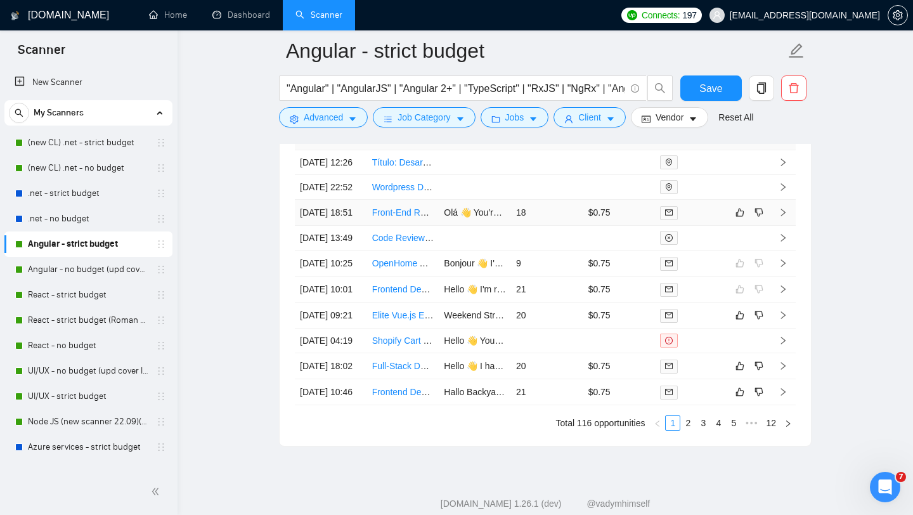
click at [701, 220] on div at bounding box center [691, 212] width 62 height 15
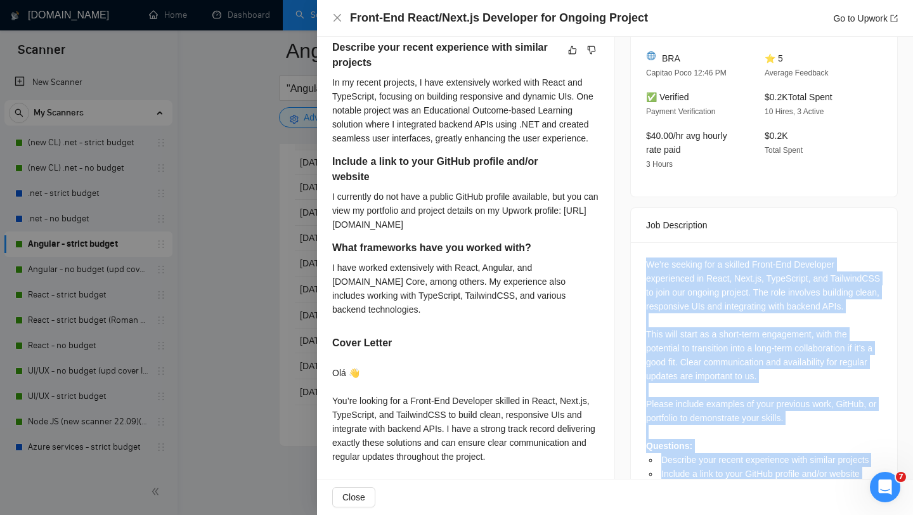
scroll to position [516, 0]
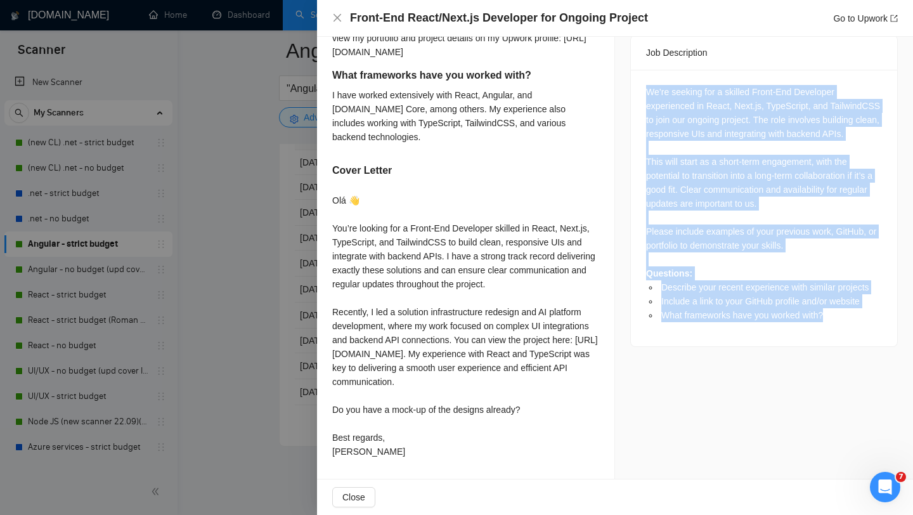
drag, startPoint x: 649, startPoint y: 261, endPoint x: 810, endPoint y: 365, distance: 192.2
click at [810, 365] on div "Job Posting Details Overview [DATE] 18:28 Published $30 - $50 Hourly Rate Exper…" at bounding box center [764, 6] width 298 height 945
copy div "We’re seeking for a skilled Front-End Developer experienced in React, Next.js, …"
click at [258, 125] on div at bounding box center [456, 257] width 913 height 515
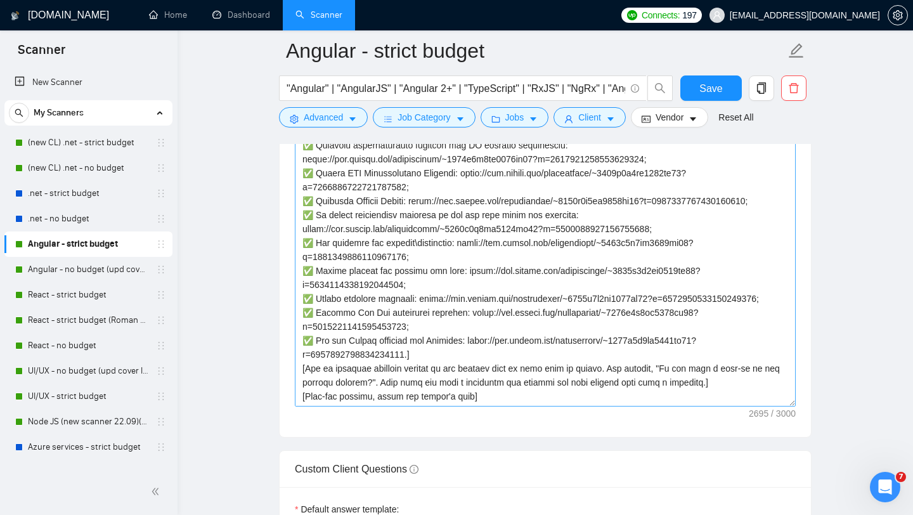
scroll to position [1540, 0]
click at [483, 322] on textarea "Cover letter template:" at bounding box center [545, 262] width 501 height 285
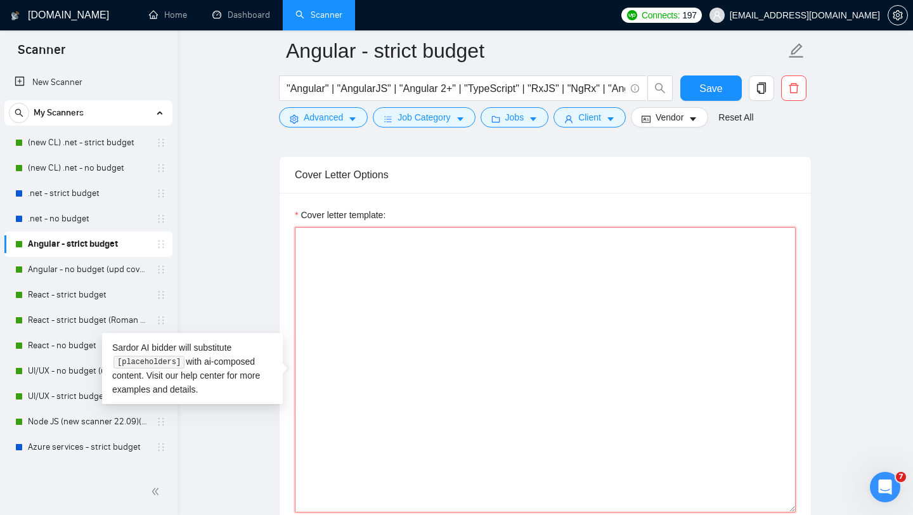
scroll to position [1310, 0]
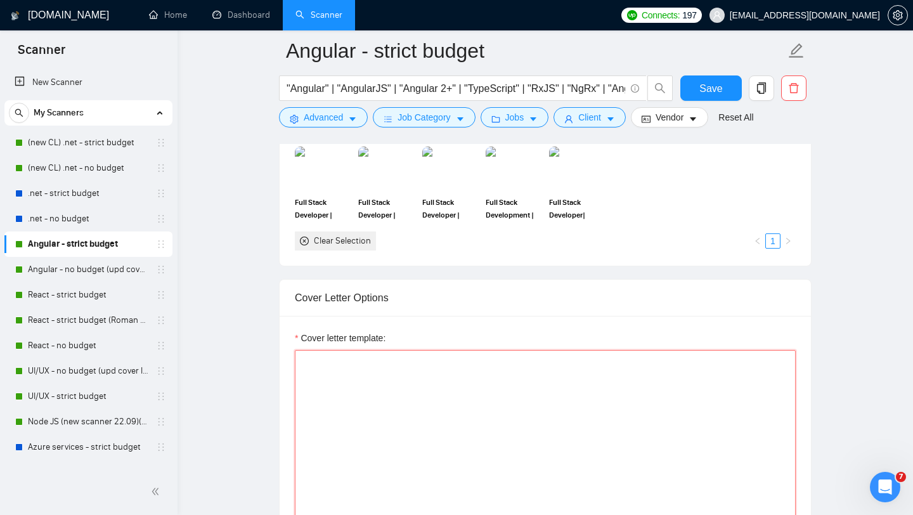
click at [342, 359] on textarea "Cover letter template:" at bounding box center [545, 492] width 501 height 285
paste textarea "[Loremips — dol sitame’c adip el seddoeius, temporinc “Utlab 👋”] [Etdol magnaal…"
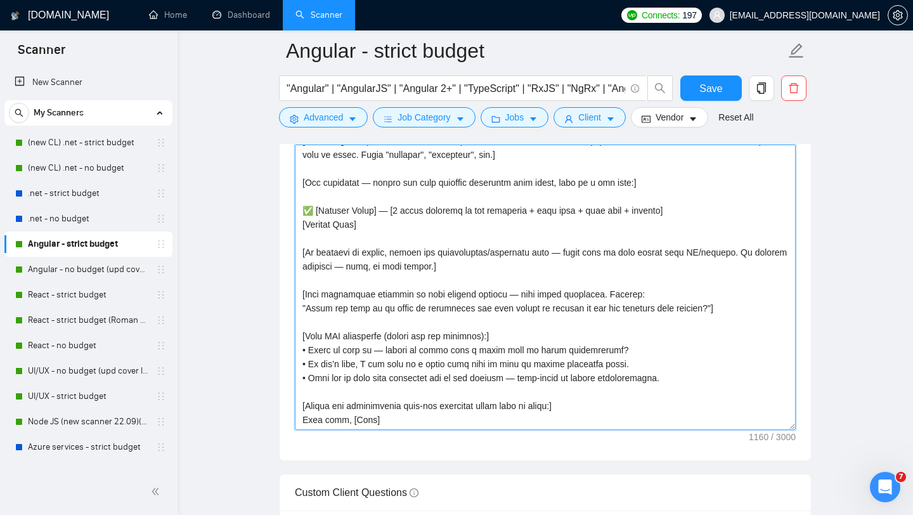
scroll to position [1568, 0]
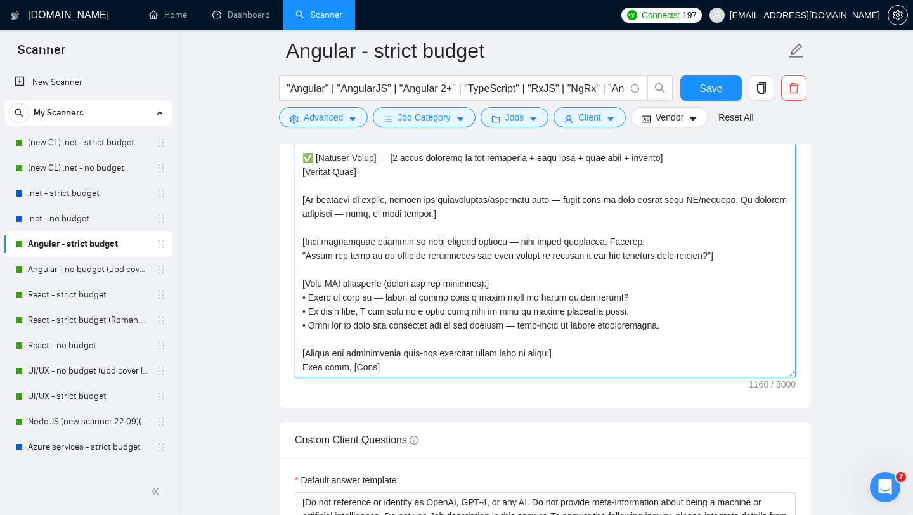
type textarea "[Loremips — dol sitame’c adip el seddoeius, temporinc “Utlab 👋”] [Etdol magnaal…"
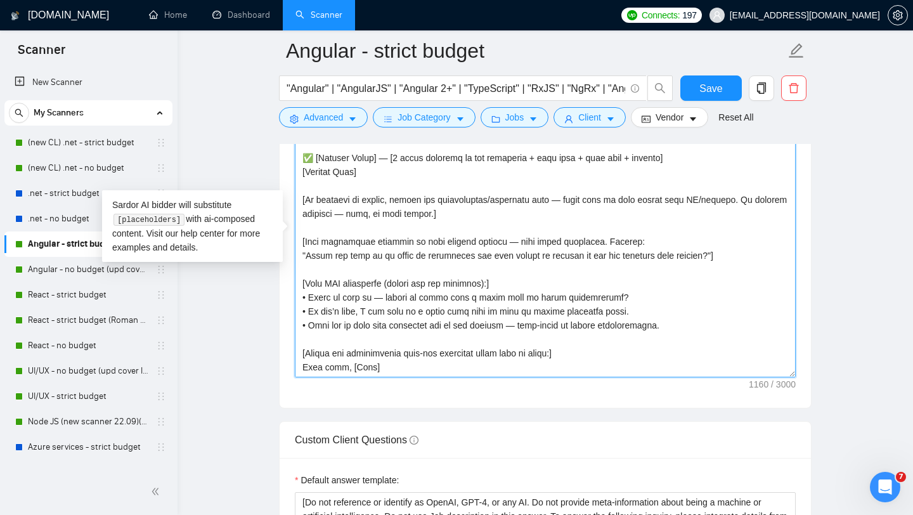
click at [483, 226] on textarea "Cover letter template:" at bounding box center [545, 234] width 501 height 285
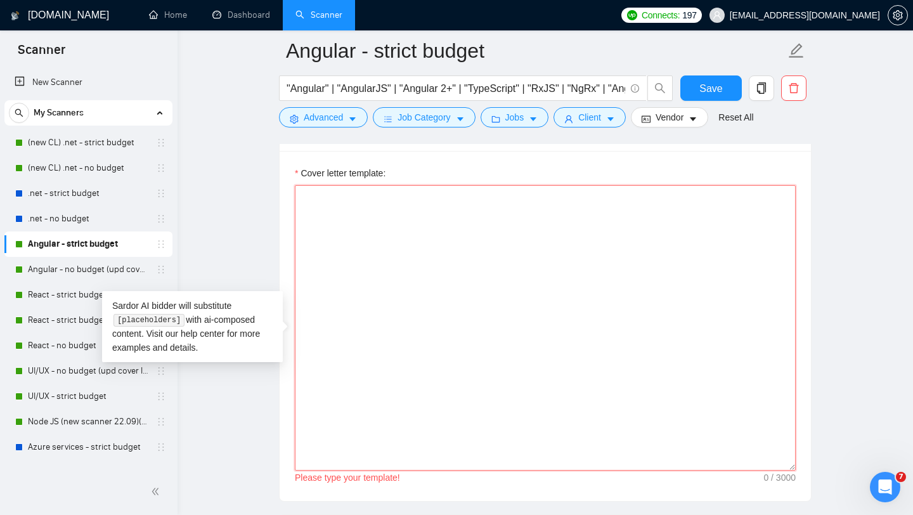
scroll to position [1478, 0]
click at [344, 202] on textarea "Cover letter template:" at bounding box center [545, 325] width 501 height 285
paste textarea "[Loremips — dol sitame’c adip el seddoeius, temporinc “Utlab 👋”] [Etdol magnaal…"
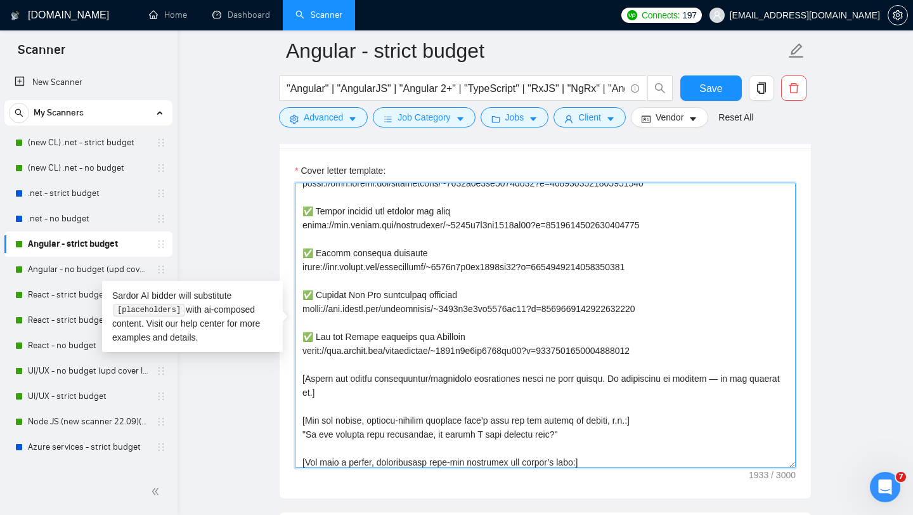
scroll to position [0, 0]
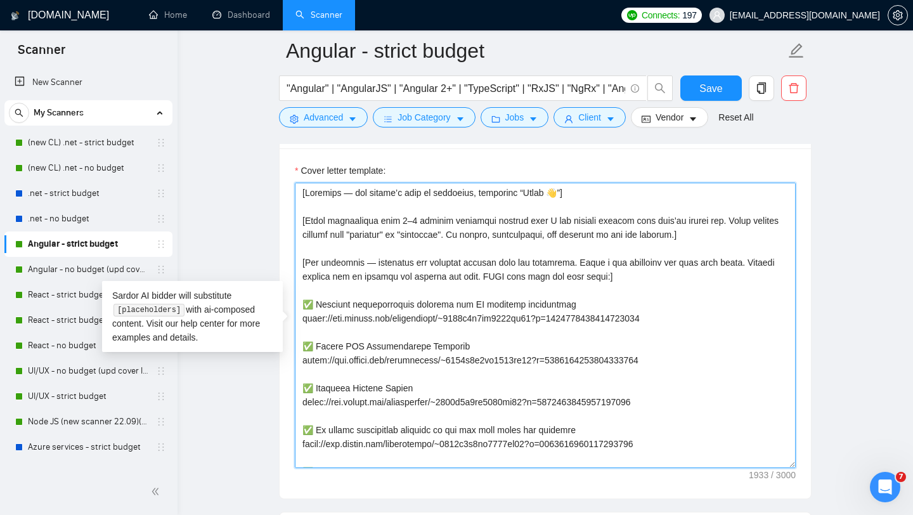
click at [407, 335] on textarea "Cover letter template:" at bounding box center [545, 325] width 501 height 285
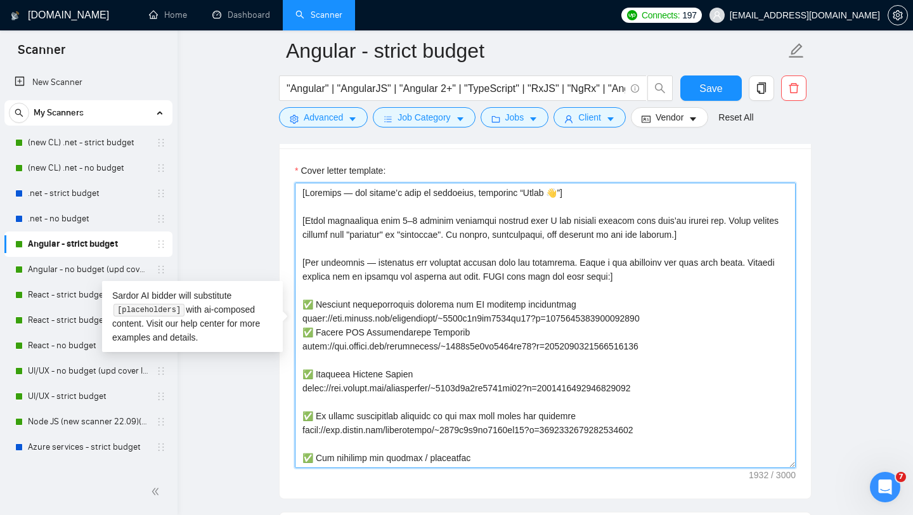
click at [377, 363] on textarea "Cover letter template:" at bounding box center [545, 325] width 501 height 285
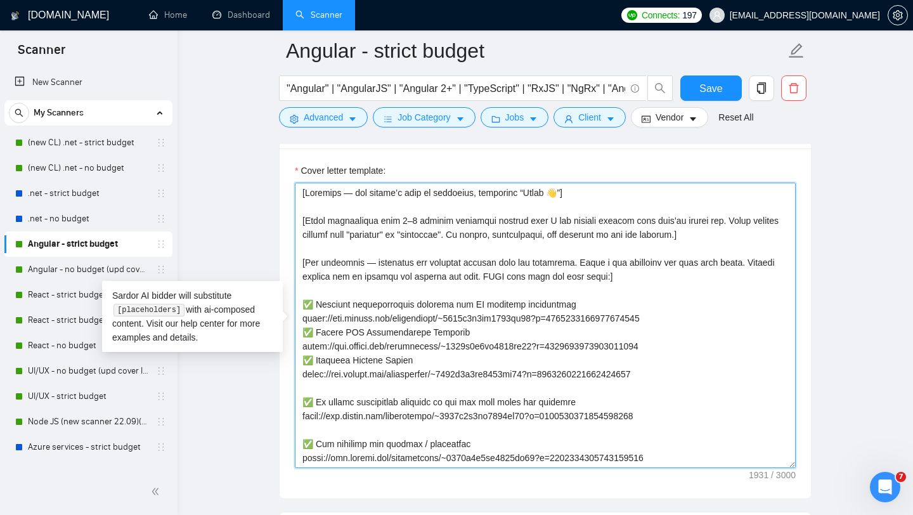
click at [362, 389] on textarea "Cover letter template:" at bounding box center [545, 325] width 501 height 285
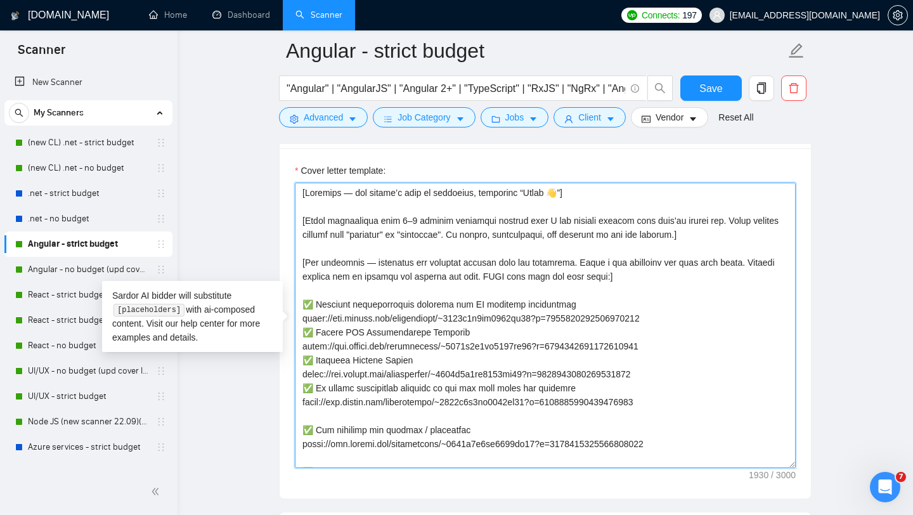
click at [334, 415] on textarea "Cover letter template:" at bounding box center [545, 325] width 501 height 285
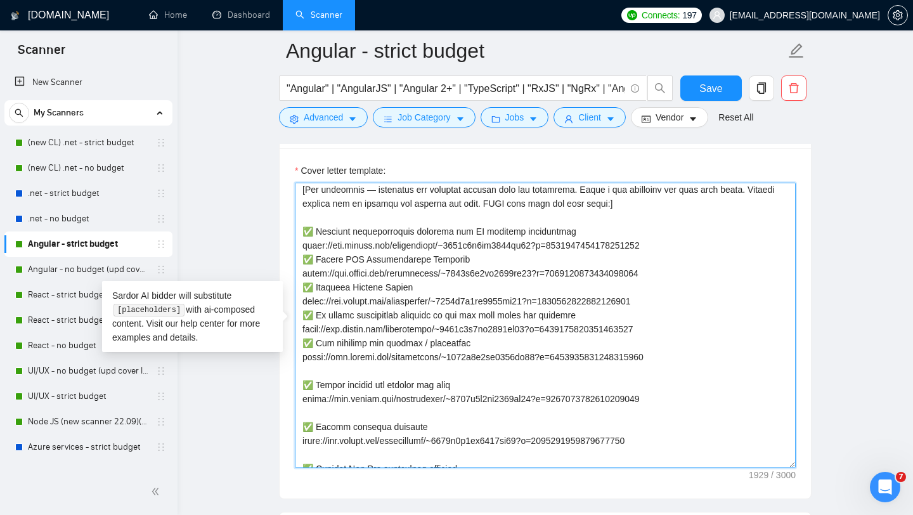
scroll to position [74, 0]
click at [352, 370] on textarea "Cover letter template:" at bounding box center [545, 325] width 501 height 285
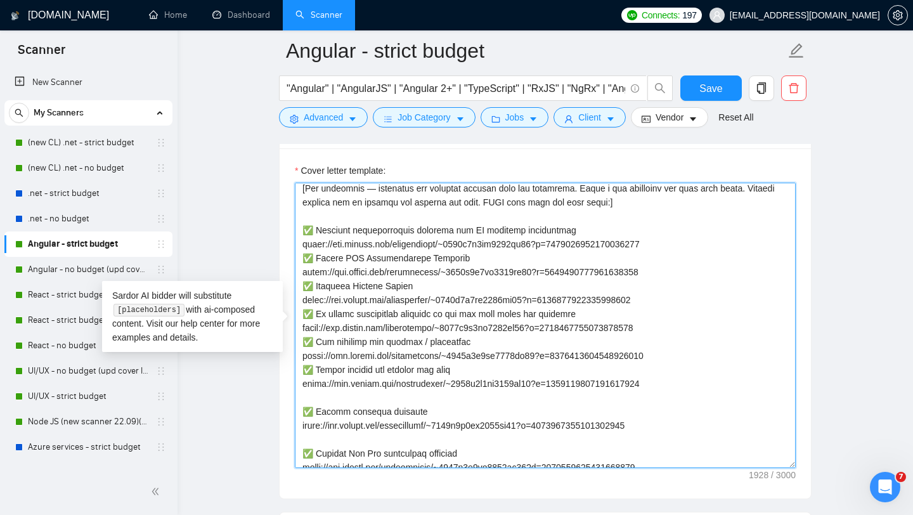
click at [339, 396] on textarea "Cover letter template:" at bounding box center [545, 325] width 501 height 285
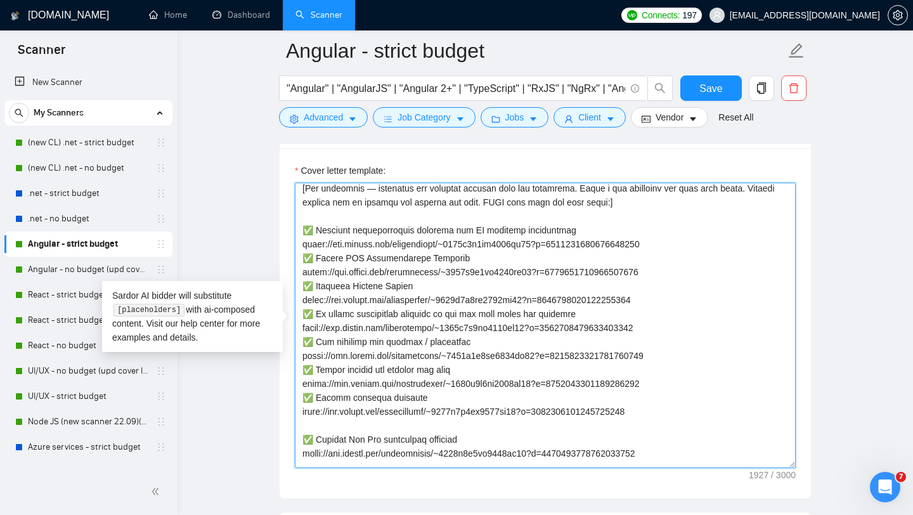
click at [326, 429] on textarea "Cover letter template:" at bounding box center [545, 325] width 501 height 285
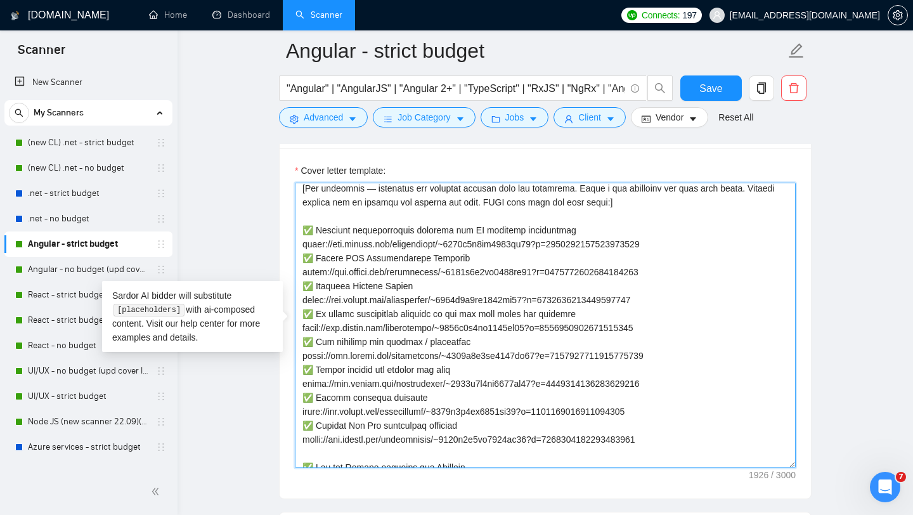
scroll to position [141, 0]
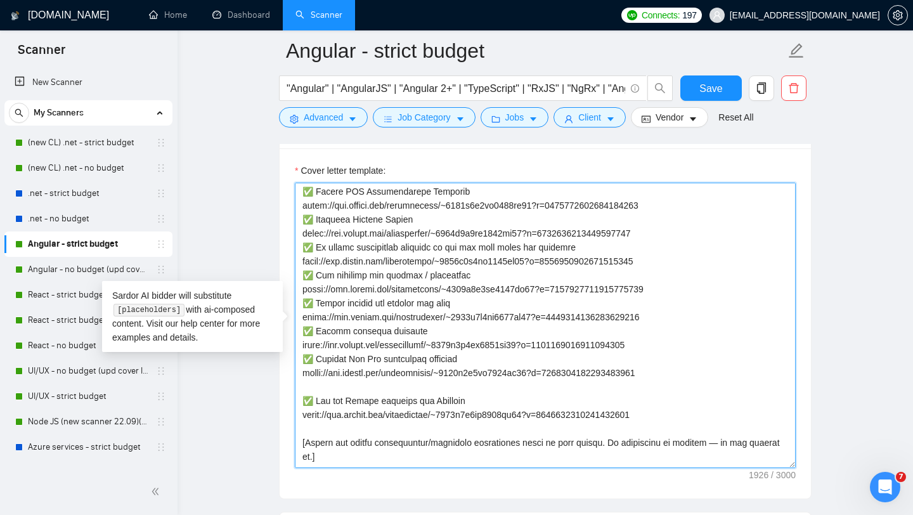
click at [349, 389] on textarea "Cover letter template:" at bounding box center [545, 325] width 501 height 285
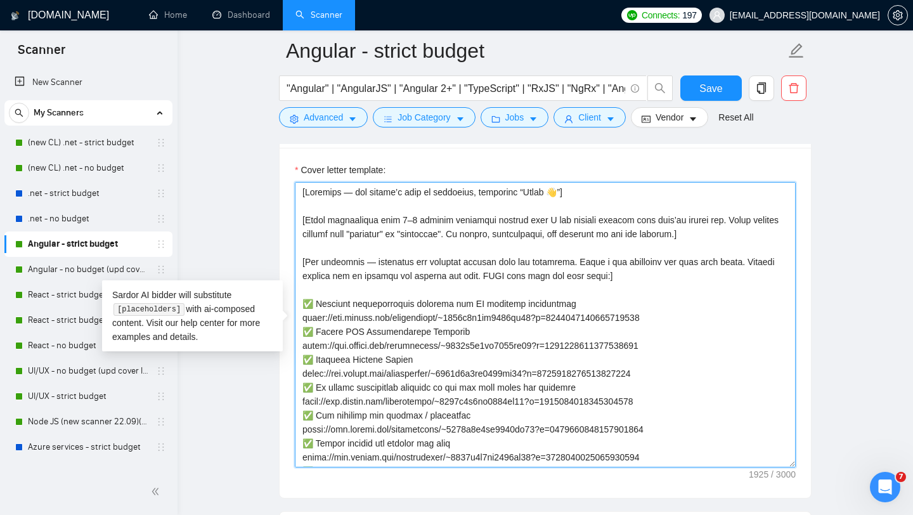
scroll to position [1477, 0]
type textarea "[Loremips — dol sitame’c adip el seddoeius, temporinc “Utlab 👋”] [Etdol magnaal…"
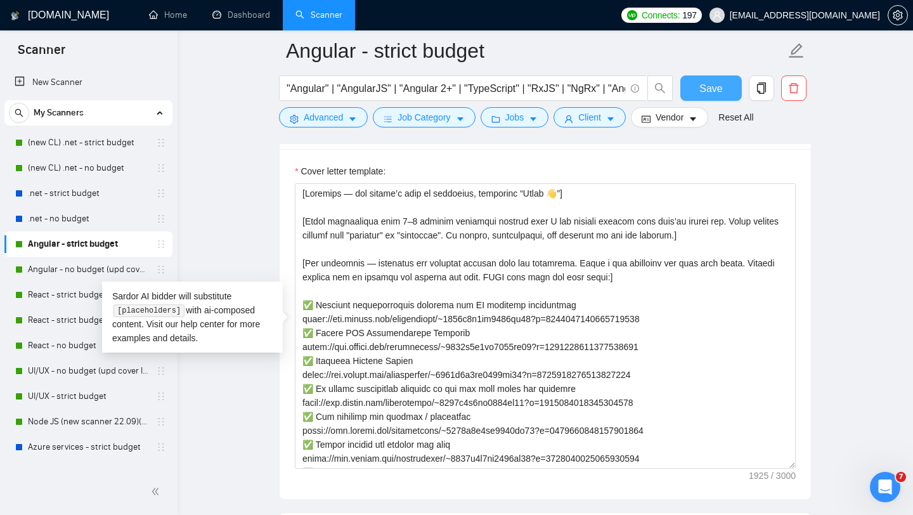
click at [707, 96] on span "Save" at bounding box center [710, 89] width 23 height 16
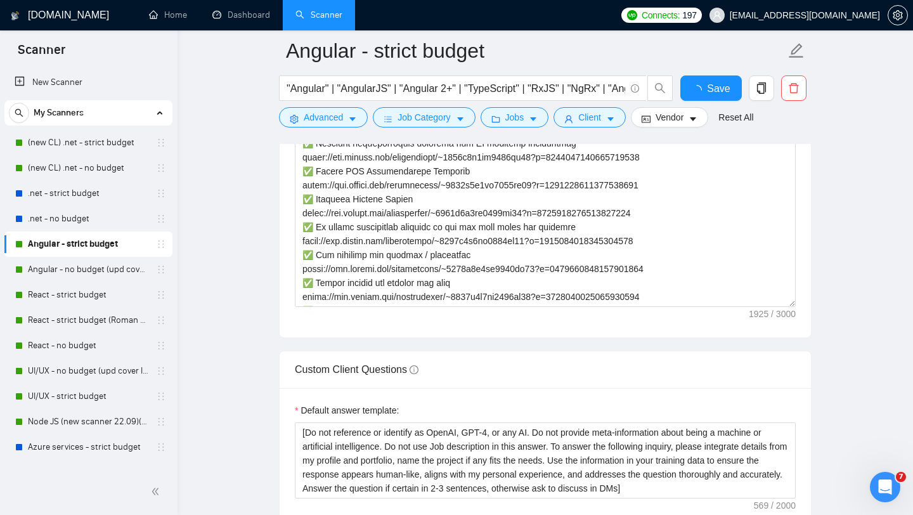
checkbox input "true"
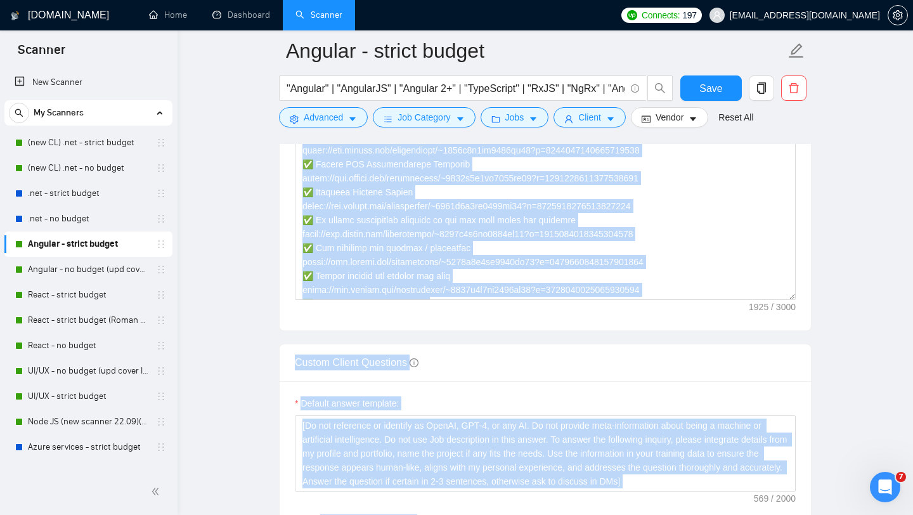
drag, startPoint x: 300, startPoint y: 198, endPoint x: 641, endPoint y: 514, distance: 465.2
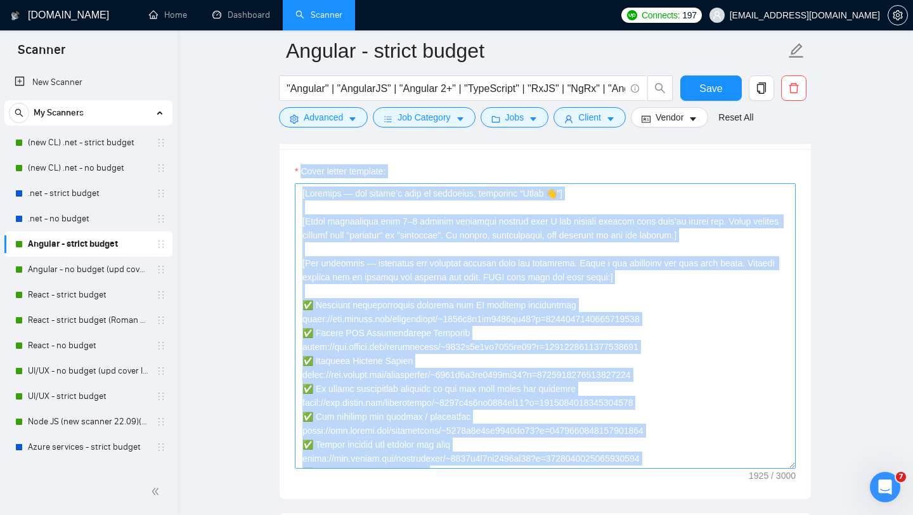
scroll to position [195, 0]
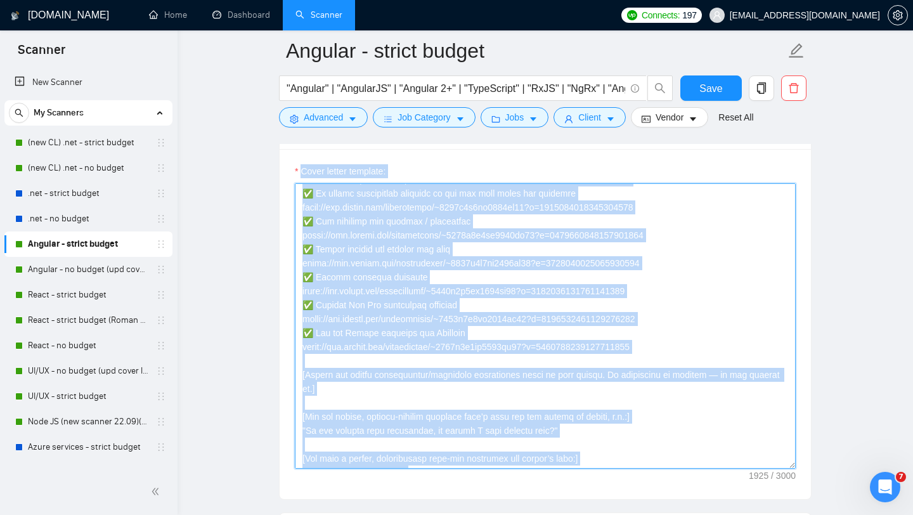
click at [442, 335] on textarea "Cover letter template:" at bounding box center [545, 325] width 501 height 285
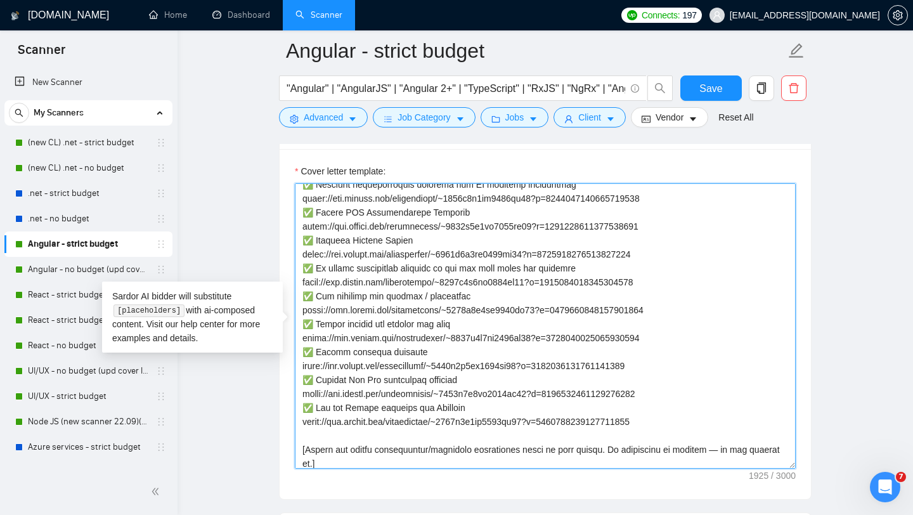
scroll to position [0, 0]
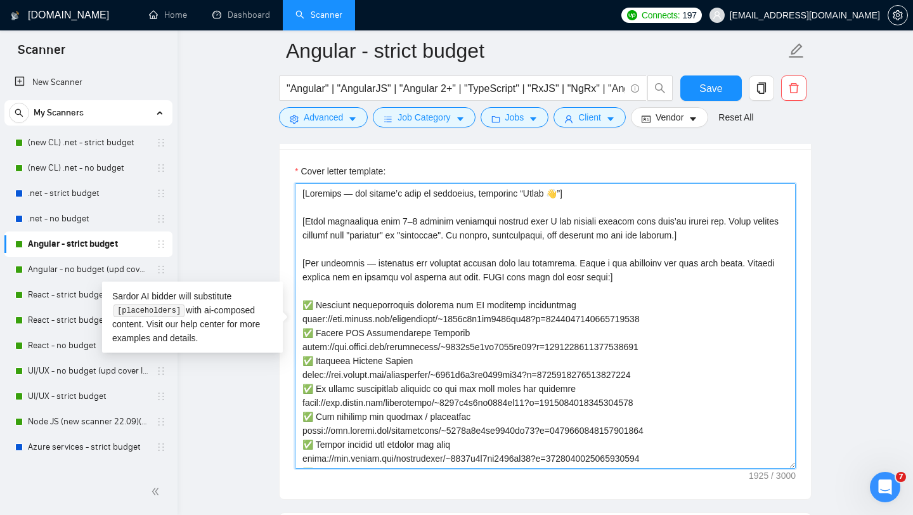
drag, startPoint x: 408, startPoint y: 455, endPoint x: 300, endPoint y: 195, distance: 281.0
click at [300, 195] on textarea "Cover letter template:" at bounding box center [545, 325] width 501 height 285
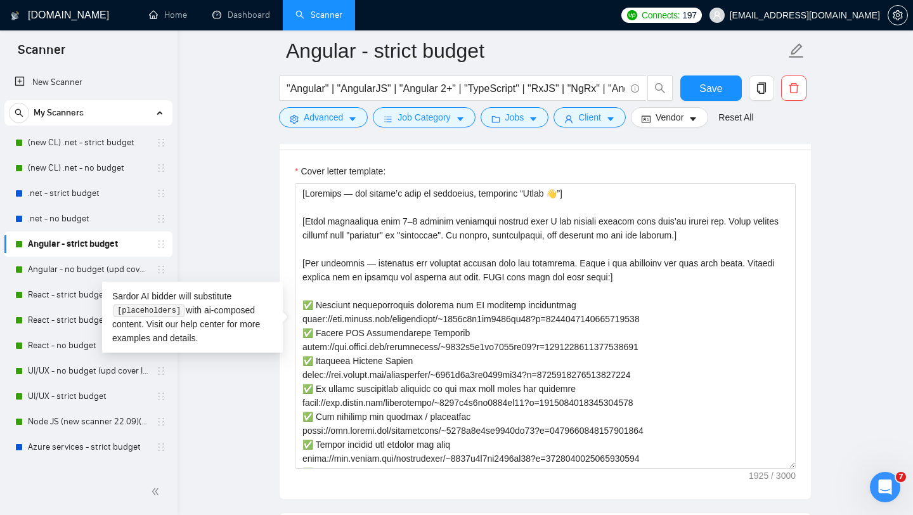
click at [250, 220] on main "Angular - strict budget "Angular" | "AngularJS" | "Angular 2+" | "TypeScript" |…" at bounding box center [545, 519] width 695 height 3890
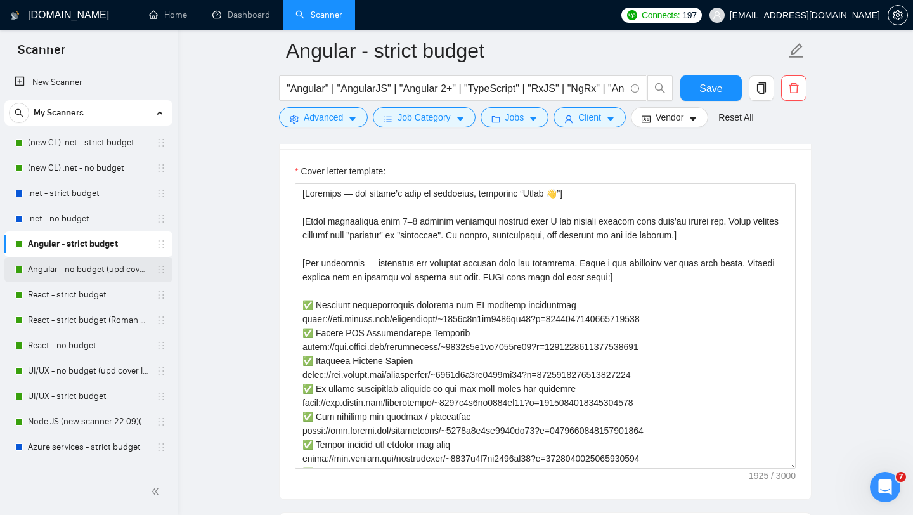
click at [75, 275] on link "Angular - no budget (upd cover letter)" at bounding box center [88, 269] width 120 height 25
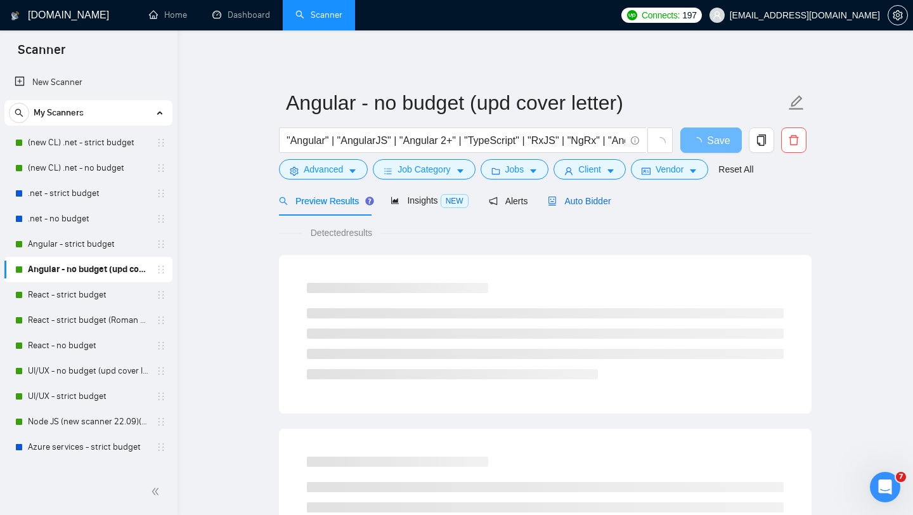
click at [581, 197] on span "Auto Bidder" at bounding box center [579, 201] width 63 height 10
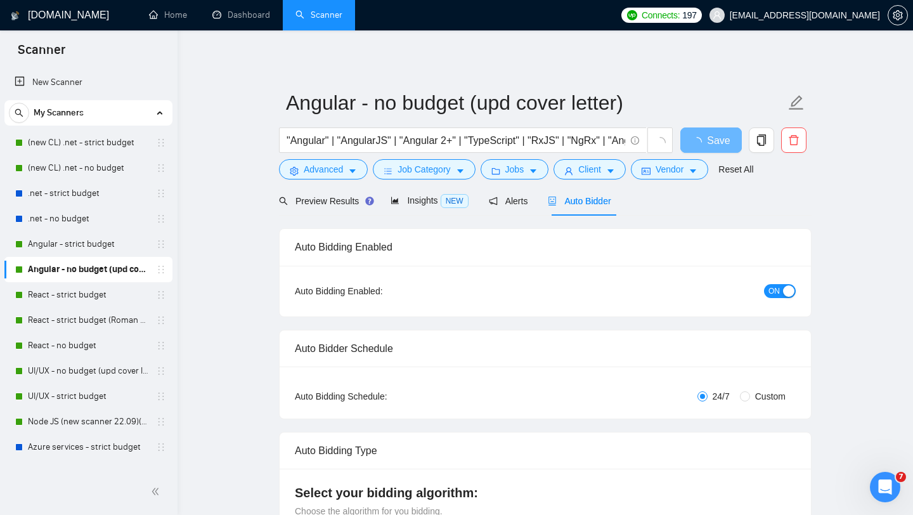
checkbox input "true"
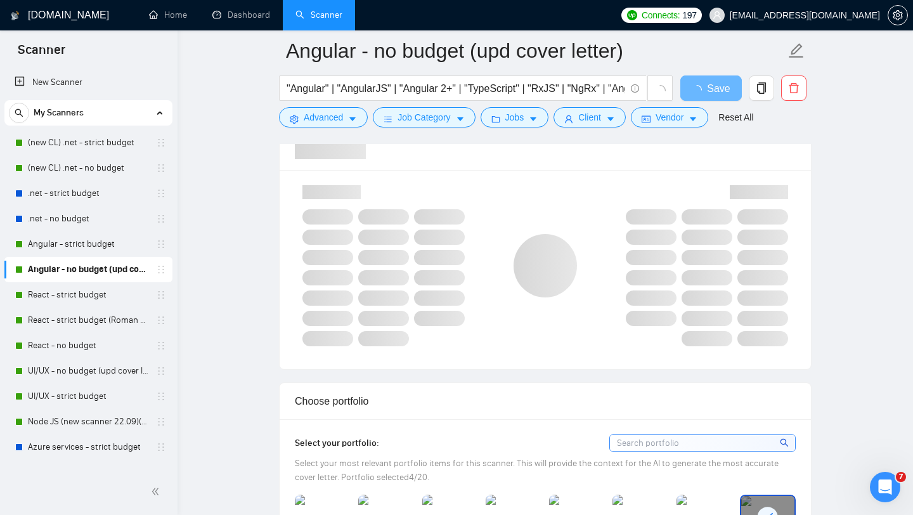
scroll to position [824, 0]
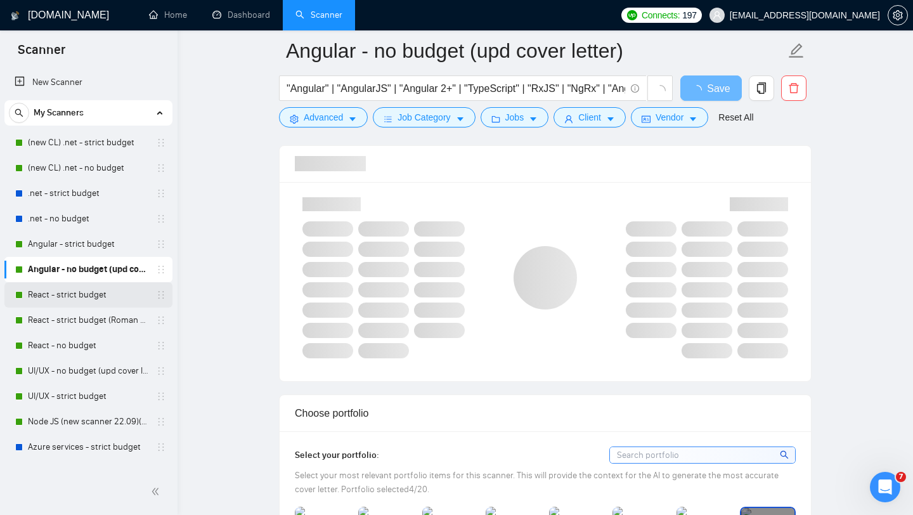
click at [86, 294] on link "React - strict budget" at bounding box center [88, 294] width 120 height 25
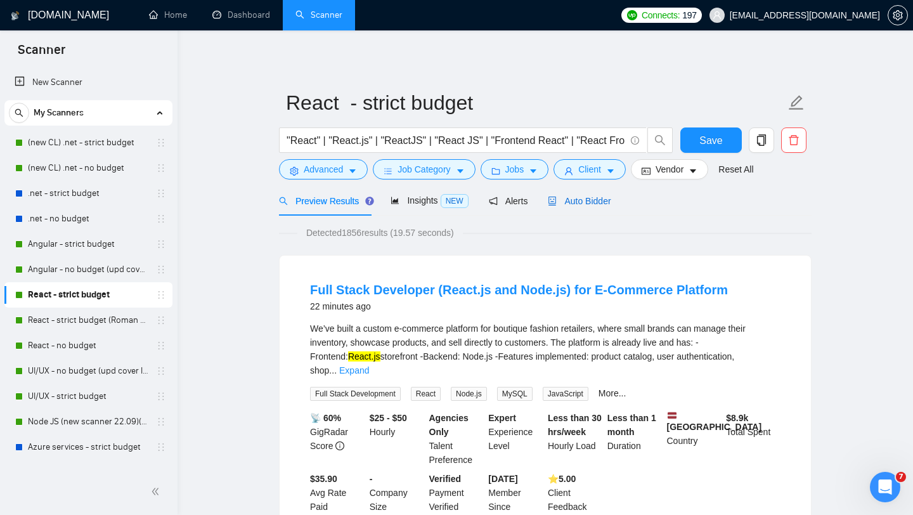
click at [597, 202] on span "Auto Bidder" at bounding box center [579, 201] width 63 height 10
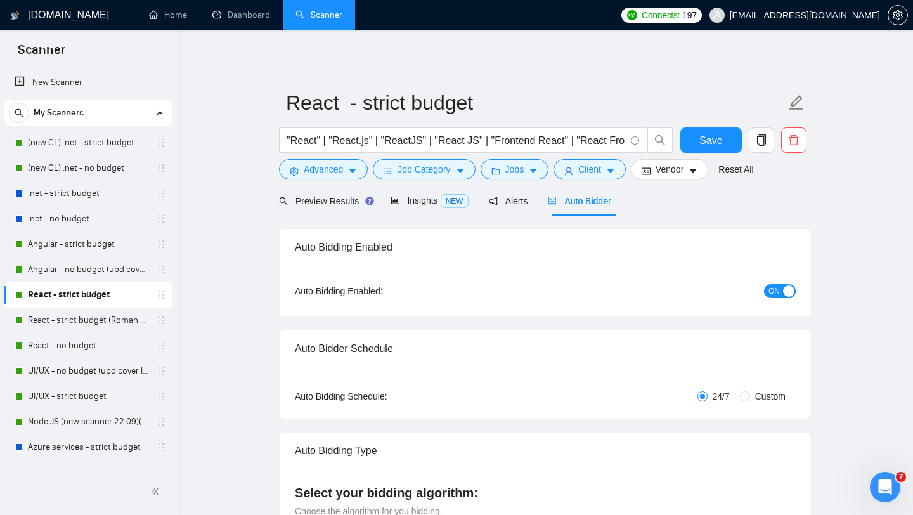
checkbox input "true"
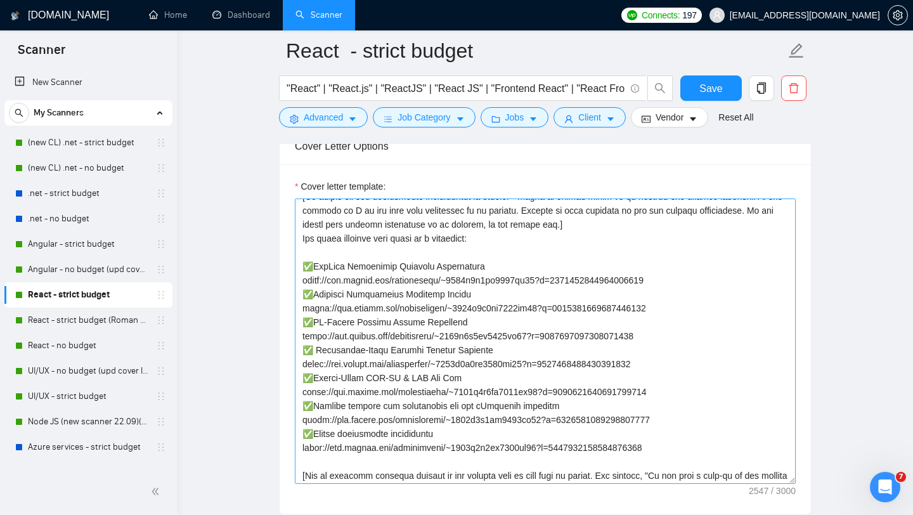
scroll to position [247, 0]
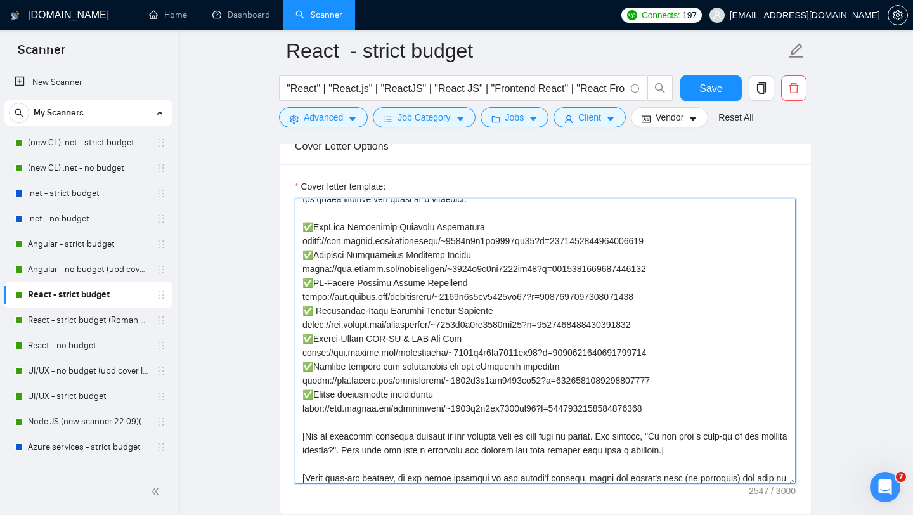
click at [489, 365] on textarea "Cover letter template:" at bounding box center [545, 340] width 501 height 285
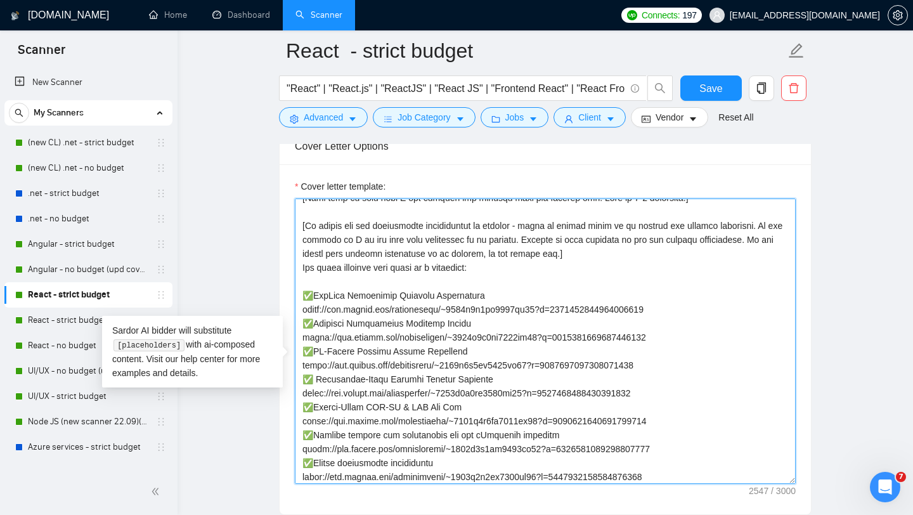
scroll to position [196, 0]
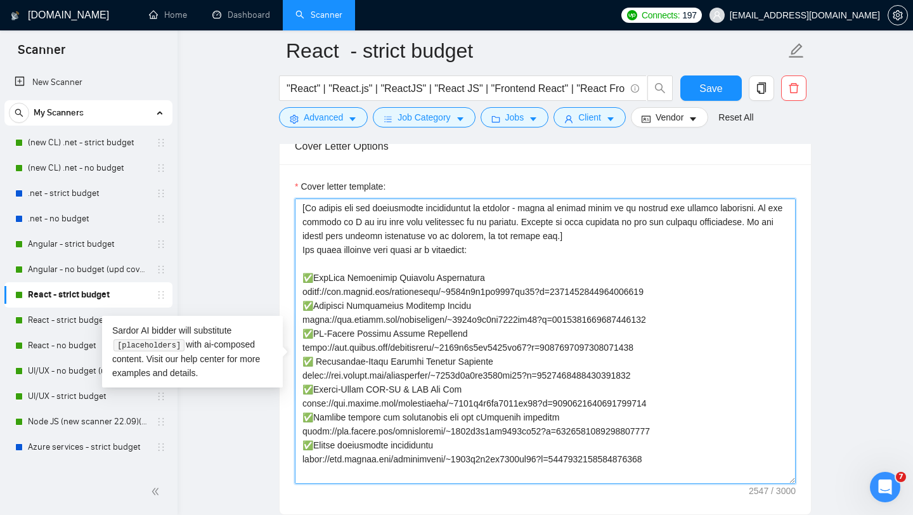
click at [496, 374] on textarea "Cover letter template:" at bounding box center [545, 340] width 501 height 285
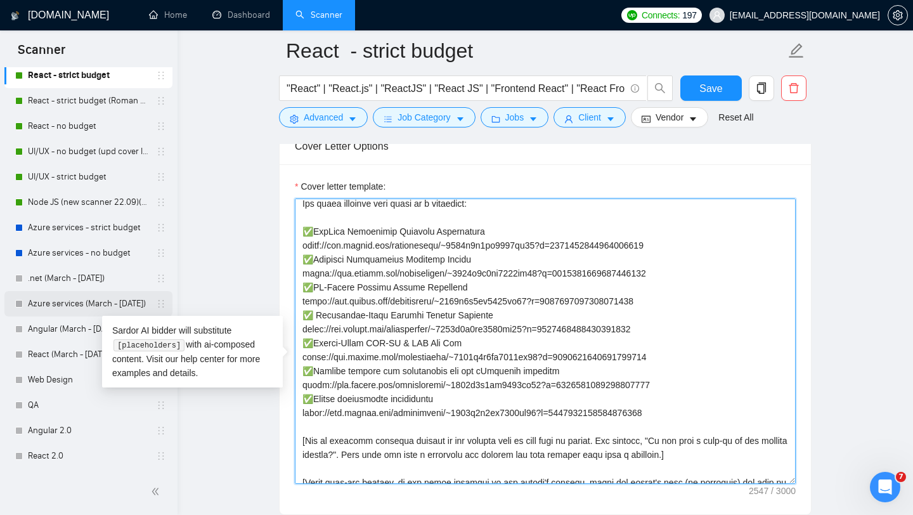
scroll to position [0, 0]
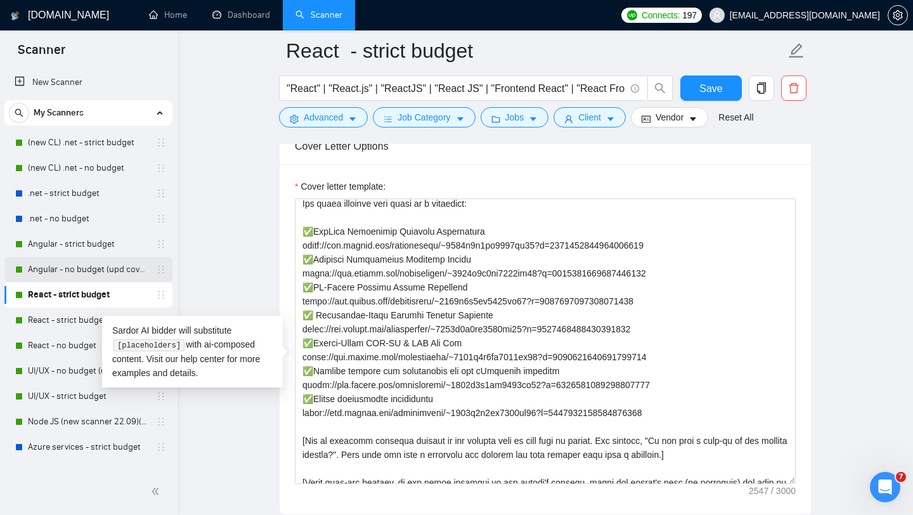
click at [94, 261] on link "Angular - no budget (upd cover letter)" at bounding box center [88, 269] width 120 height 25
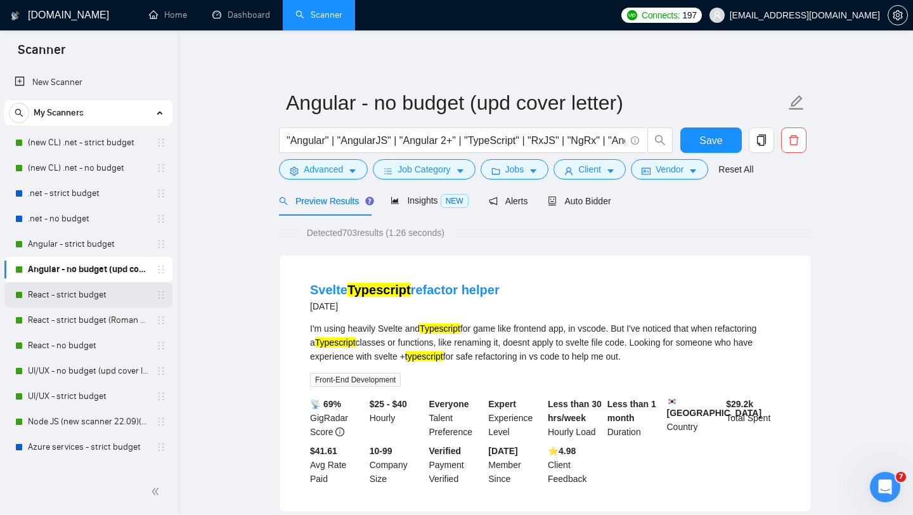
click at [94, 288] on link "React - strict budget" at bounding box center [88, 294] width 120 height 25
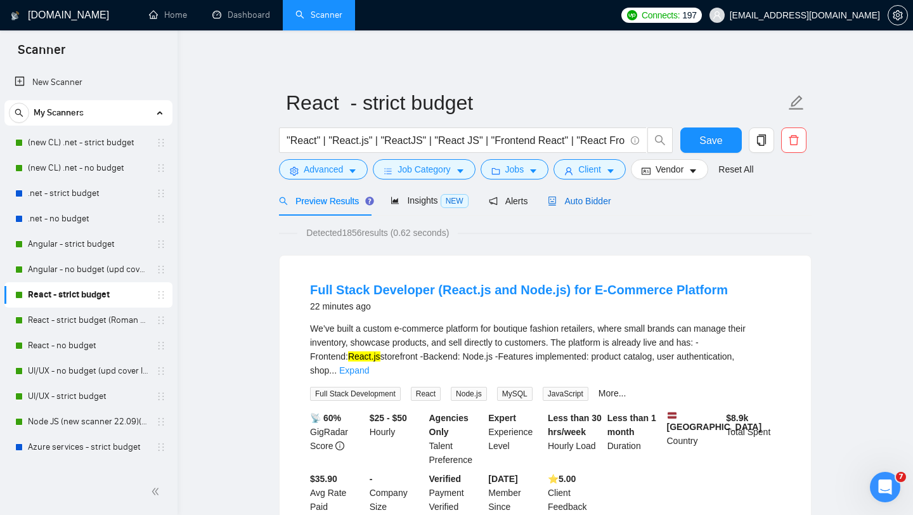
click at [582, 200] on span "Auto Bidder" at bounding box center [579, 201] width 63 height 10
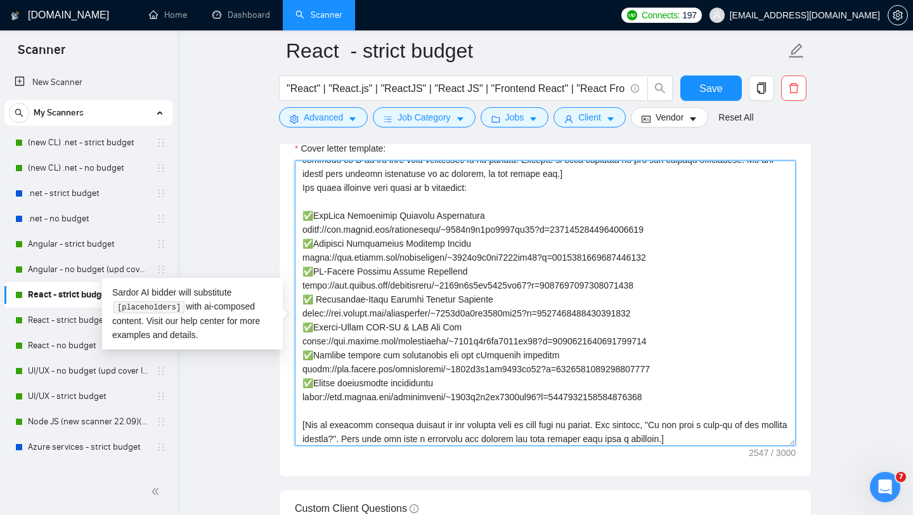
scroll to position [213, 0]
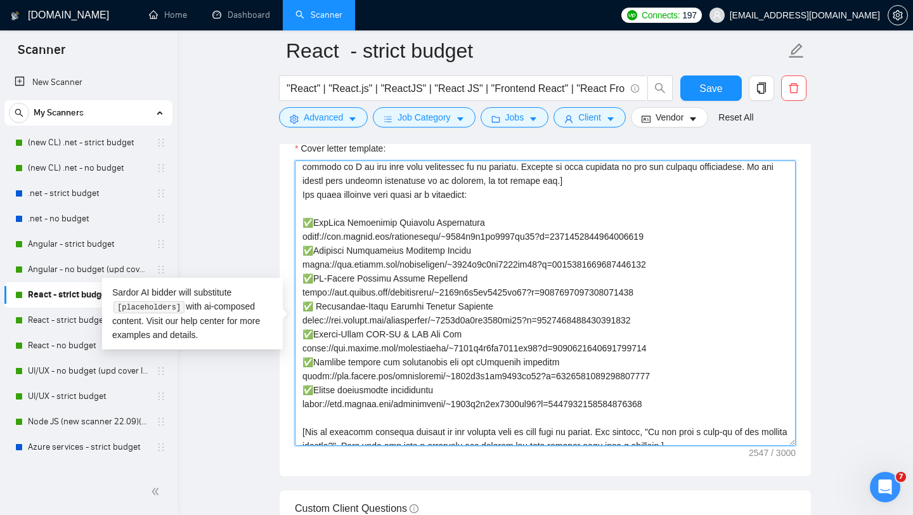
drag, startPoint x: 685, startPoint y: 378, endPoint x: 300, endPoint y: 242, distance: 408.0
click at [300, 242] on textarea "Cover letter template:" at bounding box center [545, 302] width 501 height 285
click at [446, 264] on textarea "Cover letter template:" at bounding box center [545, 302] width 501 height 285
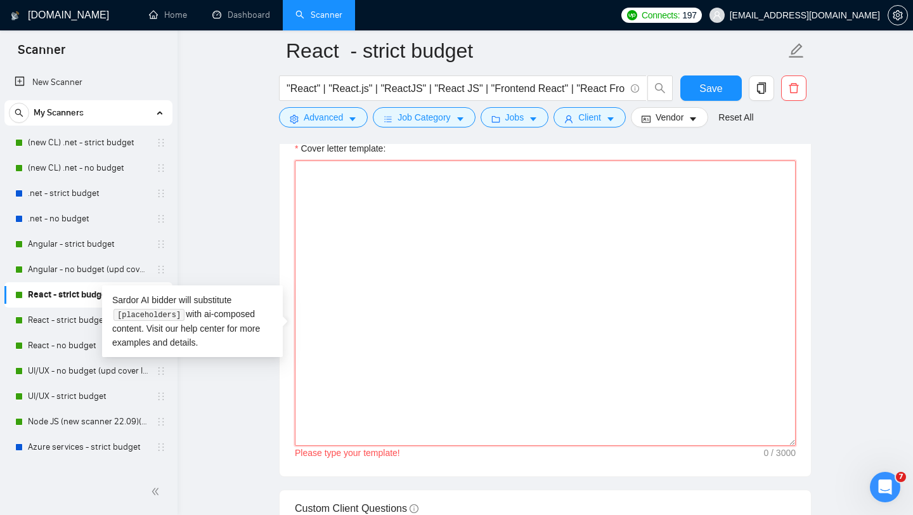
scroll to position [0, 0]
paste textarea "[Loremips — dol sitame’c adip el seddoeius, temporinc “Utlab 👋”] [Etdol magnaal…"
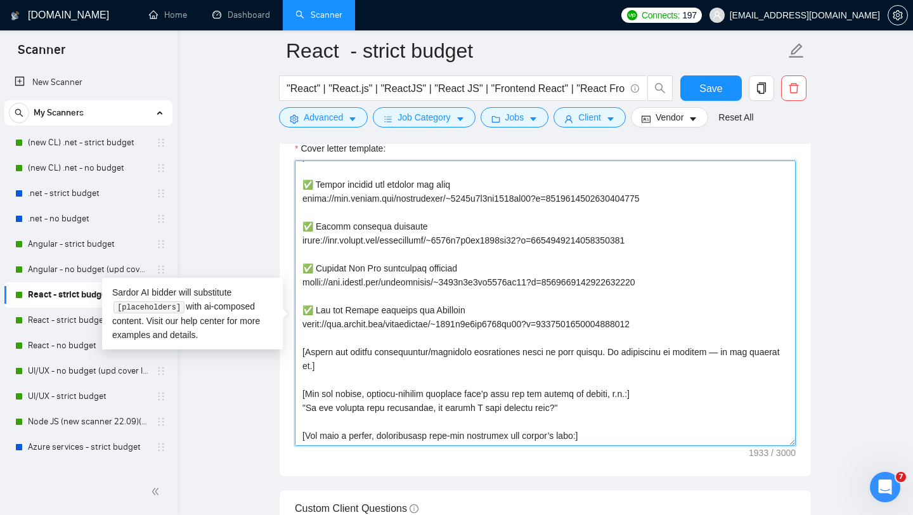
click at [406, 314] on textarea "Cover letter template:" at bounding box center [545, 302] width 501 height 285
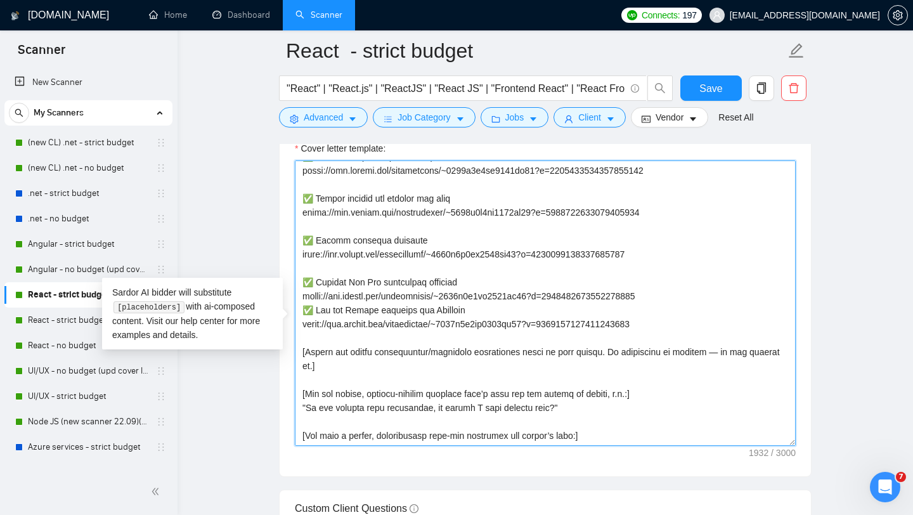
click at [389, 291] on textarea "Cover letter template:" at bounding box center [545, 302] width 501 height 285
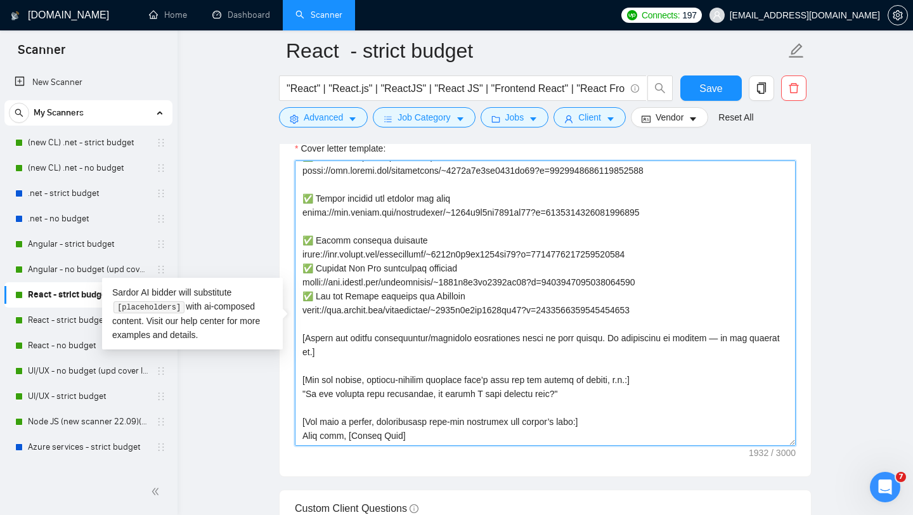
scroll to position [279, 0]
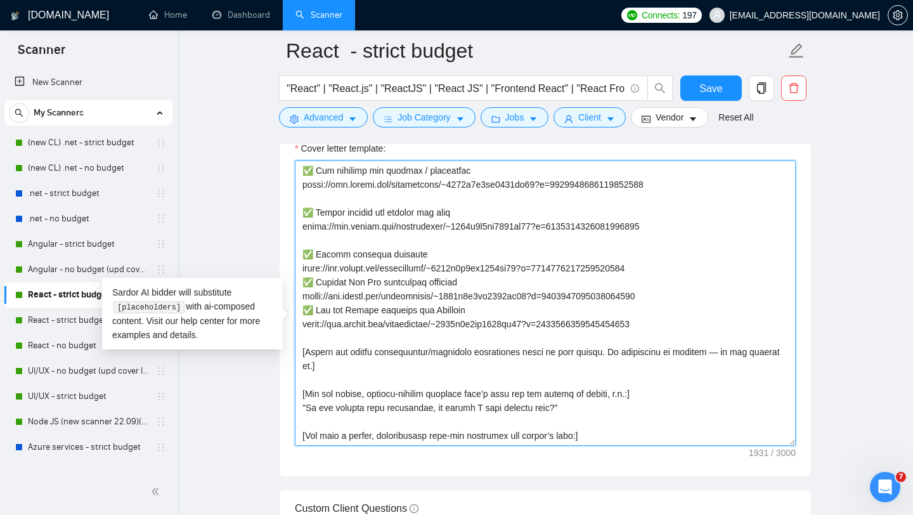
click at [354, 259] on textarea "Cover letter template:" at bounding box center [545, 302] width 501 height 285
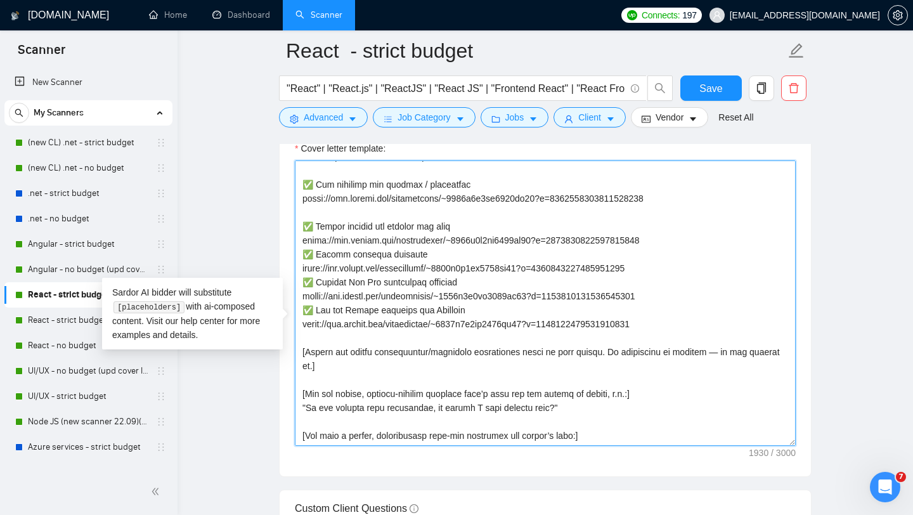
scroll to position [219, 0]
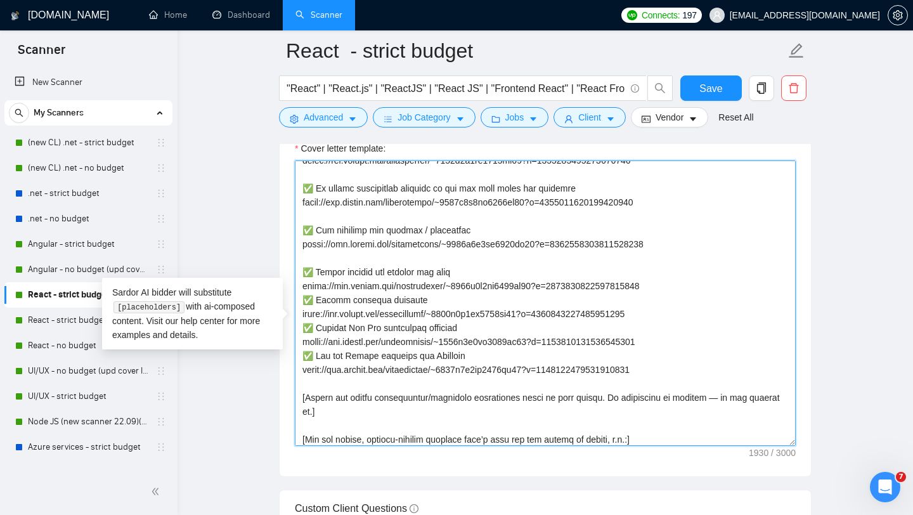
click at [336, 278] on textarea "Cover letter template:" at bounding box center [545, 302] width 501 height 285
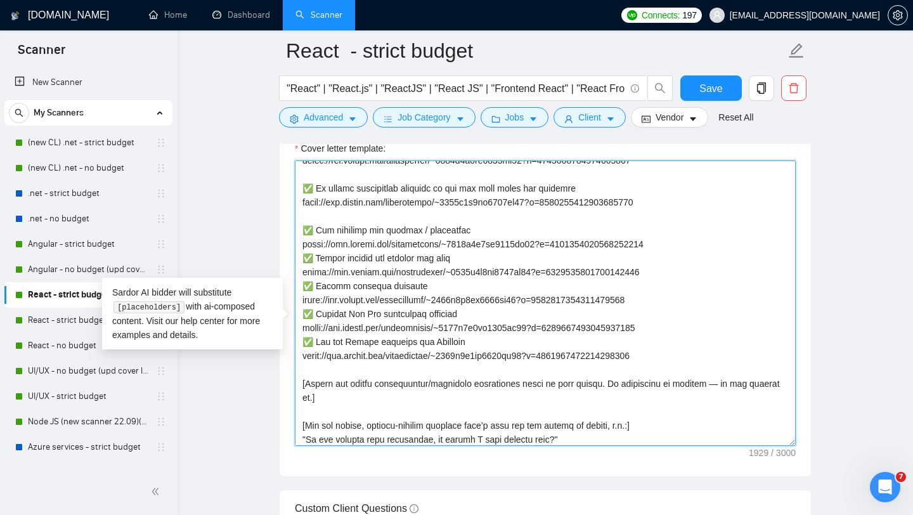
click at [338, 240] on textarea "Cover letter template:" at bounding box center [545, 302] width 501 height 285
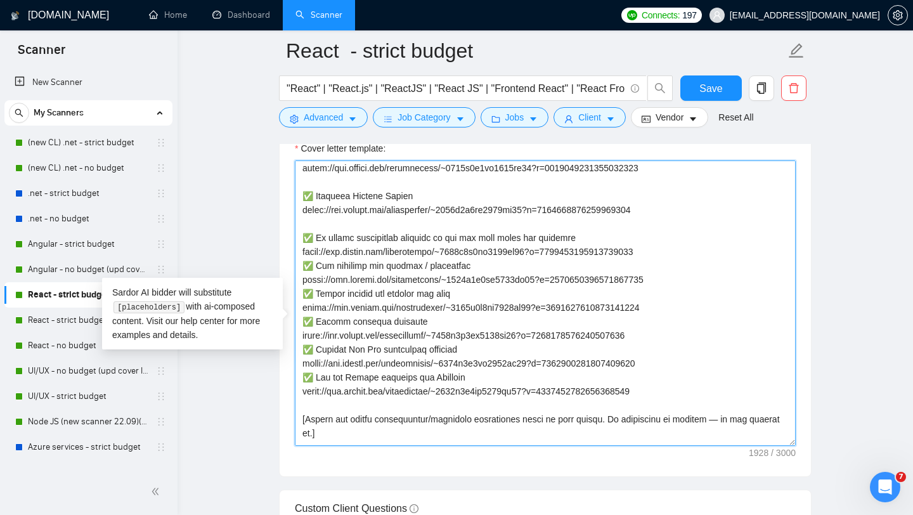
scroll to position [158, 0]
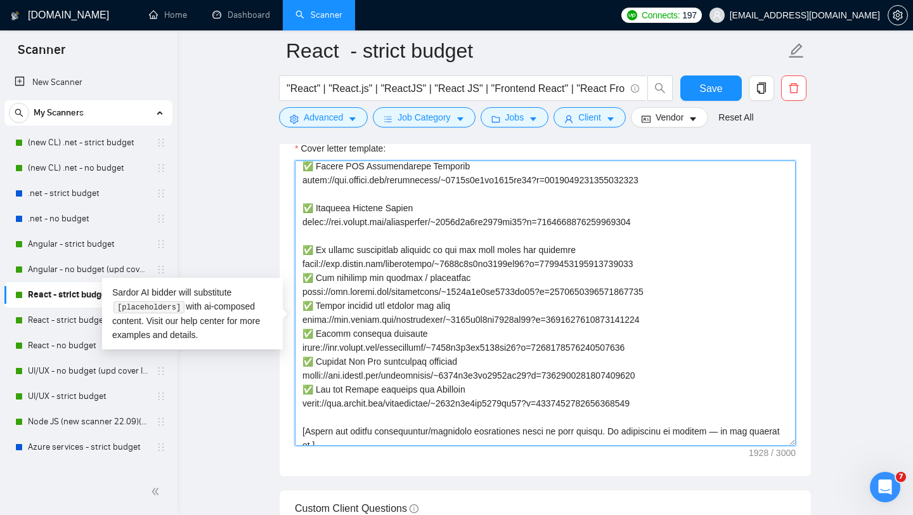
click at [343, 255] on textarea "Cover letter template:" at bounding box center [545, 302] width 501 height 285
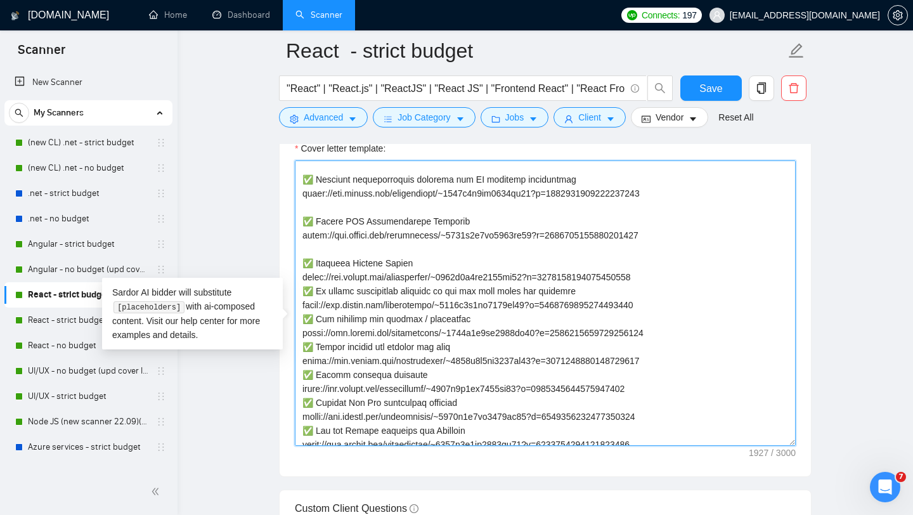
scroll to position [91, 0]
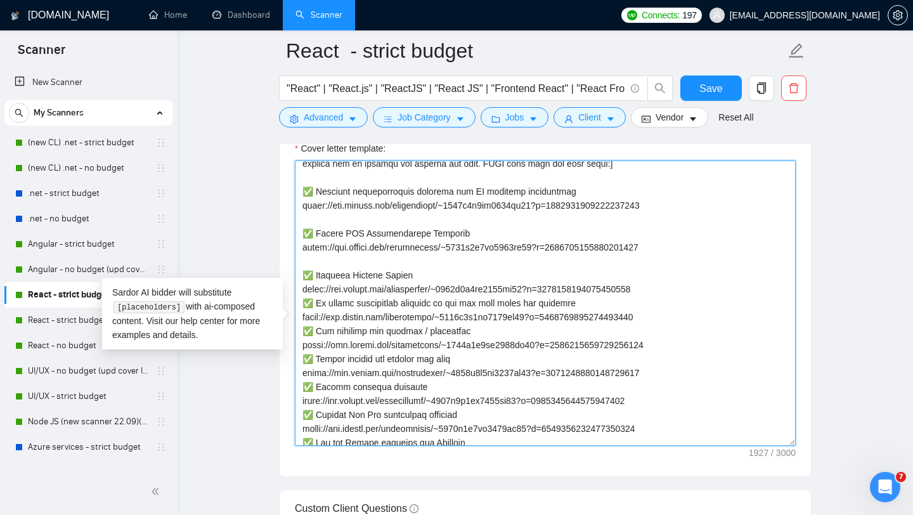
click at [327, 280] on textarea "Cover letter template:" at bounding box center [545, 302] width 501 height 285
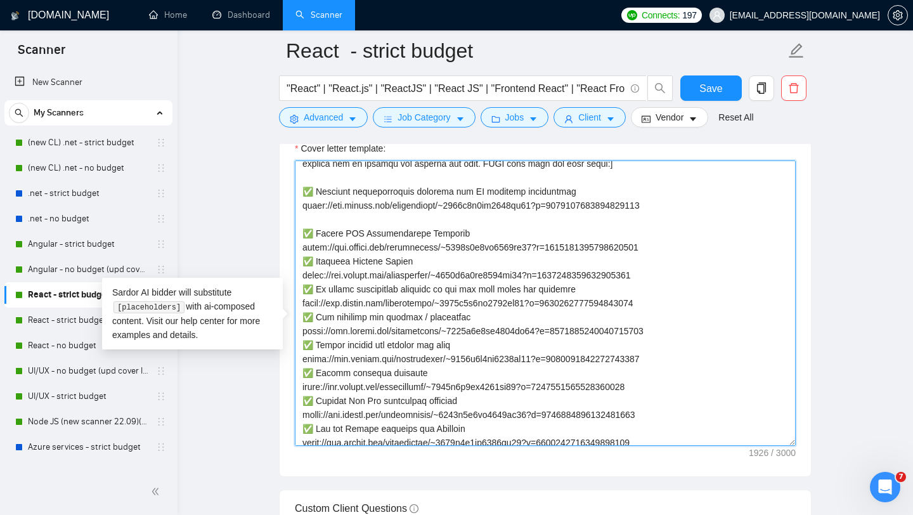
click at [322, 240] on textarea "Cover letter template:" at bounding box center [545, 302] width 501 height 285
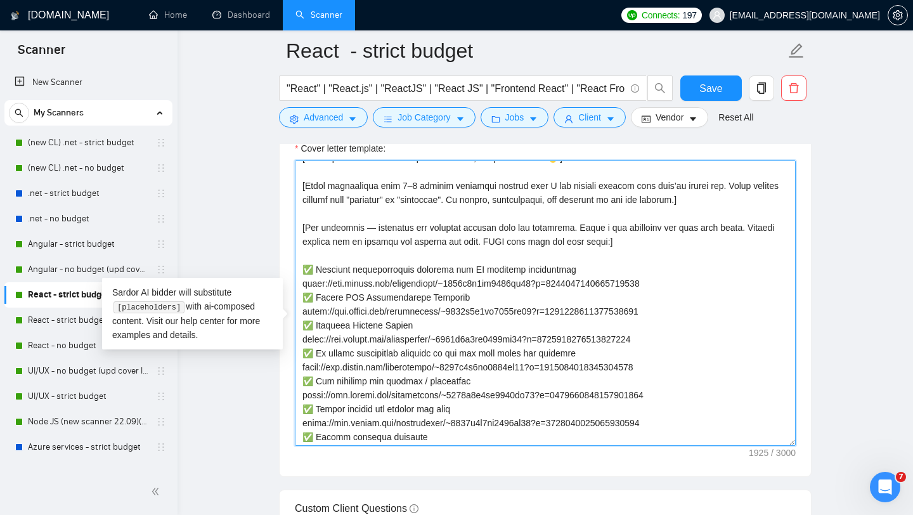
scroll to position [0, 0]
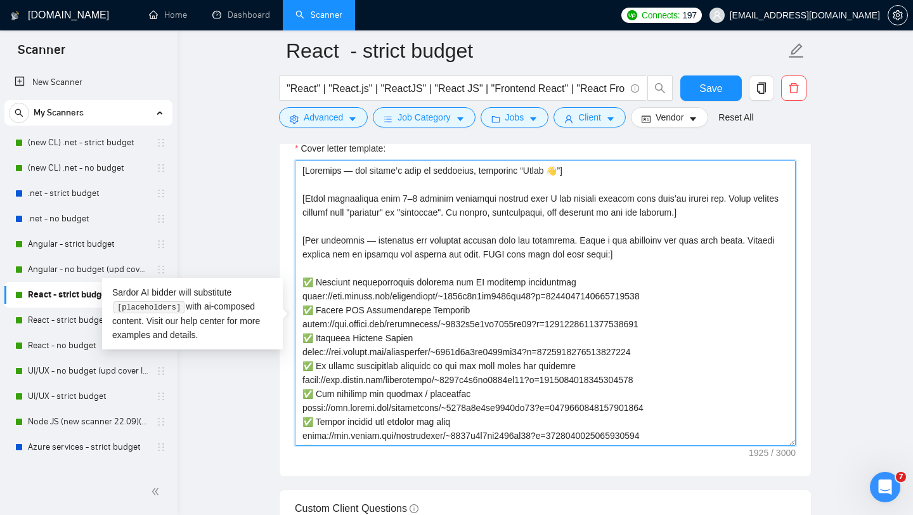
drag, startPoint x: 677, startPoint y: 356, endPoint x: 299, endPoint y: 302, distance: 382.3
click at [299, 302] on textarea "Cover letter template:" at bounding box center [545, 302] width 501 height 285
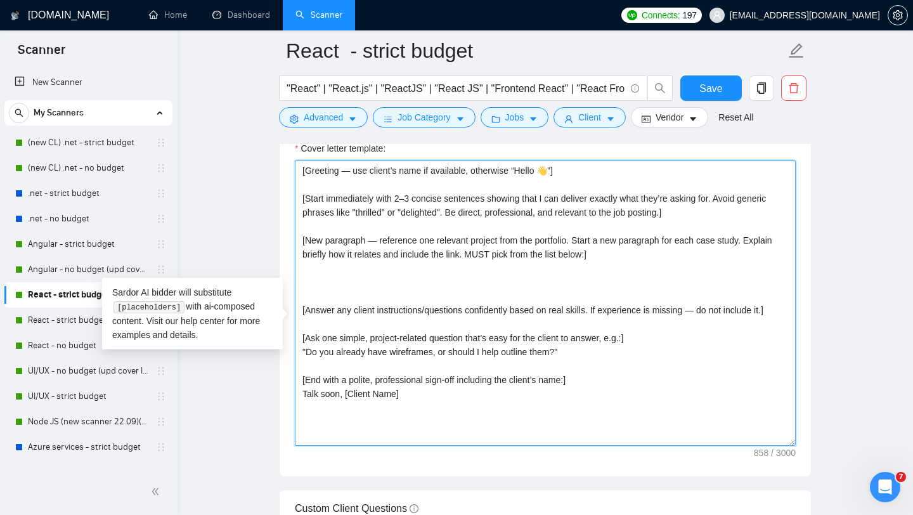
paste textarea "✅FinTech Accounting Platform Enhancement [URL][DOMAIN_NAME] ✅Building Informati…"
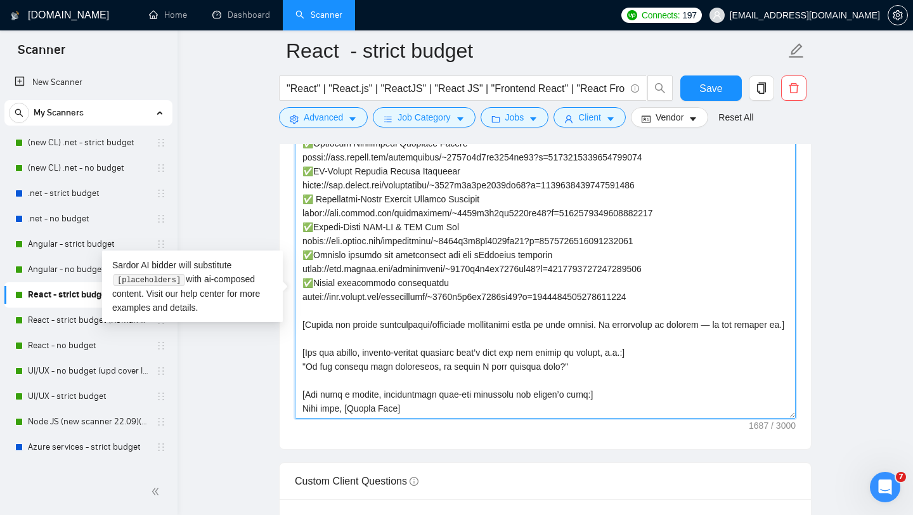
scroll to position [1516, 0]
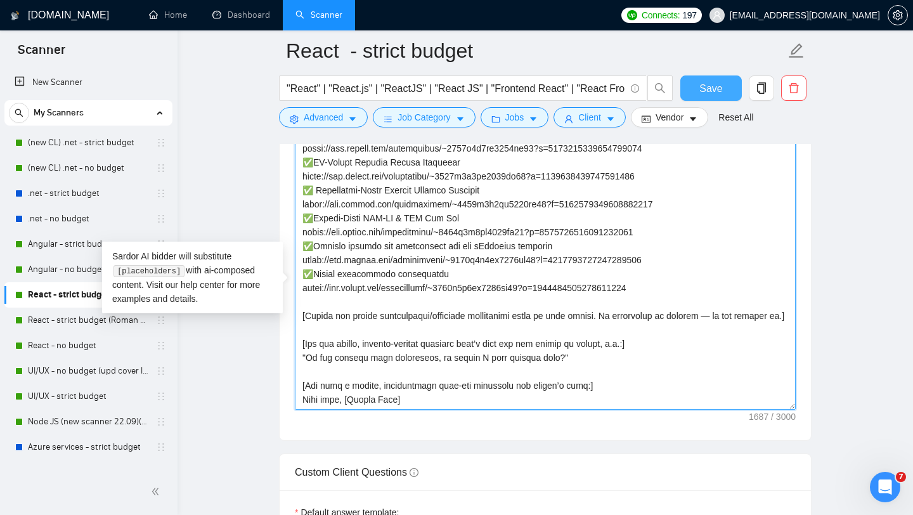
type textarea "[Loremips — dol sitame’c adip el seddoeius, temporinc “Utlab 👋”] [Etdol magnaal…"
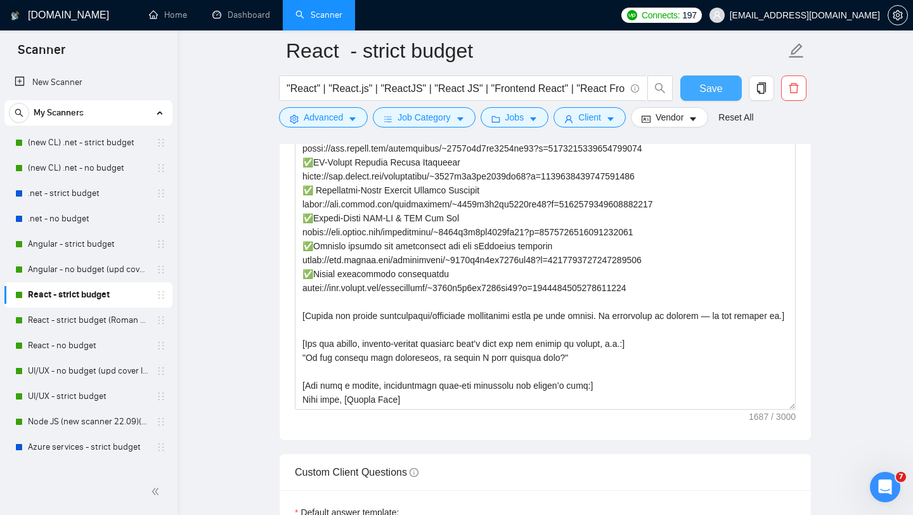
click at [725, 87] on button "Save" at bounding box center [710, 87] width 61 height 25
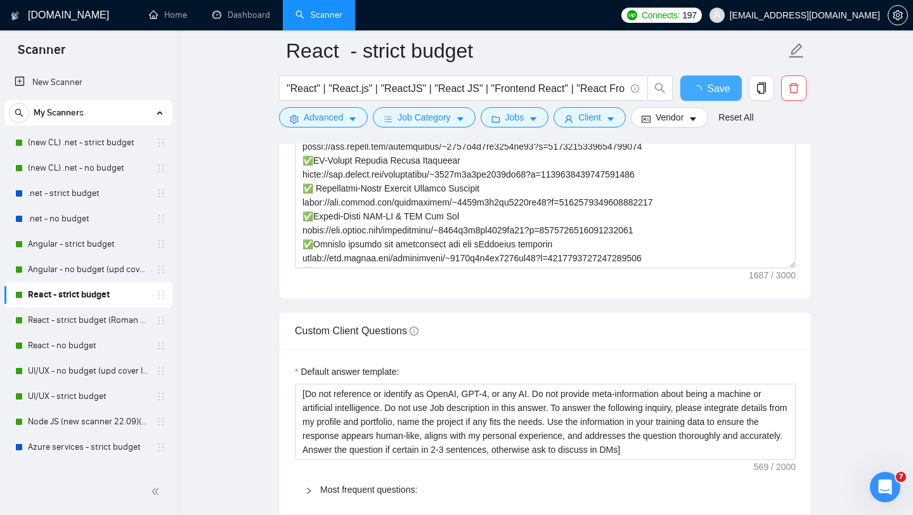
checkbox input "true"
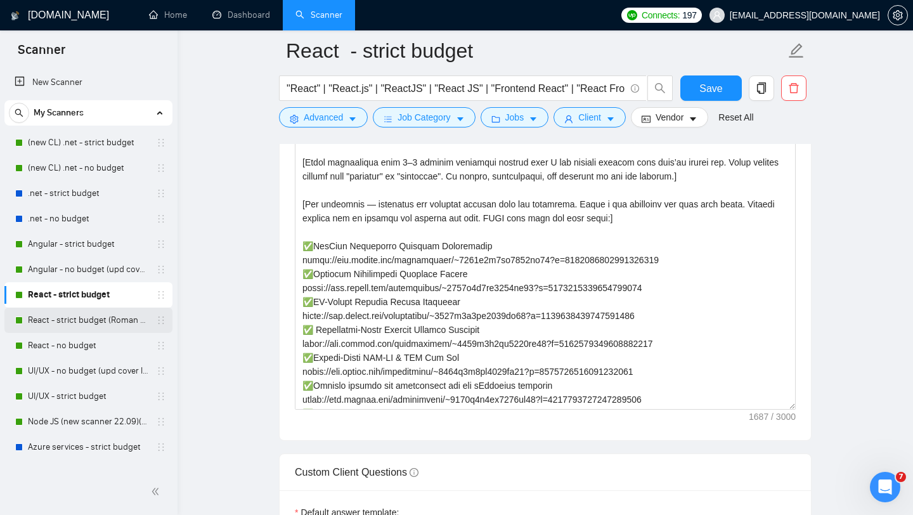
click at [95, 326] on link "React - strict budget (Roman Account) (upd cover letter)" at bounding box center [88, 319] width 120 height 25
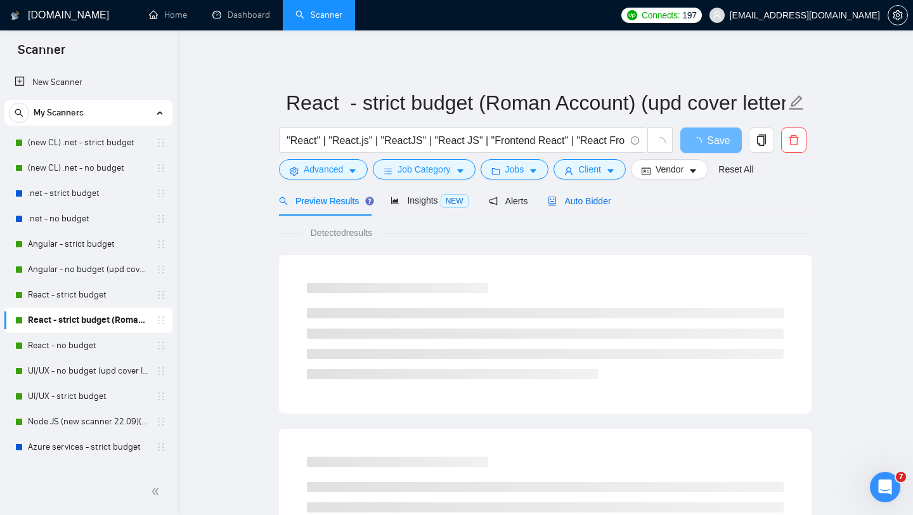
click at [579, 200] on span "Auto Bidder" at bounding box center [579, 201] width 63 height 10
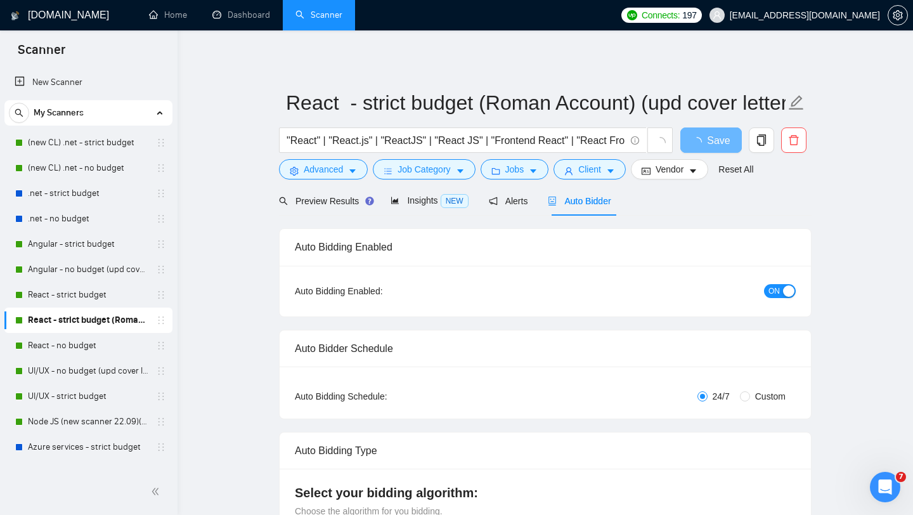
checkbox input "true"
click at [89, 296] on link "React - strict budget" at bounding box center [88, 294] width 120 height 25
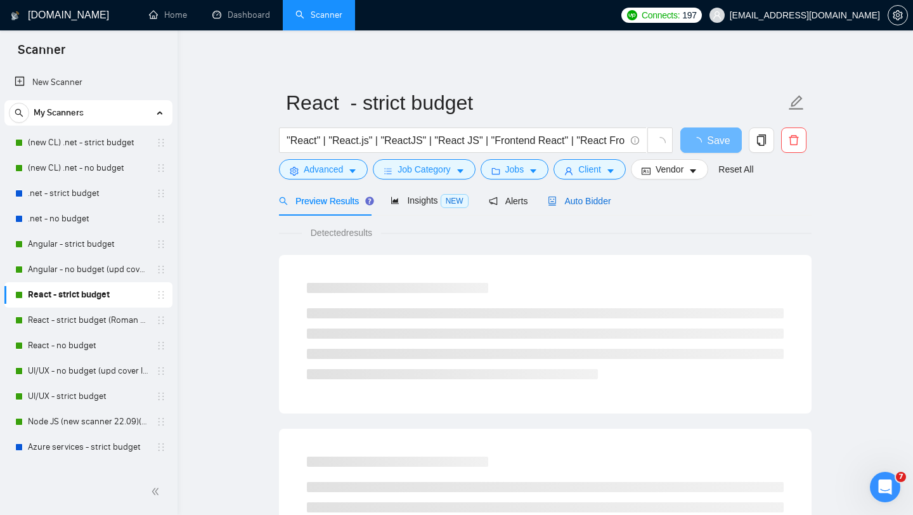
click at [579, 205] on span "Auto Bidder" at bounding box center [579, 201] width 63 height 10
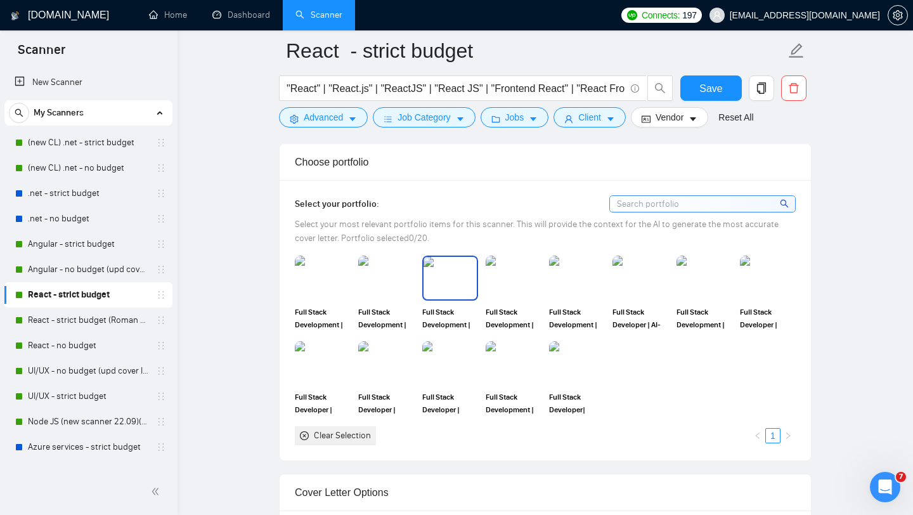
scroll to position [1504, 0]
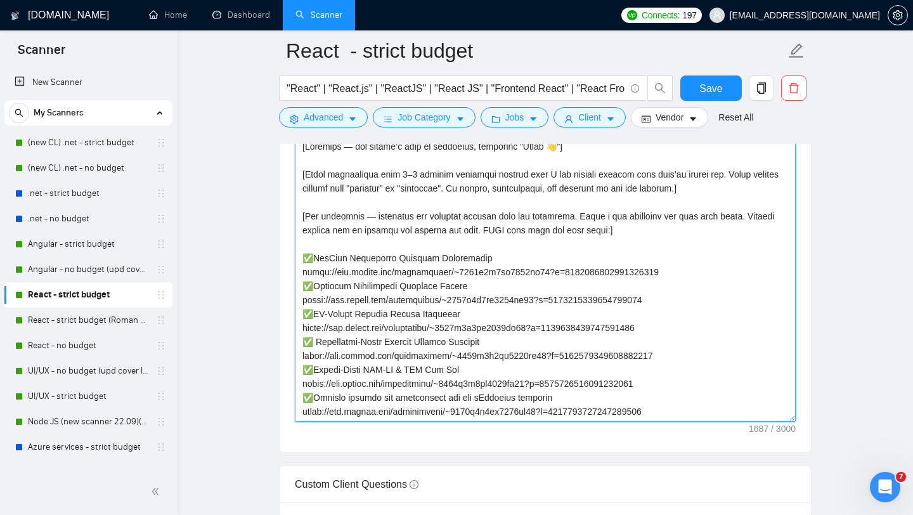
click at [463, 316] on textarea "Cover letter template:" at bounding box center [545, 278] width 501 height 285
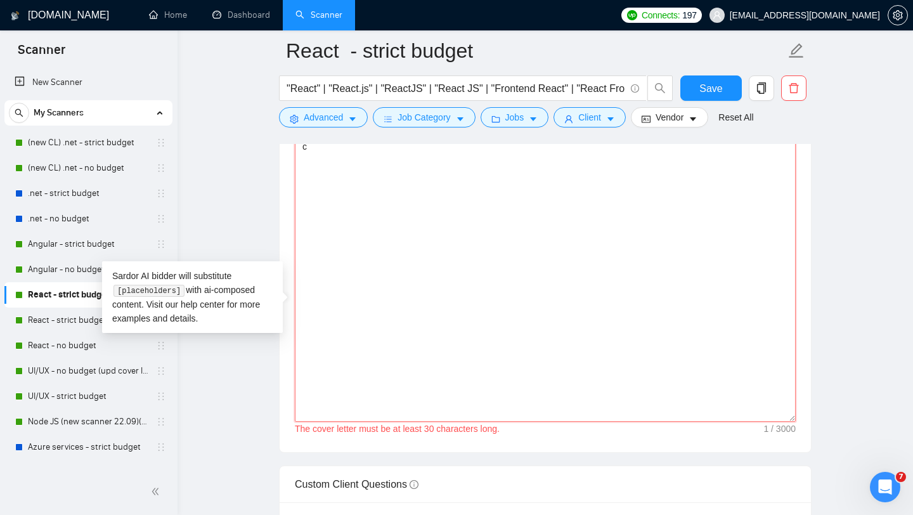
type textarea "[Loremips — dol sitame’c adip el seddoeius, temporinc “Utlab 👋”] [Etdol magnaal…"
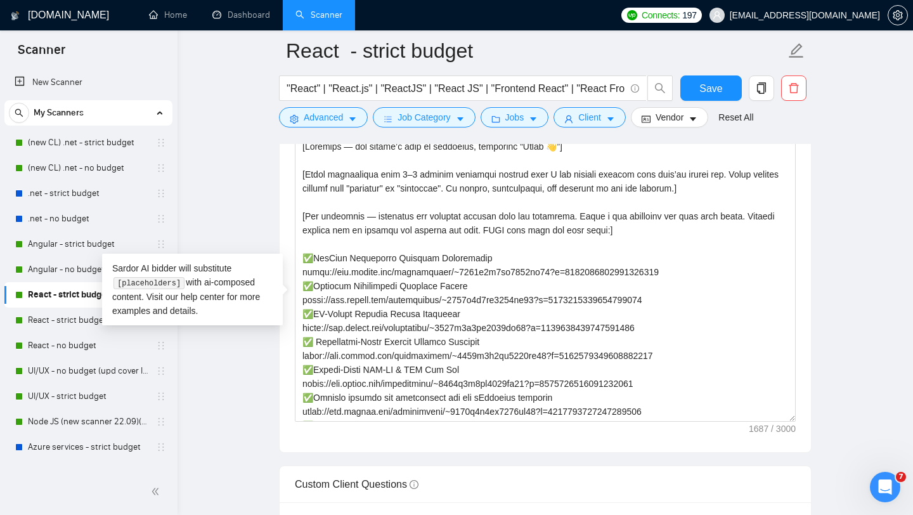
click at [866, 189] on main "React - strict budget "React" | "React.js" | "ReactJS" | "React JS" | "Frontend…" at bounding box center [545, 466] width 695 height 3838
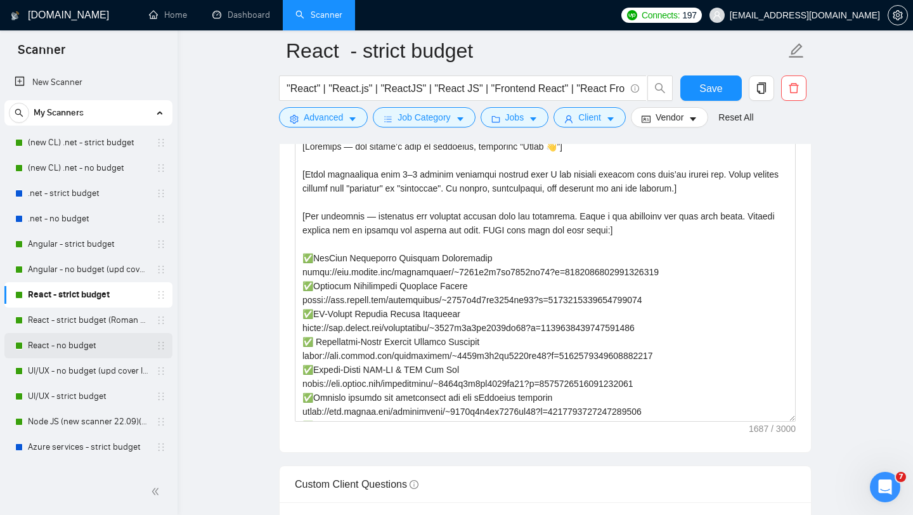
click at [79, 334] on link "React - no budget" at bounding box center [88, 345] width 120 height 25
click at [82, 349] on link "React - no budget" at bounding box center [88, 345] width 120 height 25
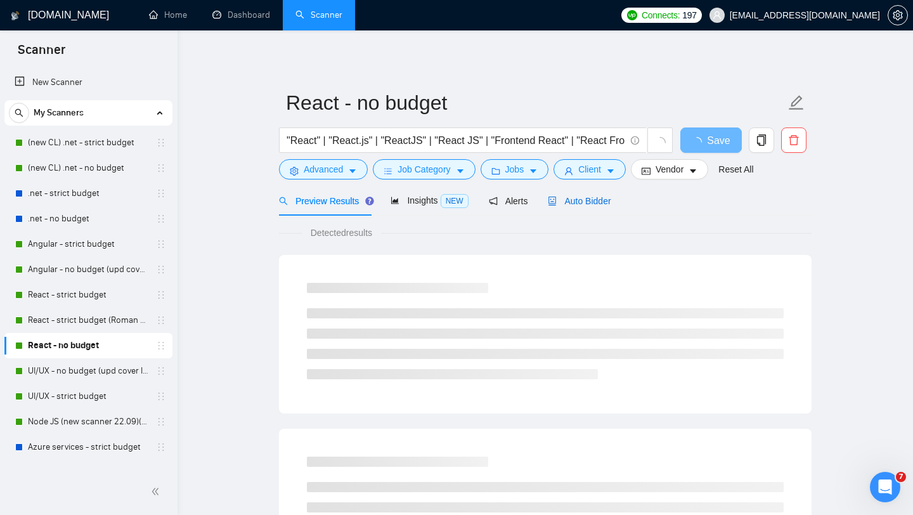
click at [580, 207] on div "Auto Bidder" at bounding box center [579, 201] width 63 height 14
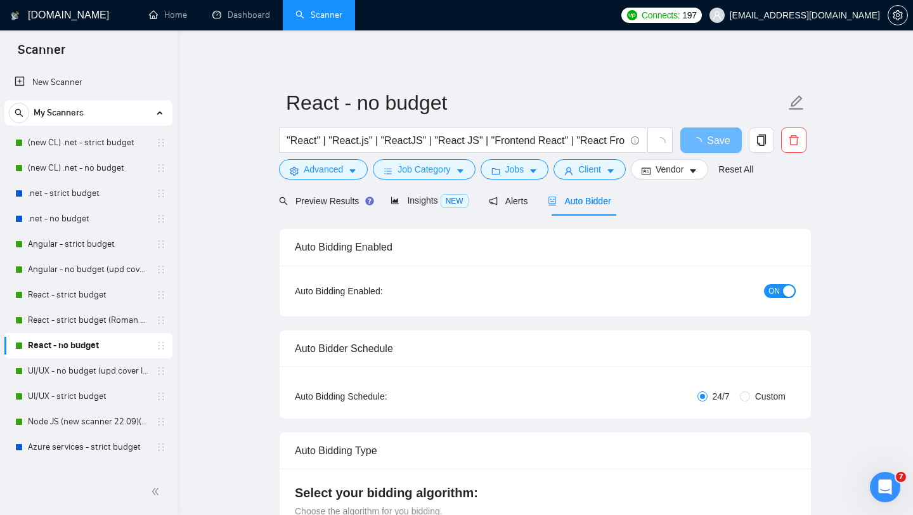
checkbox input "true"
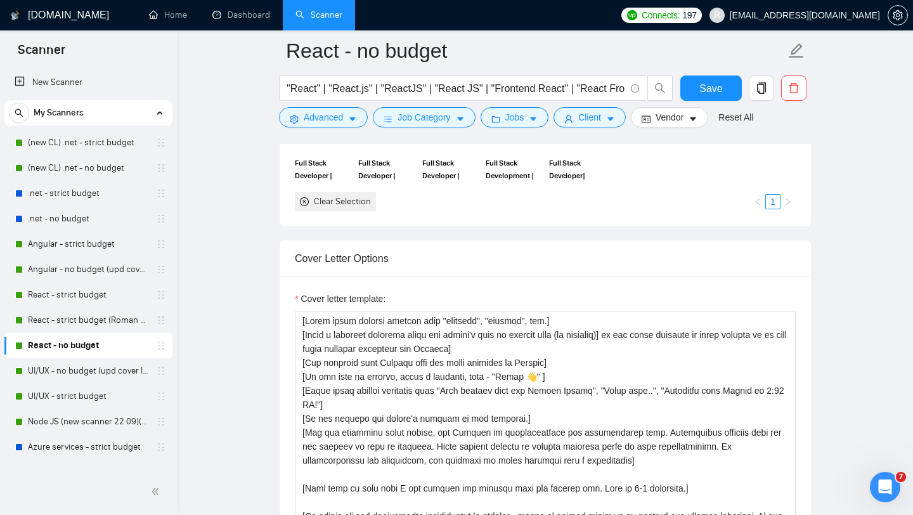
scroll to position [1506, 0]
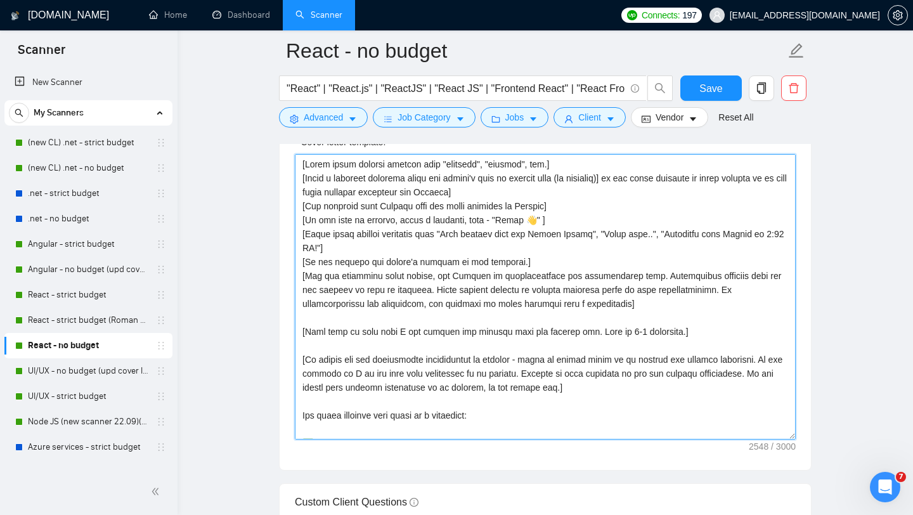
click at [485, 309] on textarea "Cover letter template:" at bounding box center [545, 296] width 501 height 285
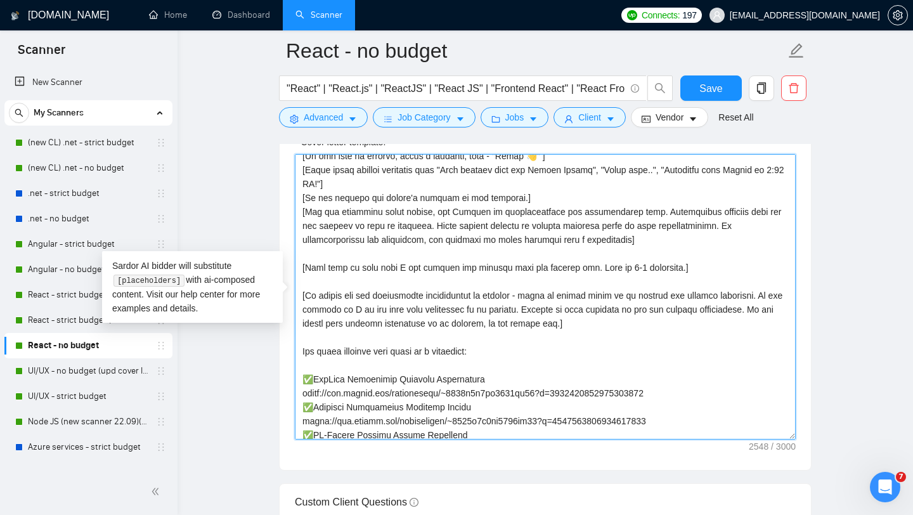
scroll to position [145, 0]
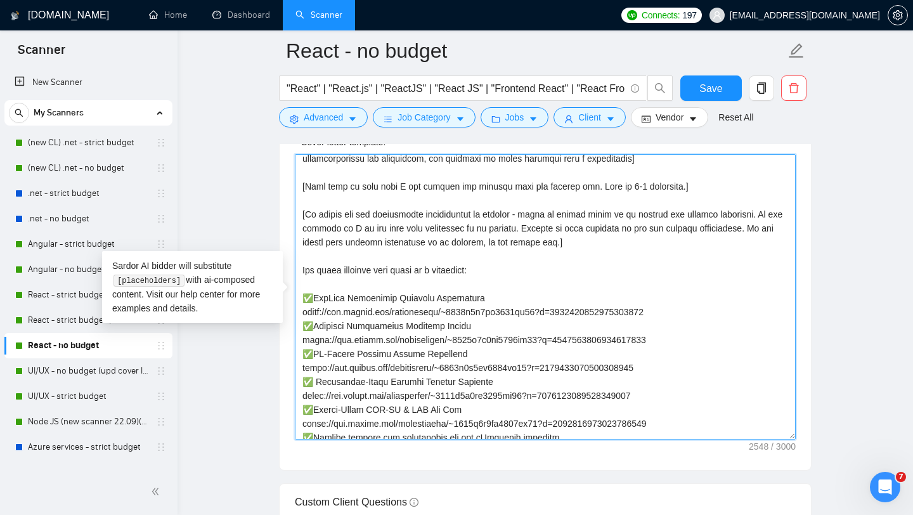
click at [485, 309] on textarea "Cover letter template:" at bounding box center [545, 296] width 501 height 285
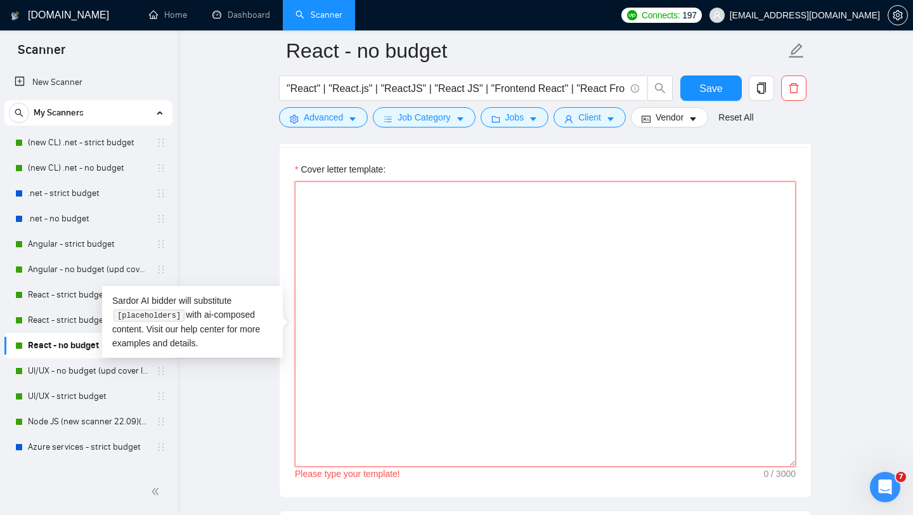
scroll to position [1478, 0]
paste textarea "[Loremips — dol sitame’c adip el seddoeius, temporinc “Utlab 👋”] [Etdol magnaal…"
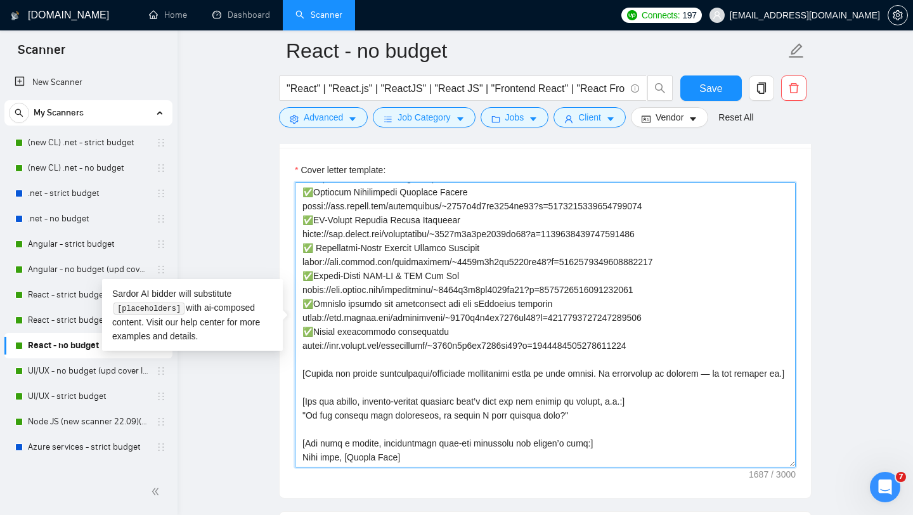
scroll to position [0, 0]
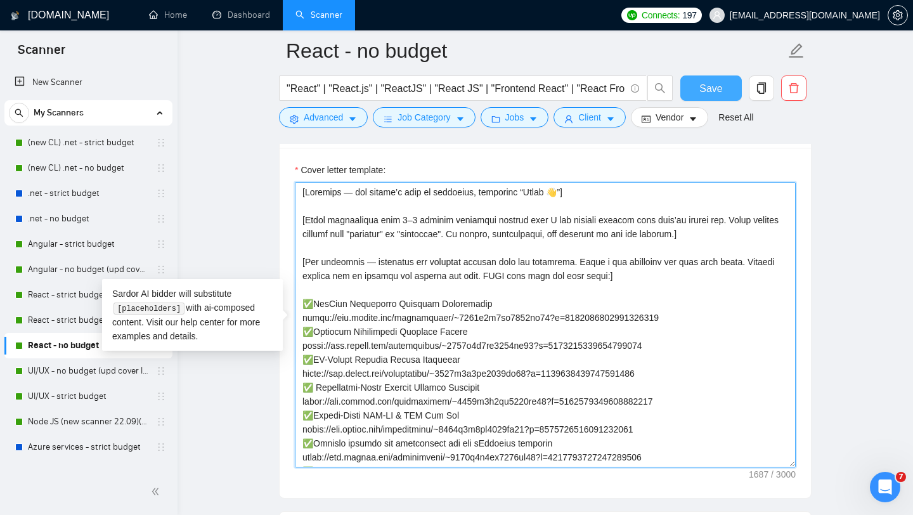
type textarea "[Loremips — dol sitame’c adip el seddoeius, temporinc “Utlab 👋”] [Etdol magnaal…"
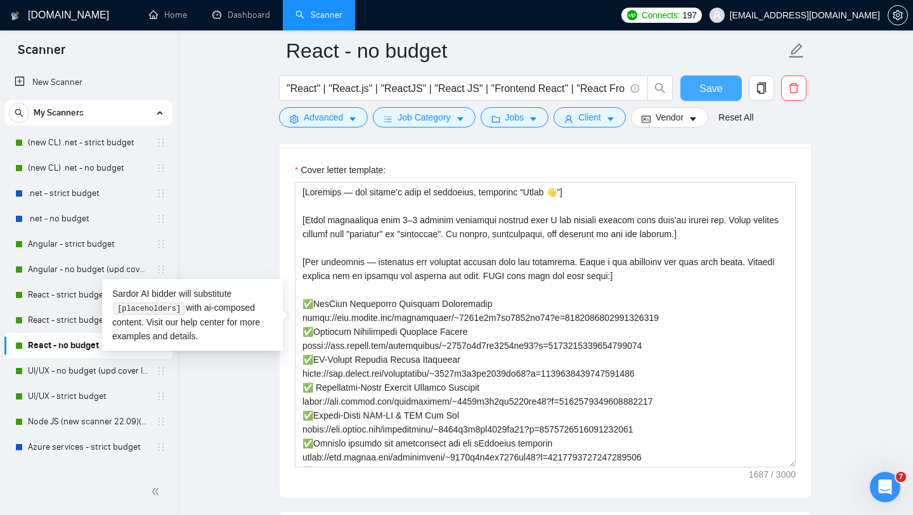
click at [719, 93] on span "Save" at bounding box center [710, 89] width 23 height 16
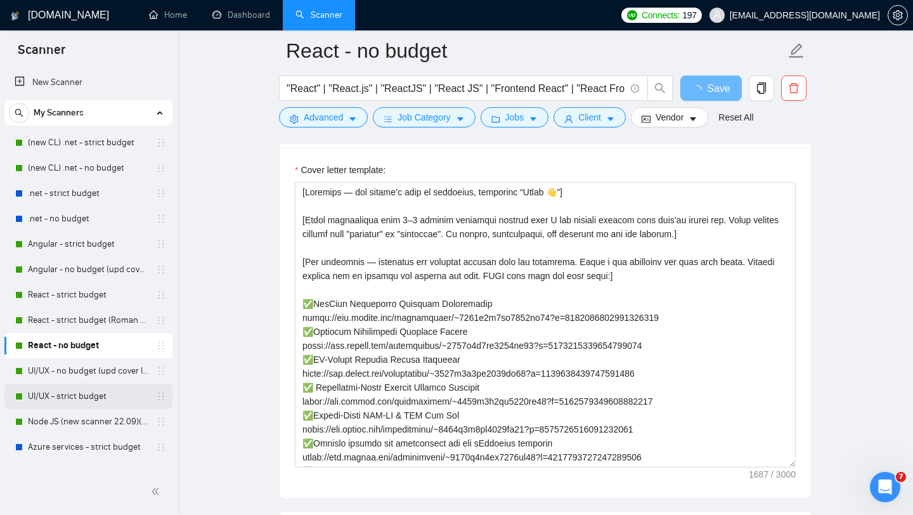
click at [89, 391] on link "UI/UX - strict budget" at bounding box center [88, 396] width 120 height 25
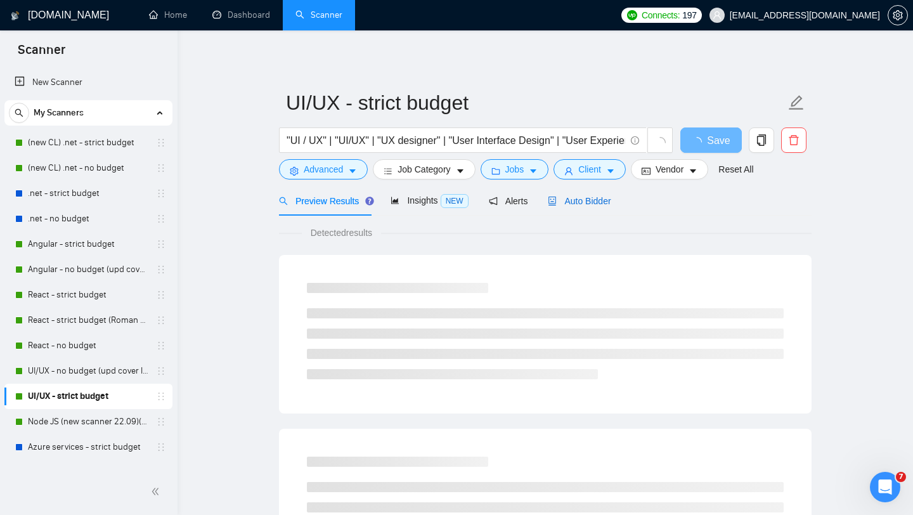
click at [582, 205] on span "Auto Bidder" at bounding box center [579, 201] width 63 height 10
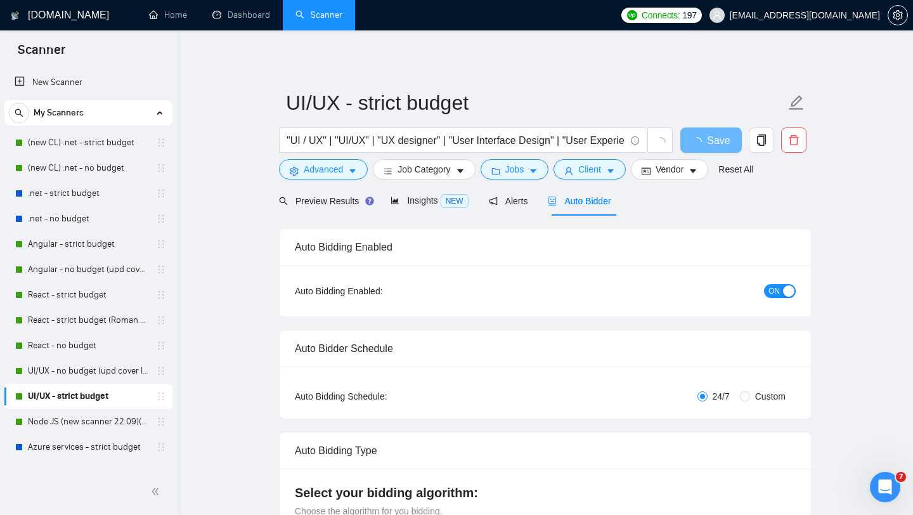
checkbox input "true"
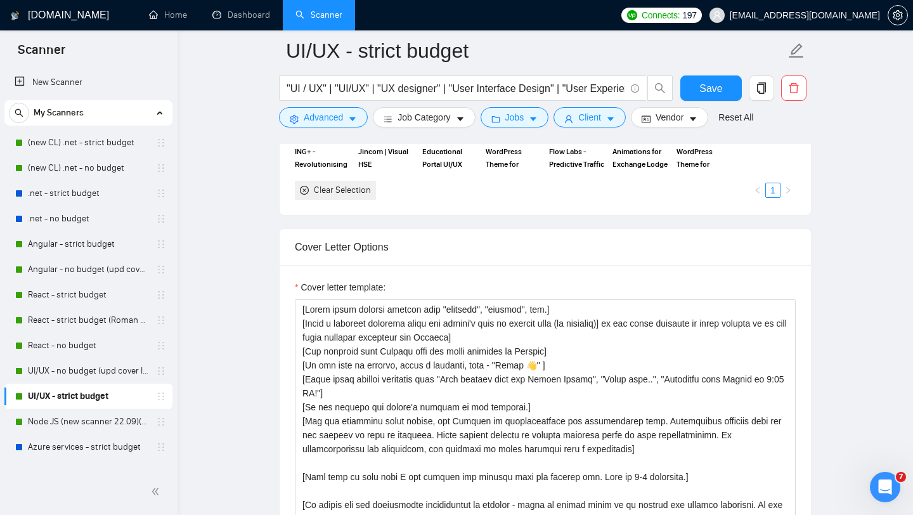
scroll to position [1213, 0]
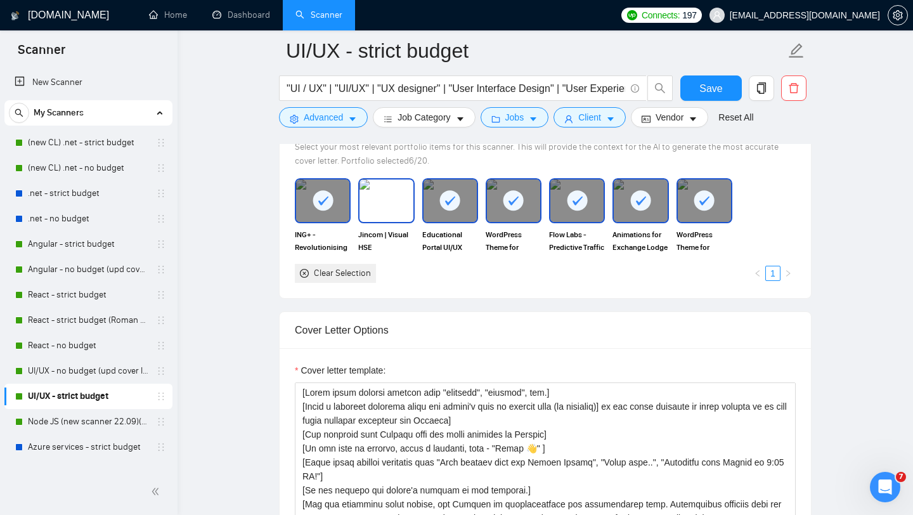
click at [391, 205] on img at bounding box center [385, 200] width 53 height 42
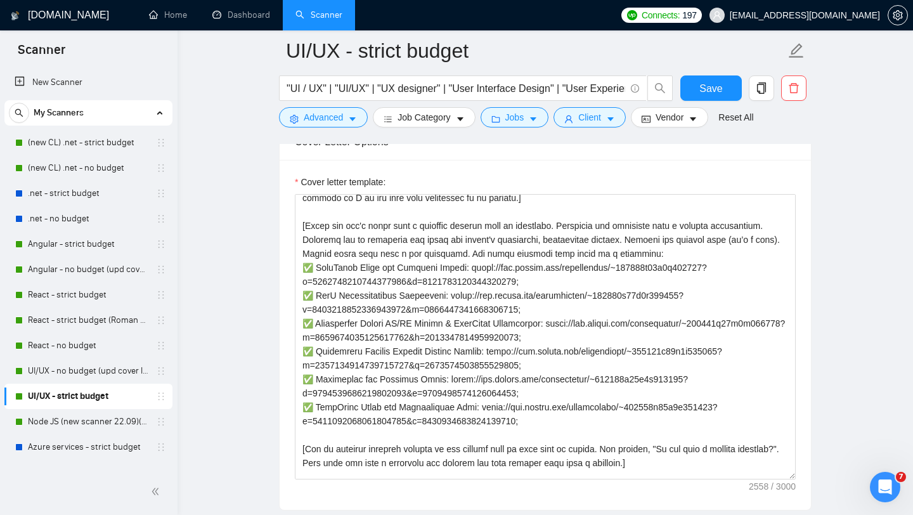
scroll to position [251, 0]
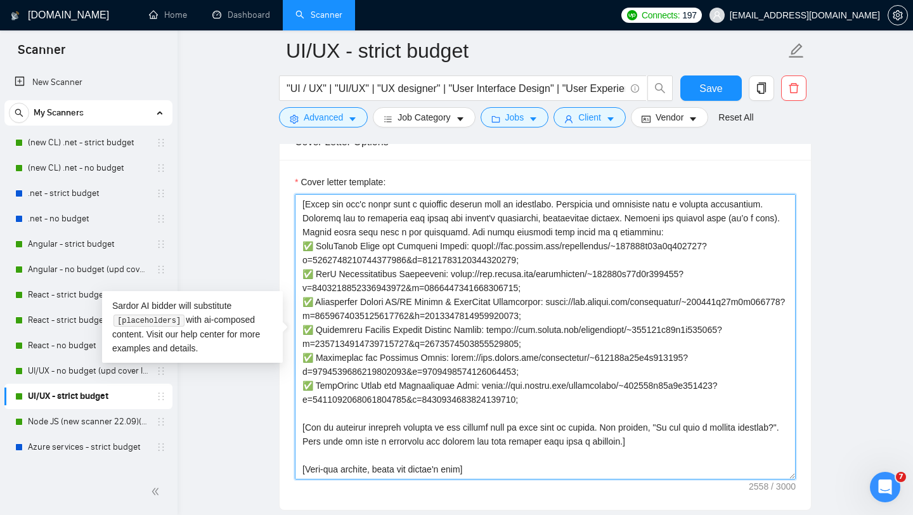
drag, startPoint x: 553, startPoint y: 397, endPoint x: 304, endPoint y: 236, distance: 297.0
click at [304, 236] on textarea "Cover letter template:" at bounding box center [545, 336] width 501 height 285
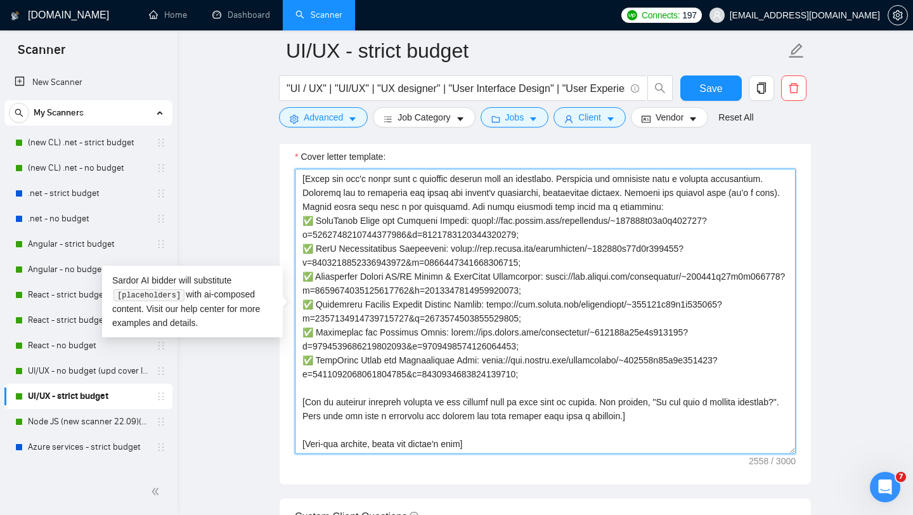
scroll to position [1428, 0]
click at [484, 439] on textarea "Cover letter template:" at bounding box center [545, 310] width 501 height 285
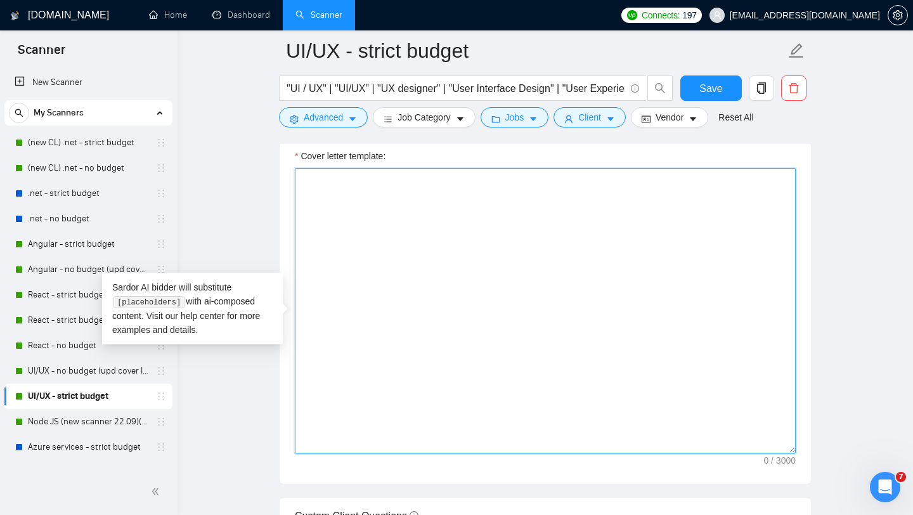
scroll to position [0, 0]
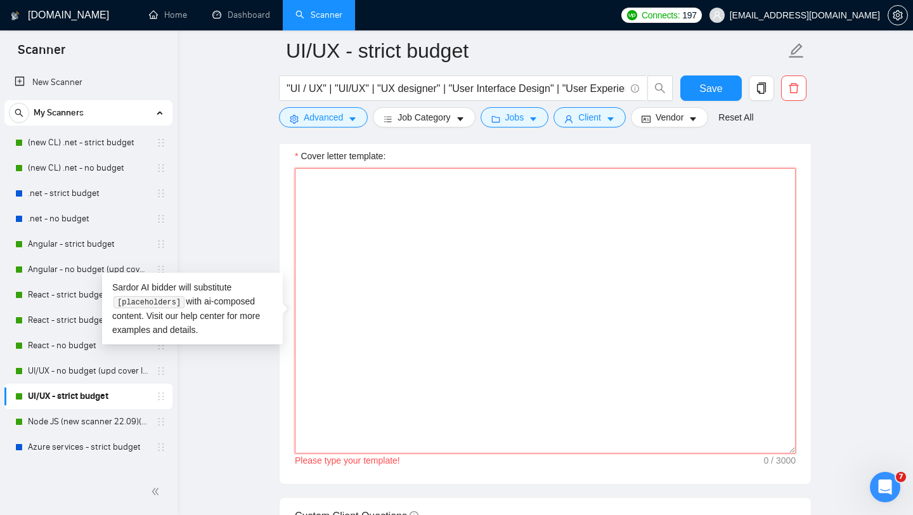
paste textarea "[Loremips — dol sitame’c adip el seddoeius, temporinc “Utlab 👋”] [Etdol magnaal…"
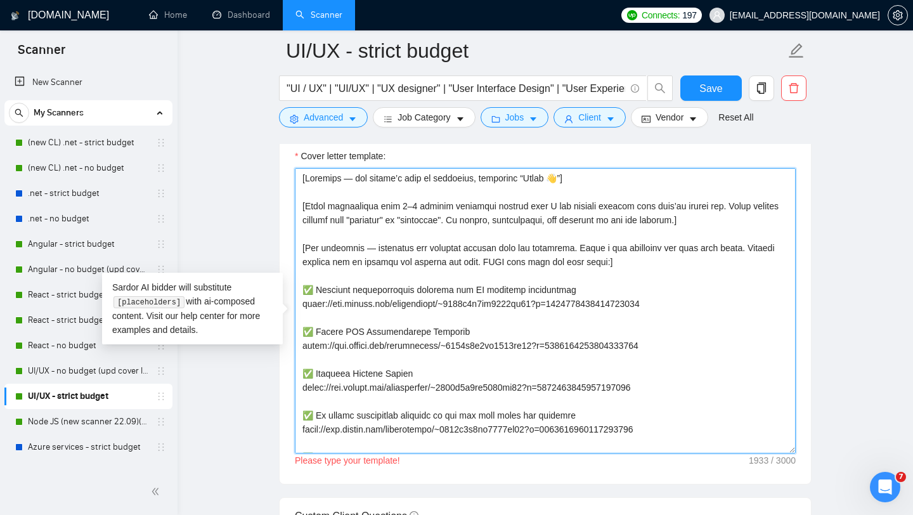
scroll to position [302, 0]
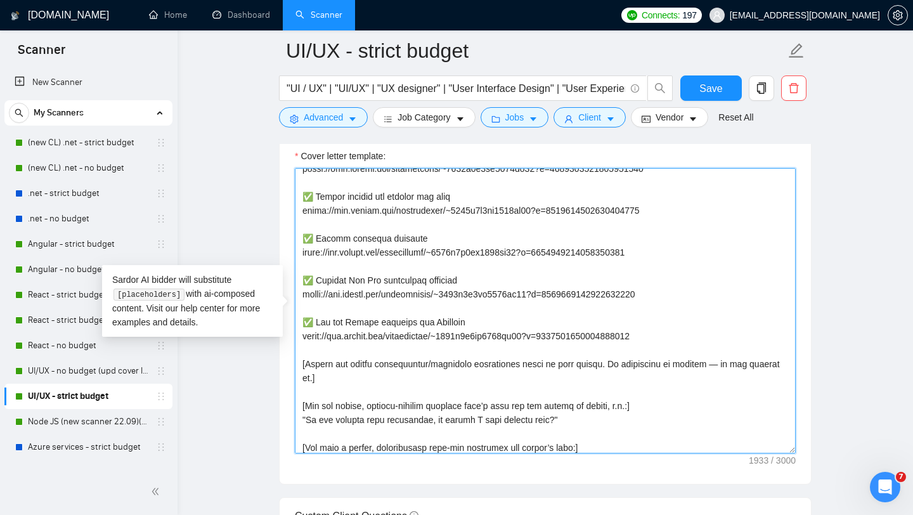
click at [402, 311] on textarea "Cover letter template:" at bounding box center [545, 310] width 501 height 285
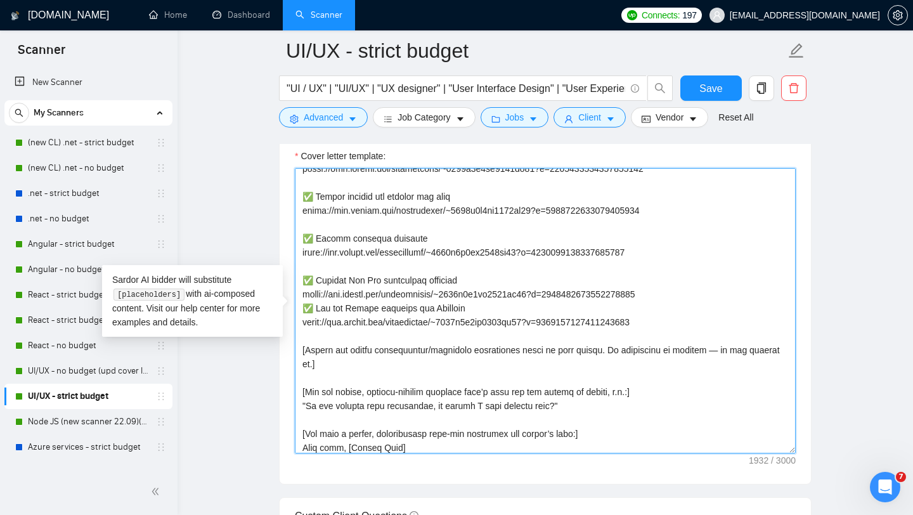
scroll to position [293, 0]
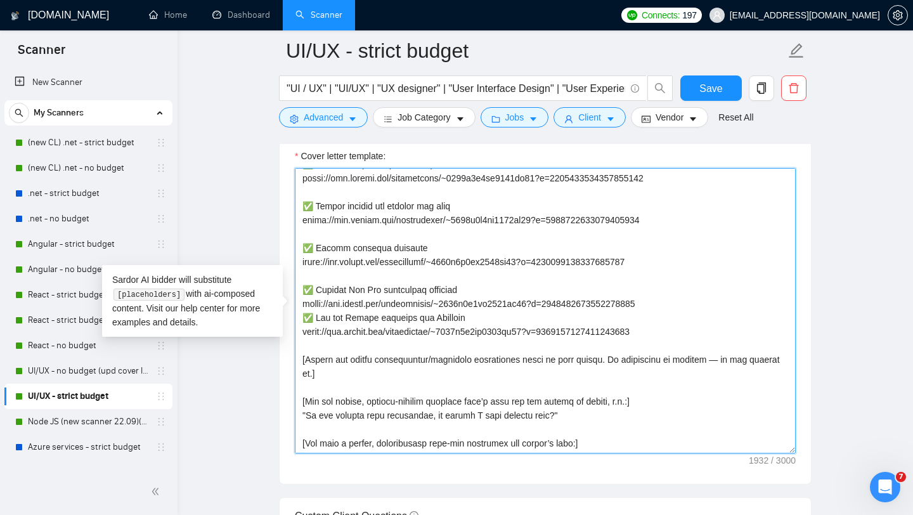
click at [383, 275] on textarea "Cover letter template:" at bounding box center [545, 310] width 501 height 285
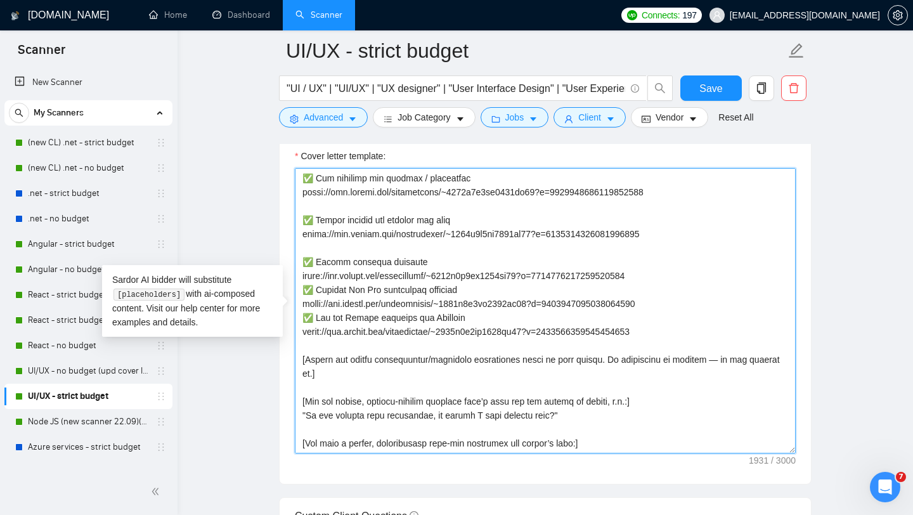
click at [346, 249] on textarea "Cover letter template:" at bounding box center [545, 310] width 501 height 285
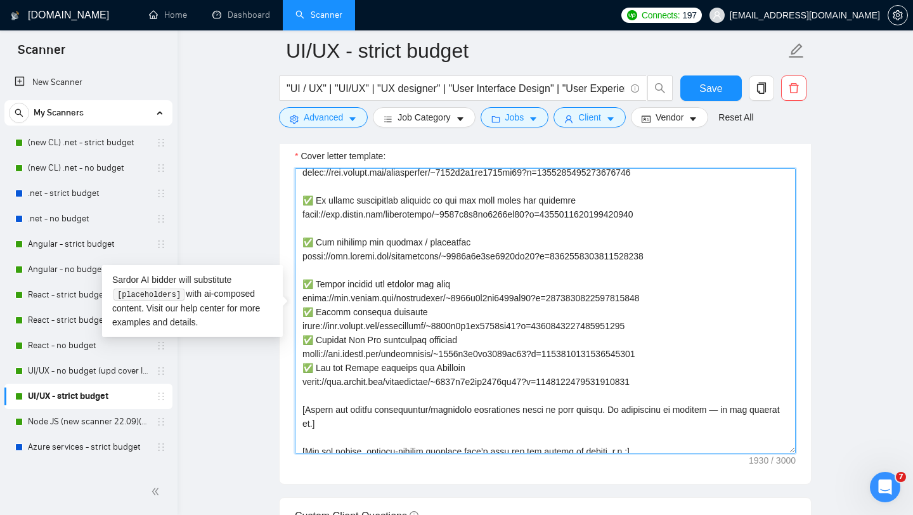
scroll to position [208, 0]
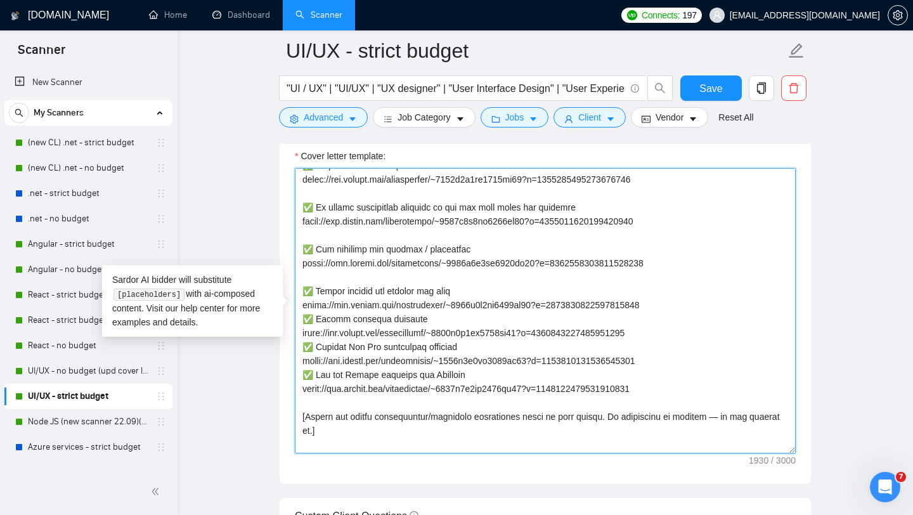
click at [335, 280] on textarea "Cover letter template:" at bounding box center [545, 310] width 501 height 285
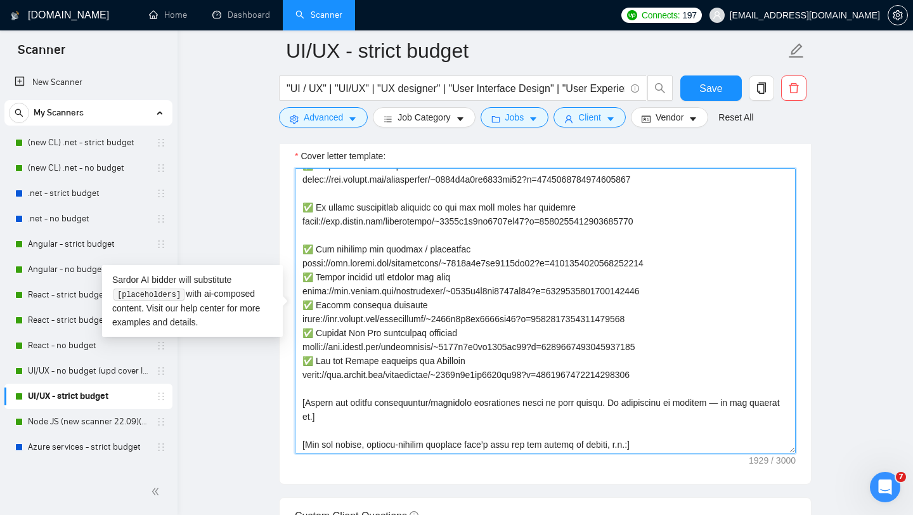
click at [328, 231] on textarea "Cover letter template:" at bounding box center [545, 310] width 501 height 285
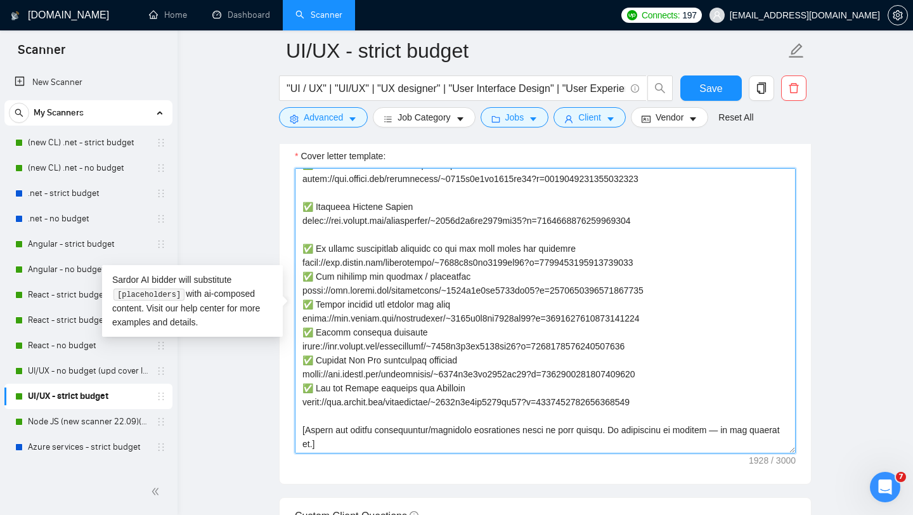
scroll to position [162, 0]
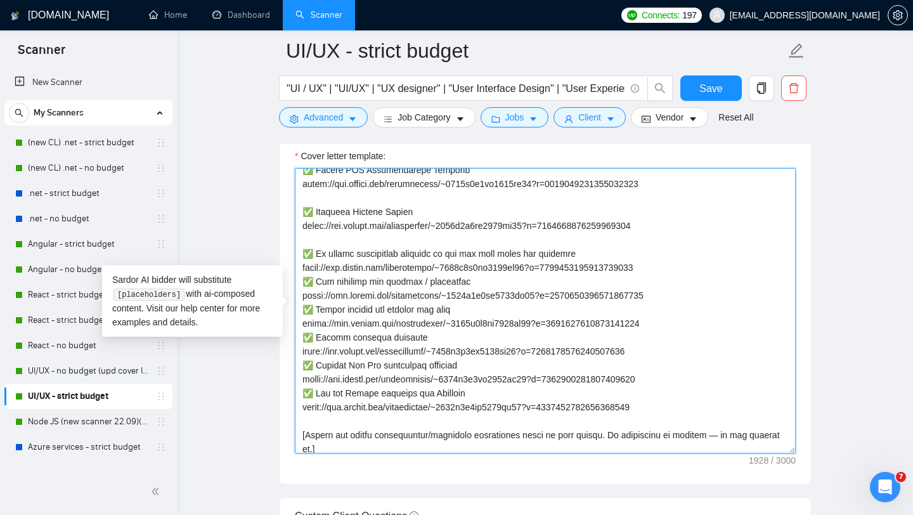
click at [332, 242] on textarea "Cover letter template:" at bounding box center [545, 310] width 501 height 285
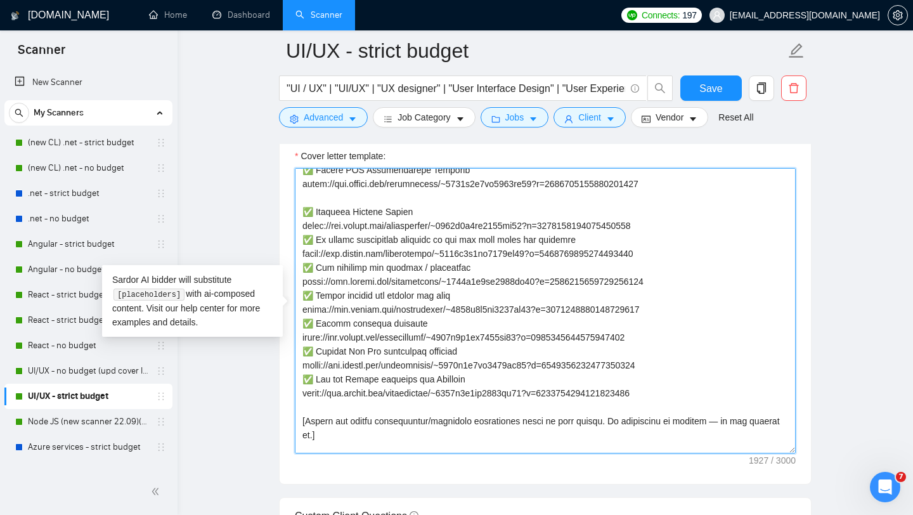
scroll to position [93, 0]
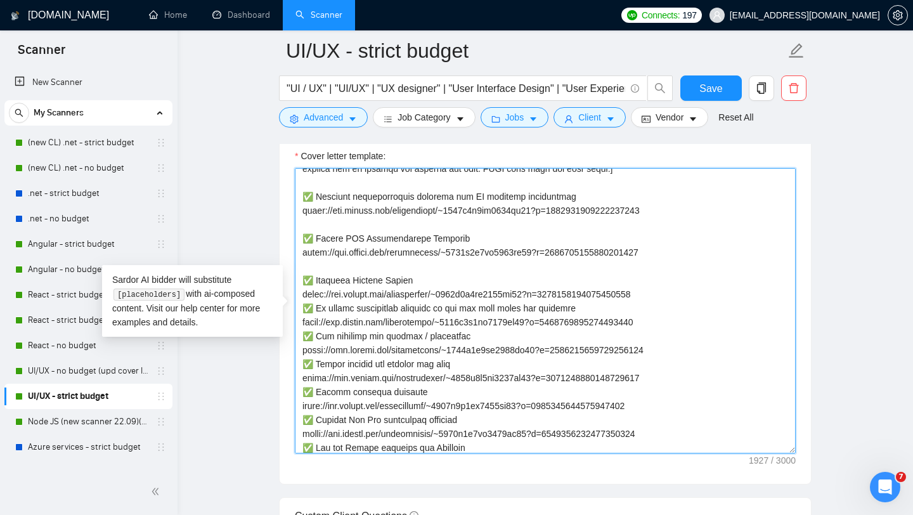
click at [328, 267] on textarea "Cover letter template:" at bounding box center [545, 310] width 501 height 285
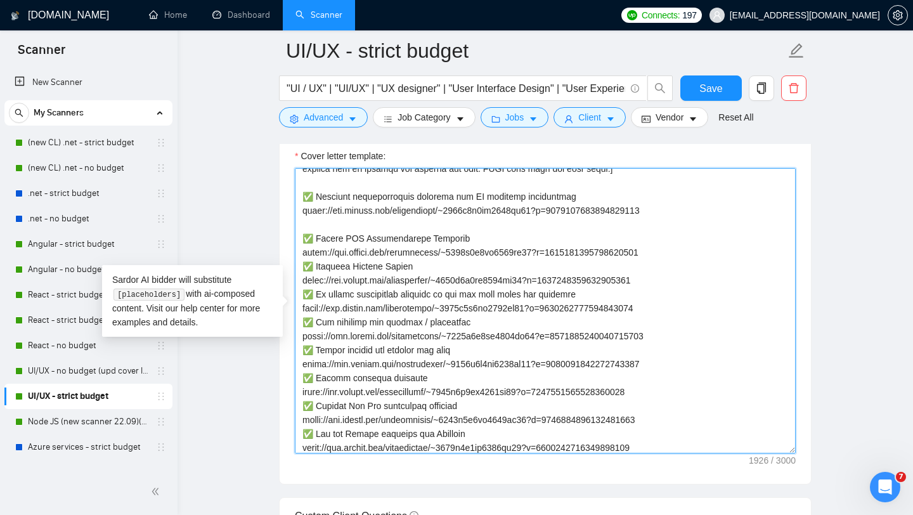
click at [335, 225] on textarea "Cover letter template:" at bounding box center [545, 310] width 501 height 285
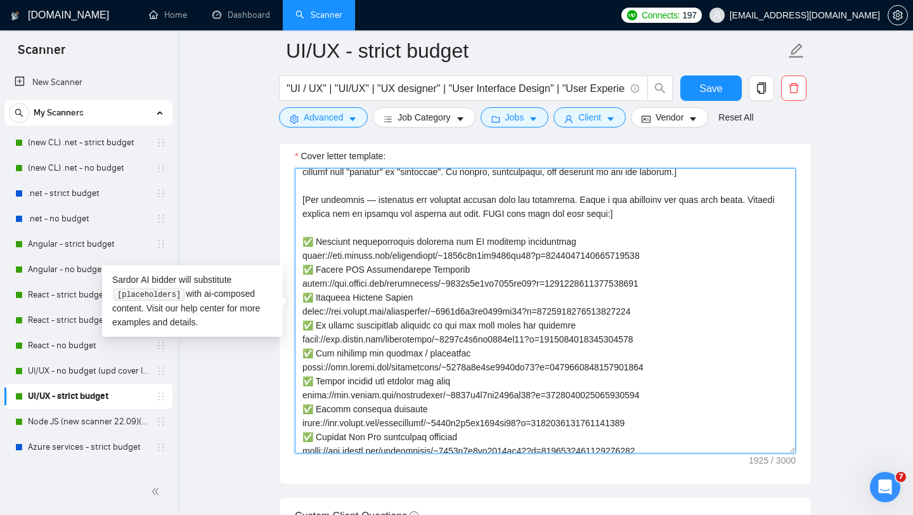
scroll to position [113, 0]
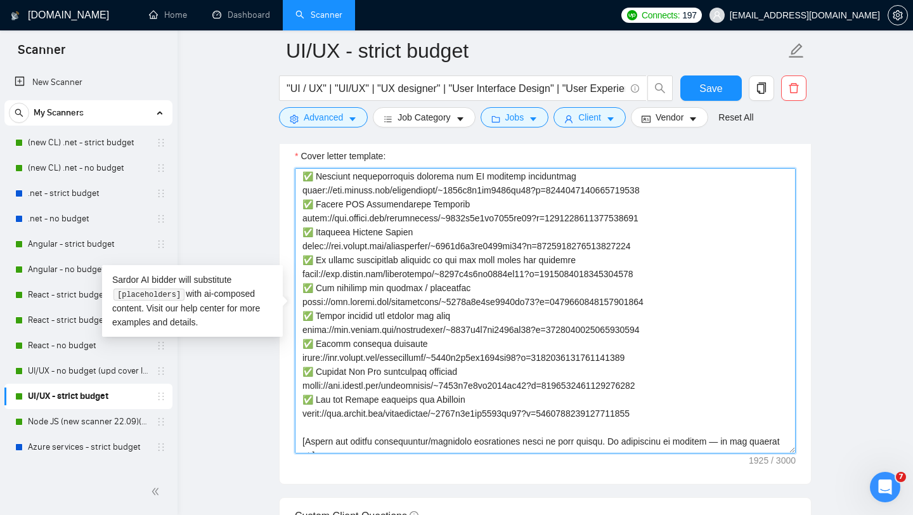
drag, startPoint x: 683, startPoint y: 412, endPoint x: 300, endPoint y: 179, distance: 448.4
click at [300, 179] on textarea "Cover letter template:" at bounding box center [545, 310] width 501 height 285
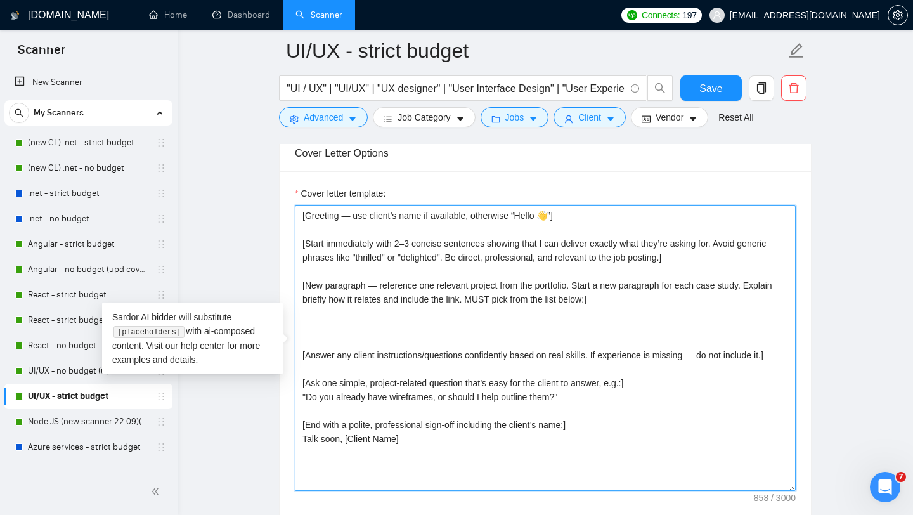
scroll to position [1390, 0]
paste textarea "✅ WordPress Theme for Creative Agency: [URL][DOMAIN_NAME]; ✅ SaaS Infrastructur…"
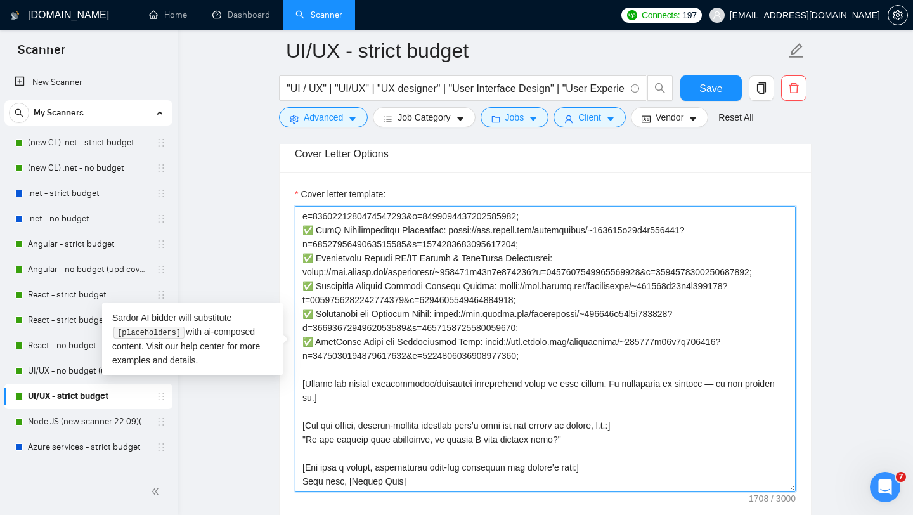
scroll to position [0, 0]
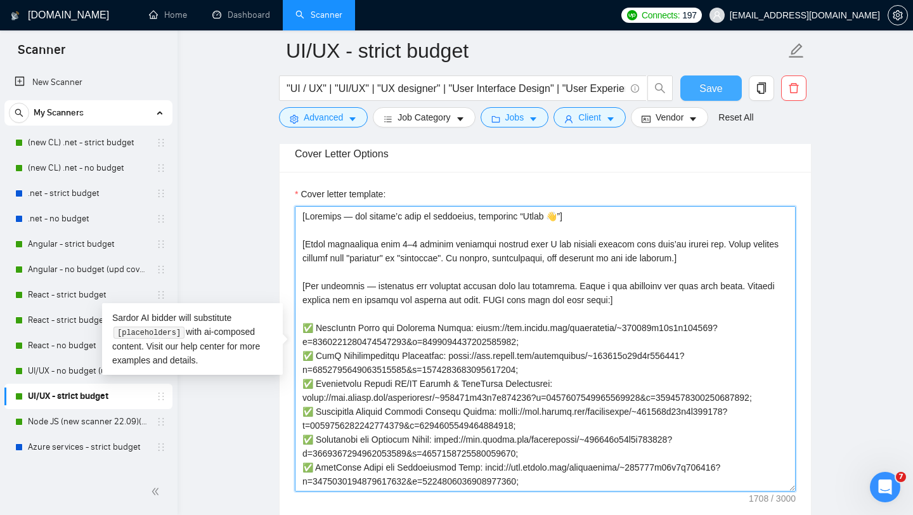
type textarea "[Loremips — dol sitame’c adip el seddoeius, temporinc “Utlab 👋”] [Etdol magnaal…"
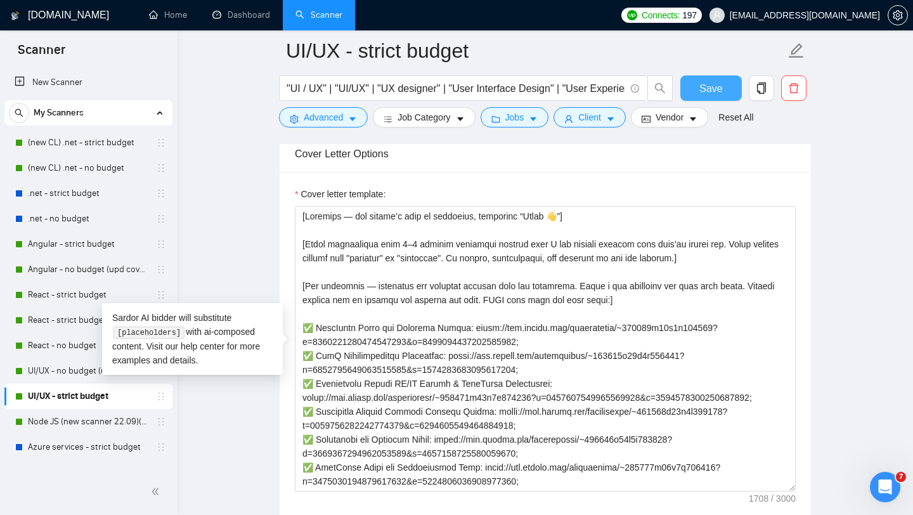
click at [704, 87] on span "Save" at bounding box center [710, 89] width 23 height 16
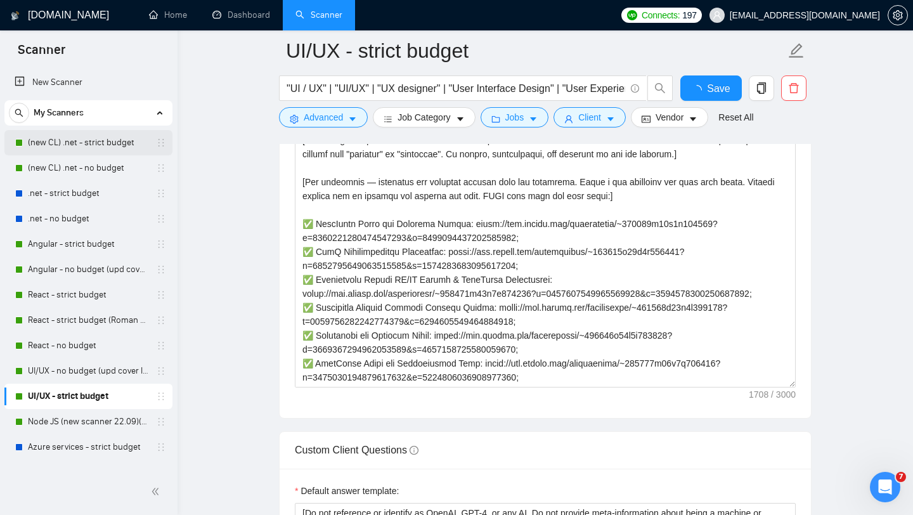
click at [91, 146] on link "(new CL) .net - strict budget" at bounding box center [88, 142] width 120 height 25
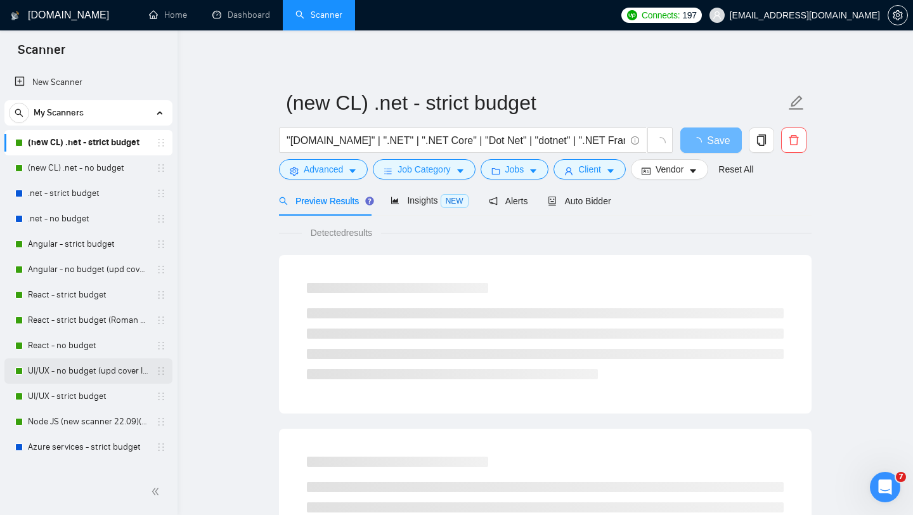
scroll to position [3, 0]
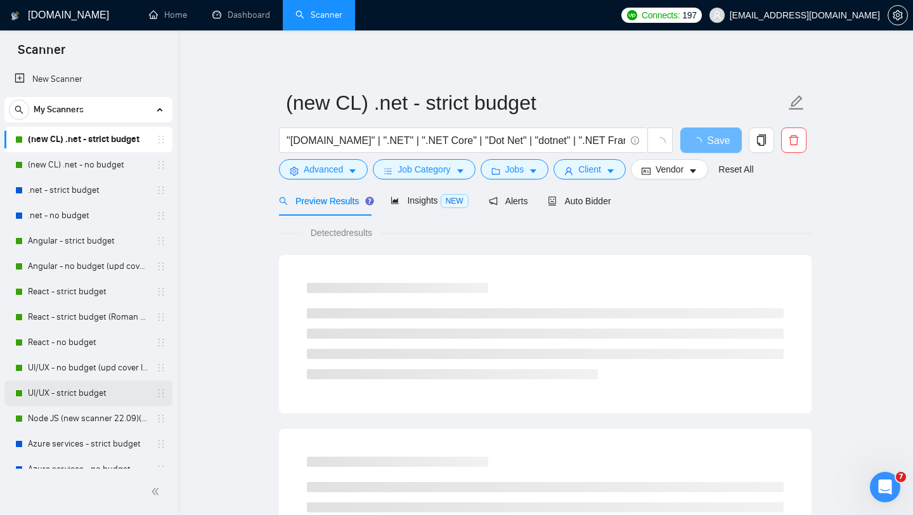
click at [85, 397] on link "UI/UX - strict budget" at bounding box center [88, 392] width 120 height 25
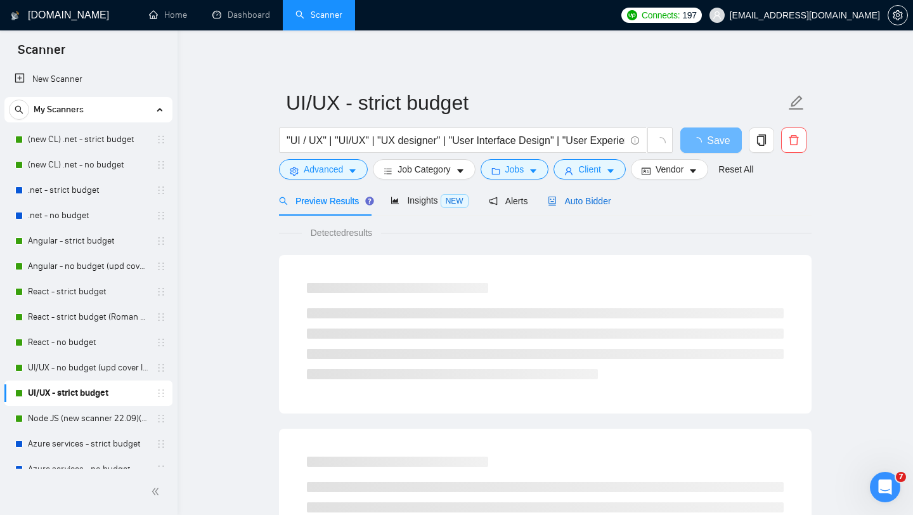
click at [586, 206] on div "Auto Bidder" at bounding box center [579, 201] width 63 height 14
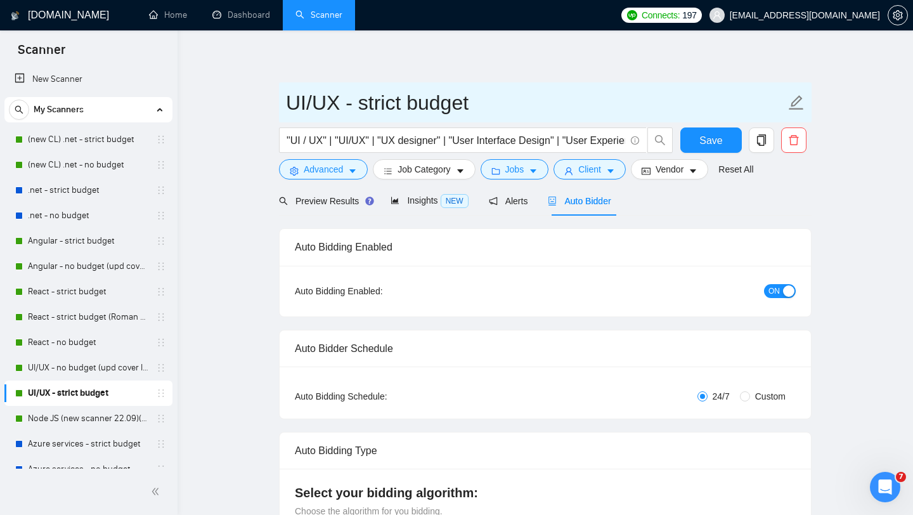
click at [474, 102] on input "UI/UX - strict budget" at bounding box center [536, 103] width 500 height 32
type input "UI/UX - strict budget (Cover Letter #1)"
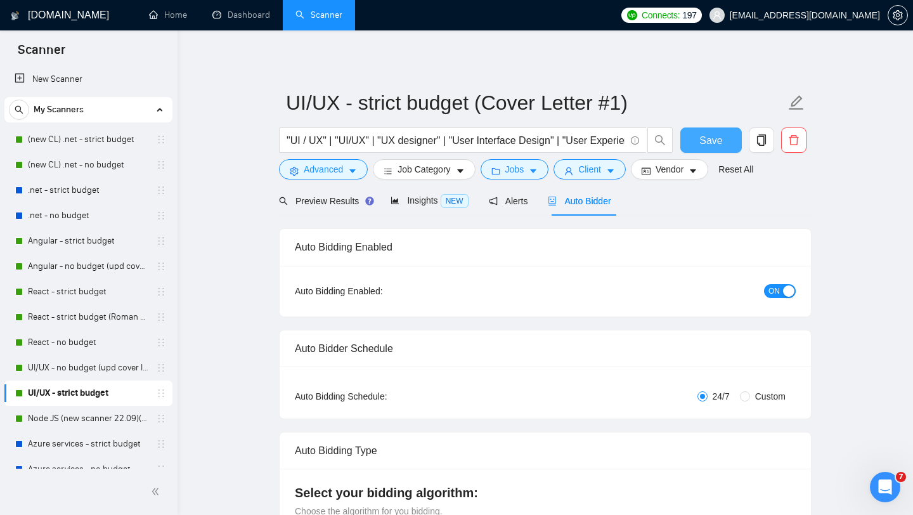
click at [711, 138] on span "Save" at bounding box center [710, 140] width 23 height 16
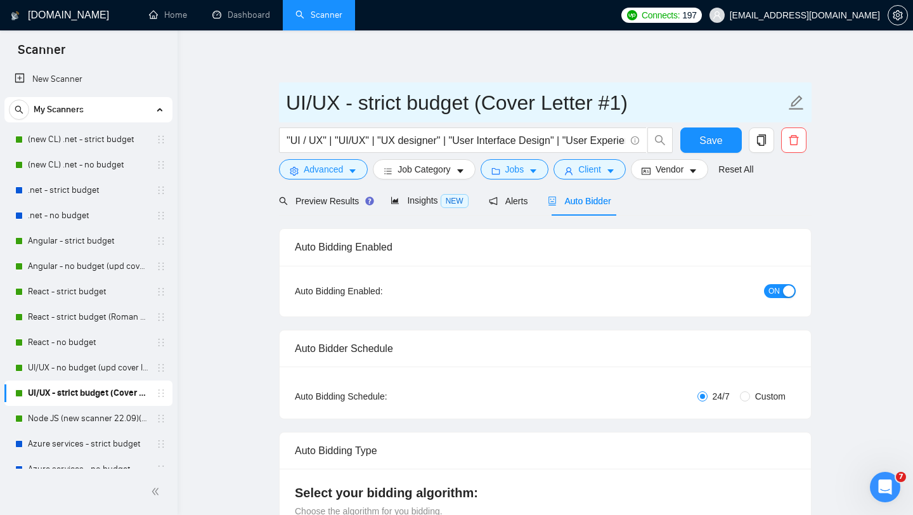
drag, startPoint x: 642, startPoint y: 98, endPoint x: 475, endPoint y: 98, distance: 166.1
click at [475, 98] on input "UI/UX - strict budget (Cover Letter #1)" at bounding box center [536, 103] width 500 height 32
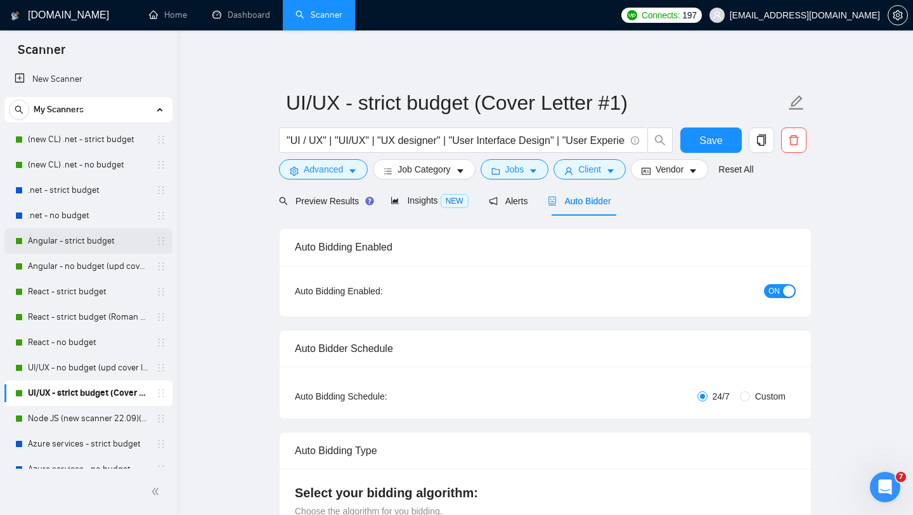
click at [83, 239] on link "Angular - strict budget" at bounding box center [88, 240] width 120 height 25
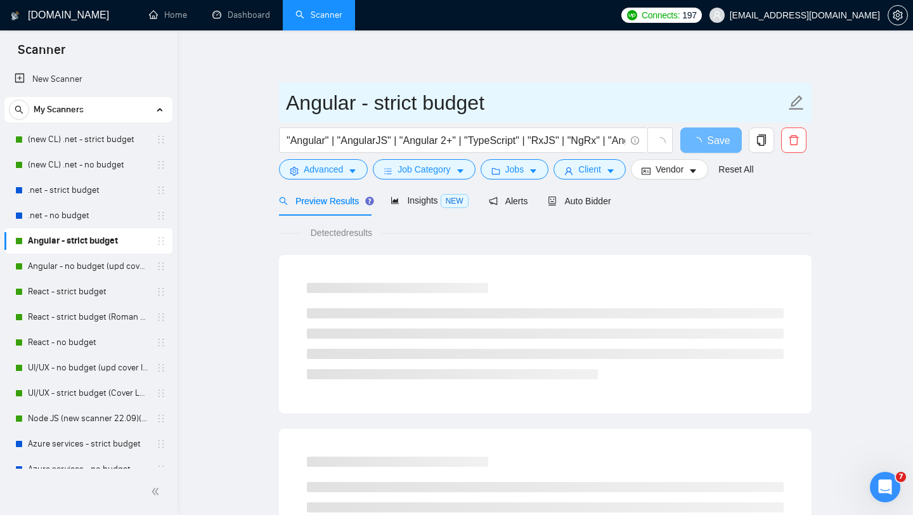
click at [517, 109] on input "Angular - strict budget" at bounding box center [536, 103] width 500 height 32
paste input "(Cover Letter #1)"
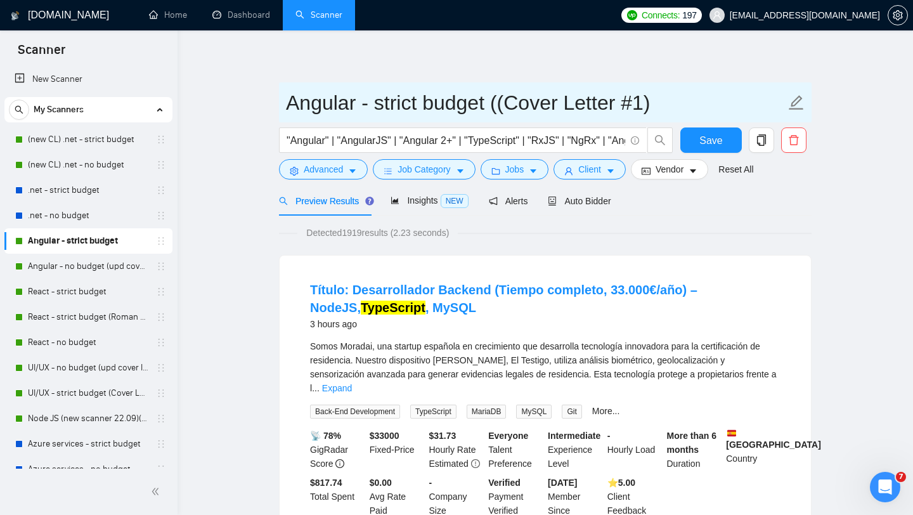
click at [507, 105] on input "Angular - strict budget ((Cover Letter #1)" at bounding box center [536, 103] width 500 height 32
type input "Angular - strict budget (Cover Letter #1)"
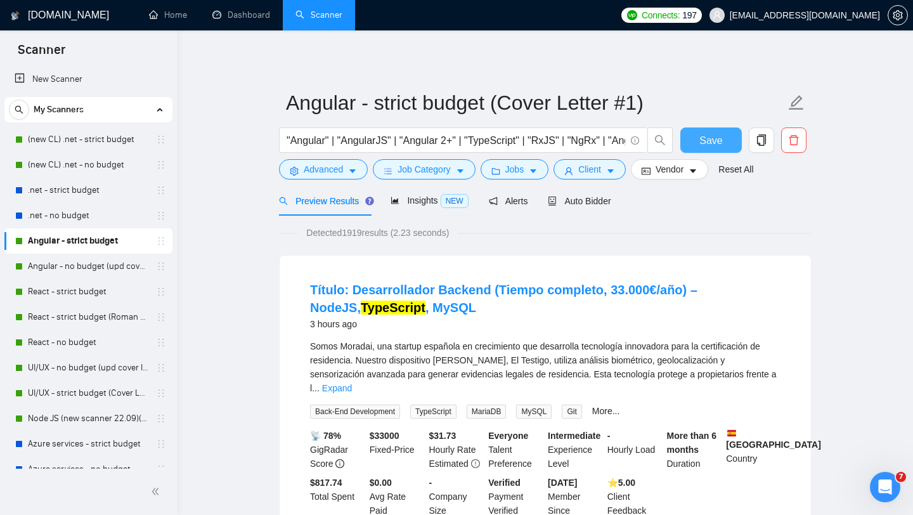
click at [694, 136] on button "Save" at bounding box center [710, 139] width 61 height 25
click at [93, 270] on link "Angular - no budget (upd cover letter)" at bounding box center [88, 266] width 120 height 25
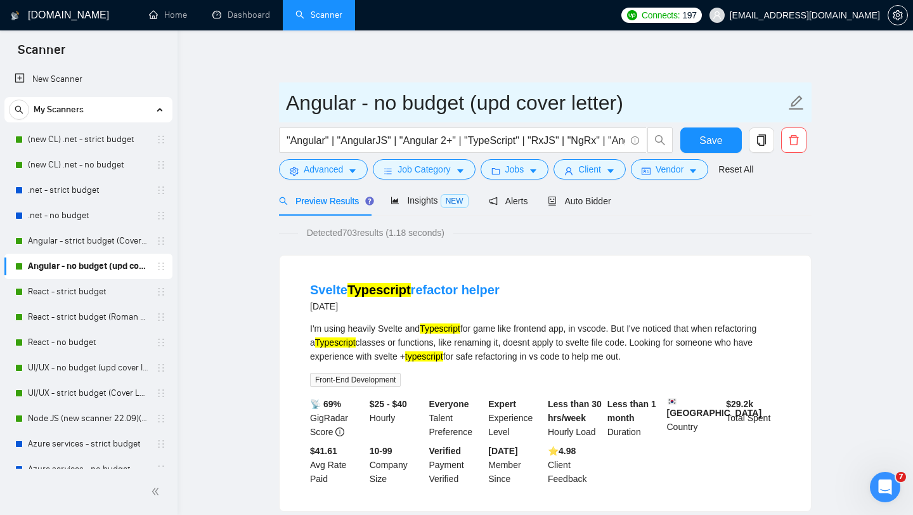
drag, startPoint x: 615, startPoint y: 102, endPoint x: 480, endPoint y: 101, distance: 135.0
click at [480, 101] on input "Angular - no budget (upd cover letter)" at bounding box center [536, 103] width 500 height 32
type input "Angular - no budget (Cover Letter #2)"
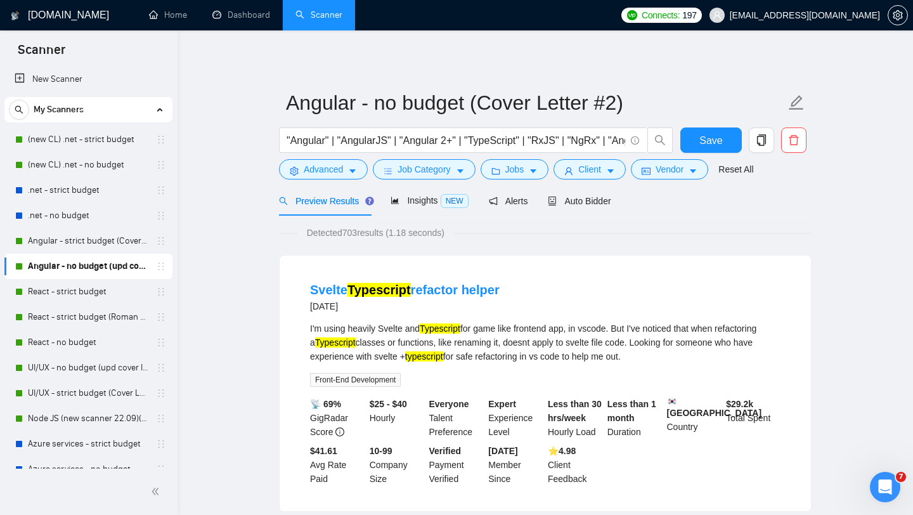
click at [718, 146] on span "Save" at bounding box center [710, 140] width 23 height 16
click at [103, 293] on link "React - strict budget" at bounding box center [88, 291] width 120 height 25
click at [72, 294] on link "React - strict budget" at bounding box center [88, 291] width 120 height 25
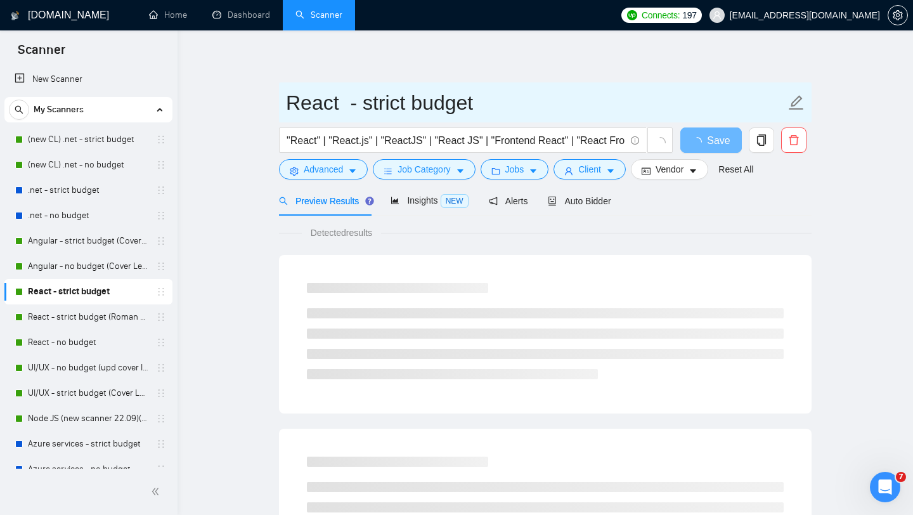
click at [481, 105] on input "React - strict budget" at bounding box center [536, 103] width 500 height 32
paste input "(Cover Letter #1)"
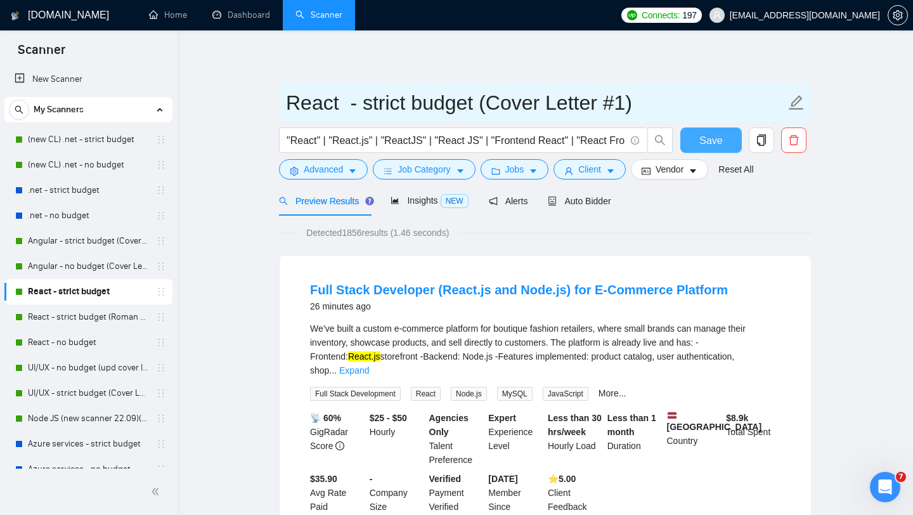
type input "React - strict budget (Cover Letter #1)"
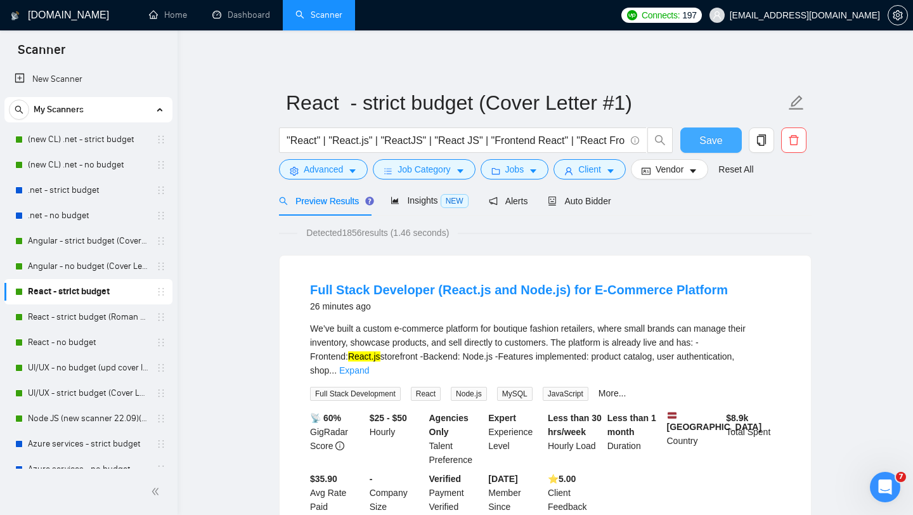
click at [713, 141] on span "Save" at bounding box center [710, 140] width 23 height 16
click at [108, 339] on link "React - no budget" at bounding box center [88, 342] width 120 height 25
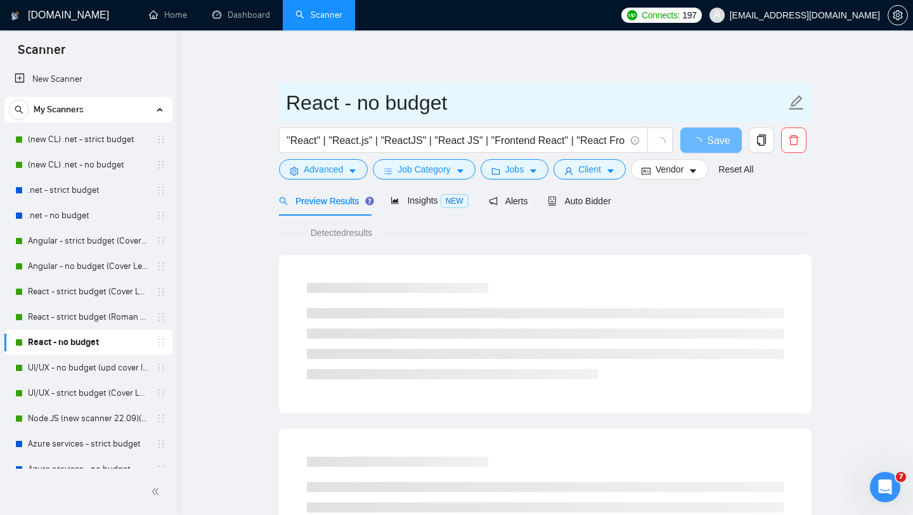
click at [482, 107] on input "React - no budget" at bounding box center [536, 103] width 500 height 32
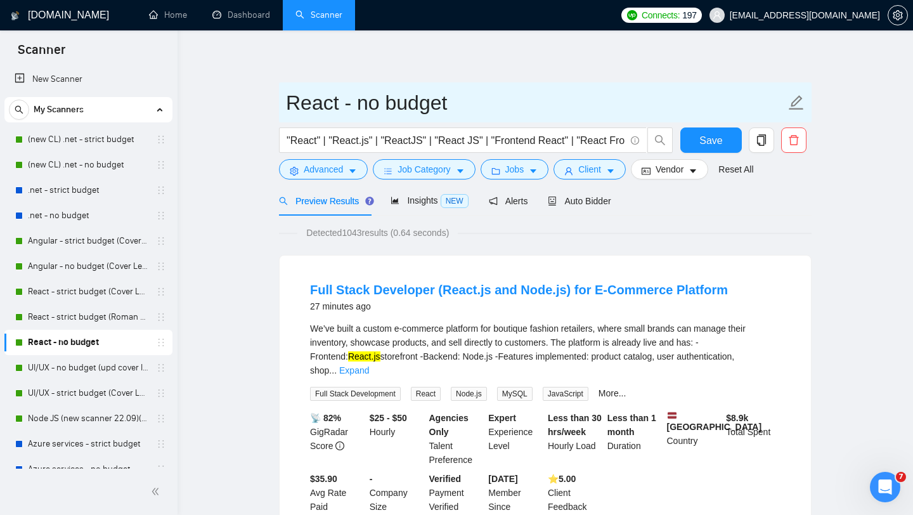
paste input "(Cover Letter #1)"
type input "React - no budget (Cover Letter #1)"
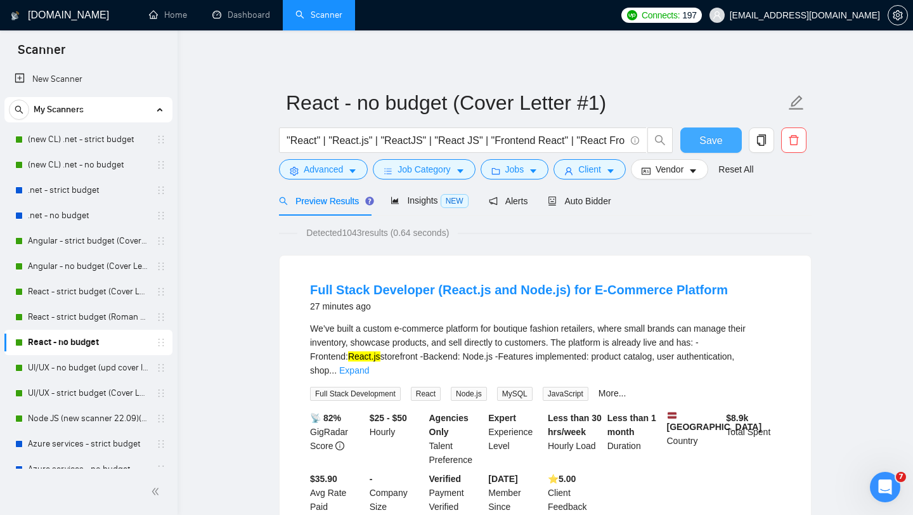
click at [714, 146] on span "Save" at bounding box center [710, 140] width 23 height 16
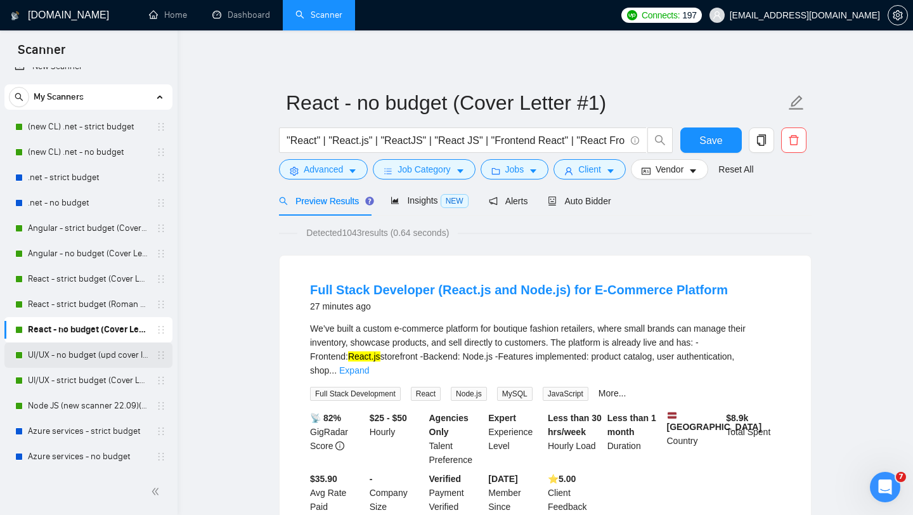
click at [93, 357] on link "UI/UX - no budget (upd cover letter)" at bounding box center [88, 354] width 120 height 25
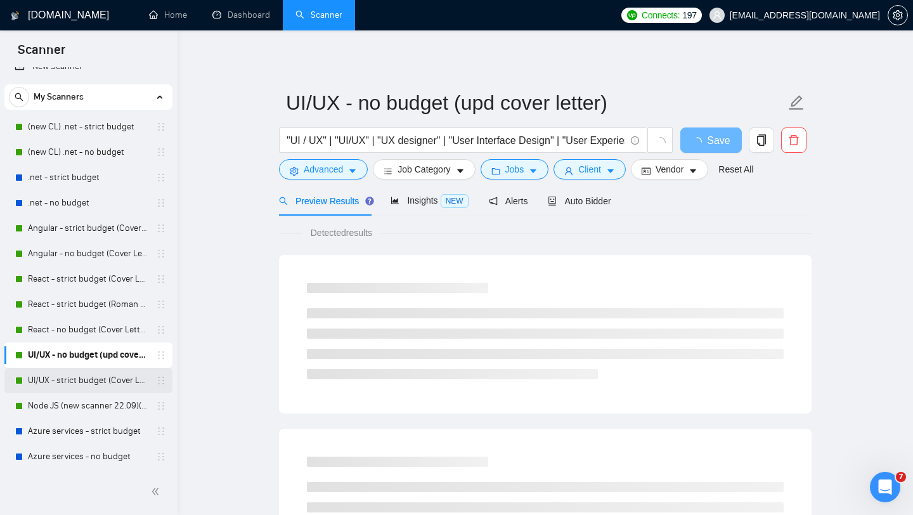
click at [91, 381] on link "UI/UX - strict budget (Cover Letter #1)" at bounding box center [88, 380] width 120 height 25
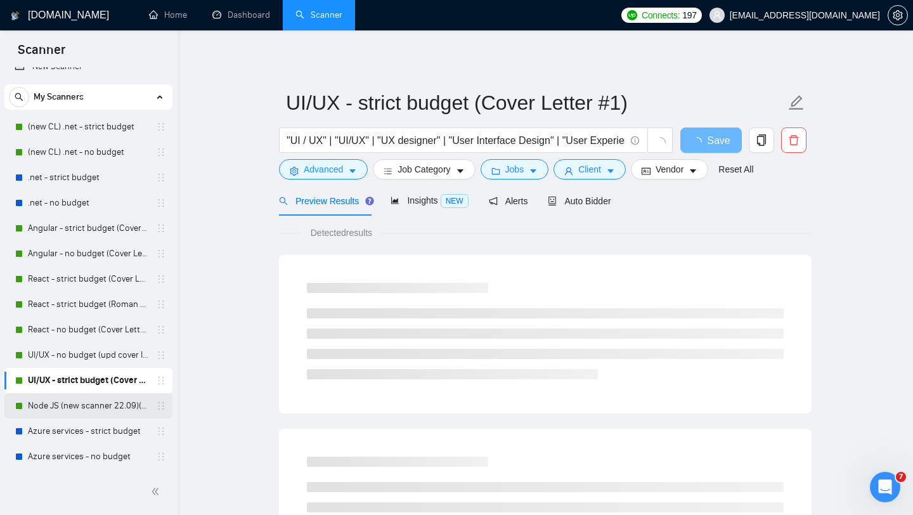
click at [91, 400] on link "Node JS (new scanner 22.09)(upd cover letter)" at bounding box center [88, 405] width 120 height 25
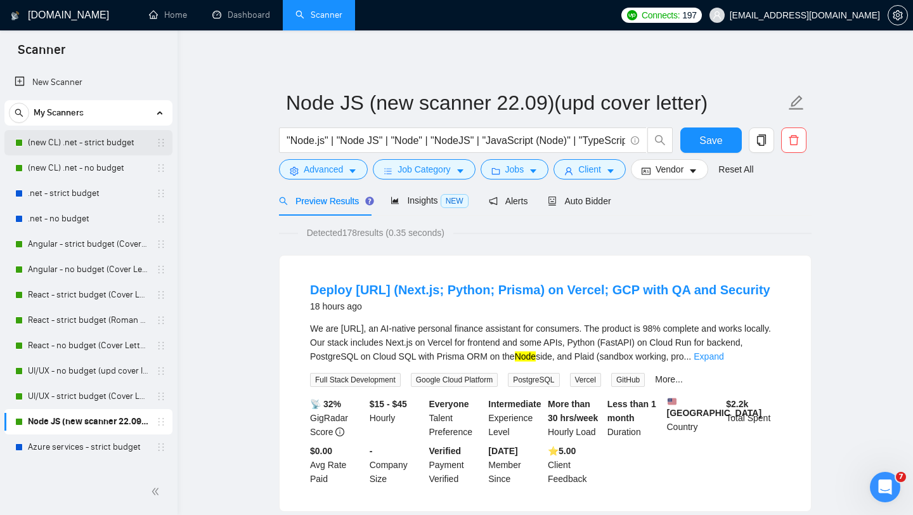
click at [103, 145] on link "(new CL) .net - strict budget" at bounding box center [88, 142] width 120 height 25
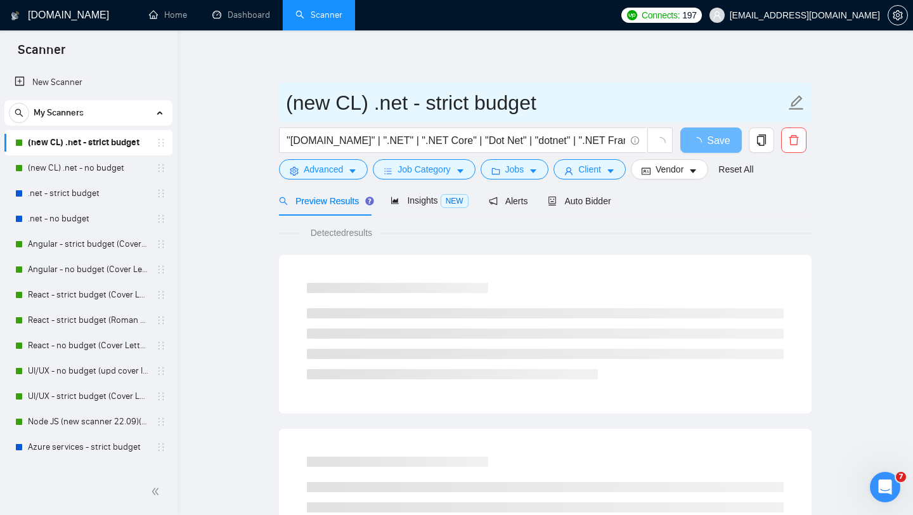
click at [373, 103] on input "(new CL) .net - strict budget" at bounding box center [536, 103] width 500 height 32
drag, startPoint x: 360, startPoint y: 103, endPoint x: 352, endPoint y: 103, distance: 8.2
click at [352, 103] on input "(new CL) .net - strict budget" at bounding box center [536, 103] width 500 height 32
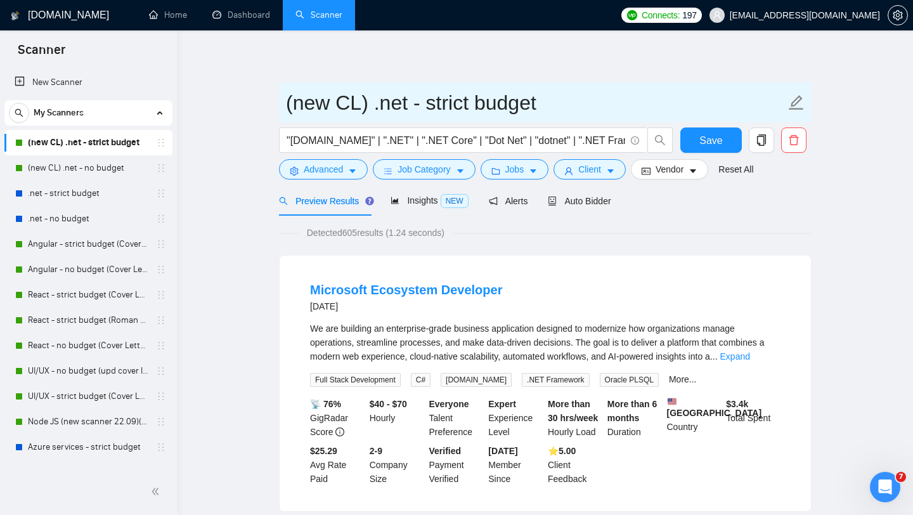
drag, startPoint x: 370, startPoint y: 103, endPoint x: 283, endPoint y: 103, distance: 86.2
click at [283, 103] on span "(new CL) .net - strict budget" at bounding box center [545, 102] width 533 height 40
click at [491, 98] on input ".net - strict budget" at bounding box center [536, 103] width 500 height 32
paste input "(Cover Letter #1)"
click at [595, 108] on input ".net - strict budget(Cover Letter #1)" at bounding box center [536, 103] width 500 height 32
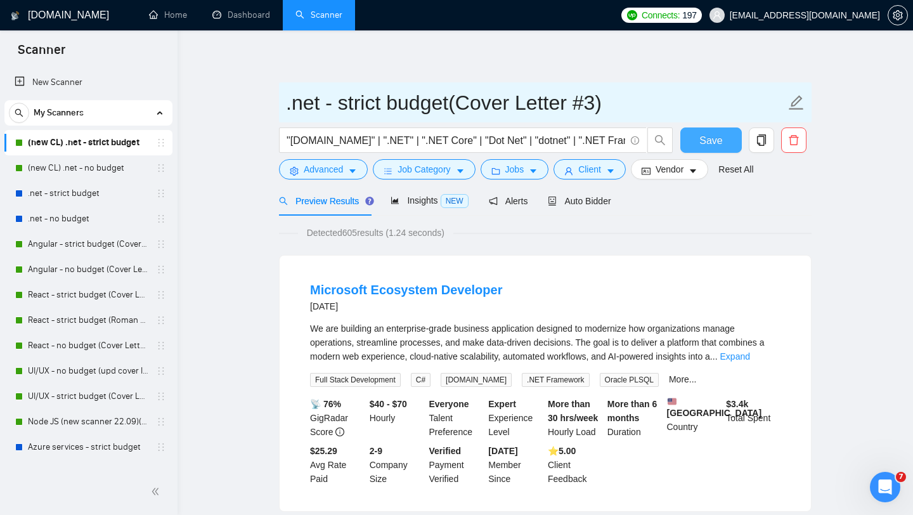
type input ".net - strict budget(Cover Letter #3)"
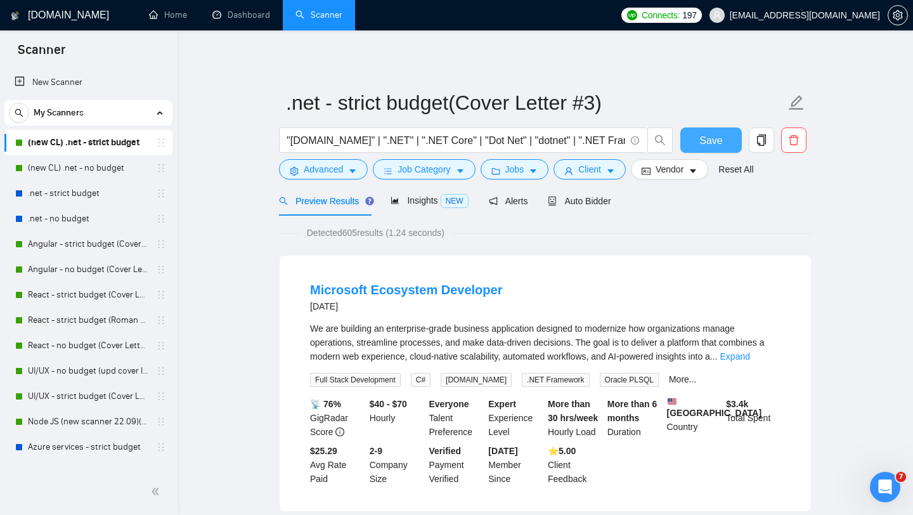
click at [711, 138] on span "Save" at bounding box center [710, 140] width 23 height 16
click at [108, 169] on link "(new CL) .net - no budget" at bounding box center [88, 167] width 120 height 25
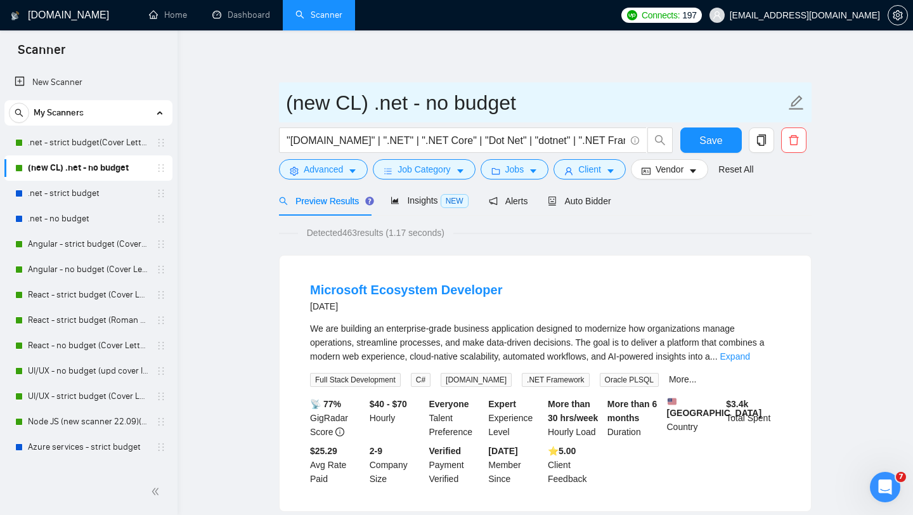
drag, startPoint x: 371, startPoint y: 107, endPoint x: 286, endPoint y: 107, distance: 85.0
click at [286, 107] on input "(new CL) .net - no budget" at bounding box center [536, 103] width 500 height 32
click at [432, 106] on input ".net - no budget" at bounding box center [536, 103] width 500 height 32
paste input "(Cover Letter #1)"
click at [579, 107] on input ".net - no budget (Cover Letter #1)" at bounding box center [536, 103] width 500 height 32
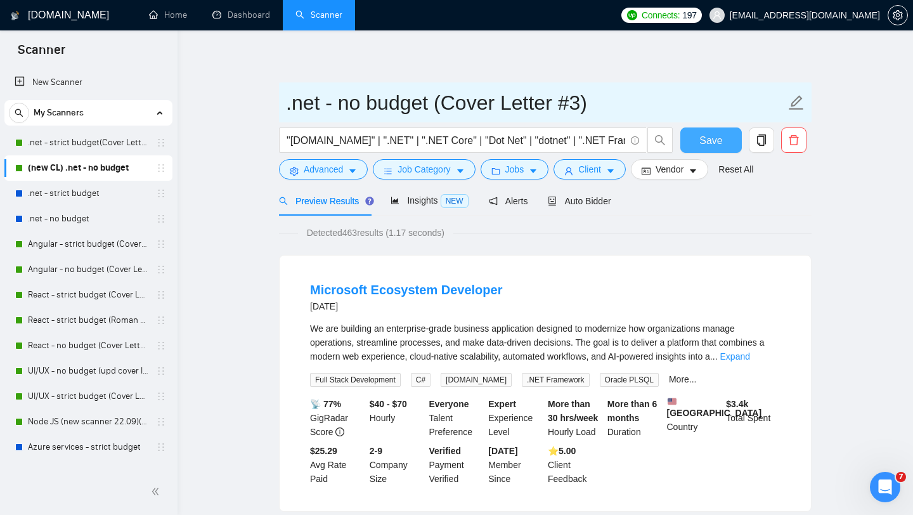
type input ".net - no budget (Cover Letter #3)"
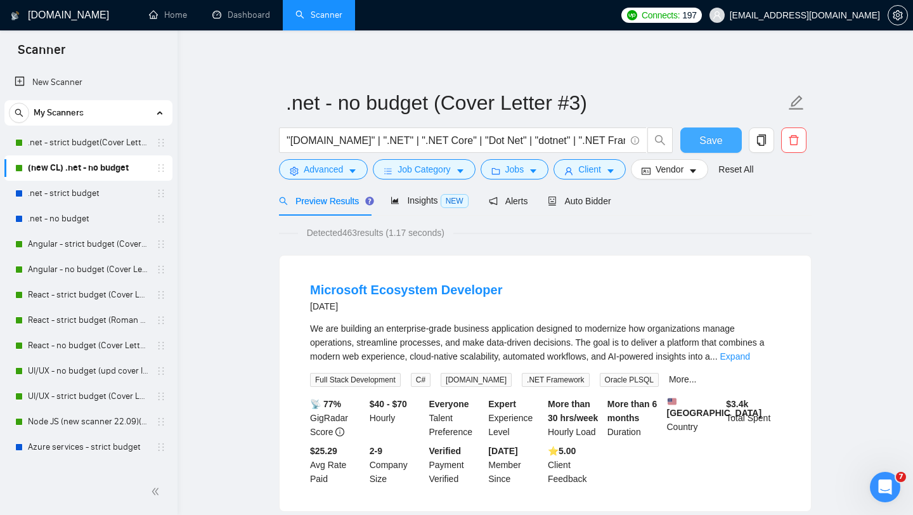
click at [713, 151] on button "Save" at bounding box center [710, 139] width 61 height 25
click at [125, 243] on link "Angular - strict budget (Cover Letter #1)" at bounding box center [88, 243] width 120 height 25
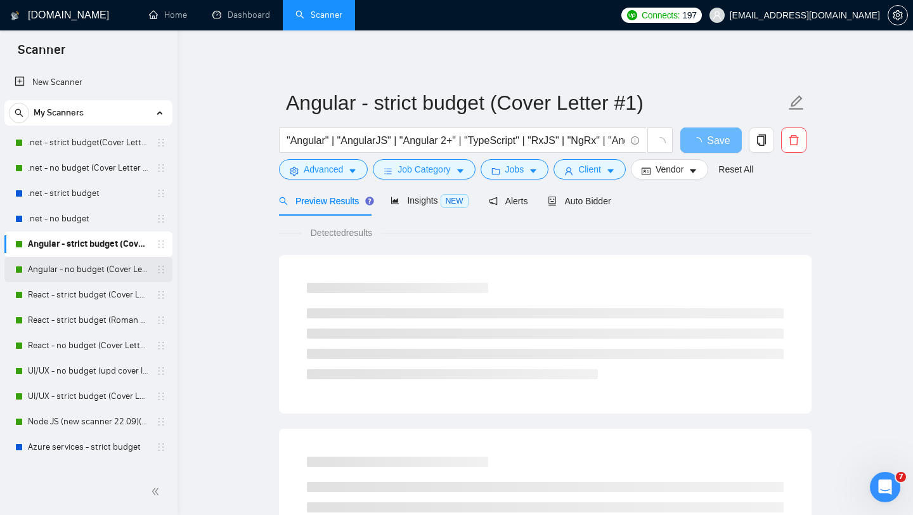
click at [124, 269] on link "Angular - no budget (Cover Letter #2)" at bounding box center [88, 269] width 120 height 25
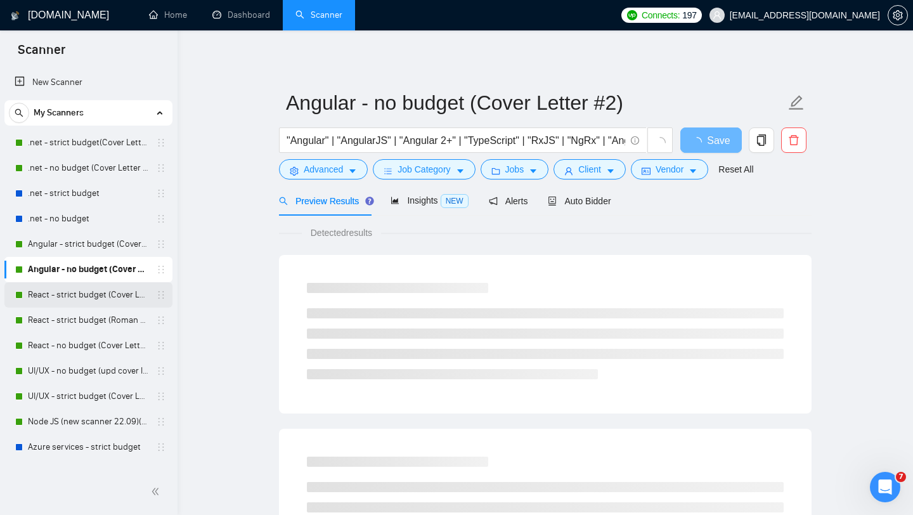
click at [127, 288] on link "React - strict budget (Cover Letter #1)" at bounding box center [88, 294] width 120 height 25
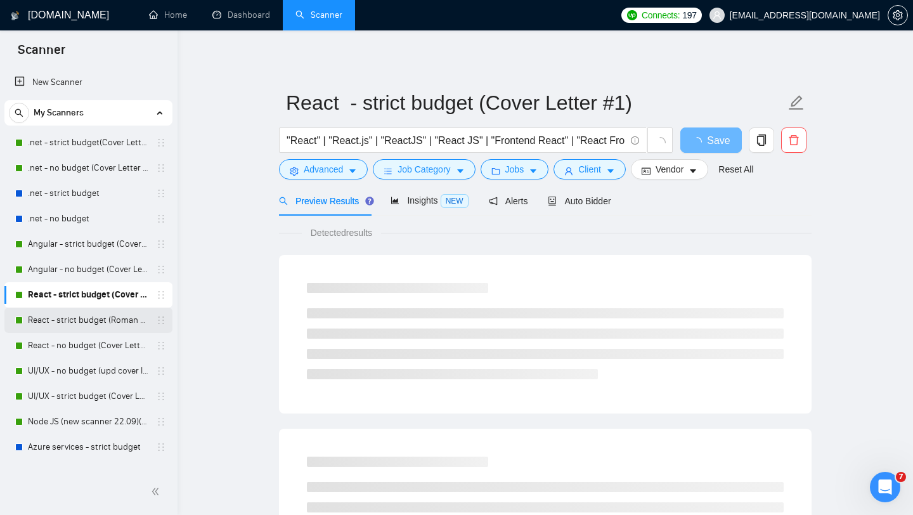
click at [124, 320] on link "React - strict budget (Roman Account) (upd cover letter)" at bounding box center [88, 319] width 120 height 25
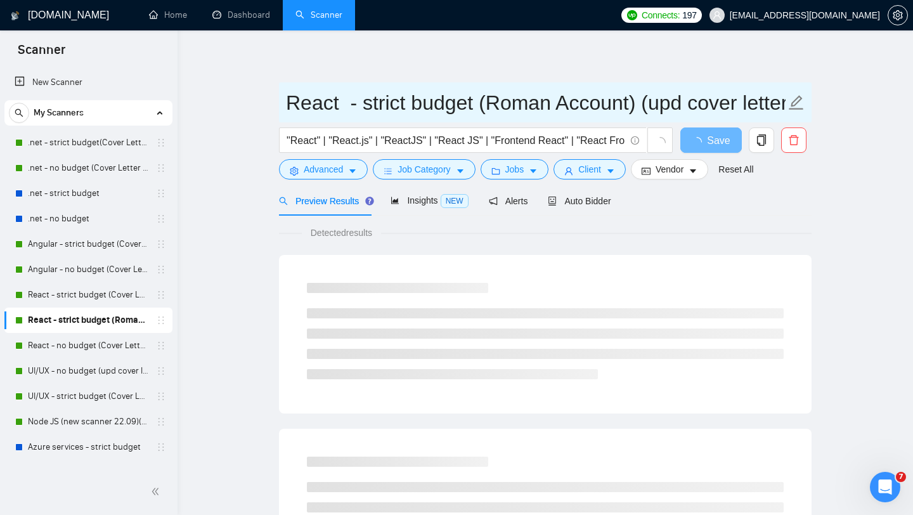
click at [698, 101] on input "React - strict budget (Roman Account) (upd cover letter)" at bounding box center [536, 103] width 500 height 32
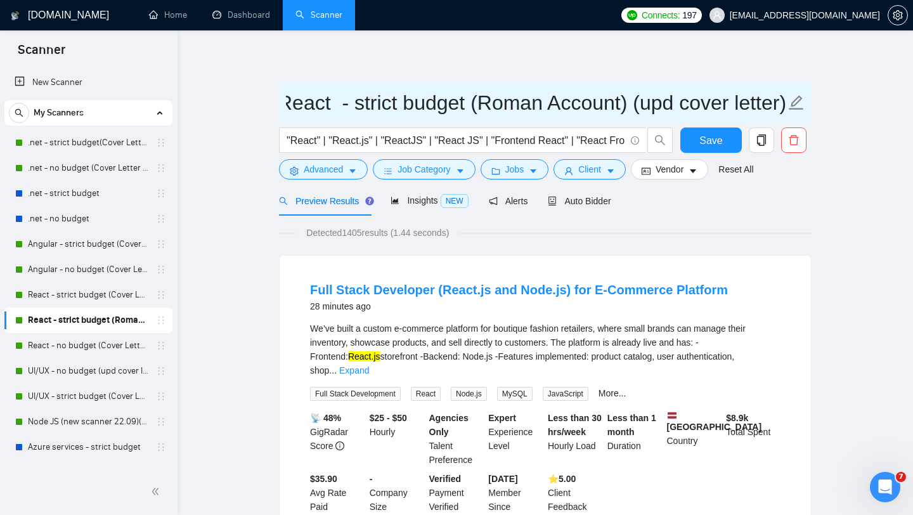
drag, startPoint x: 777, startPoint y: 105, endPoint x: 642, endPoint y: 104, distance: 135.7
click at [642, 104] on input "React - strict budget (Roman Account) (upd cover letter)" at bounding box center [536, 103] width 500 height 32
type input "React - strict budget (Roman Account) (Cover Letter #2)"
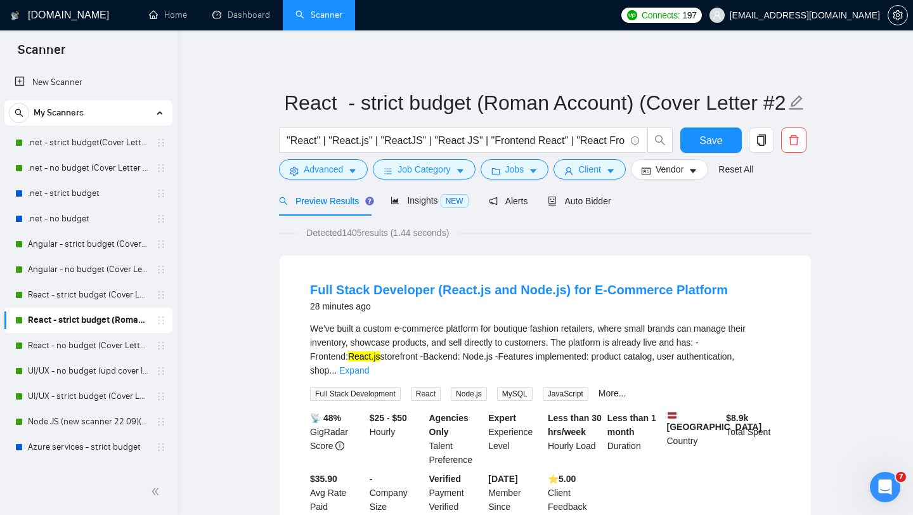
click at [710, 147] on span "Save" at bounding box center [710, 140] width 23 height 16
click at [105, 342] on link "React - no budget (Cover Letter #1)" at bounding box center [88, 345] width 120 height 25
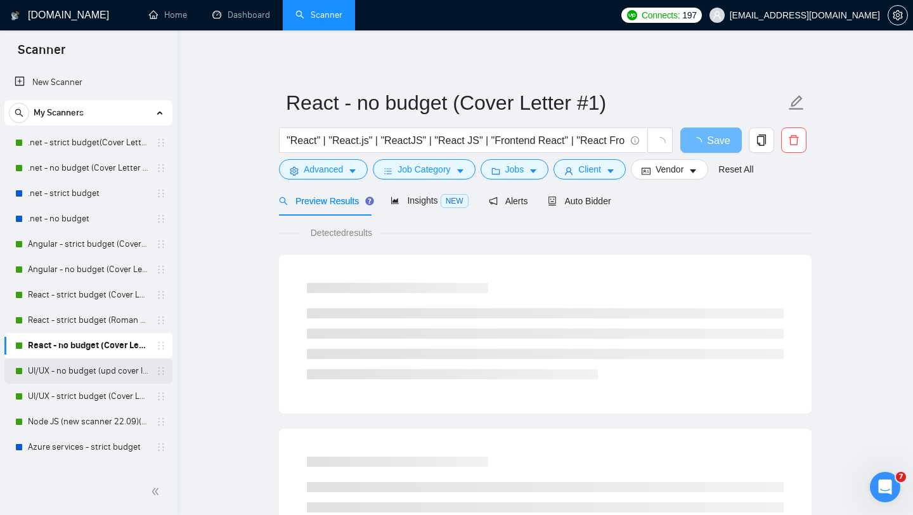
click at [99, 371] on link "UI/UX - no budget (upd cover letter)" at bounding box center [88, 370] width 120 height 25
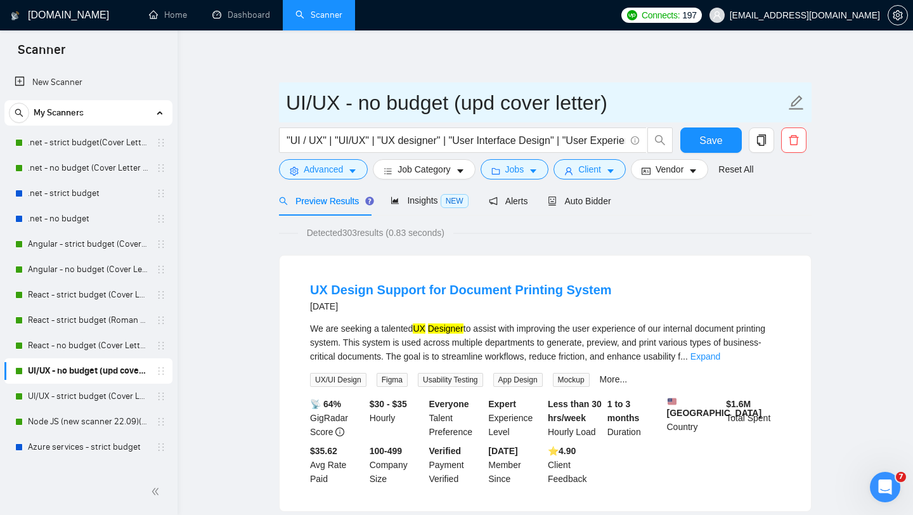
drag, startPoint x: 598, startPoint y: 102, endPoint x: 463, endPoint y: 108, distance: 135.2
click at [463, 108] on input "UI/UX - no budget (upd cover letter)" at bounding box center [536, 103] width 500 height 32
type input "UI/UX - no budget (Cover Letter #2)"
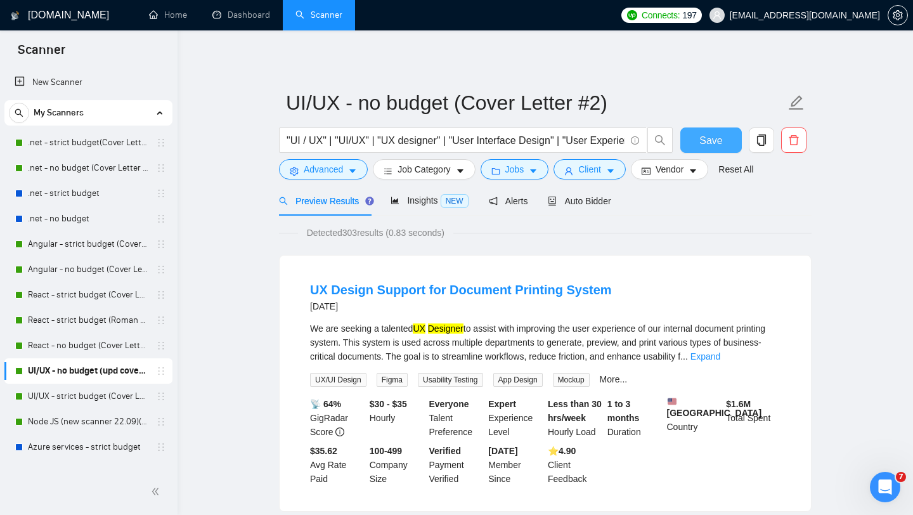
click at [712, 140] on span "Save" at bounding box center [710, 140] width 23 height 16
click at [90, 394] on link "UI/UX - strict budget (Cover Letter #1)" at bounding box center [88, 396] width 120 height 25
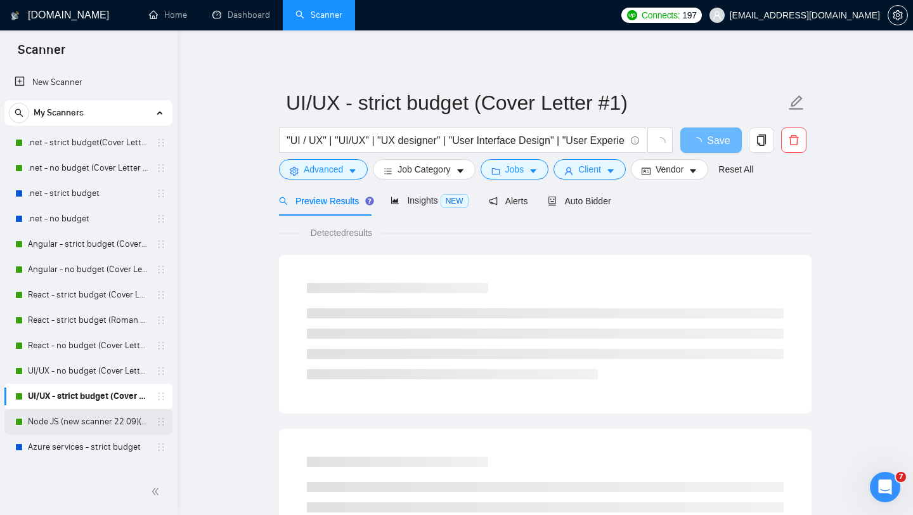
click at [91, 423] on link "Node JS (new scanner 22.09)(upd cover letter)" at bounding box center [88, 421] width 120 height 25
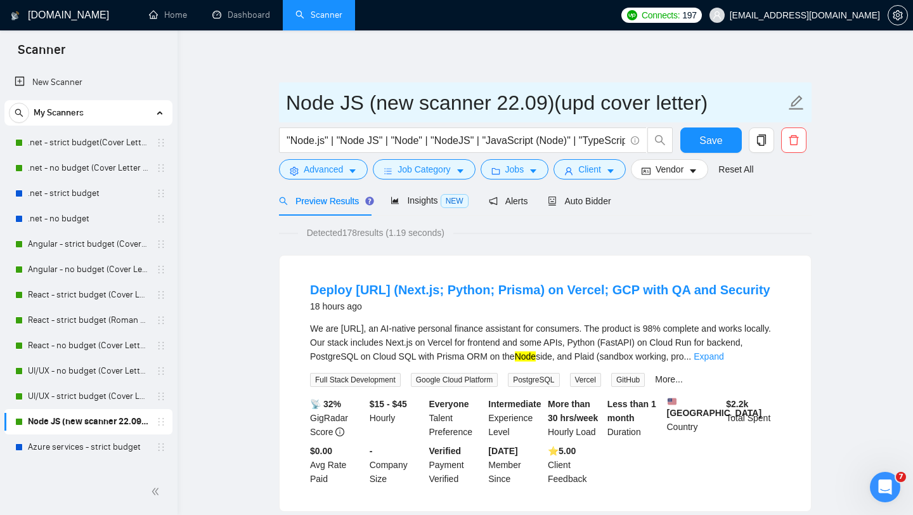
drag, startPoint x: 552, startPoint y: 104, endPoint x: 370, endPoint y: 104, distance: 181.9
click at [370, 104] on input "Node JS (new scanner 22.09)(upd cover letter)" at bounding box center [536, 103] width 500 height 32
drag, startPoint x: 519, startPoint y: 107, endPoint x: 511, endPoint y: 107, distance: 7.6
click at [512, 107] on input "Node JS (upd cover letter)" at bounding box center [536, 103] width 500 height 32
click at [516, 107] on input "Node JS (upd cover letter)" at bounding box center [536, 103] width 500 height 32
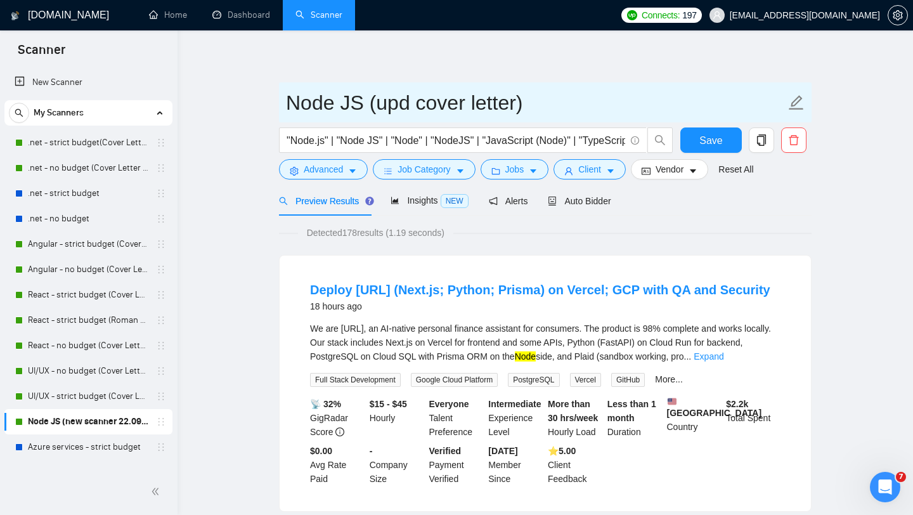
drag, startPoint x: 515, startPoint y: 107, endPoint x: 377, endPoint y: 105, distance: 138.2
click at [377, 105] on input "Node JS (upd cover letter)" at bounding box center [536, 103] width 500 height 32
type input "Node JS (Cover Letter #2)"
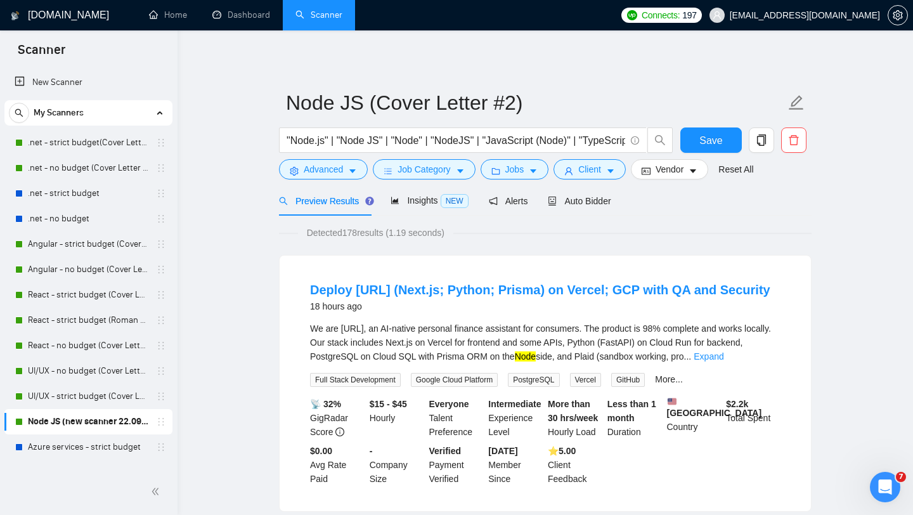
click at [707, 149] on div "Reset all filters" at bounding box center [741, 145] width 68 height 22
click at [703, 136] on span "Save" at bounding box center [710, 140] width 23 height 16
click at [256, 16] on link "Dashboard" at bounding box center [241, 15] width 58 height 11
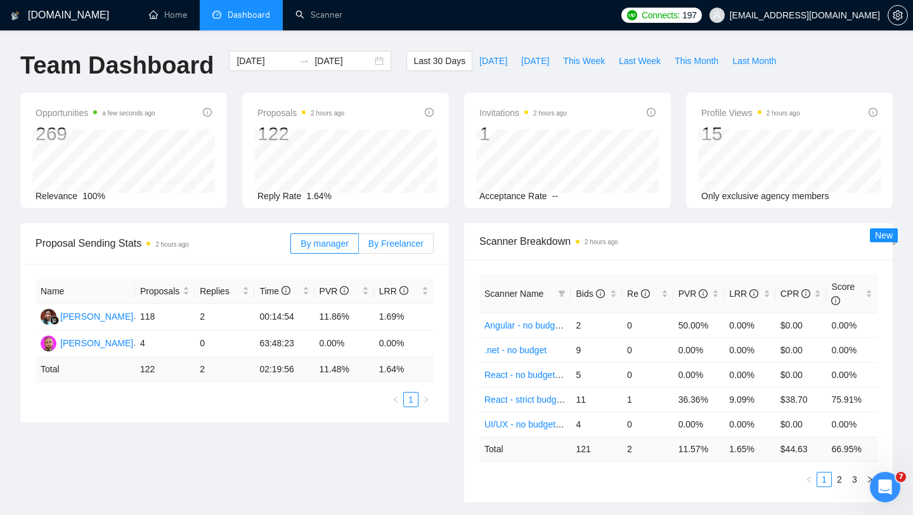
click at [394, 246] on span "By Freelancer" at bounding box center [395, 243] width 55 height 10
click at [359, 247] on input "By Freelancer" at bounding box center [359, 247] width 0 height 0
click at [484, 63] on span "[DATE]" at bounding box center [493, 61] width 28 height 14
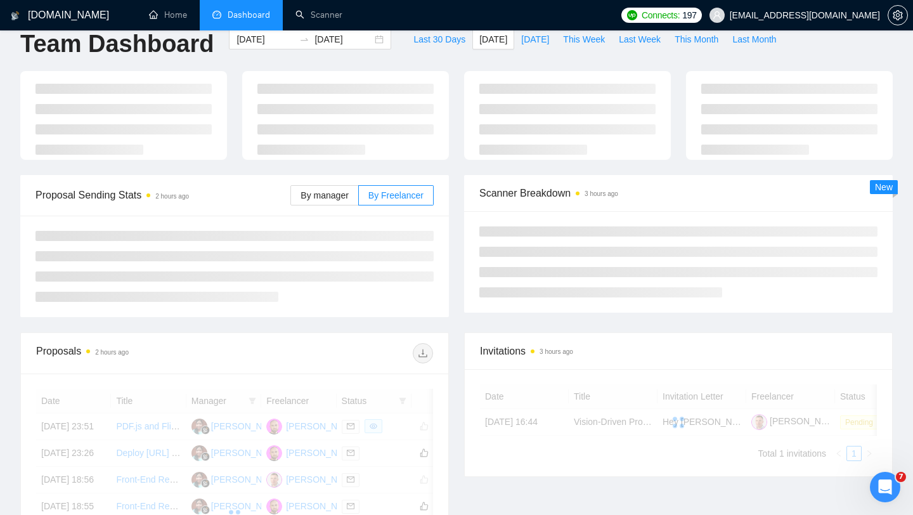
scroll to position [23, 0]
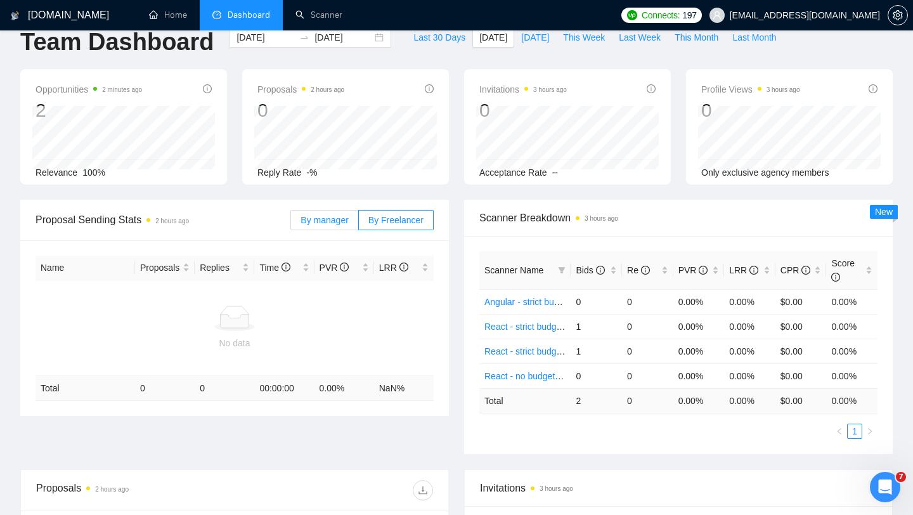
click at [335, 224] on span "By manager" at bounding box center [324, 220] width 48 height 10
click at [291, 223] on input "By manager" at bounding box center [291, 223] width 0 height 0
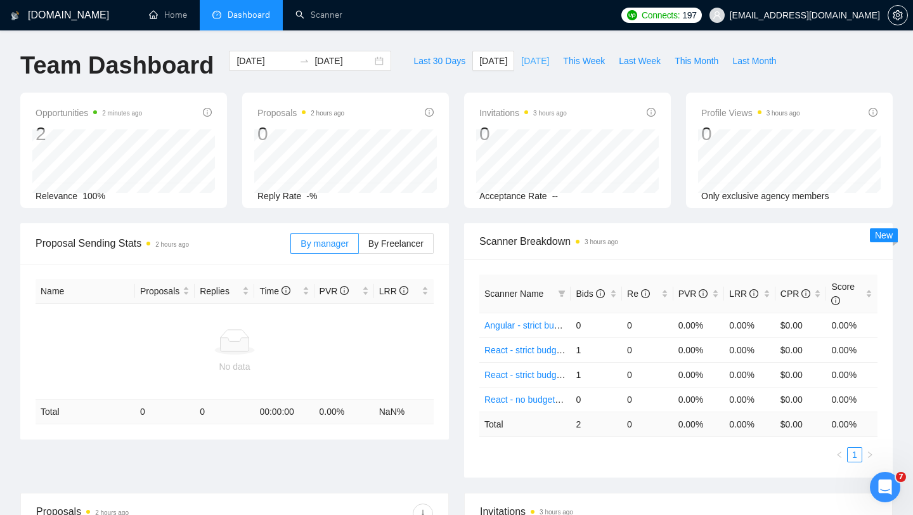
click at [529, 65] on span "[DATE]" at bounding box center [535, 61] width 28 height 14
type input "[DATE]"
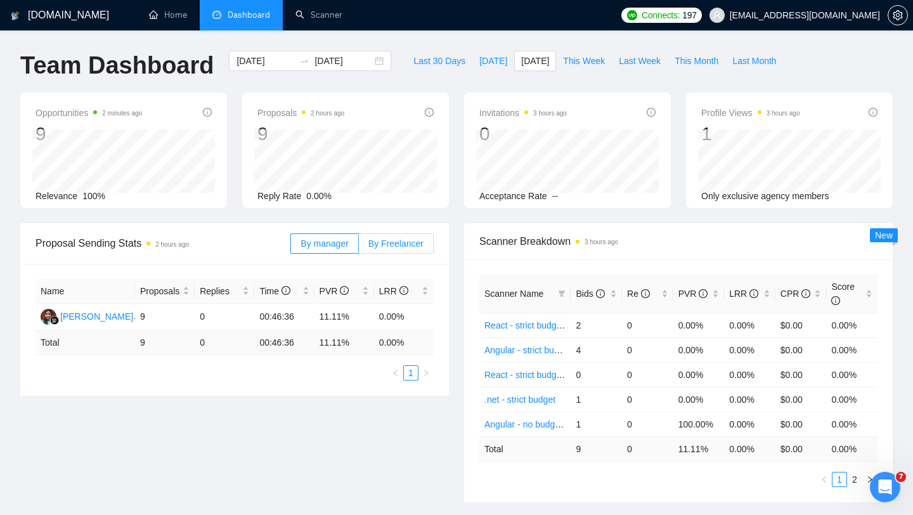
click at [396, 245] on span "By Freelancer" at bounding box center [395, 243] width 55 height 10
click at [359, 247] on input "By Freelancer" at bounding box center [359, 247] width 0 height 0
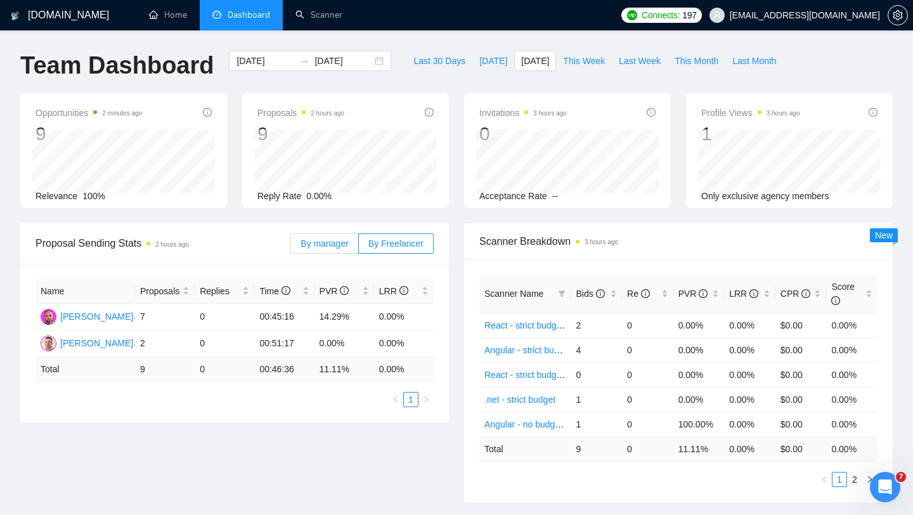
click at [337, 247] on span "By manager" at bounding box center [324, 243] width 48 height 10
click at [291, 247] on input "By manager" at bounding box center [291, 247] width 0 height 0
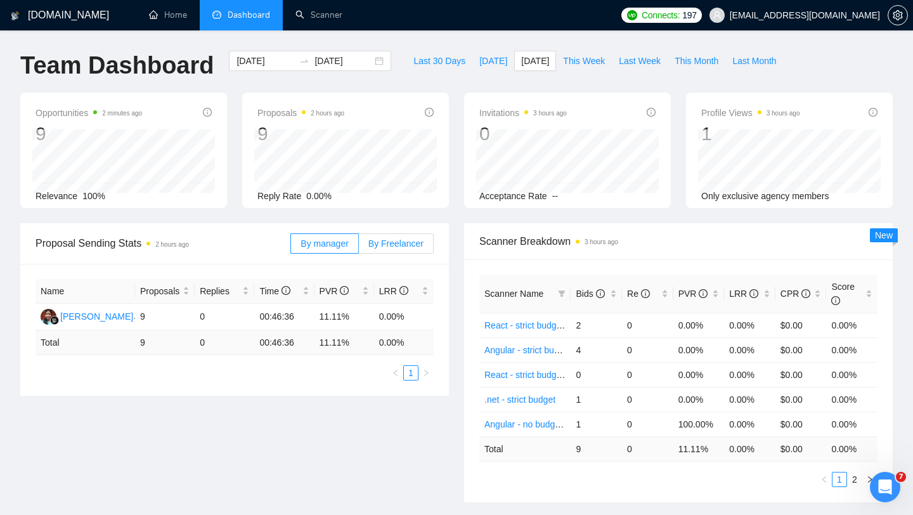
click at [389, 244] on span "By Freelancer" at bounding box center [395, 243] width 55 height 10
click at [359, 247] on input "By Freelancer" at bounding box center [359, 247] width 0 height 0
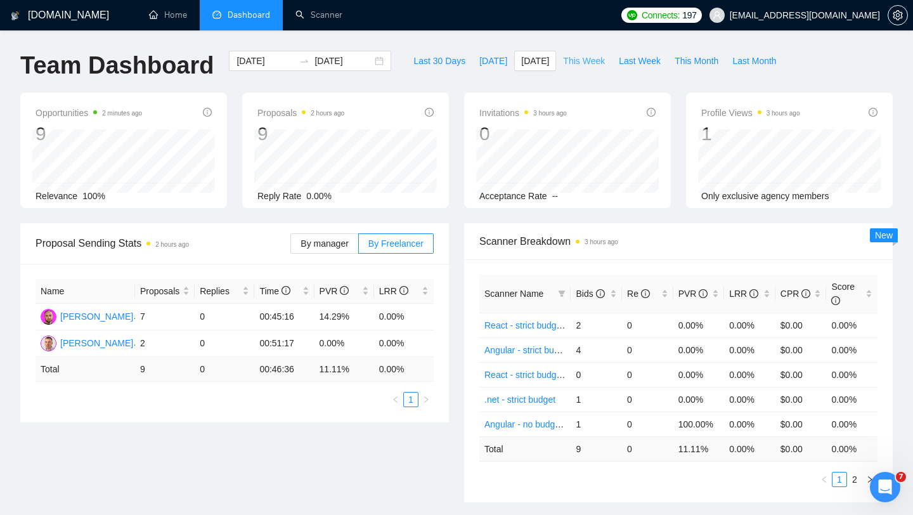
click at [588, 65] on span "This Week" at bounding box center [584, 61] width 42 height 14
type input "[DATE]"
click at [629, 56] on span "Last Week" at bounding box center [640, 61] width 42 height 14
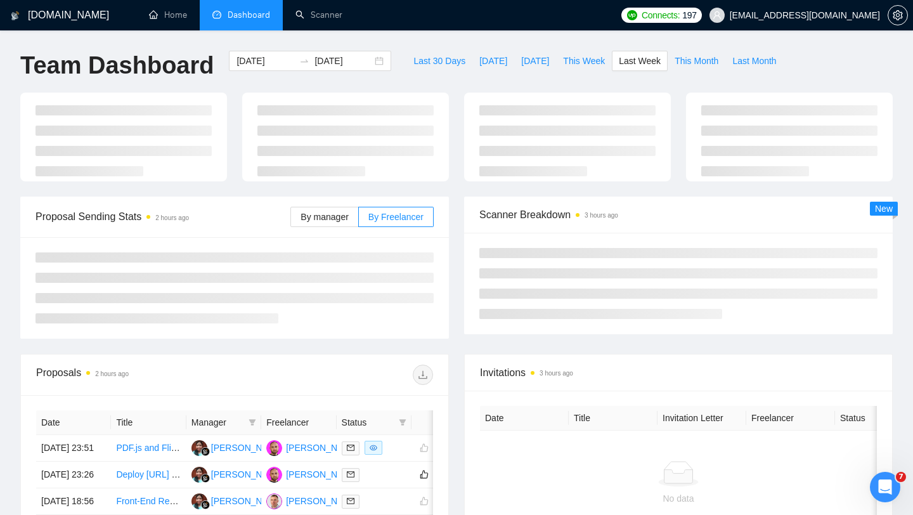
type input "[DATE]"
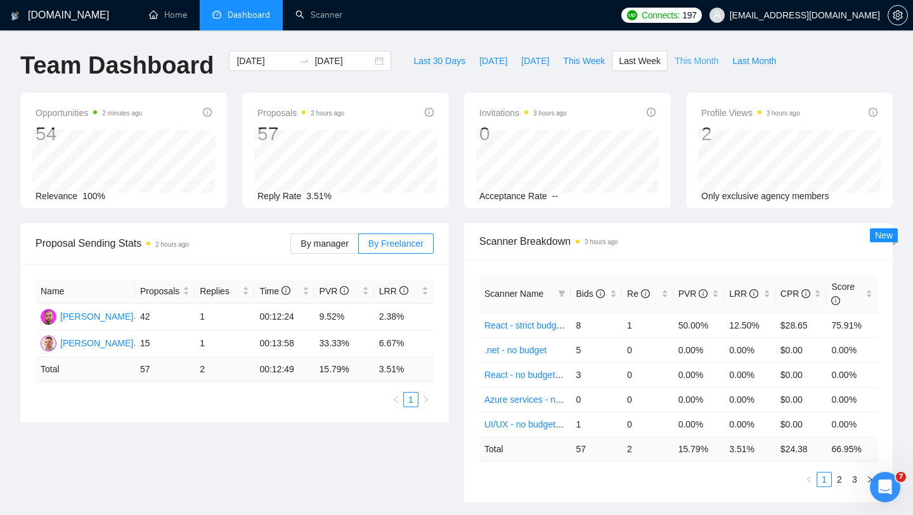
click at [694, 61] on span "This Month" at bounding box center [697, 61] width 44 height 14
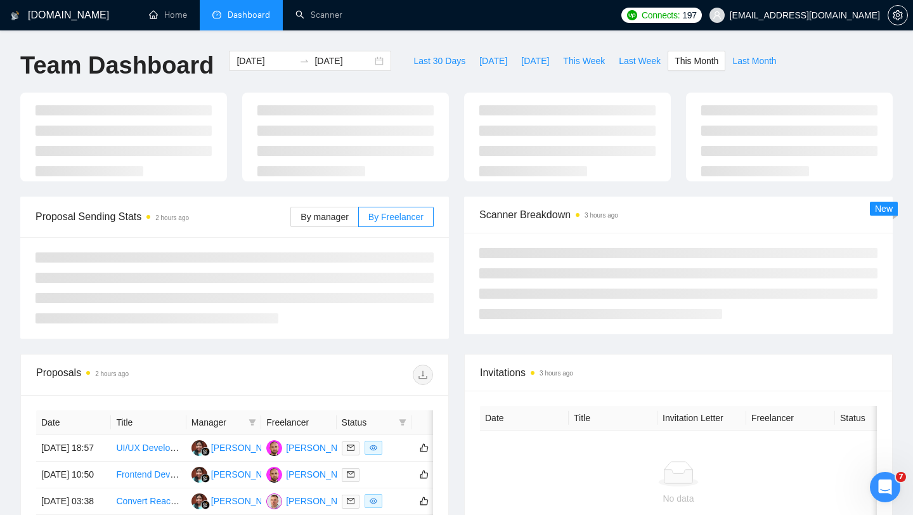
type input "[DATE]"
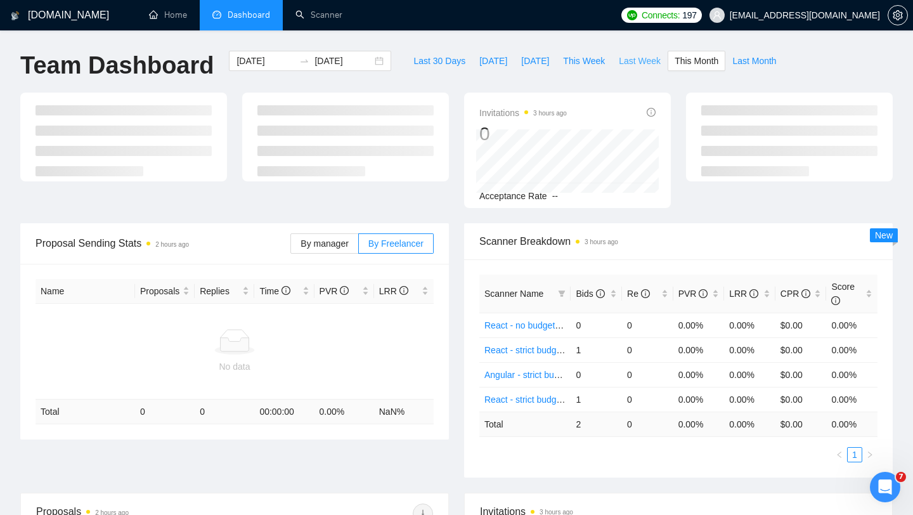
click at [640, 66] on span "Last Week" at bounding box center [640, 61] width 42 height 14
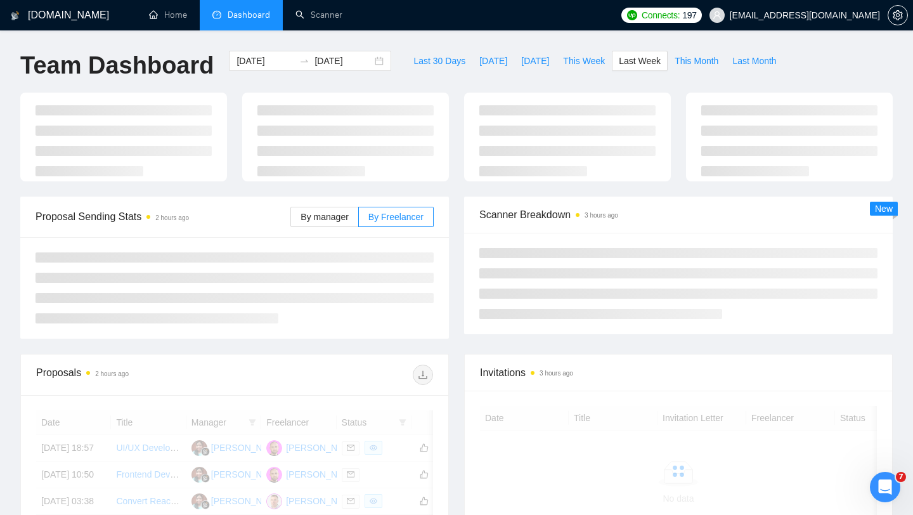
type input "[DATE]"
